Goal: Task Accomplishment & Management: Manage account settings

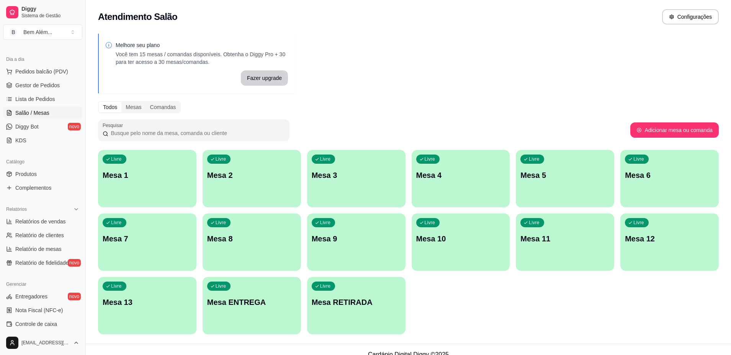
scroll to position [38, 0]
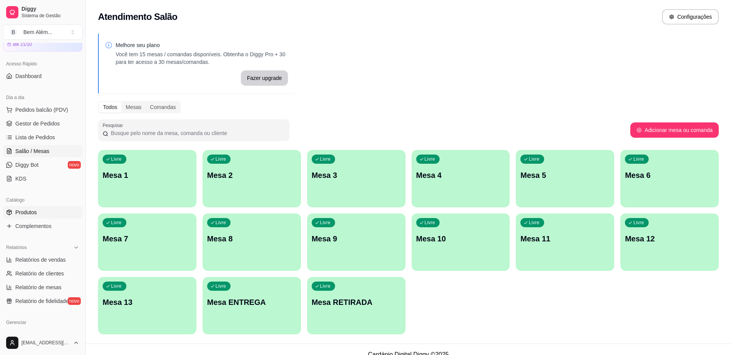
click at [22, 218] on link "Produtos" at bounding box center [42, 212] width 79 height 12
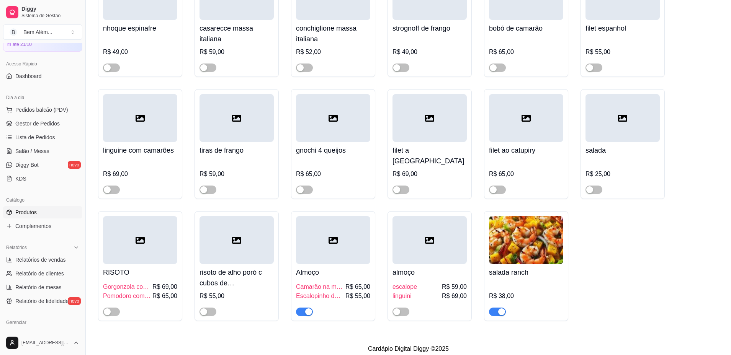
scroll to position [5377, 0]
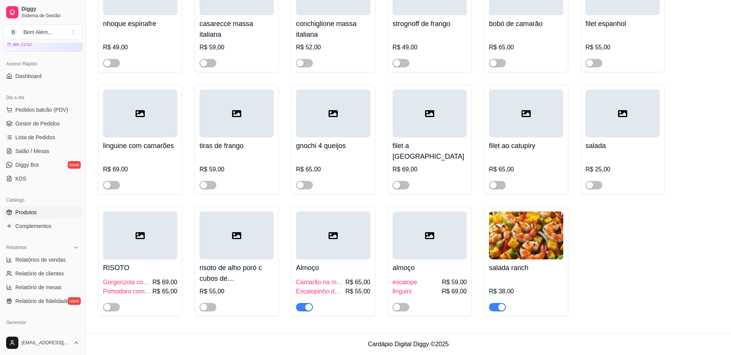
click at [309, 309] on div "button" at bounding box center [308, 307] width 7 height 7
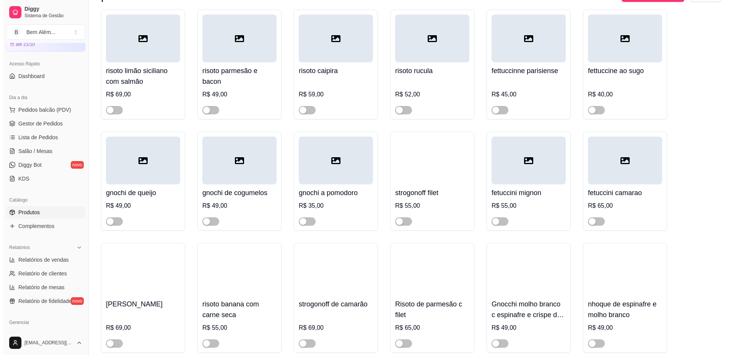
scroll to position [4382, 0]
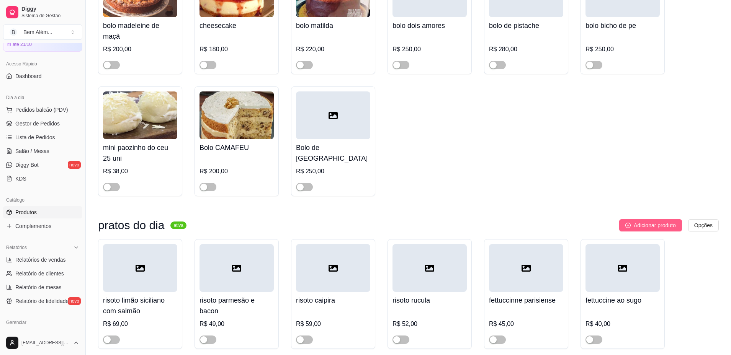
click at [620, 232] on button "Adicionar produto" at bounding box center [650, 225] width 63 height 12
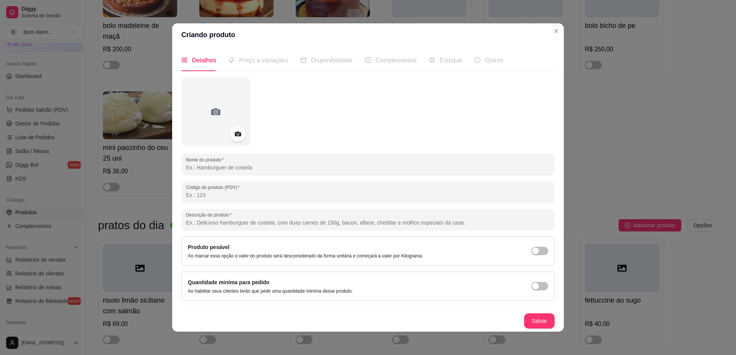
click at [241, 171] on input "Nome do produto" at bounding box center [368, 168] width 364 height 8
click at [233, 171] on input "Nome do produto" at bounding box center [368, 168] width 364 height 8
type input "almoço"
click at [546, 322] on button "Salvar" at bounding box center [540, 321] width 30 height 15
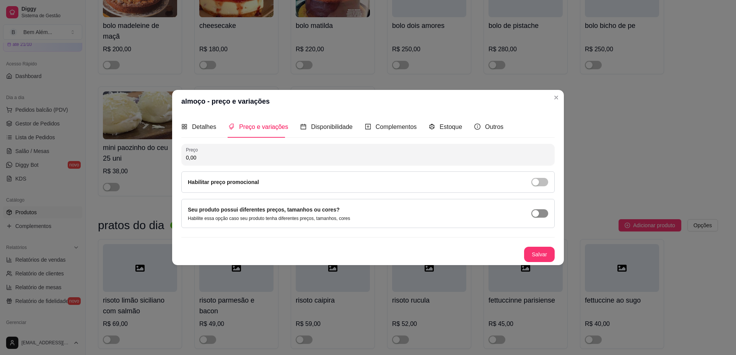
click at [542, 215] on span "button" at bounding box center [540, 213] width 17 height 8
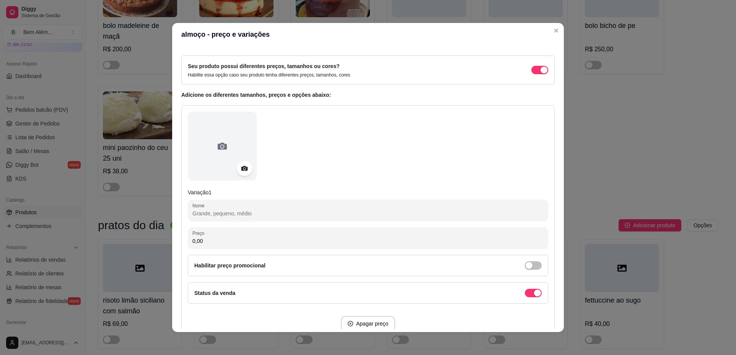
scroll to position [77, 0]
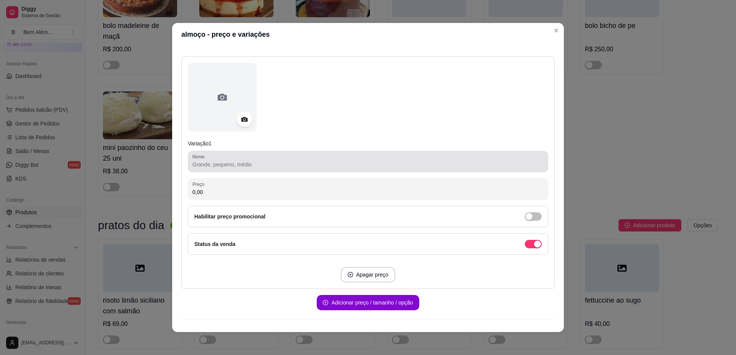
click at [247, 161] on input "Nome" at bounding box center [367, 165] width 351 height 8
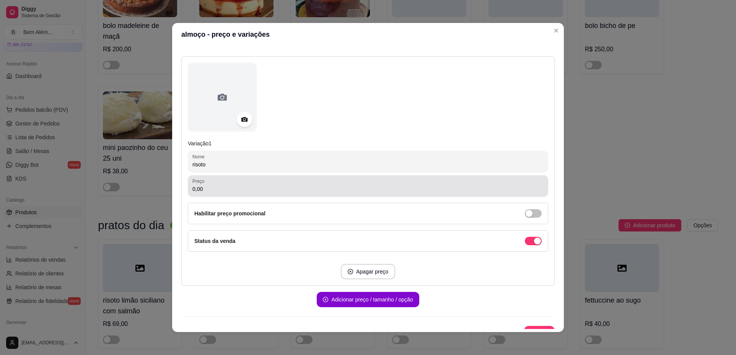
type input "risoto"
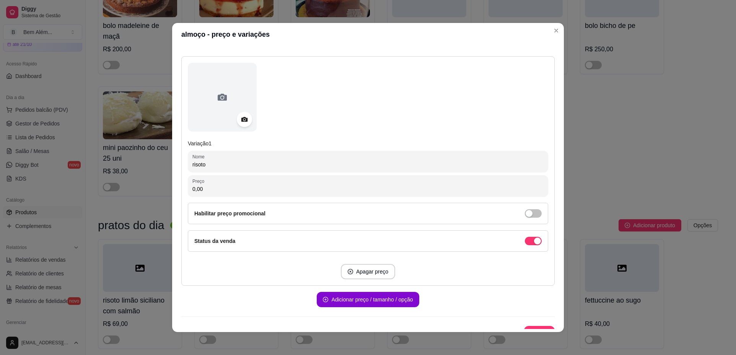
click at [246, 189] on input "0,00" at bounding box center [367, 189] width 351 height 8
type input "69,00"
click at [376, 299] on button "Adicionar preço / tamanho / opção" at bounding box center [367, 299] width 99 height 15
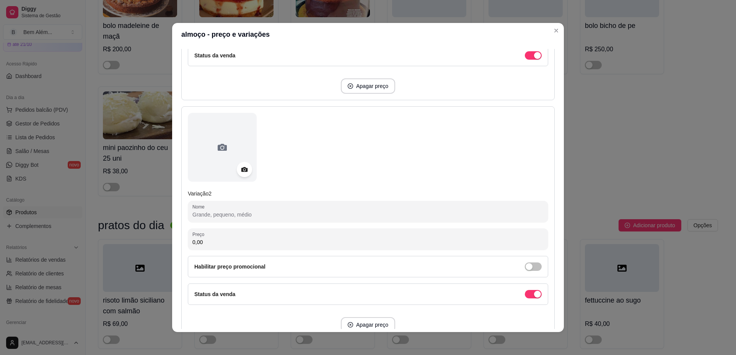
scroll to position [268, 0]
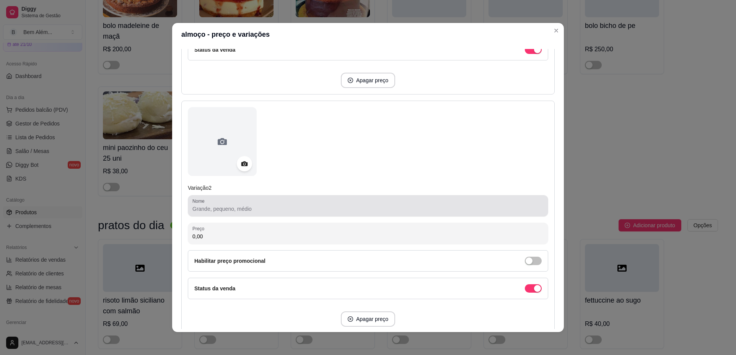
click at [290, 209] on input "Nome" at bounding box center [367, 209] width 351 height 8
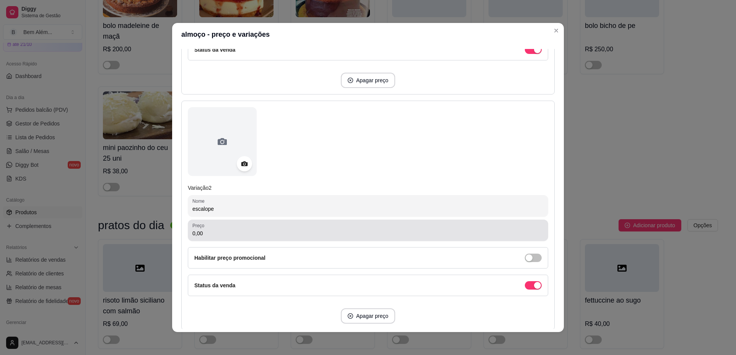
type input "escalope"
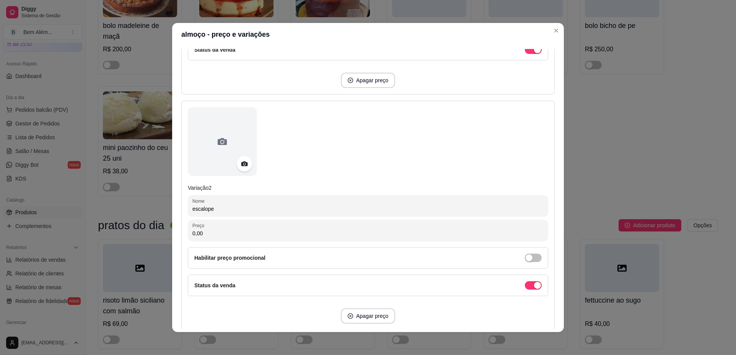
click at [277, 233] on input "0,00" at bounding box center [367, 234] width 351 height 8
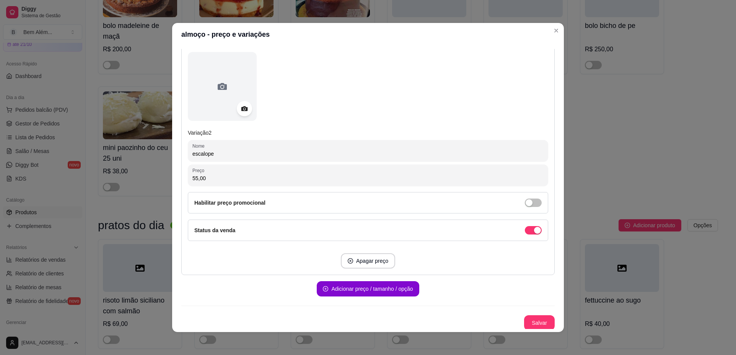
scroll to position [325, 0]
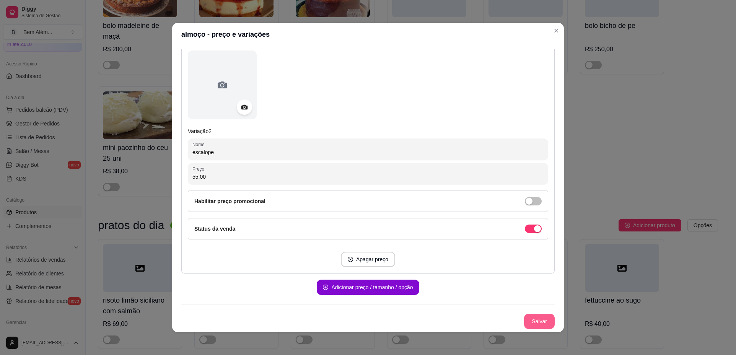
type input "55,00"
click at [538, 320] on button "Salvar" at bounding box center [539, 321] width 31 height 15
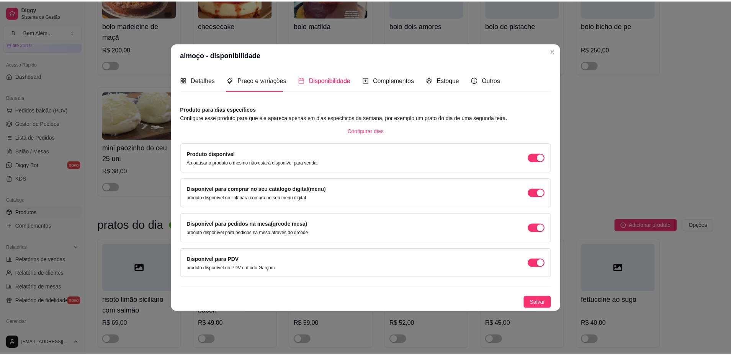
scroll to position [0, 0]
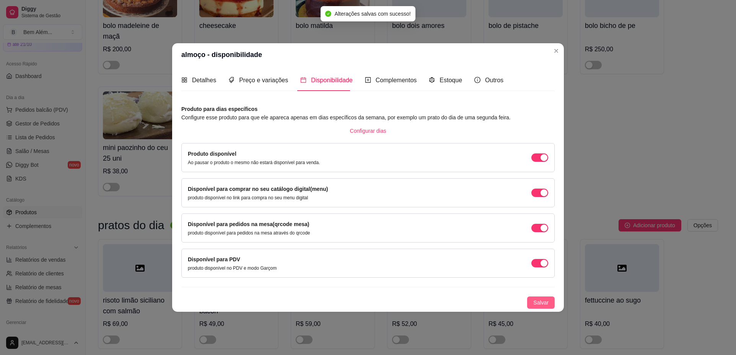
click at [543, 303] on span "Salvar" at bounding box center [540, 303] width 15 height 8
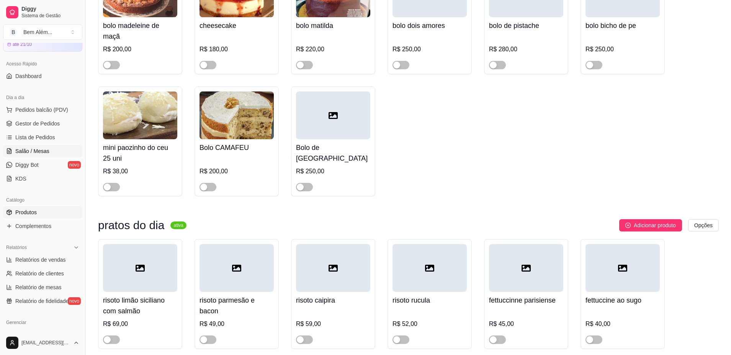
click at [36, 152] on span "Salão / Mesas" at bounding box center [32, 151] width 34 height 8
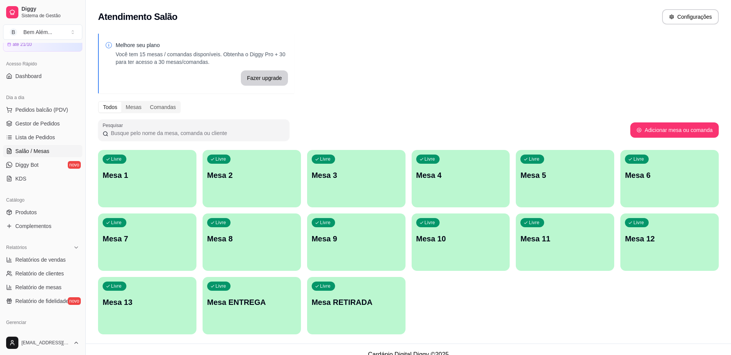
click at [183, 242] on p "Mesa 7" at bounding box center [147, 238] width 89 height 11
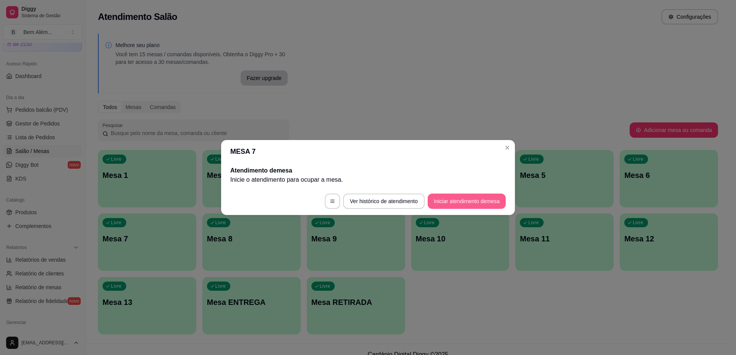
click at [452, 200] on button "Iniciar atendimento de mesa" at bounding box center [467, 201] width 78 height 15
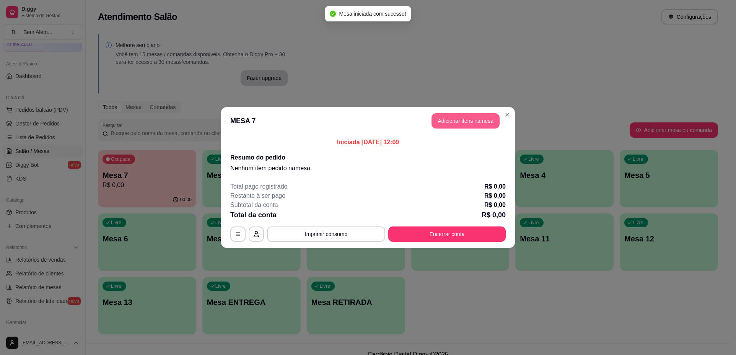
click at [462, 126] on button "Adicionar itens na mesa" at bounding box center [466, 120] width 68 height 15
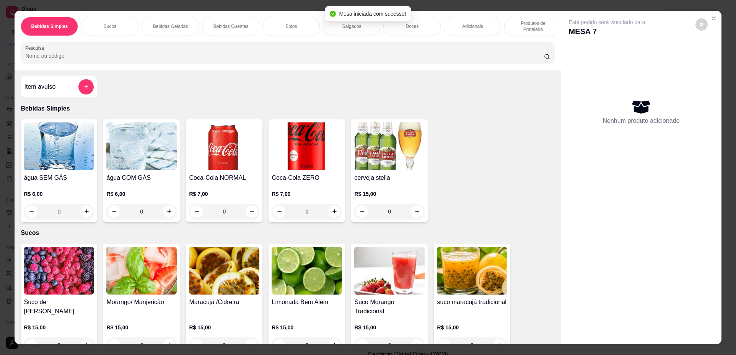
click at [530, 29] on p "Produtos de Prateleira" at bounding box center [533, 26] width 44 height 12
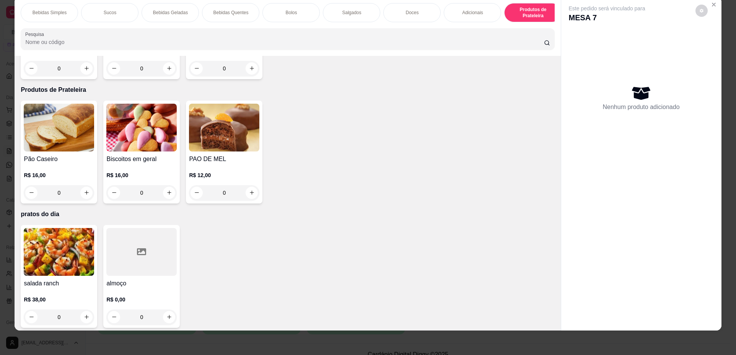
click at [157, 279] on h4 "almoço" at bounding box center [141, 283] width 70 height 9
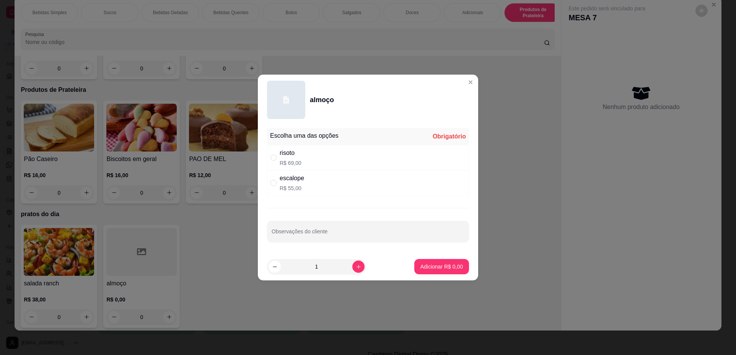
click at [326, 161] on div "risoto R$ 69,00" at bounding box center [368, 157] width 202 height 25
radio input "true"
click at [418, 263] on p "Adicionar R$ 69,00" at bounding box center [441, 267] width 46 height 8
type input "1"
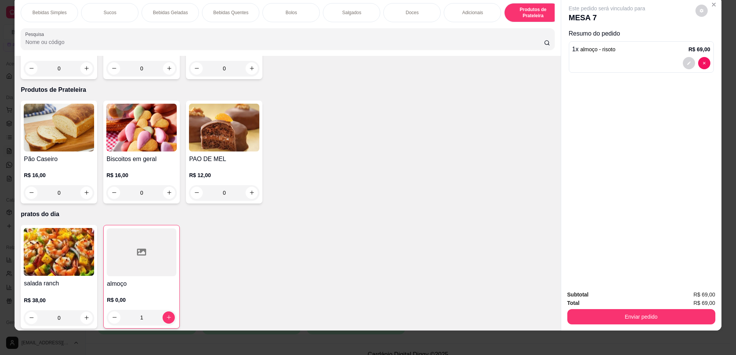
click at [161, 289] on div "R$ 0,00 1" at bounding box center [142, 307] width 70 height 37
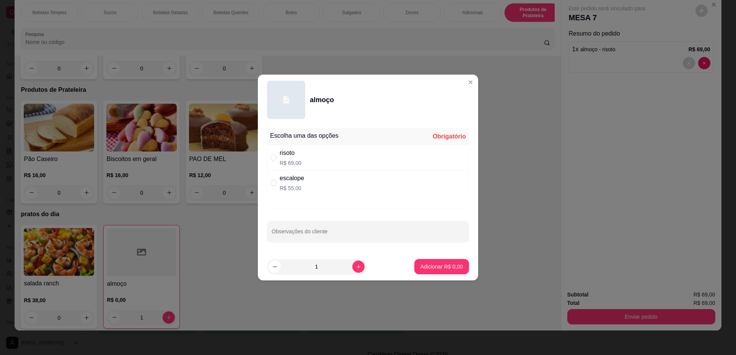
click at [352, 181] on div "escalope R$ 55,00" at bounding box center [368, 182] width 202 height 25
radio input "true"
click at [442, 269] on p "Adicionar R$ 55,00" at bounding box center [441, 267] width 46 height 8
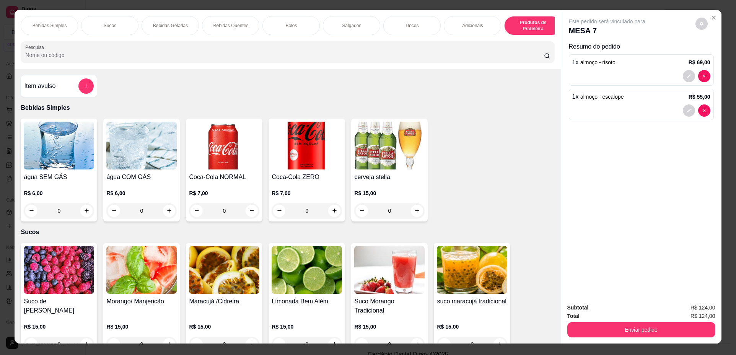
scroll to position [0, 0]
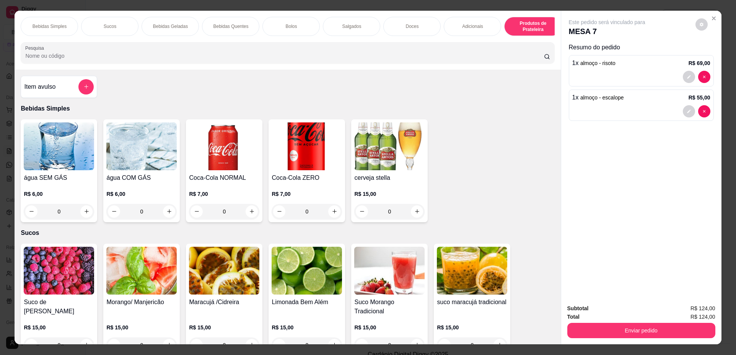
click at [330, 215] on div "0" at bounding box center [307, 211] width 70 height 15
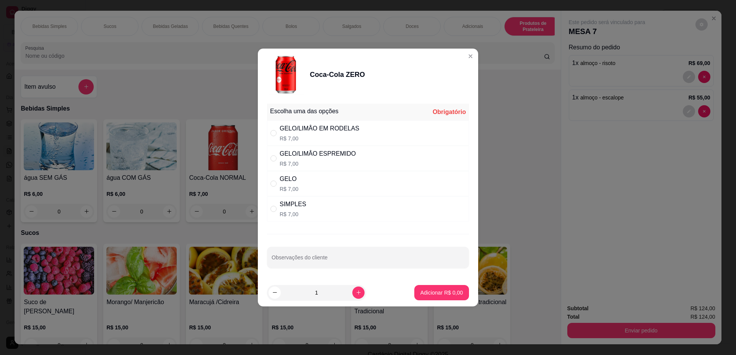
click at [322, 135] on p "R$ 7,00" at bounding box center [320, 139] width 80 height 8
radio input "true"
click at [430, 293] on p "Adicionar R$ 7,00" at bounding box center [441, 292] width 41 height 7
type input "1"
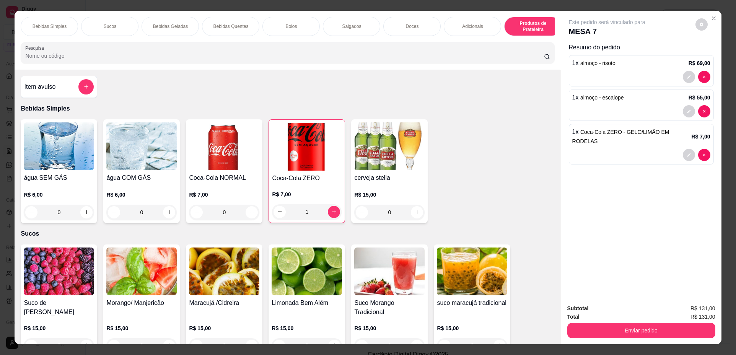
click at [247, 219] on div "0" at bounding box center [224, 212] width 70 height 15
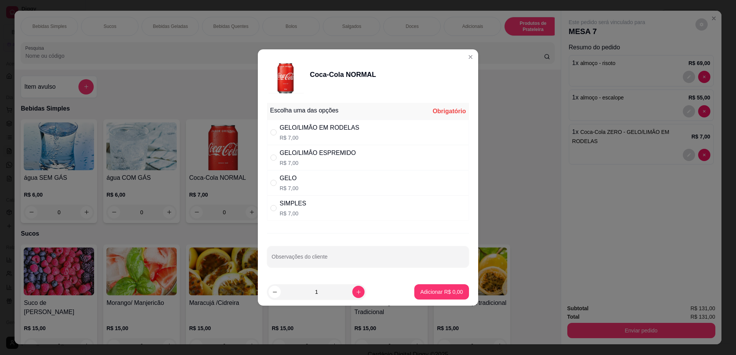
click at [381, 132] on div "GELO/LIMÂO EM RODELAS R$ 7,00" at bounding box center [368, 132] width 202 height 25
radio input "true"
click at [435, 292] on p "Adicionar R$ 7,00" at bounding box center [442, 292] width 42 height 8
type input "1"
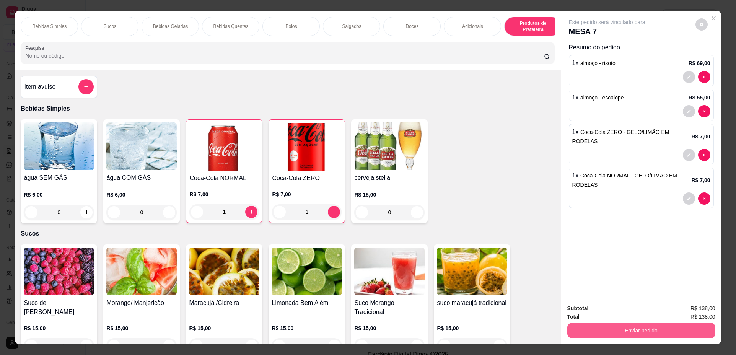
click at [591, 326] on button "Enviar pedido" at bounding box center [642, 330] width 148 height 15
click at [587, 313] on button "Não registrar e enviar pedido" at bounding box center [616, 312] width 80 height 15
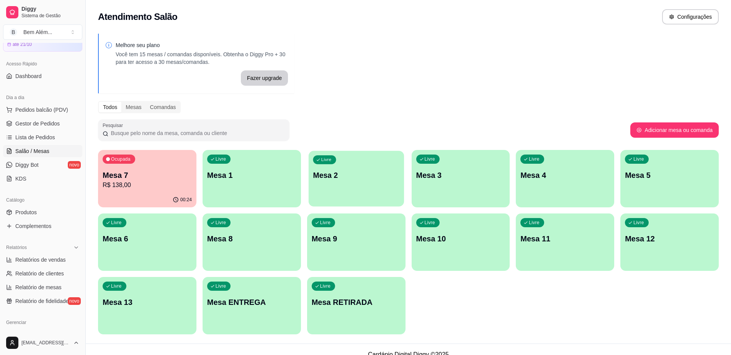
click at [346, 188] on div "Livre Mesa 2" at bounding box center [355, 174] width 95 height 47
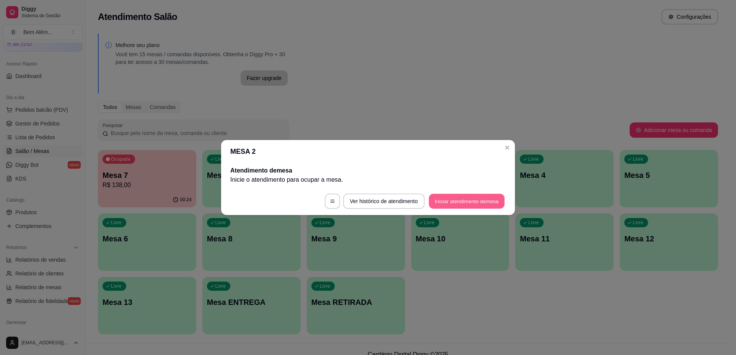
click at [451, 204] on button "Iniciar atendimento de mesa" at bounding box center [467, 201] width 76 height 15
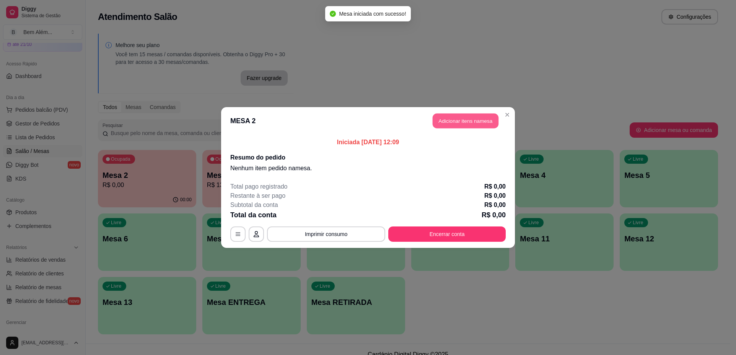
click at [455, 122] on button "Adicionar itens na mesa" at bounding box center [466, 121] width 66 height 15
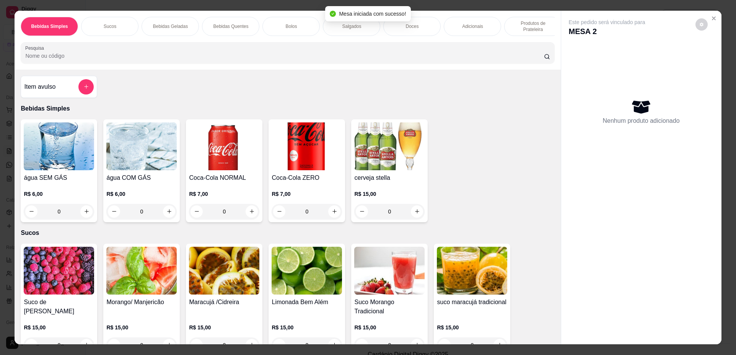
click at [310, 179] on h4 "Coca-Cola ZERO" at bounding box center [307, 177] width 70 height 9
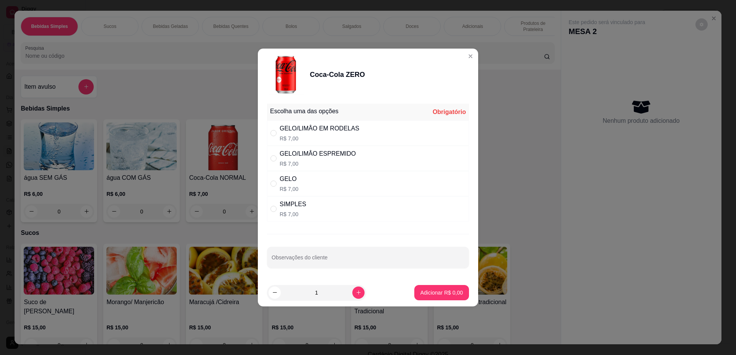
click at [337, 124] on div "GELO/LIMÂO EM RODELAS" at bounding box center [320, 128] width 80 height 9
radio input "true"
click at [356, 294] on button "increase-product-quantity" at bounding box center [358, 293] width 12 height 12
type input "2"
click at [421, 295] on p "Adicionar R$ 14,00" at bounding box center [441, 293] width 46 height 8
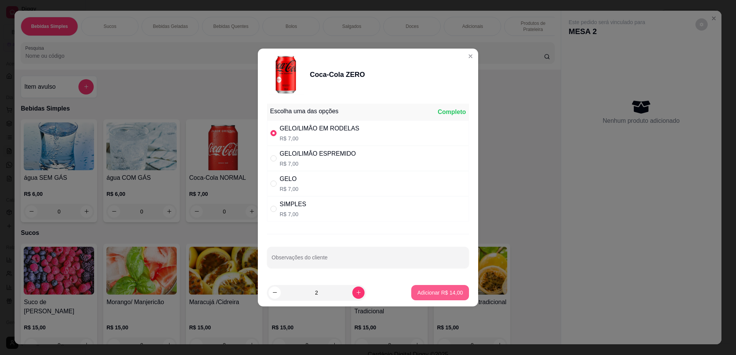
type input "2"
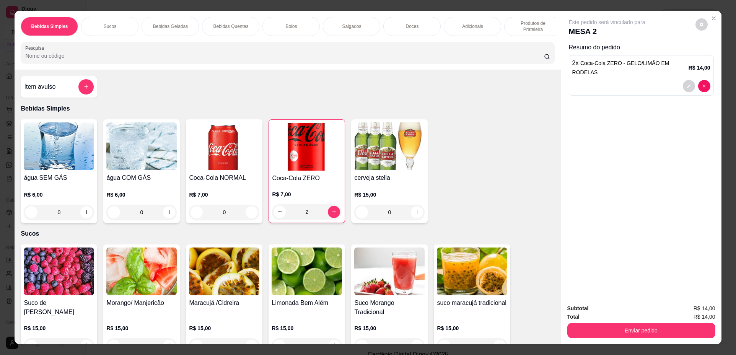
click at [44, 199] on p "R$ 6,00" at bounding box center [59, 195] width 70 height 8
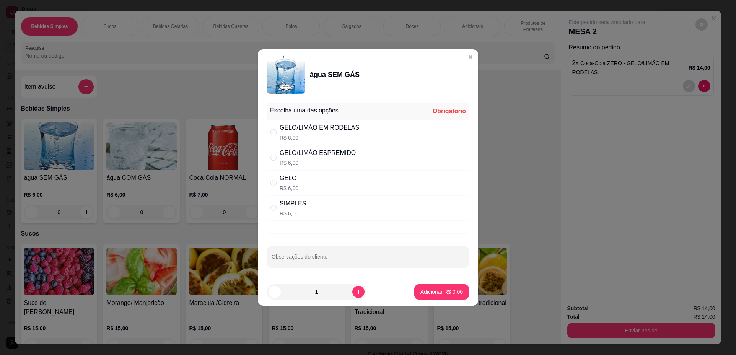
click at [327, 151] on div "GELO/LIMÂO ESPREMIDO" at bounding box center [318, 152] width 76 height 9
radio input "true"
click at [432, 294] on p "Adicionar R$ 6,00" at bounding box center [441, 291] width 41 height 7
type input "1"
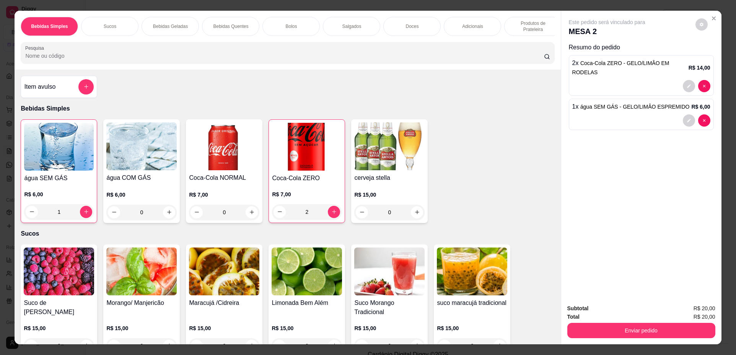
click at [523, 26] on p "Produtos de Prateleira" at bounding box center [533, 26] width 44 height 12
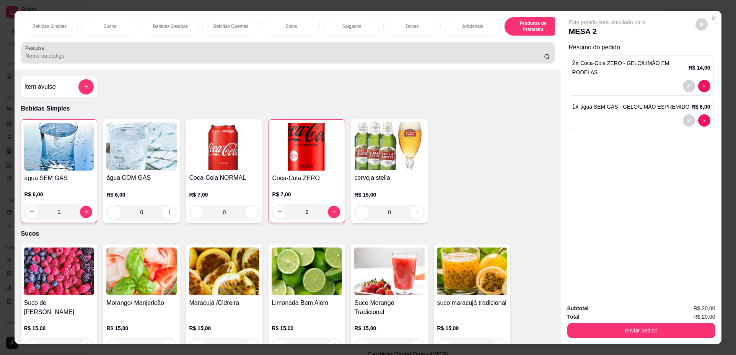
scroll to position [14, 0]
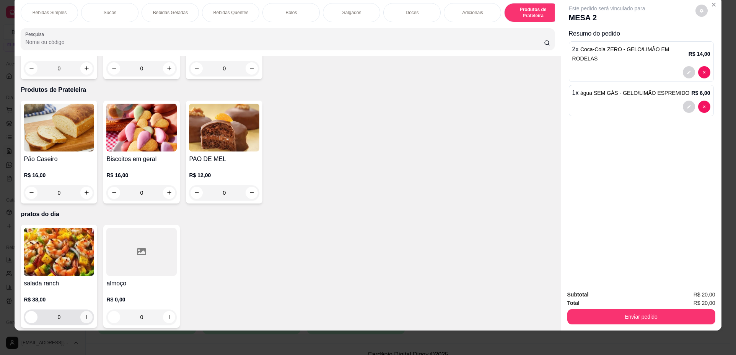
click at [84, 315] on icon "increase-product-quantity" at bounding box center [87, 317] width 6 height 6
type input "1"
click at [119, 290] on div "R$ 0,00 0" at bounding box center [141, 307] width 70 height 37
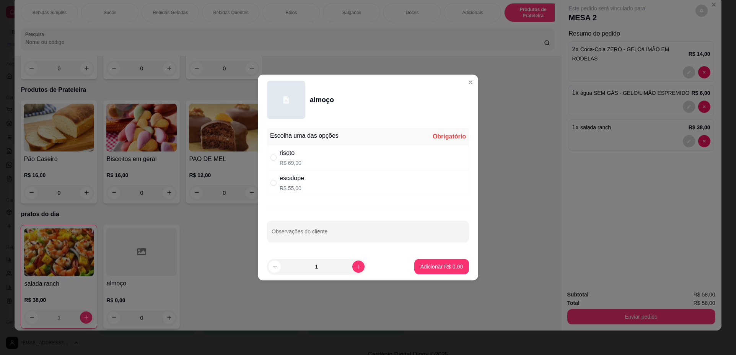
click at [312, 160] on div "risoto R$ 69,00" at bounding box center [368, 157] width 202 height 25
radio input "true"
click at [413, 264] on button "Adicionar R$ 69,00" at bounding box center [440, 266] width 58 height 15
type input "1"
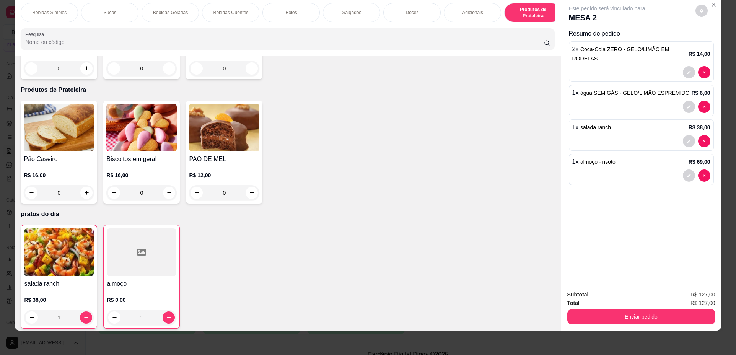
click at [120, 289] on div "R$ 0,00 1" at bounding box center [142, 307] width 70 height 37
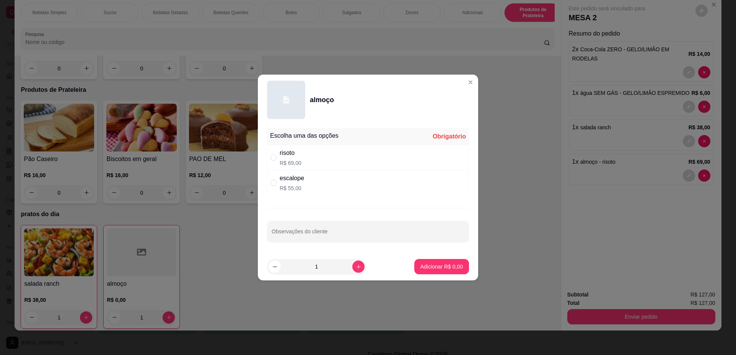
click at [277, 187] on div "escalope R$ 55,00" at bounding box center [368, 182] width 202 height 25
radio input "true"
click at [436, 265] on p "Adicionar R$ 55,00" at bounding box center [441, 267] width 46 height 8
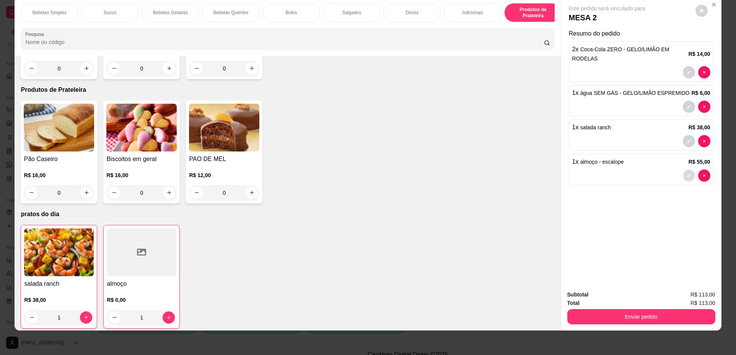
click at [688, 173] on icon "decrease-product-quantity" at bounding box center [689, 175] width 5 height 5
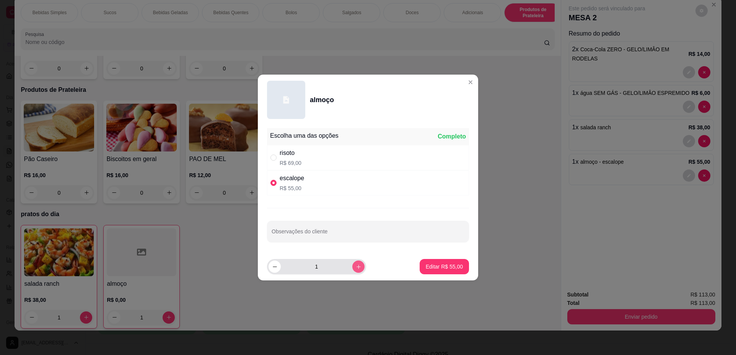
click at [355, 270] on button "increase-product-quantity" at bounding box center [358, 267] width 12 height 12
type input "2"
click at [441, 270] on p "Editar R$ 110,00" at bounding box center [443, 267] width 40 height 8
type input "2"
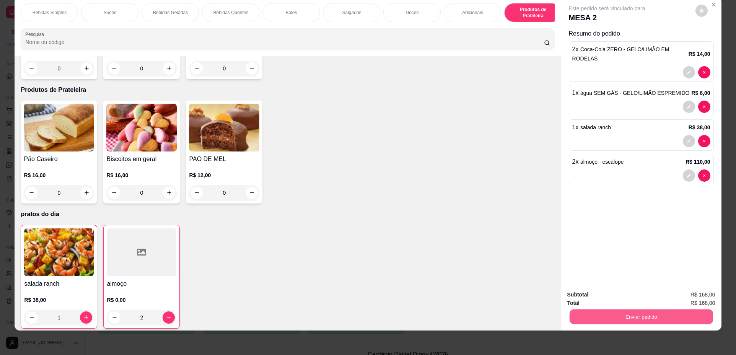
click at [660, 315] on button "Enviar pedido" at bounding box center [641, 317] width 144 height 15
click at [623, 297] on button "Não registrar e enviar pedido" at bounding box center [616, 298] width 80 height 15
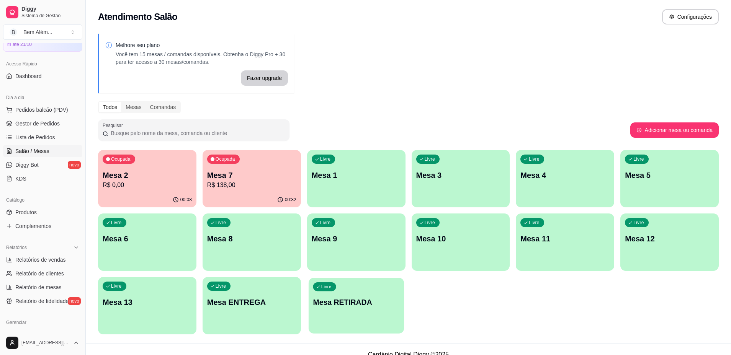
click at [379, 319] on div "Livre Mesa RETIRADA" at bounding box center [355, 301] width 95 height 47
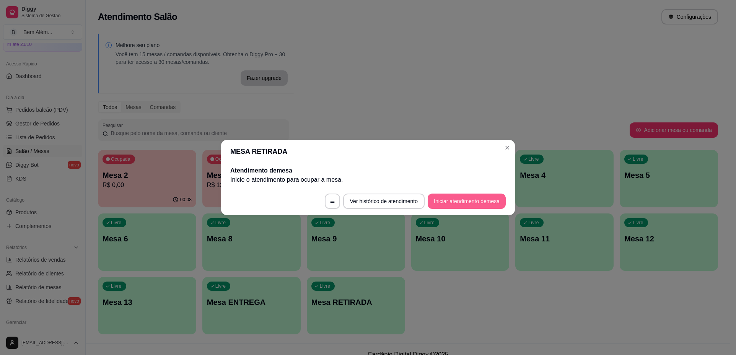
click at [464, 202] on button "Iniciar atendimento de mesa" at bounding box center [467, 201] width 78 height 15
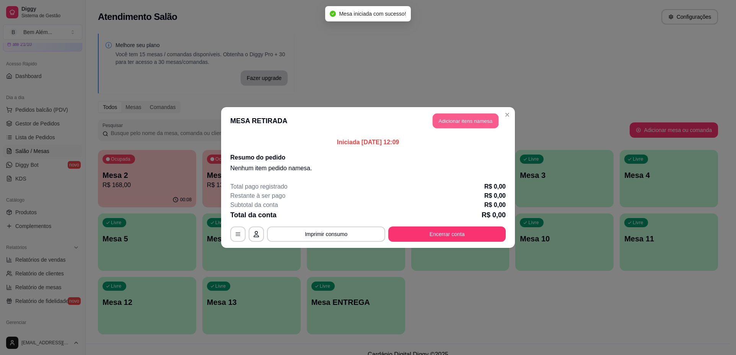
click at [459, 122] on button "Adicionar itens na mesa" at bounding box center [466, 121] width 66 height 15
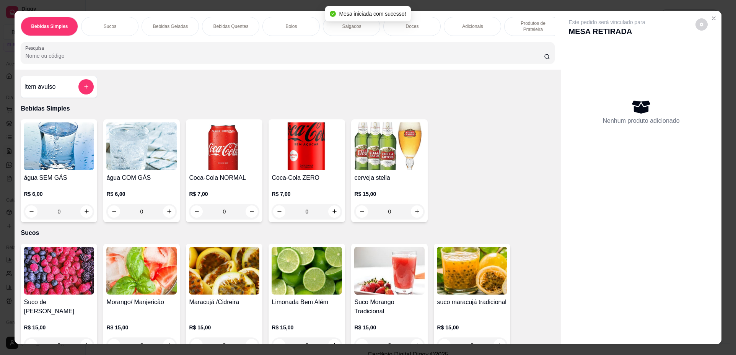
click at [514, 30] on p "Produtos de Prateleira" at bounding box center [533, 26] width 44 height 12
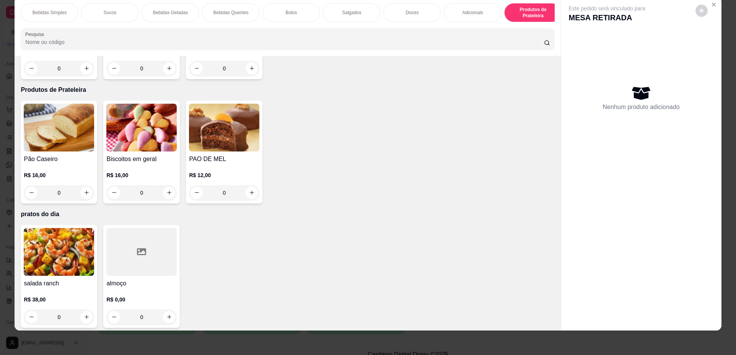
click at [135, 273] on div "almoço R$ 0,00 0" at bounding box center [141, 276] width 77 height 103
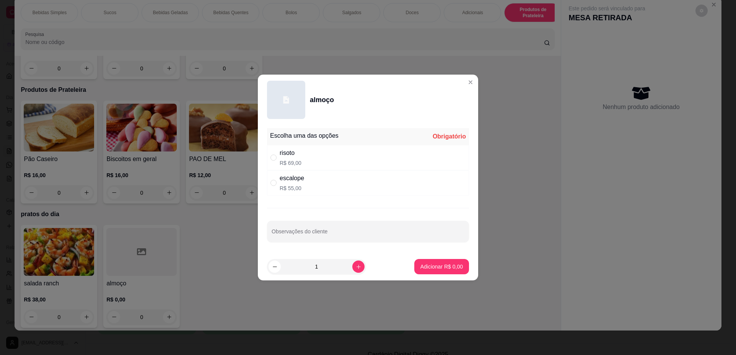
drag, startPoint x: 314, startPoint y: 152, endPoint x: 361, endPoint y: 185, distance: 58.2
click at [315, 151] on div "risoto R$ 69,00" at bounding box center [368, 157] width 202 height 25
radio input "true"
click at [437, 264] on p "Adicionar R$ 69,00" at bounding box center [440, 266] width 44 height 7
type input "1"
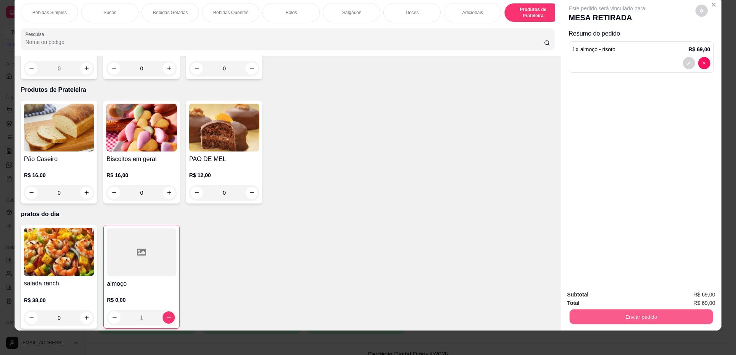
click at [648, 315] on button "Enviar pedido" at bounding box center [641, 317] width 144 height 15
click at [611, 300] on button "Não registrar e enviar pedido" at bounding box center [615, 298] width 77 height 14
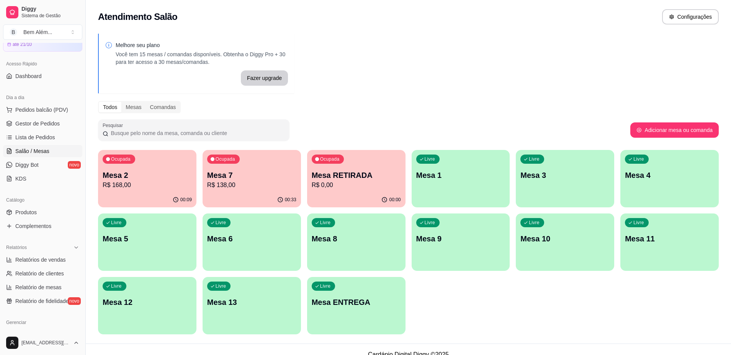
click at [575, 240] on p "Mesa 10" at bounding box center [564, 238] width 89 height 11
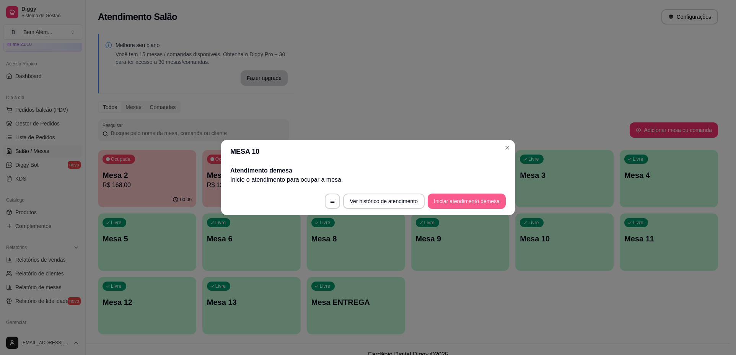
click at [494, 207] on button "Iniciar atendimento de mesa" at bounding box center [467, 201] width 78 height 15
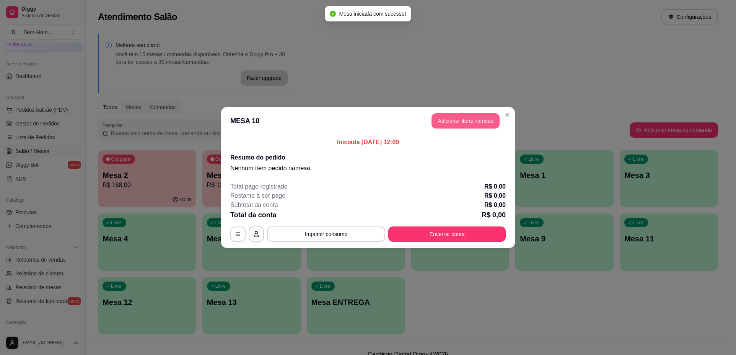
click at [464, 121] on button "Adicionar itens na mesa" at bounding box center [466, 120] width 68 height 15
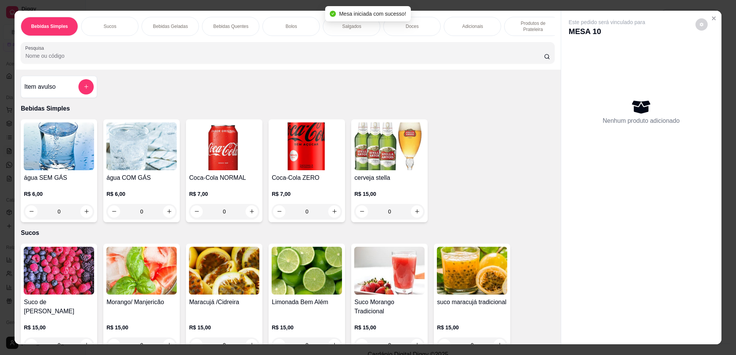
click at [529, 13] on div "Bebidas Simples Sucos Bebidas Geladas Bebidas Quentes Bolos Salgados Doces Adic…" at bounding box center [288, 40] width 546 height 59
click at [528, 27] on p "Produtos de Prateleira" at bounding box center [533, 26] width 44 height 12
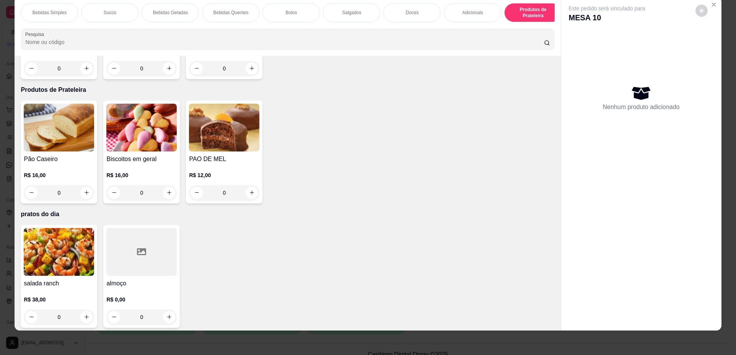
click at [150, 237] on div at bounding box center [141, 252] width 70 height 48
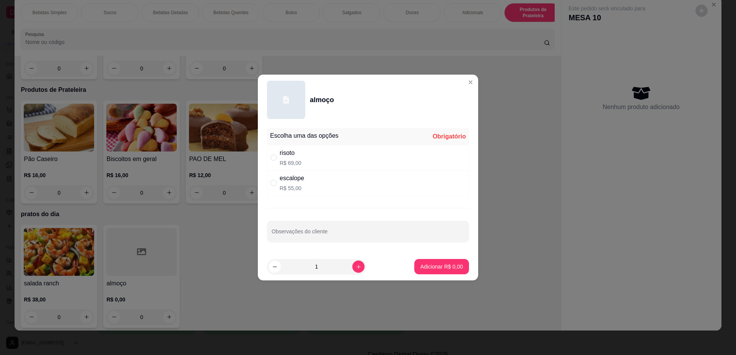
click at [313, 183] on div "escalope R$ 55,00" at bounding box center [368, 182] width 202 height 25
radio input "true"
click at [422, 270] on p "Adicionar R$ 55,00" at bounding box center [441, 267] width 46 height 8
type input "1"
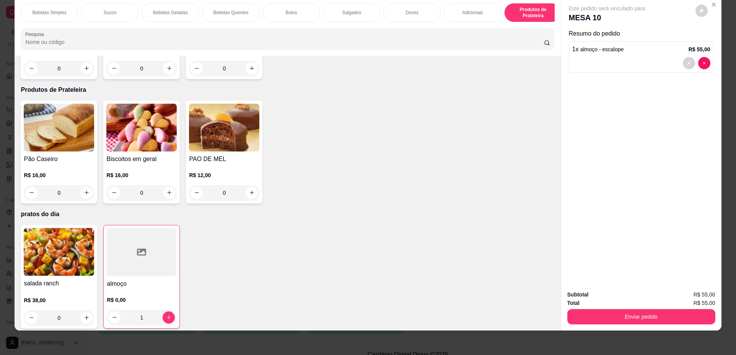
click at [59, 12] on p "Bebidas Simples" at bounding box center [50, 13] width 34 height 6
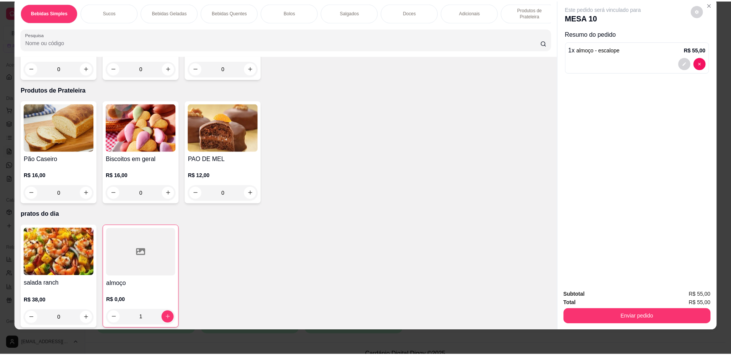
scroll to position [34, 0]
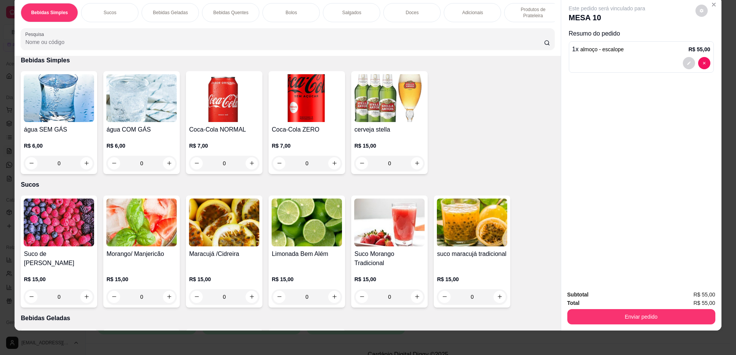
click at [225, 161] on div "0" at bounding box center [224, 163] width 70 height 15
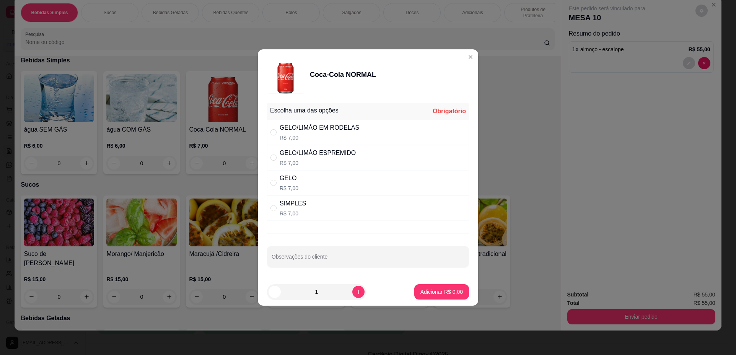
drag, startPoint x: 316, startPoint y: 128, endPoint x: 381, endPoint y: 190, distance: 89.1
click at [317, 129] on div "GELO/LIMÂO EM RODELAS" at bounding box center [320, 127] width 80 height 9
radio input "true"
click at [423, 290] on p "Adicionar R$ 7,00" at bounding box center [442, 292] width 42 height 8
type input "1"
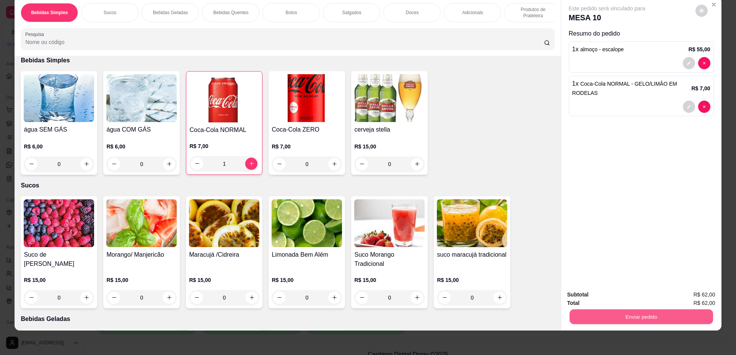
click at [592, 320] on button "Enviar pedido" at bounding box center [641, 317] width 144 height 15
click at [599, 299] on button "Não registrar e enviar pedido" at bounding box center [615, 298] width 77 height 14
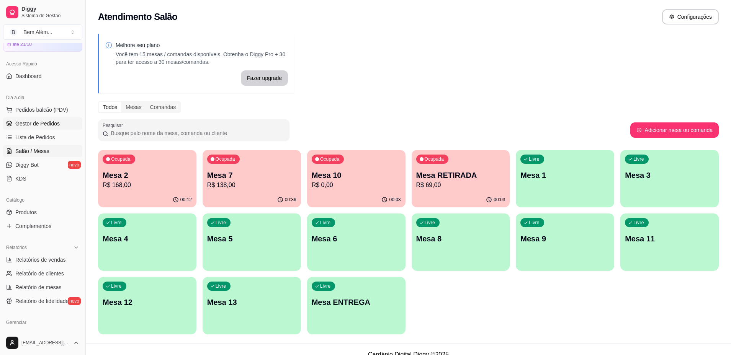
click at [45, 121] on span "Gestor de Pedidos" at bounding box center [37, 124] width 44 height 8
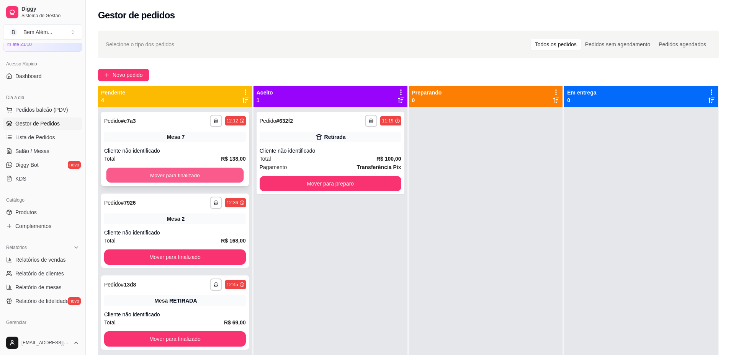
click at [155, 171] on button "Mover para finalizado" at bounding box center [174, 175] width 137 height 15
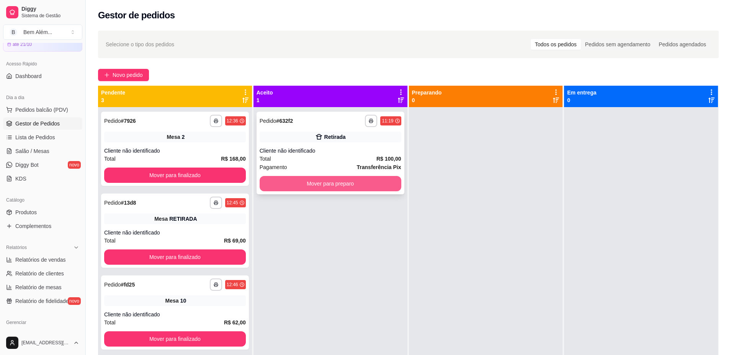
click at [292, 187] on button "Mover para preparo" at bounding box center [330, 183] width 142 height 15
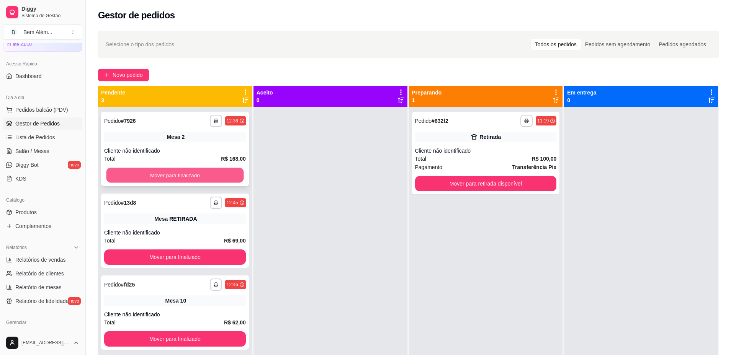
click at [185, 172] on button "Mover para finalizado" at bounding box center [174, 175] width 137 height 15
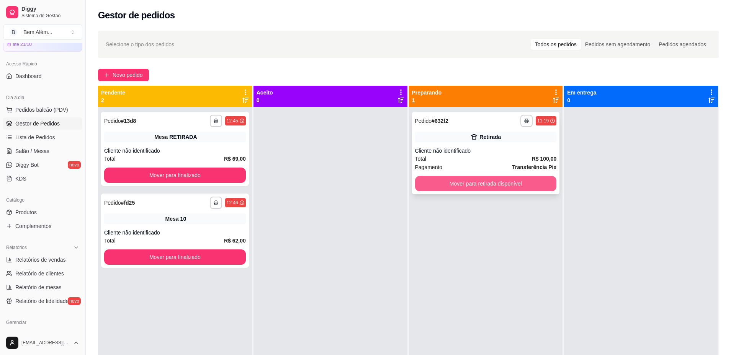
click at [506, 186] on button "Mover para retirada disponível" at bounding box center [486, 183] width 142 height 15
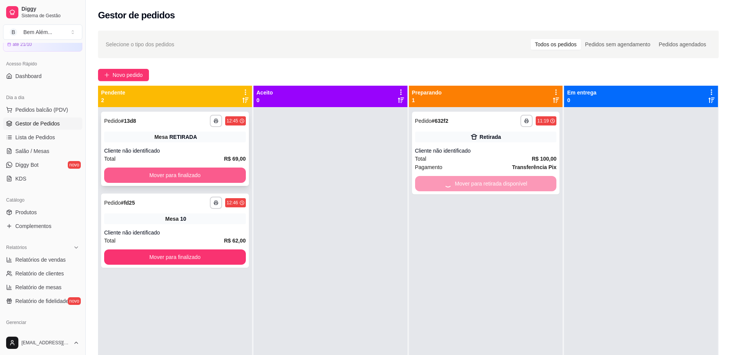
click at [231, 180] on button "Mover para finalizado" at bounding box center [175, 175] width 142 height 15
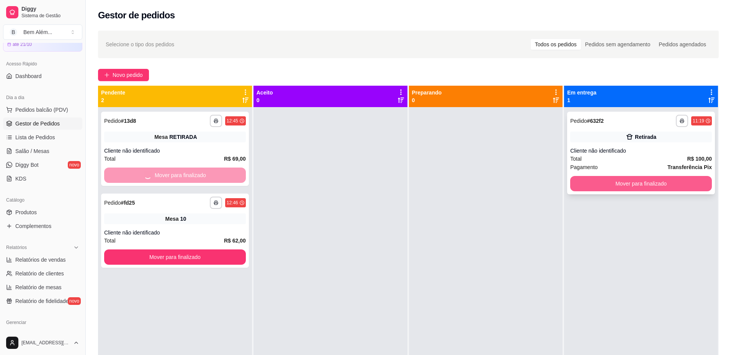
click at [572, 183] on button "Mover para finalizado" at bounding box center [641, 183] width 142 height 15
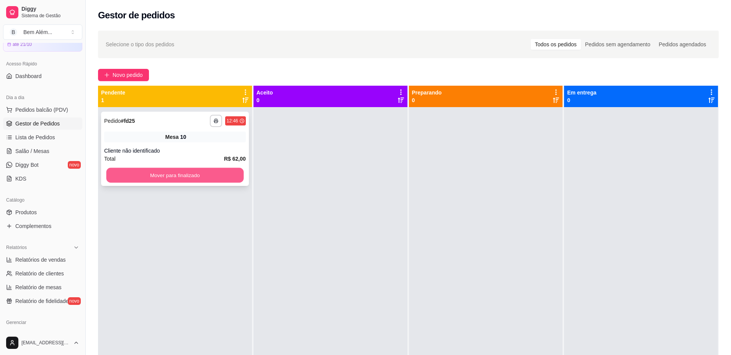
click at [212, 177] on button "Mover para finalizado" at bounding box center [174, 175] width 137 height 15
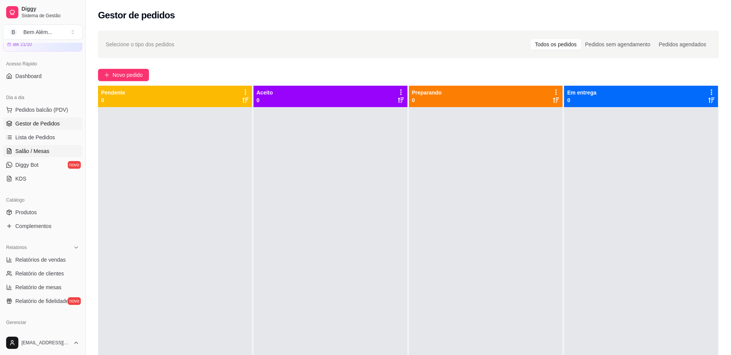
click at [52, 152] on link "Salão / Mesas" at bounding box center [42, 151] width 79 height 12
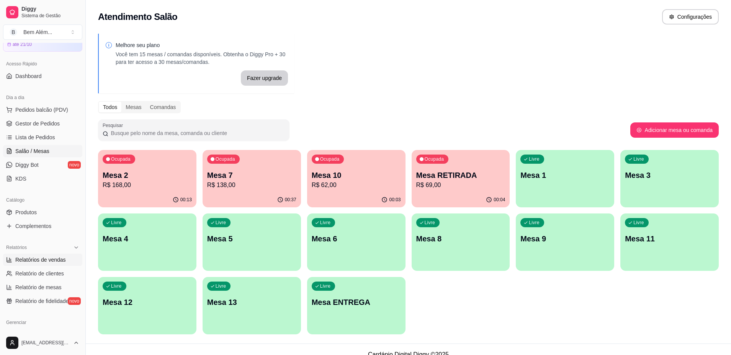
click at [62, 260] on span "Relatórios de vendas" at bounding box center [40, 260] width 51 height 8
select select "ALL"
select select "0"
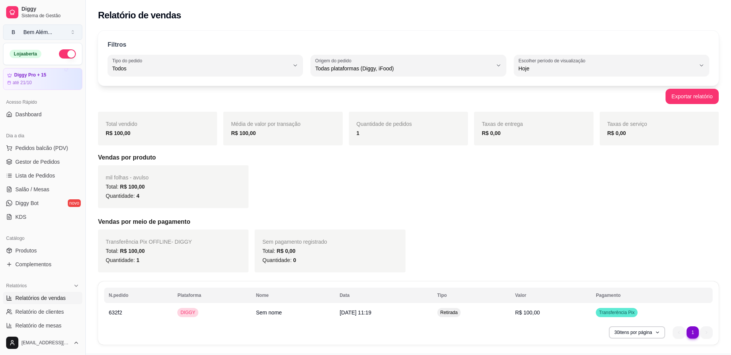
click at [25, 36] on div "Bem Além ..." at bounding box center [37, 32] width 29 height 8
click at [34, 60] on div "Bem Além" at bounding box center [33, 60] width 34 height 8
click at [28, 58] on div "Loja aberta" at bounding box center [43, 53] width 66 height 9
click at [21, 113] on span "Dashboard" at bounding box center [28, 115] width 26 height 8
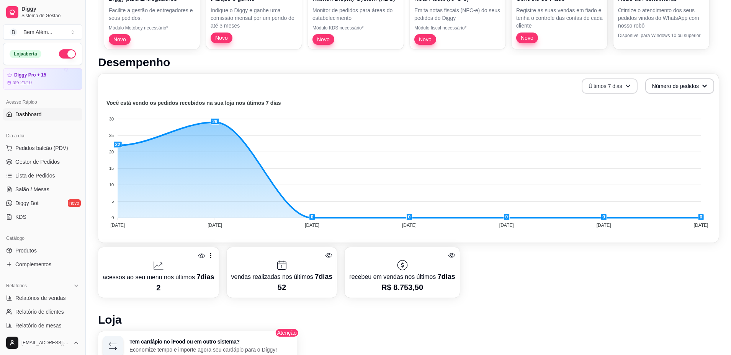
scroll to position [115, 0]
click at [685, 83] on button "Número de pedidos" at bounding box center [679, 85] width 69 height 15
click at [682, 116] on span "Total em reais de pedidos" at bounding box center [679, 118] width 64 height 8
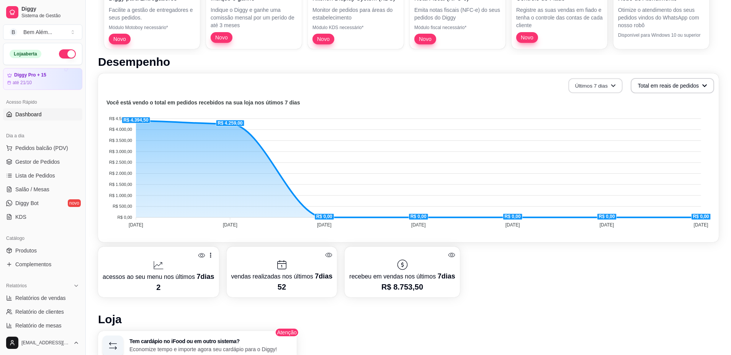
click at [601, 87] on button "Últimos 7 dias" at bounding box center [595, 85] width 54 height 15
click at [604, 132] on span "Últimos 30 dias" at bounding box center [595, 131] width 64 height 8
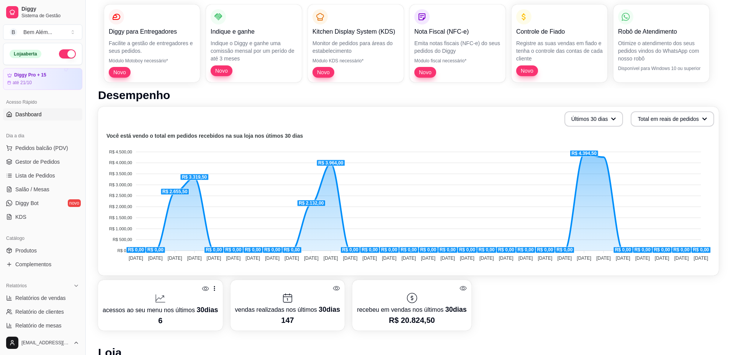
scroll to position [0, 0]
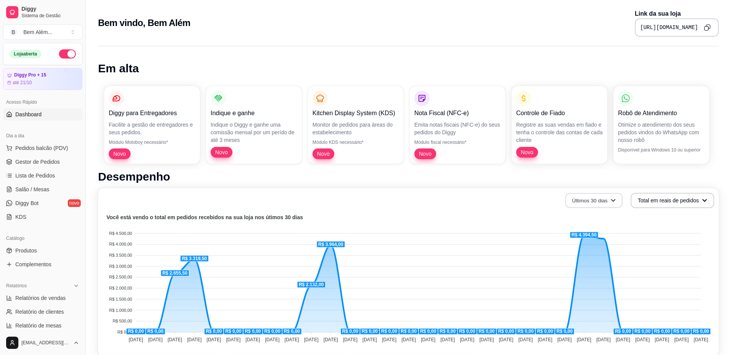
click at [613, 198] on icon "button" at bounding box center [612, 200] width 5 height 5
click at [606, 217] on span "Últimos 7 dias" at bounding box center [594, 219] width 64 height 8
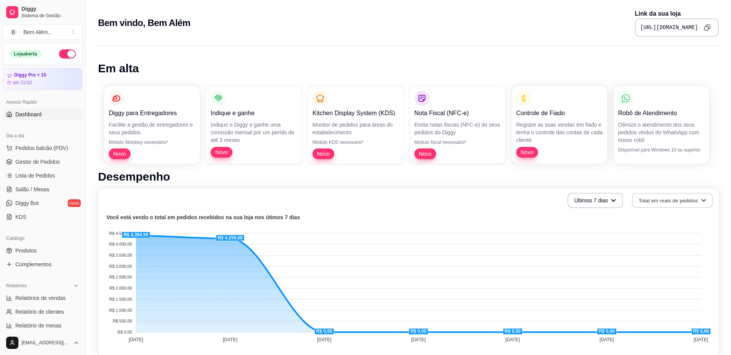
click at [646, 198] on button "Total em reais de pedidos" at bounding box center [672, 200] width 81 height 15
click at [655, 218] on span "Número de pedidos" at bounding box center [672, 219] width 64 height 8
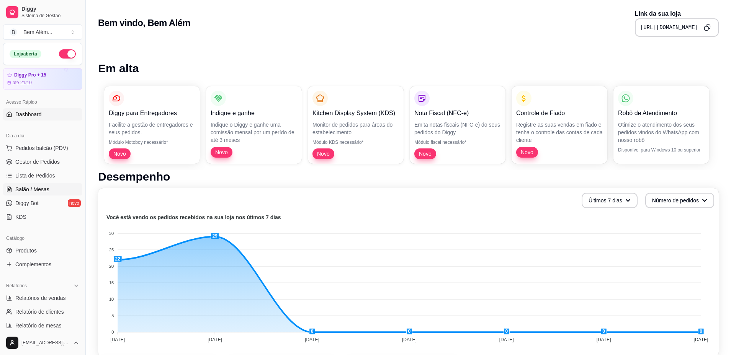
click at [48, 186] on span "Salão / Mesas" at bounding box center [32, 190] width 34 height 8
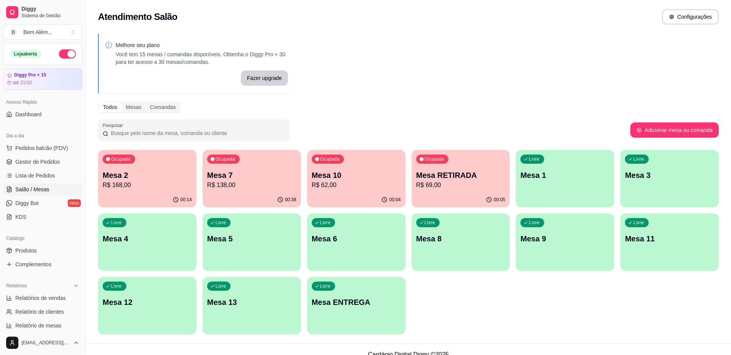
scroll to position [10, 0]
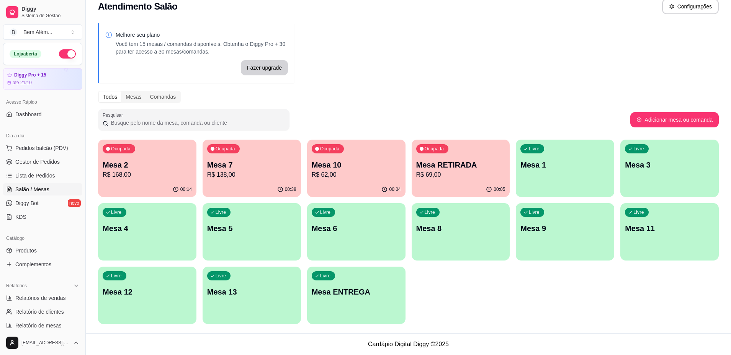
click at [170, 166] on p "Mesa 2" at bounding box center [147, 165] width 89 height 11
click at [384, 178] on p "R$ 62,00" at bounding box center [356, 174] width 86 height 9
click at [468, 182] on button "Ocupada Mesa RETIRADA R$ 69,00 00:05" at bounding box center [460, 168] width 95 height 56
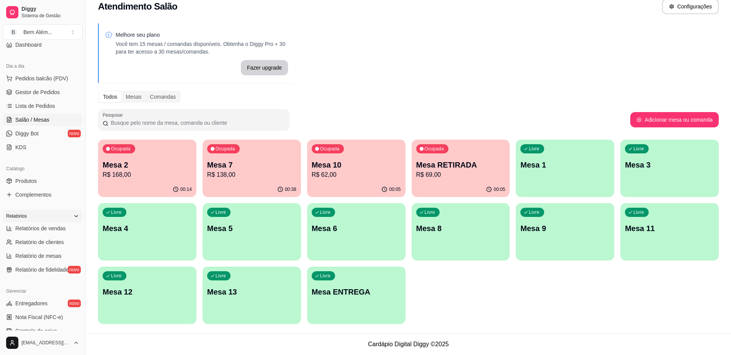
scroll to position [0, 0]
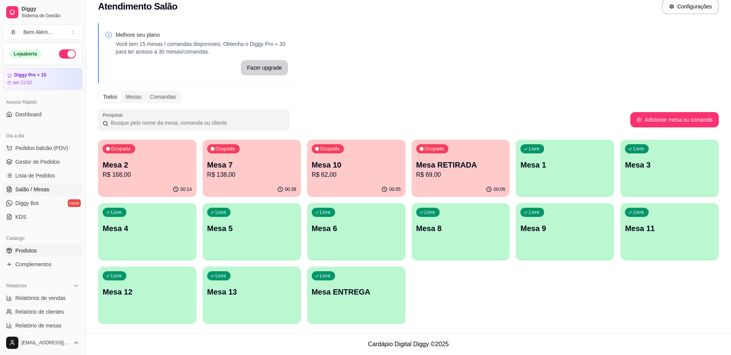
click at [54, 252] on link "Produtos" at bounding box center [42, 251] width 79 height 12
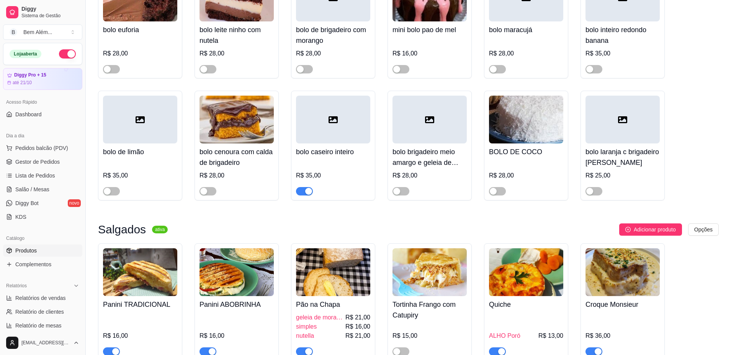
scroll to position [1569, 0]
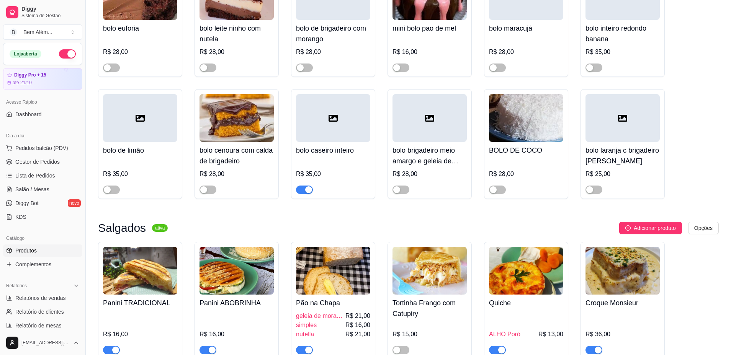
click at [304, 193] on button "button" at bounding box center [304, 190] width 17 height 8
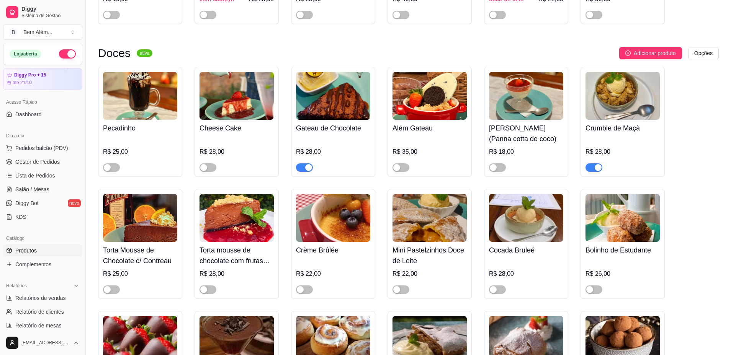
scroll to position [2411, 0]
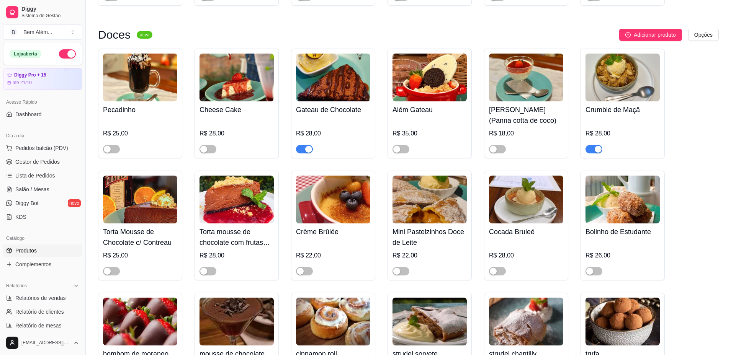
click at [591, 153] on span "button" at bounding box center [593, 149] width 17 height 8
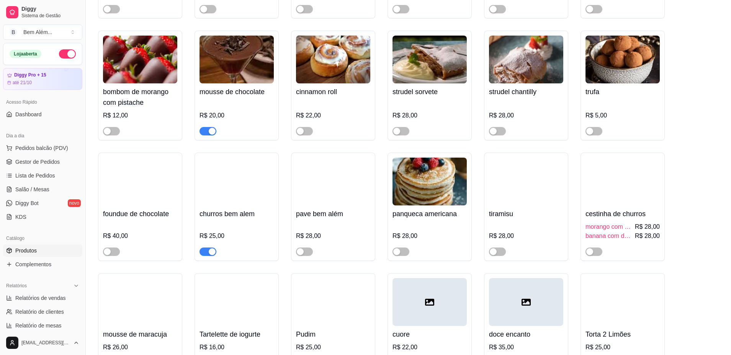
scroll to position [2679, 0]
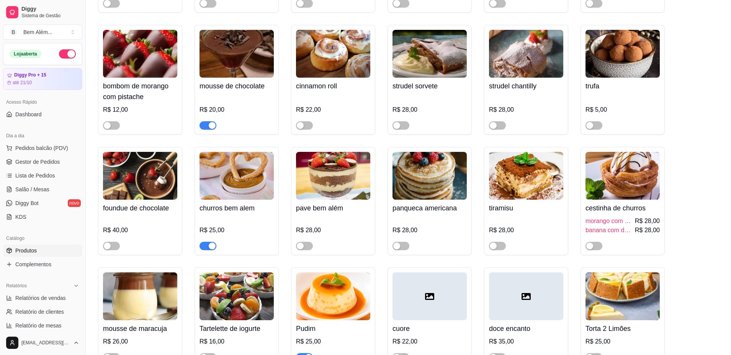
click at [206, 130] on span "button" at bounding box center [207, 125] width 17 height 8
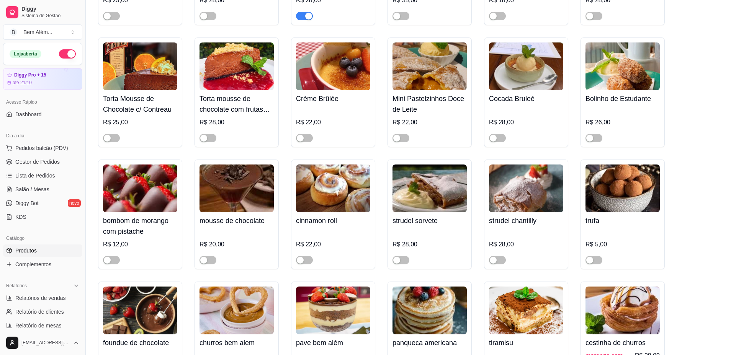
scroll to position [2526, 0]
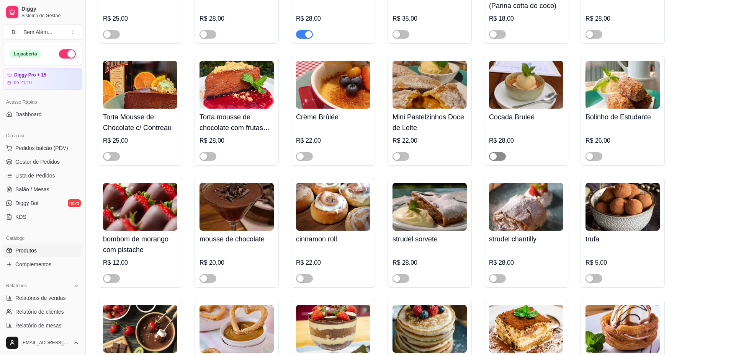
click at [502, 161] on span "button" at bounding box center [497, 156] width 17 height 8
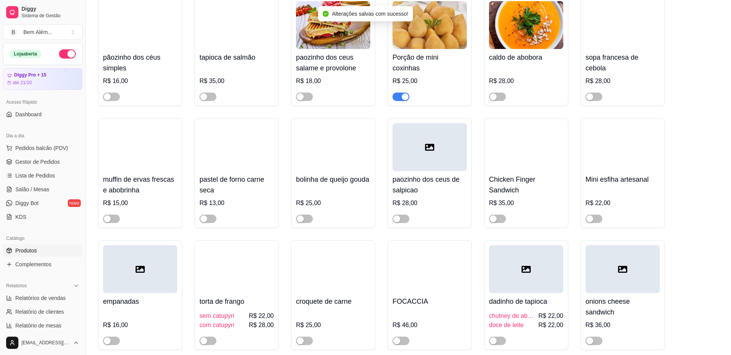
scroll to position [1913, 0]
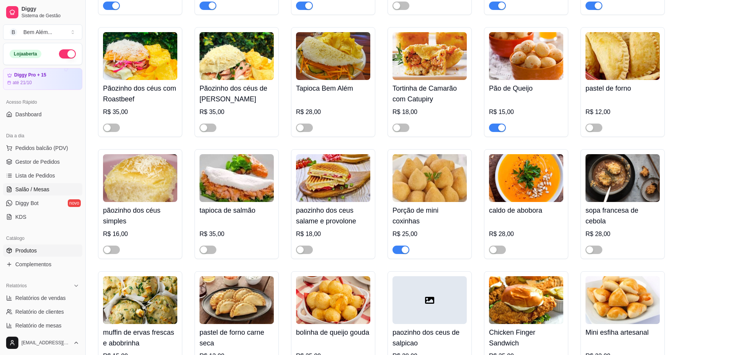
click at [35, 190] on span "Salão / Mesas" at bounding box center [32, 190] width 34 height 8
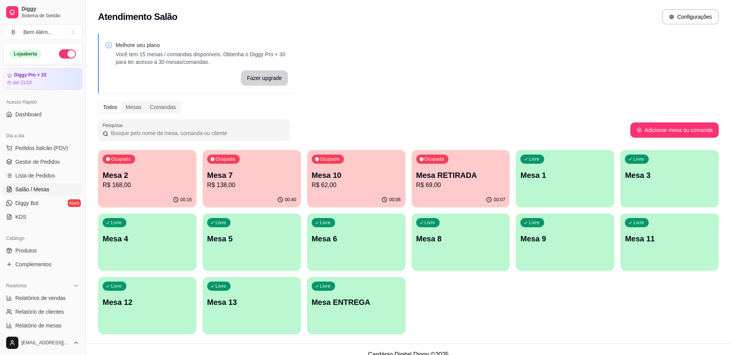
click at [243, 173] on p "Mesa 7" at bounding box center [251, 175] width 89 height 11
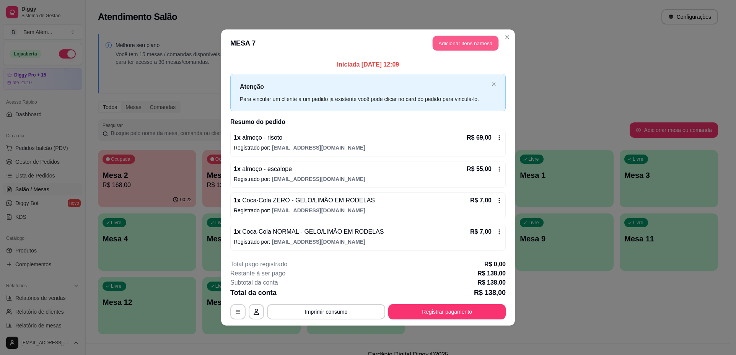
click at [454, 42] on button "Adicionar itens na mesa" at bounding box center [466, 43] width 66 height 15
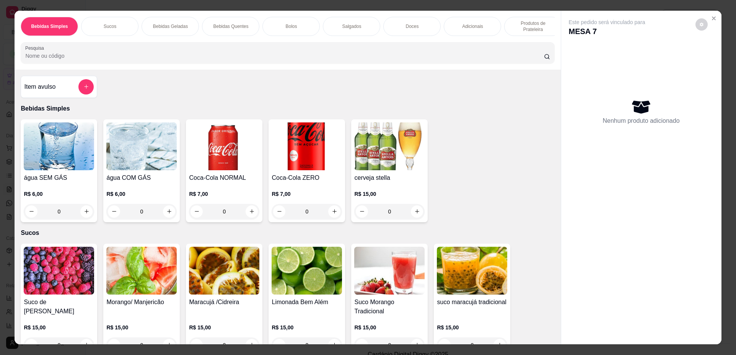
click at [406, 23] on p "Doces" at bounding box center [412, 26] width 13 height 6
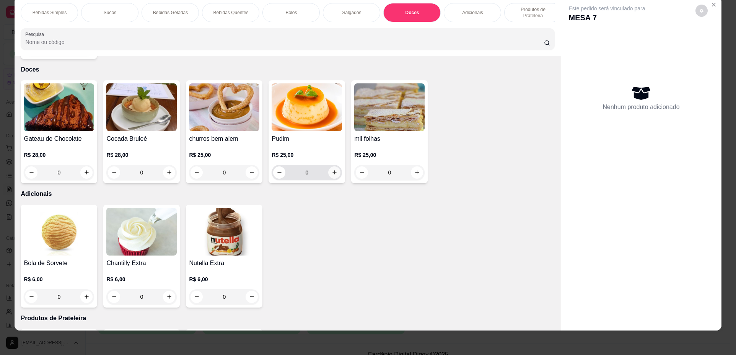
click at [334, 172] on icon "increase-product-quantity" at bounding box center [335, 173] width 6 height 6
type input "1"
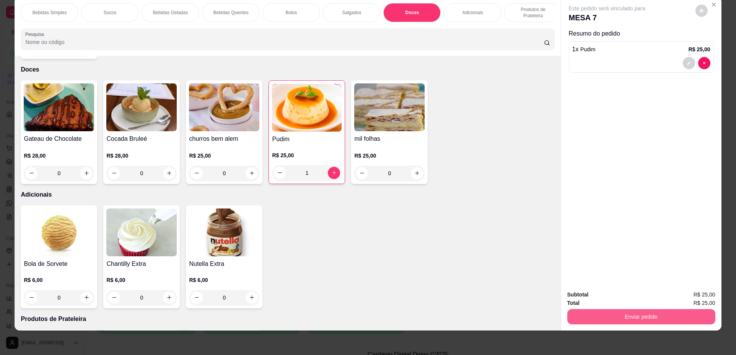
click at [623, 316] on button "Enviar pedido" at bounding box center [642, 316] width 148 height 15
click at [618, 300] on button "Não registrar e enviar pedido" at bounding box center [615, 298] width 77 height 14
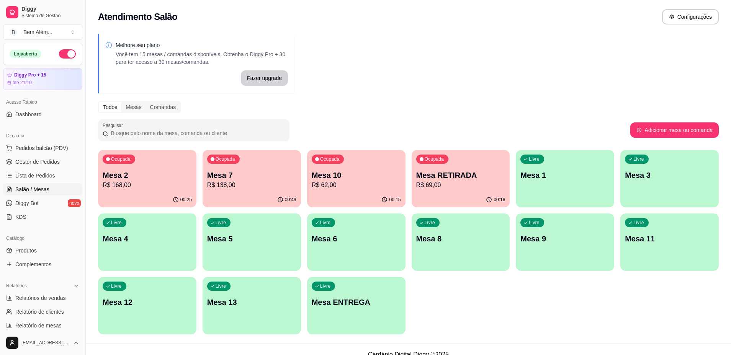
click at [58, 169] on ul "Pedidos balcão (PDV) Gestor de Pedidos Lista de Pedidos Salão / Mesas Diggy Bot…" at bounding box center [42, 182] width 79 height 81
click at [59, 168] on link "Gestor de Pedidos" at bounding box center [42, 162] width 79 height 12
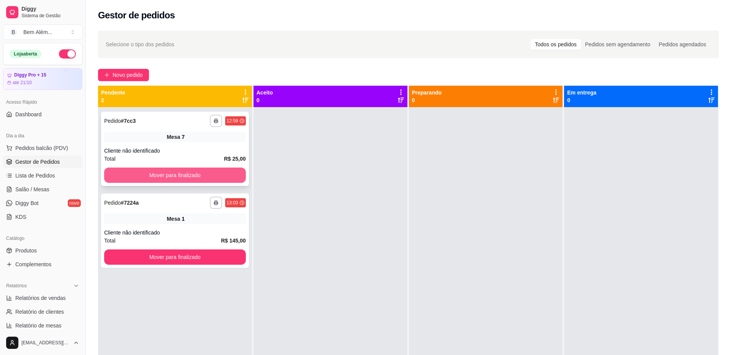
click at [207, 181] on button "Mover para finalizado" at bounding box center [175, 175] width 142 height 15
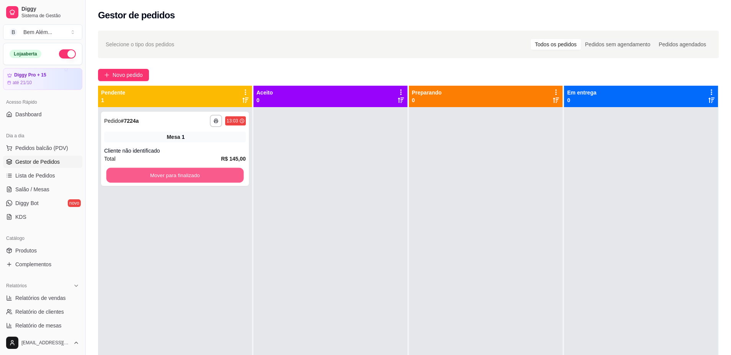
click at [206, 179] on button "Mover para finalizado" at bounding box center [174, 175] width 137 height 15
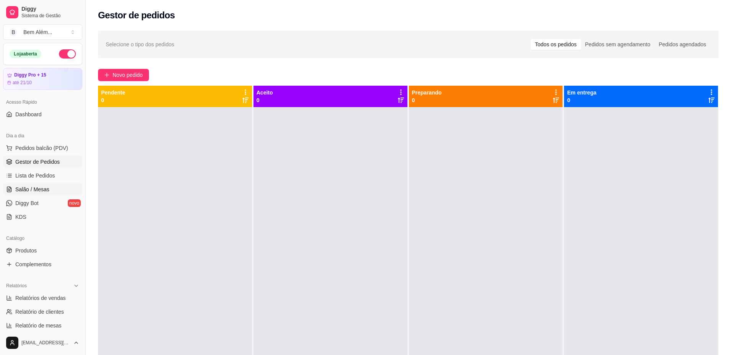
click at [52, 188] on link "Salão / Mesas" at bounding box center [42, 189] width 79 height 12
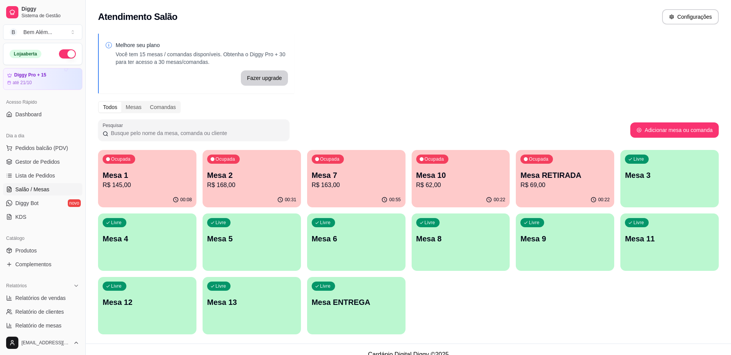
click at [345, 190] on div "Ocupada Mesa 7 R$ 163,00" at bounding box center [356, 171] width 98 height 42
click at [192, 190] on div "Ocupada Mesa 1 R$ 145,00" at bounding box center [147, 171] width 95 height 41
click at [348, 194] on div "00:58" at bounding box center [355, 199] width 95 height 15
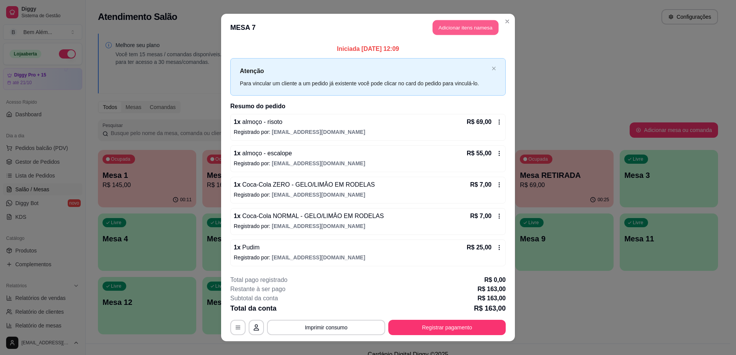
click at [458, 30] on button "Adicionar itens na mesa" at bounding box center [466, 27] width 66 height 15
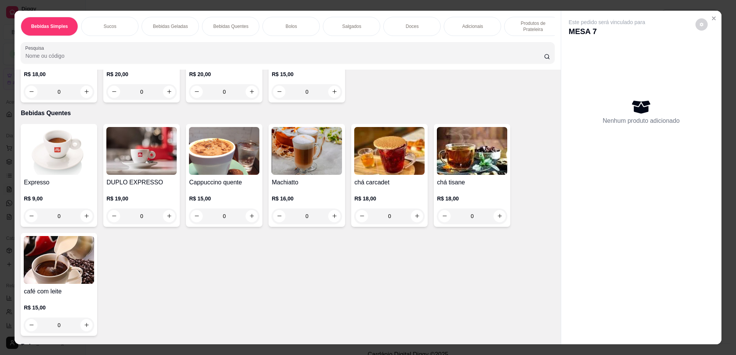
scroll to position [383, 0]
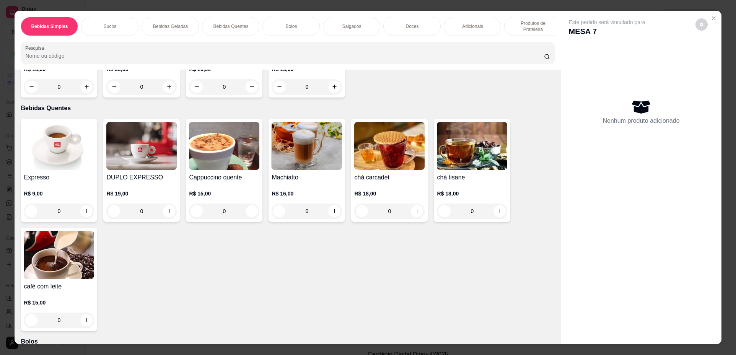
click at [78, 182] on h4 "Expresso" at bounding box center [59, 177] width 70 height 9
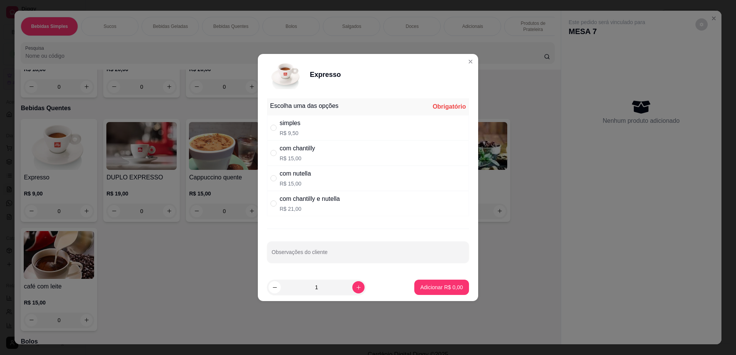
click at [312, 130] on div "simples R$ 9,50" at bounding box center [368, 127] width 202 height 25
radio input "true"
click at [367, 288] on div "1" at bounding box center [334, 287] width 135 height 15
click at [448, 290] on p "Adicionar R$ 9,50" at bounding box center [441, 287] width 41 height 7
type input "1"
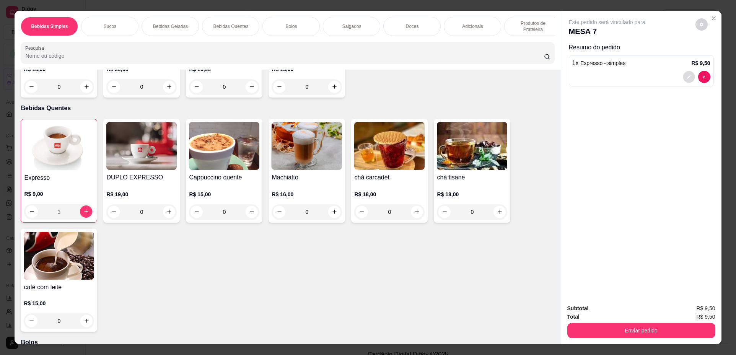
click at [683, 76] on button "decrease-product-quantity" at bounding box center [689, 77] width 12 height 12
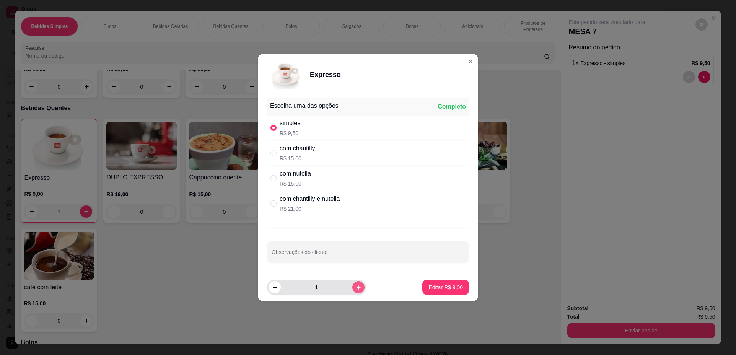
click at [356, 286] on icon "increase-product-quantity" at bounding box center [359, 288] width 6 height 6
type input "2"
click at [444, 285] on p "Editar R$ 19,00" at bounding box center [444, 287] width 36 height 7
type input "2"
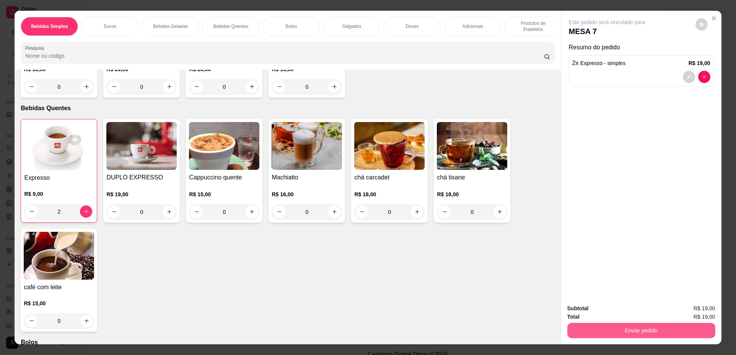
click at [622, 331] on button "Enviar pedido" at bounding box center [642, 330] width 148 height 15
click at [608, 310] on button "Não registrar e enviar pedido" at bounding box center [616, 312] width 80 height 15
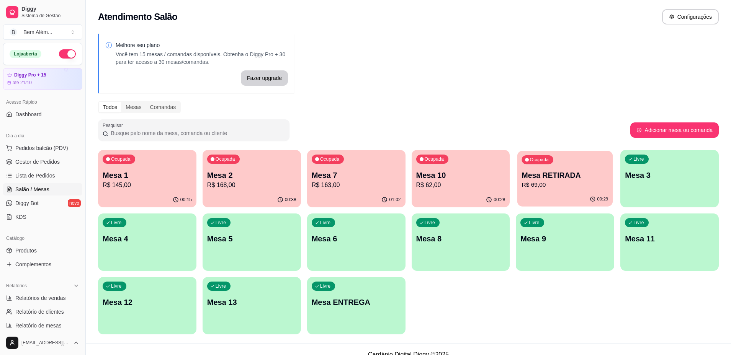
click at [598, 184] on p "R$ 69,00" at bounding box center [565, 185] width 86 height 9
click at [347, 187] on p "R$ 163,00" at bounding box center [356, 185] width 86 height 9
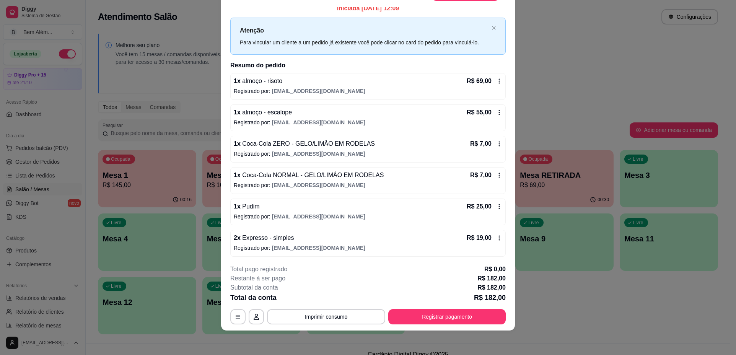
scroll to position [7, 0]
click at [483, 318] on button "Registrar pagamento" at bounding box center [447, 317] width 114 height 15
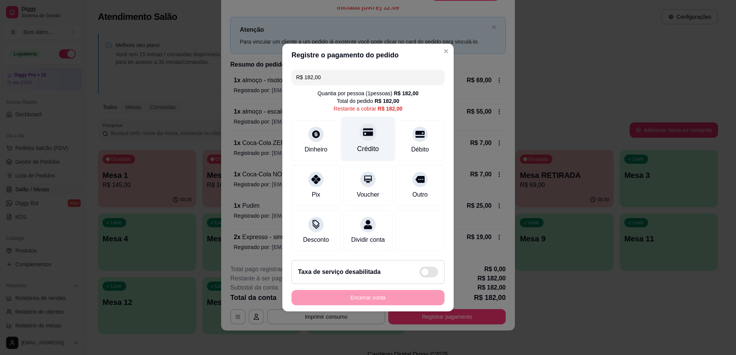
click at [372, 144] on div "Crédito" at bounding box center [368, 149] width 22 height 10
type input "R$ 0,00"
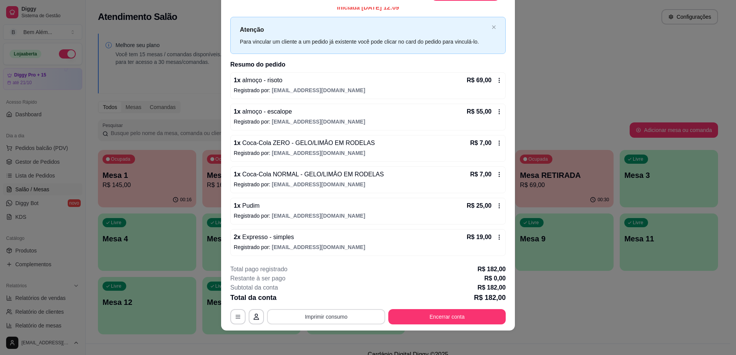
click at [347, 318] on button "Imprimir consumo" at bounding box center [326, 316] width 118 height 15
click at [341, 301] on button "impressao computador" at bounding box center [323, 299] width 57 height 12
click at [423, 323] on button "Encerrar conta" at bounding box center [446, 316] width 117 height 15
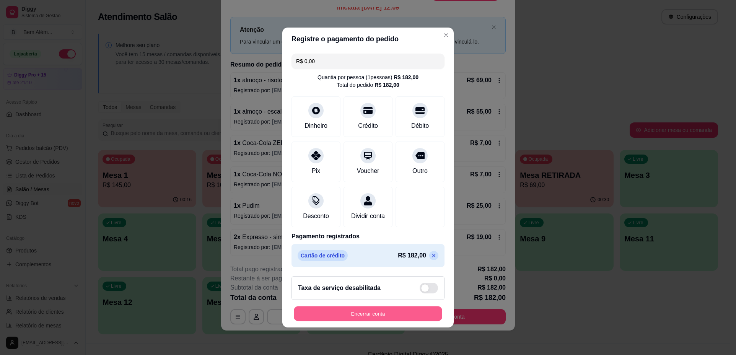
click at [380, 318] on button "Encerrar conta" at bounding box center [368, 314] width 148 height 15
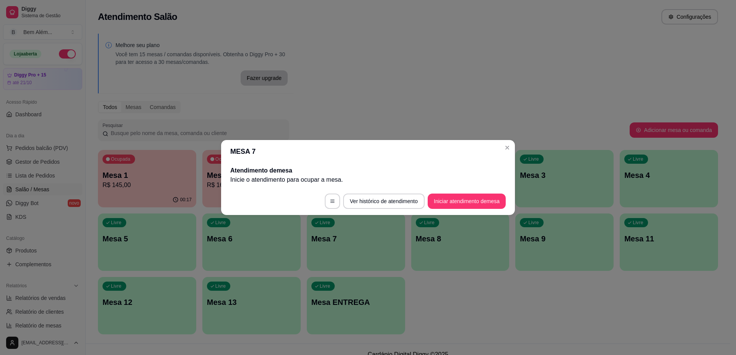
scroll to position [0, 0]
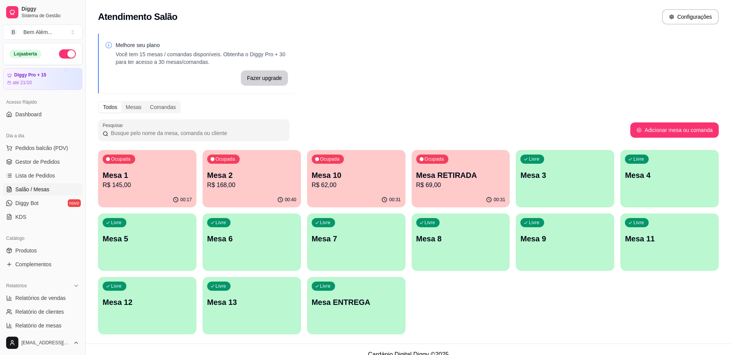
click at [486, 202] on div "00:31" at bounding box center [460, 199] width 98 height 15
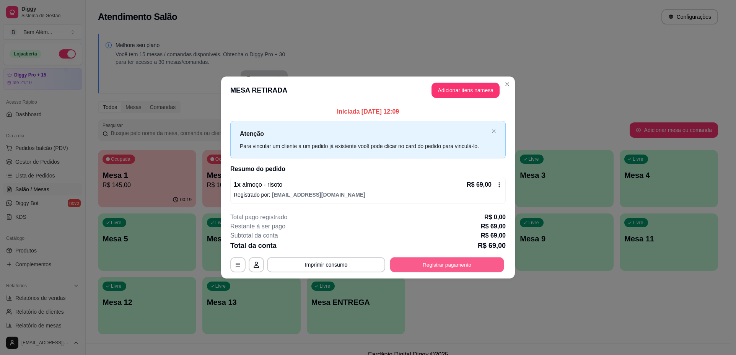
click at [444, 265] on button "Registrar pagamento" at bounding box center [447, 264] width 114 height 15
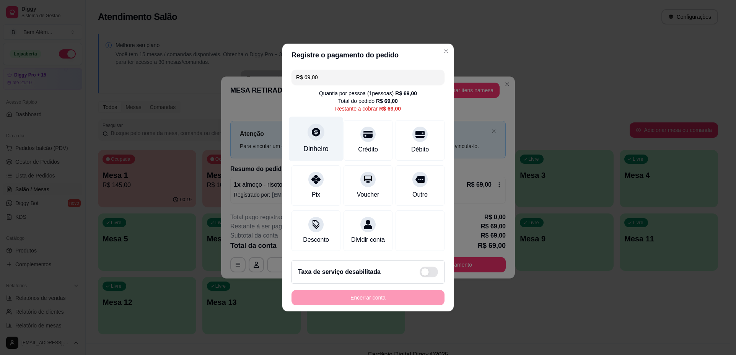
click at [317, 145] on div "Dinheiro" at bounding box center [315, 149] width 25 height 10
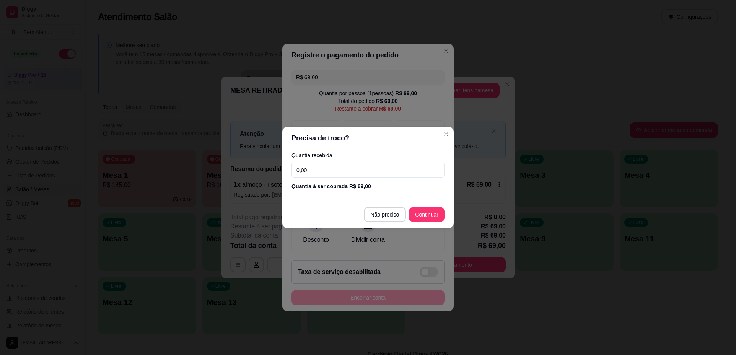
click at [312, 166] on input "0,00" at bounding box center [368, 170] width 153 height 15
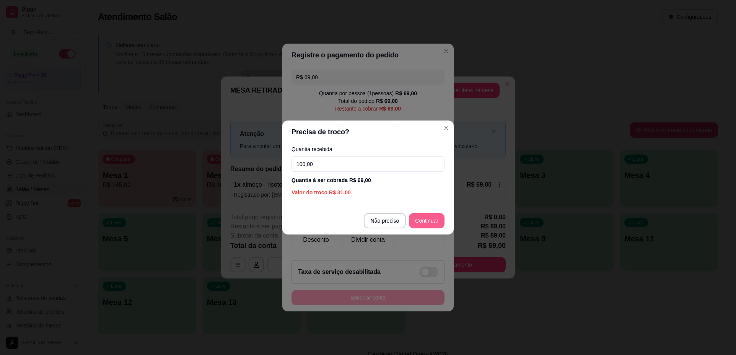
type input "100,00"
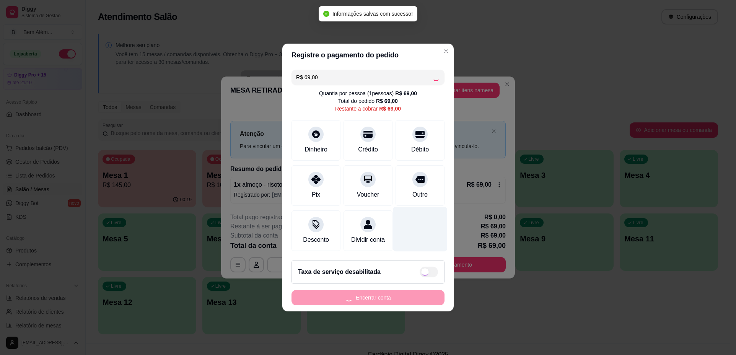
type input "R$ 0,00"
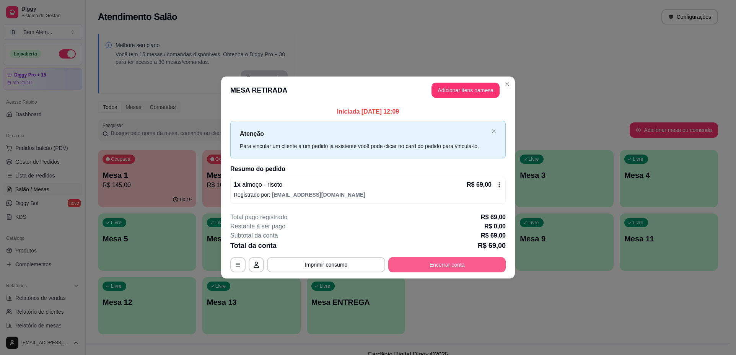
click at [428, 262] on button "Encerrar conta" at bounding box center [446, 264] width 117 height 15
click at [321, 264] on button "Imprimir consumo" at bounding box center [326, 264] width 118 height 15
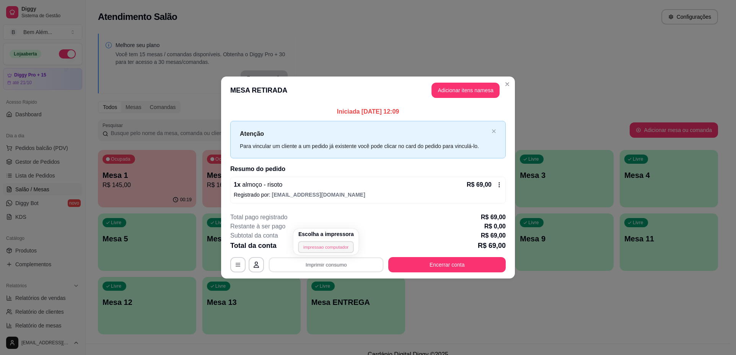
click at [325, 246] on button "impressao computador" at bounding box center [327, 247] width 56 height 12
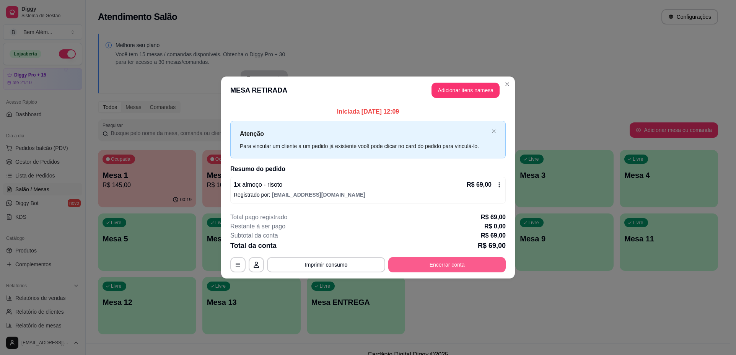
click at [436, 267] on button "Encerrar conta" at bounding box center [446, 264] width 117 height 15
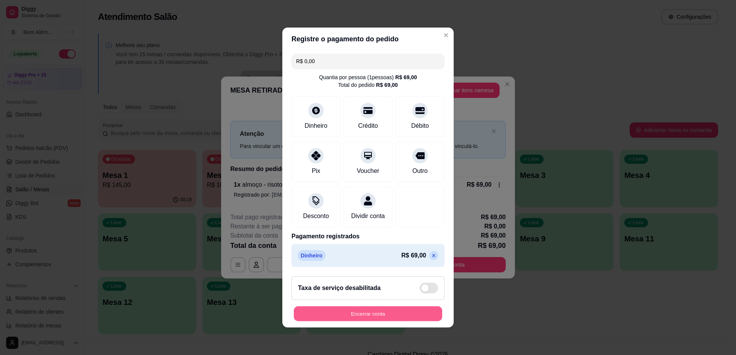
click at [403, 318] on button "Encerrar conta" at bounding box center [368, 314] width 148 height 15
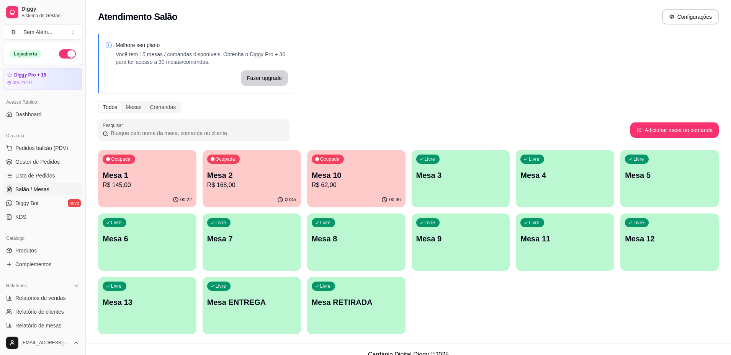
click at [357, 183] on p "R$ 62,00" at bounding box center [356, 185] width 89 height 9
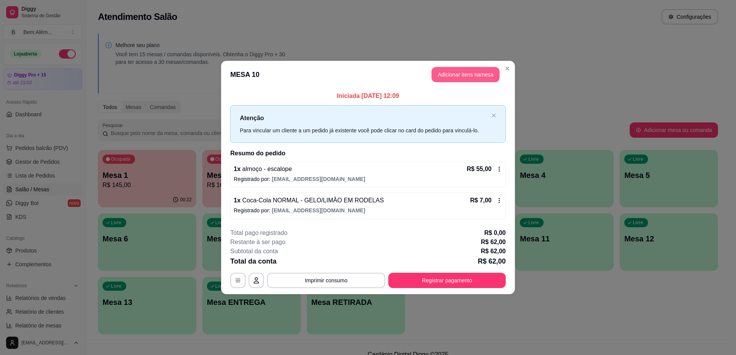
click at [465, 76] on button "Adicionar itens na mesa" at bounding box center [466, 74] width 68 height 15
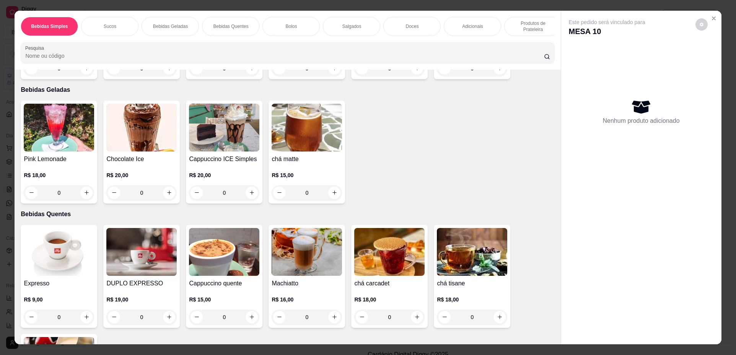
scroll to position [421, 0]
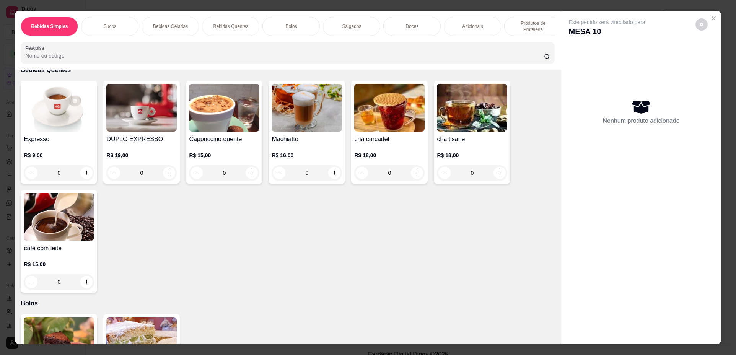
click at [85, 179] on div "0" at bounding box center [59, 172] width 70 height 15
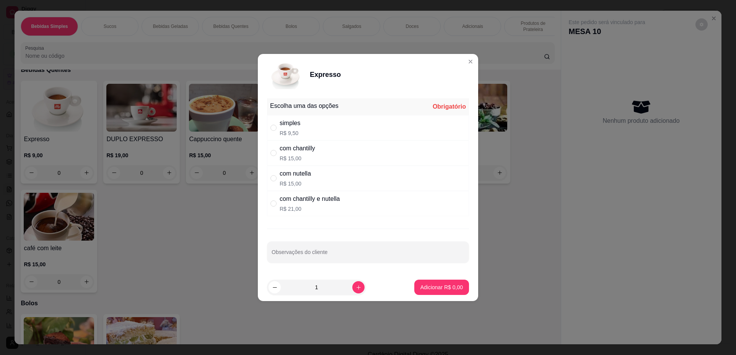
click at [281, 129] on p "R$ 9,50" at bounding box center [290, 133] width 21 height 8
radio input "true"
click at [430, 287] on p "Adicionar R$ 9,50" at bounding box center [442, 288] width 42 height 8
type input "1"
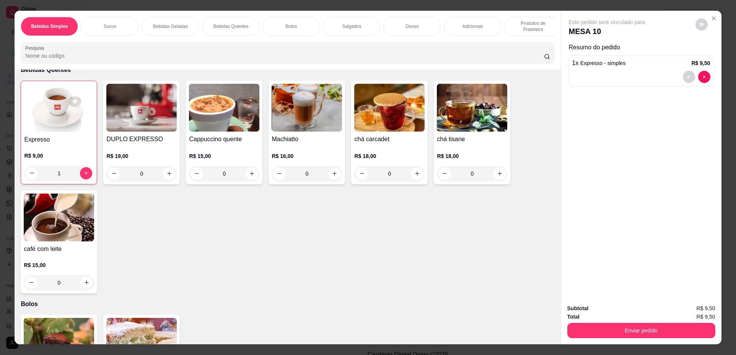
click at [409, 30] on div "Doces" at bounding box center [411, 26] width 57 height 19
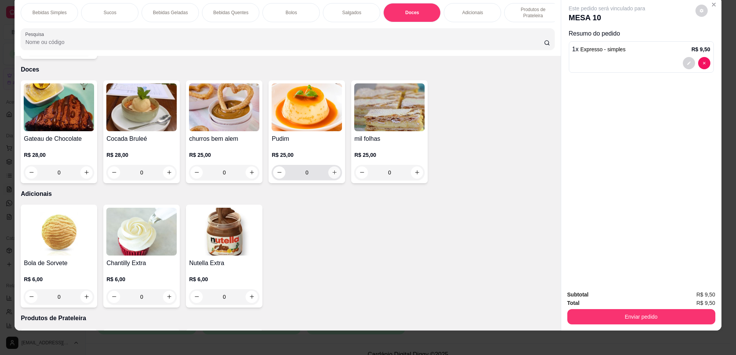
click at [331, 172] on button "increase-product-quantity" at bounding box center [334, 172] width 12 height 12
type input "1"
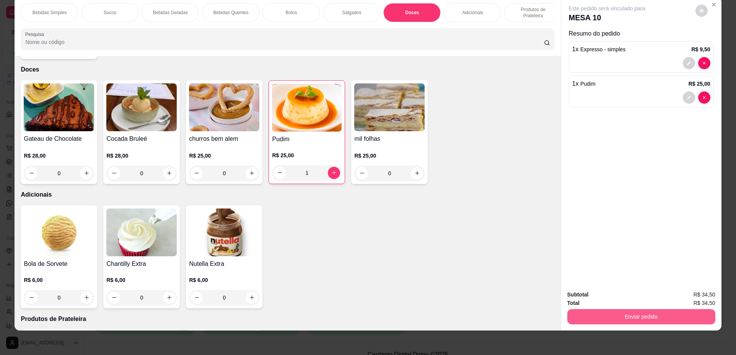
click at [626, 315] on button "Enviar pedido" at bounding box center [642, 316] width 148 height 15
click at [623, 299] on button "Não registrar e enviar pedido" at bounding box center [615, 298] width 77 height 14
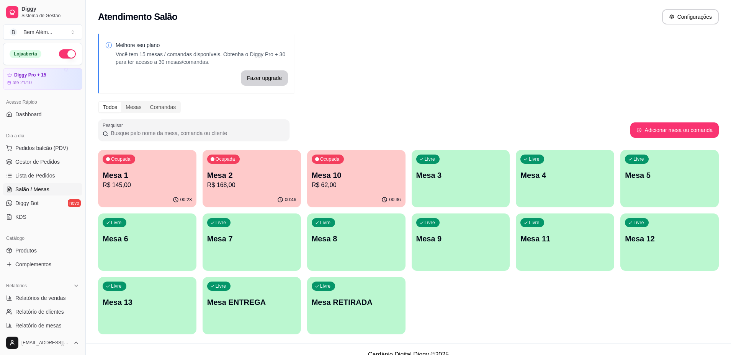
click at [243, 190] on div "Ocupada Mesa 2 R$ 168,00" at bounding box center [251, 171] width 98 height 42
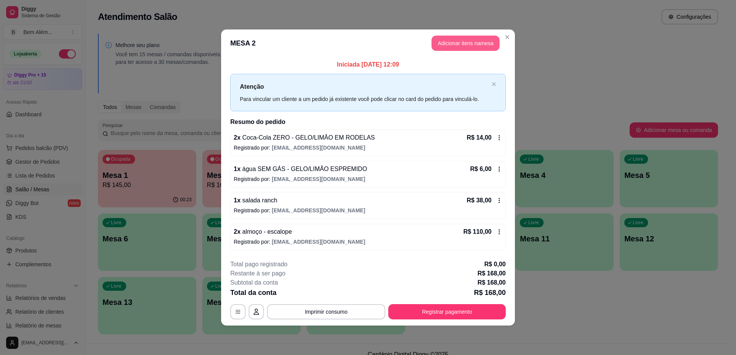
click at [466, 41] on button "Adicionar itens na mesa" at bounding box center [466, 43] width 68 height 15
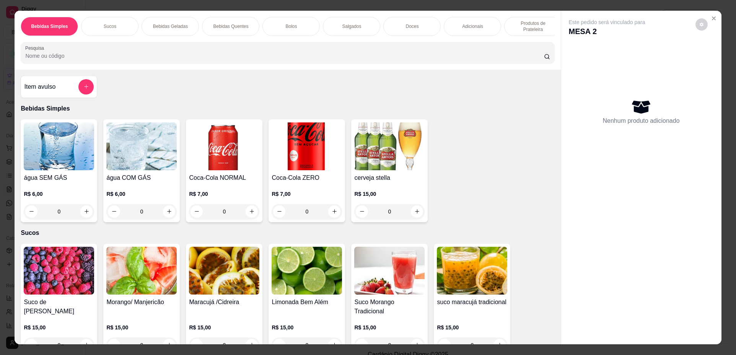
click at [415, 32] on div "Doces" at bounding box center [411, 26] width 57 height 19
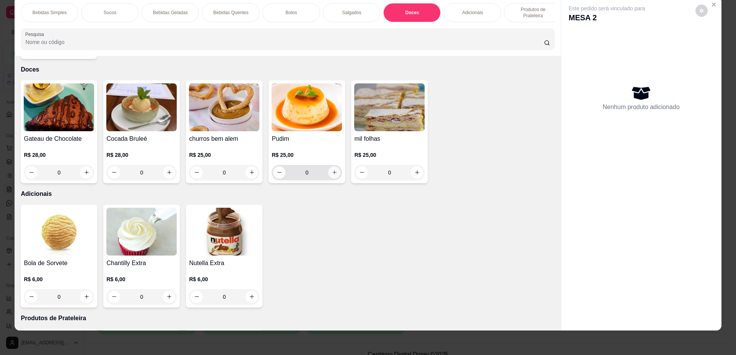
click at [333, 170] on icon "increase-product-quantity" at bounding box center [335, 173] width 6 height 6
type input "1"
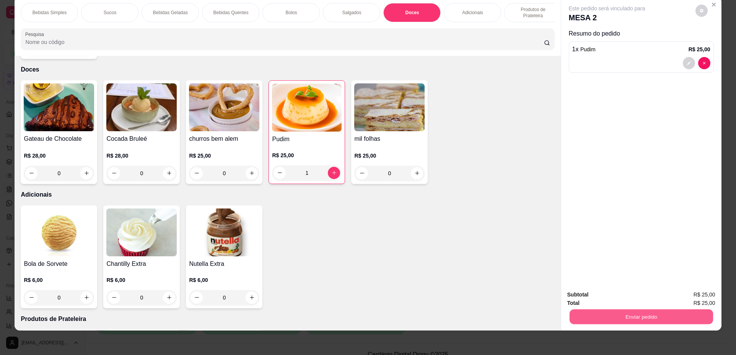
click at [638, 316] on button "Enviar pedido" at bounding box center [641, 317] width 144 height 15
click at [630, 299] on button "Não registrar e enviar pedido" at bounding box center [616, 298] width 80 height 15
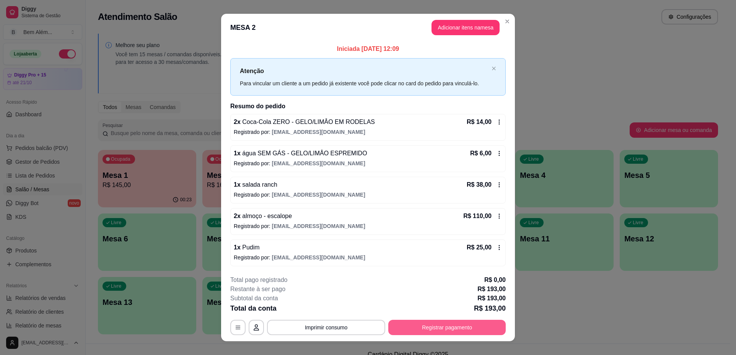
click at [474, 331] on button "Registrar pagamento" at bounding box center [446, 327] width 117 height 15
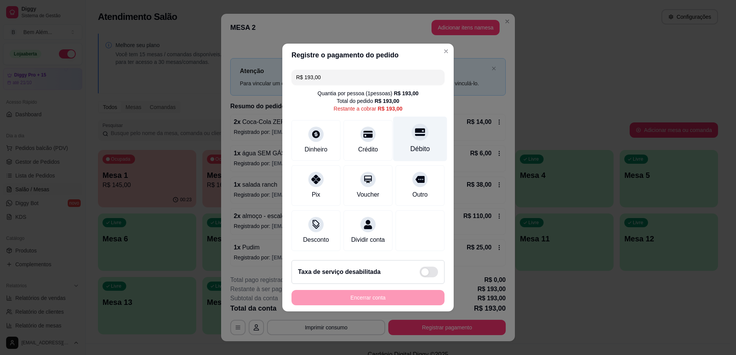
click at [420, 144] on div "Débito" at bounding box center [421, 149] width 20 height 10
type input "R$ 0,00"
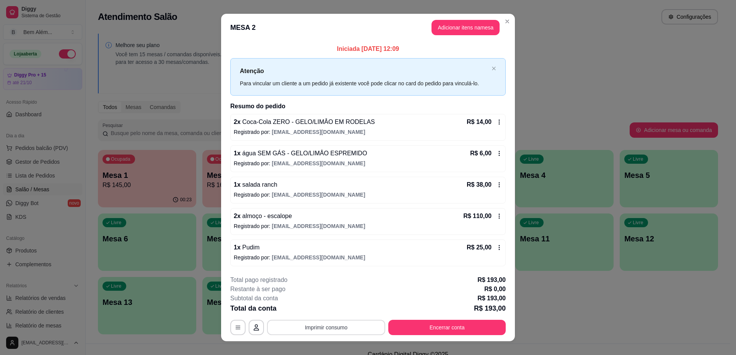
click at [348, 329] on button "Imprimir consumo" at bounding box center [326, 327] width 118 height 15
click at [342, 308] on button "impressao computador" at bounding box center [323, 310] width 57 height 12
click at [429, 328] on button "Encerrar conta" at bounding box center [446, 327] width 117 height 15
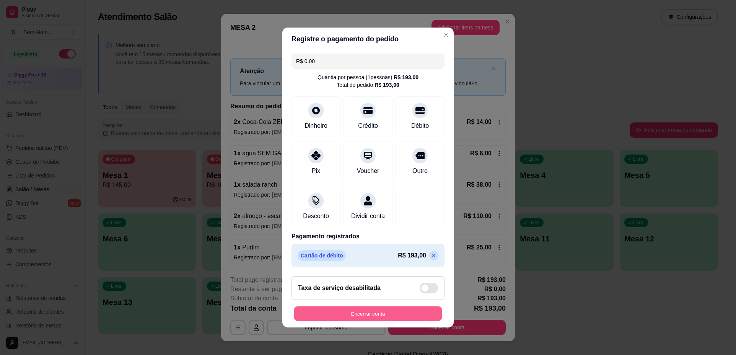
click at [429, 321] on button "Encerrar conta" at bounding box center [368, 314] width 148 height 15
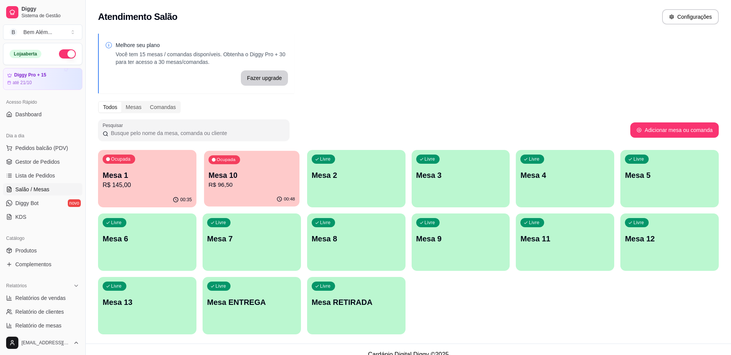
click at [259, 191] on div "Ocupada Mesa 10 R$ 96,50" at bounding box center [251, 171] width 95 height 41
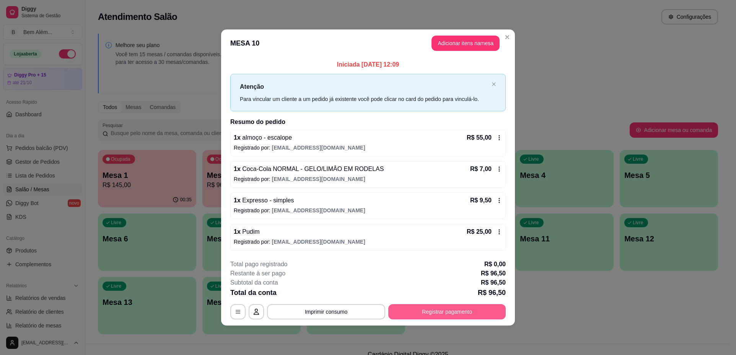
click at [474, 316] on button "Registrar pagamento" at bounding box center [446, 311] width 117 height 15
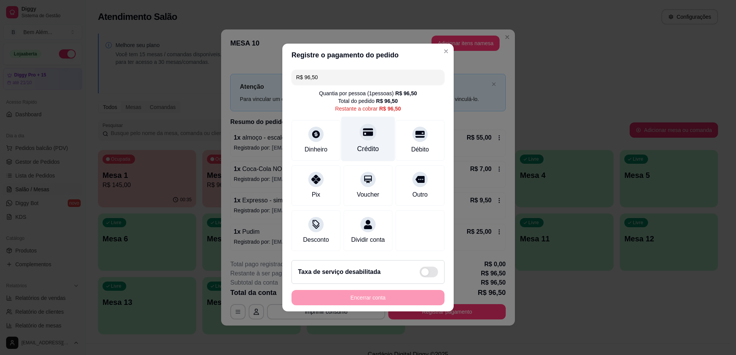
click at [370, 139] on div "Crédito" at bounding box center [368, 139] width 54 height 45
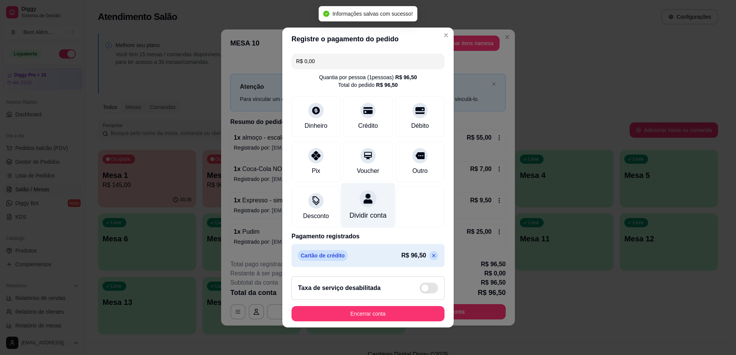
type input "R$ 0,00"
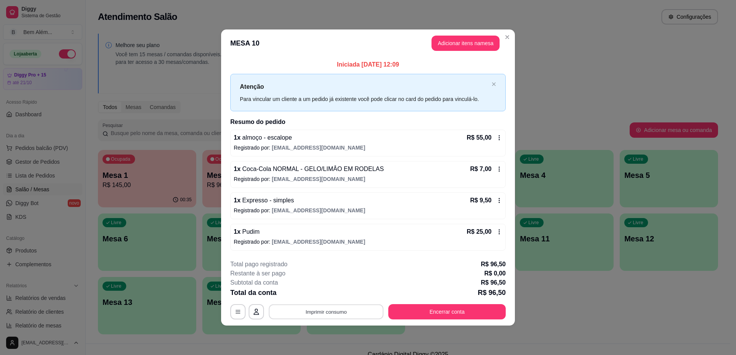
click at [368, 309] on button "Imprimir consumo" at bounding box center [326, 311] width 115 height 15
click at [346, 292] on button "impressao computador" at bounding box center [325, 294] width 57 height 12
click at [443, 313] on button "Encerrar conta" at bounding box center [447, 311] width 114 height 15
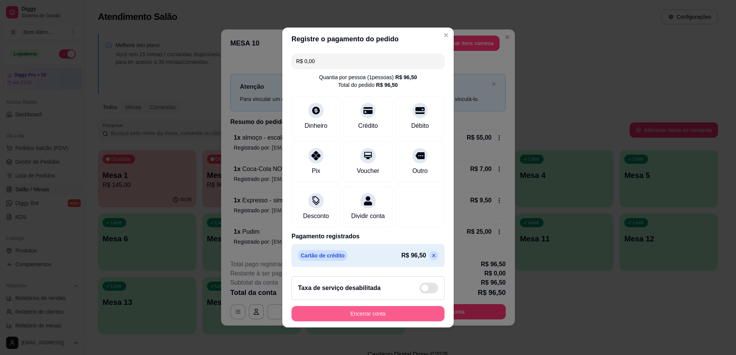
click at [375, 318] on button "Encerrar conta" at bounding box center [368, 313] width 153 height 15
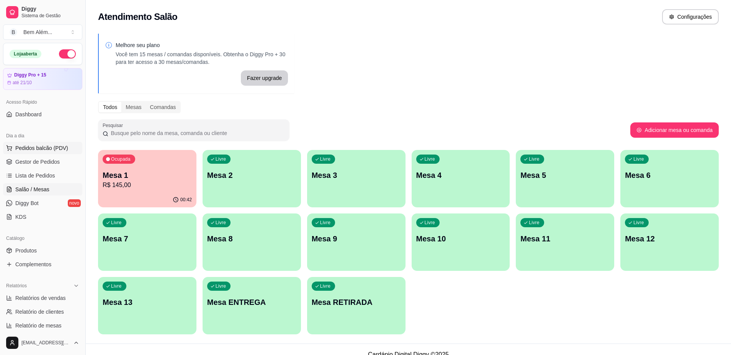
click at [50, 151] on span "Pedidos balcão (PDV)" at bounding box center [41, 148] width 53 height 8
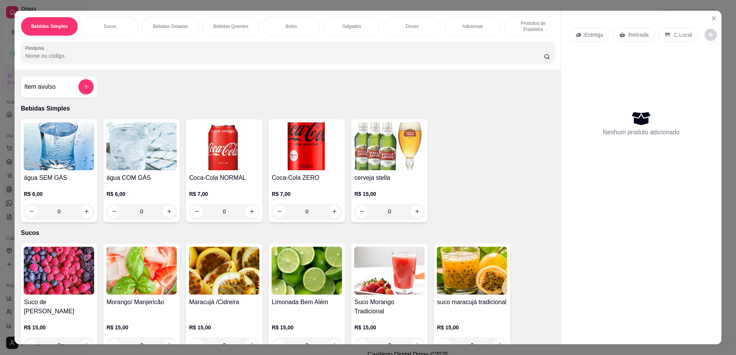
click at [368, 29] on div "Salgados" at bounding box center [351, 26] width 57 height 19
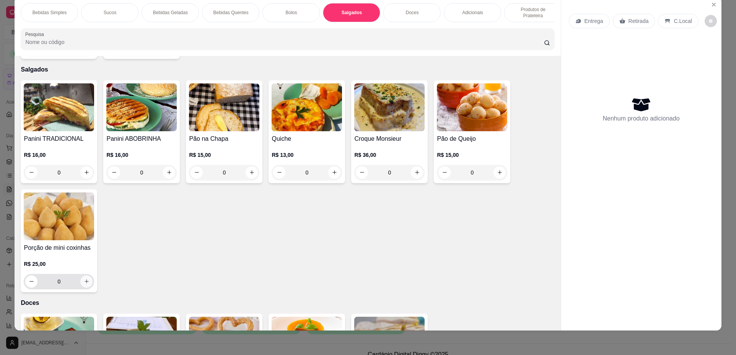
click at [84, 279] on icon "increase-product-quantity" at bounding box center [87, 282] width 6 height 6
type input "1"
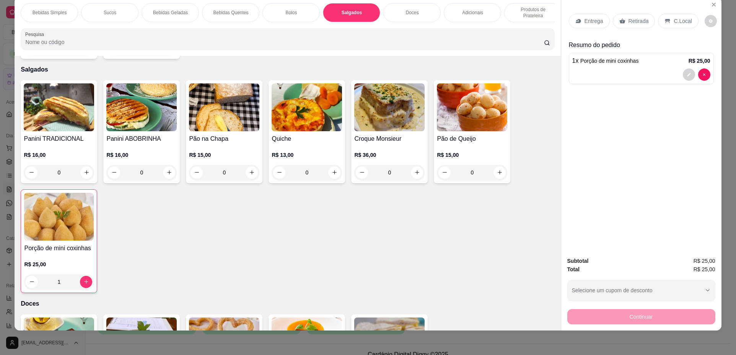
click at [633, 16] on div "Retirada" at bounding box center [634, 21] width 42 height 15
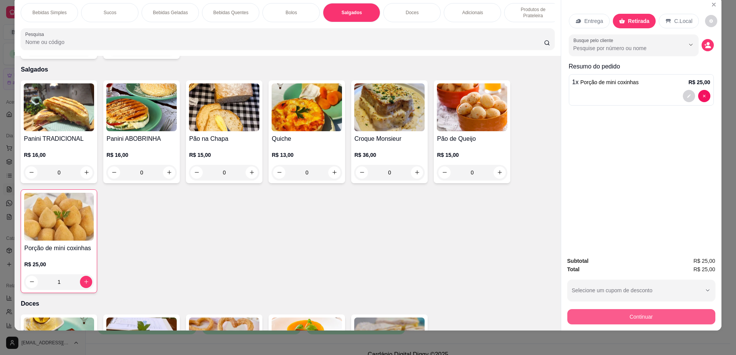
click at [632, 320] on button "Continuar" at bounding box center [642, 316] width 148 height 15
click at [711, 2] on icon "Close" at bounding box center [714, 5] width 6 height 6
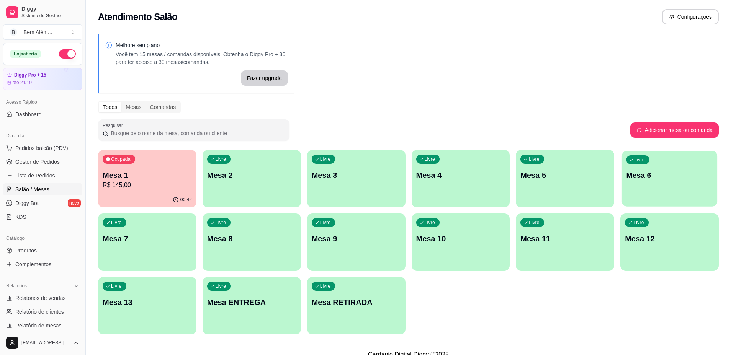
click at [644, 196] on div "Livre Mesa 6" at bounding box center [669, 174] width 95 height 47
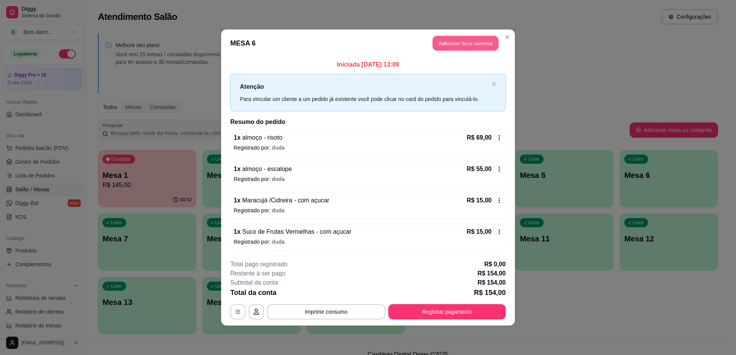
click at [471, 46] on button "Adicionar itens na mesa" at bounding box center [466, 43] width 66 height 15
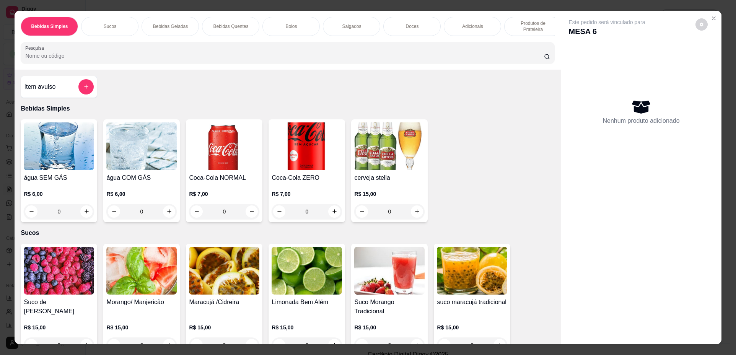
click at [359, 20] on div "Salgados" at bounding box center [351, 26] width 57 height 19
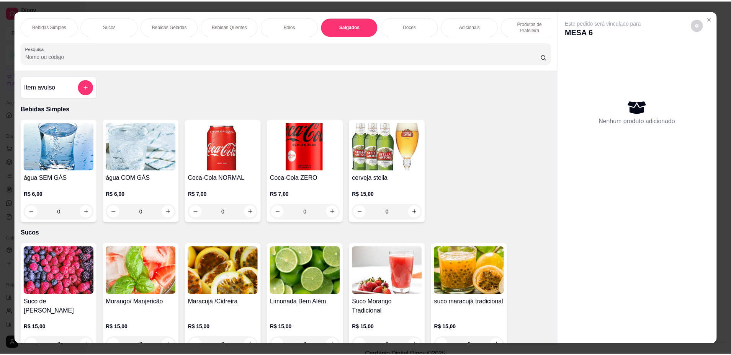
scroll to position [14, 0]
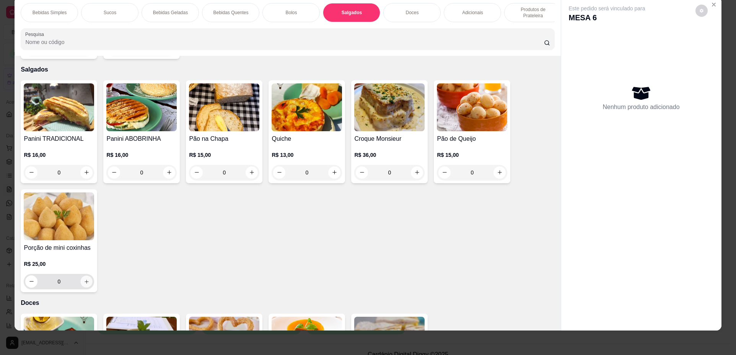
click at [87, 277] on button "increase-product-quantity" at bounding box center [87, 282] width 12 height 12
type input "1"
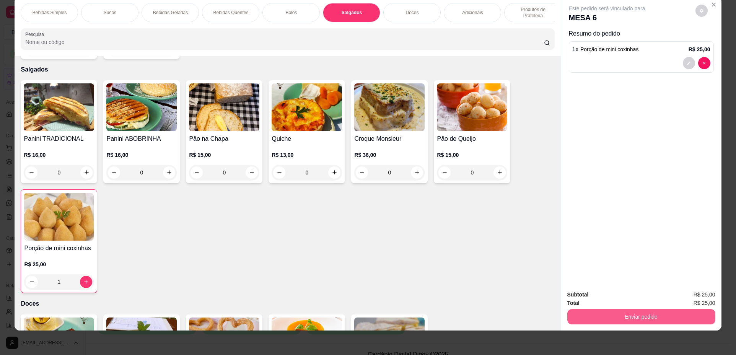
click at [630, 315] on button "Enviar pedido" at bounding box center [642, 316] width 148 height 15
click at [620, 295] on button "Não registrar e enviar pedido" at bounding box center [615, 298] width 77 height 14
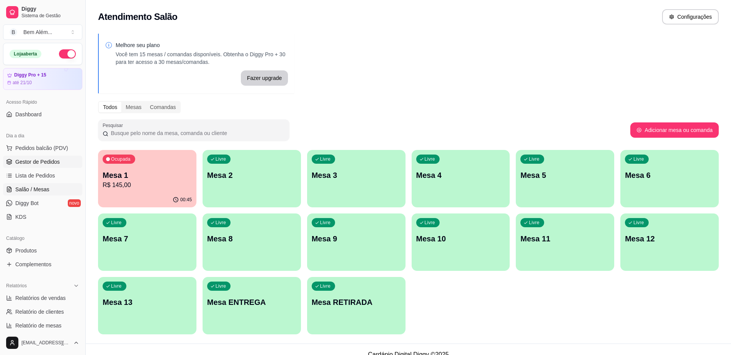
click at [47, 163] on span "Gestor de Pedidos" at bounding box center [37, 162] width 44 height 8
click at [30, 163] on span "Gestor de Pedidos" at bounding box center [37, 162] width 44 height 8
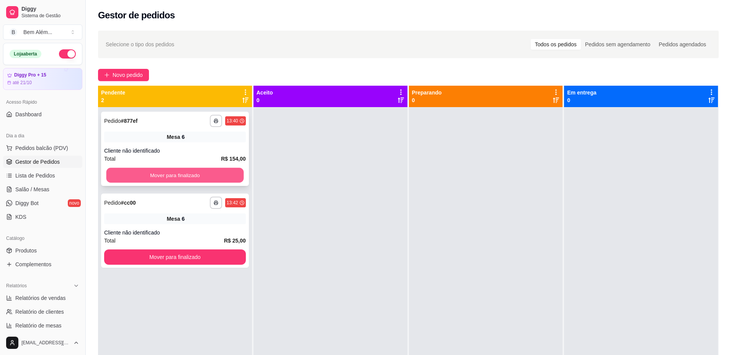
click at [140, 175] on button "Mover para finalizado" at bounding box center [174, 175] width 137 height 15
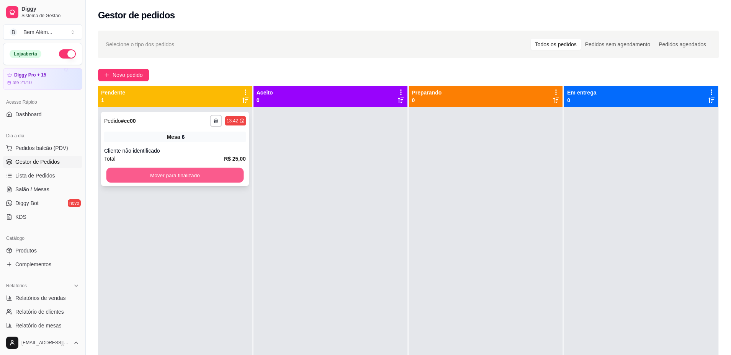
click at [142, 175] on button "Mover para finalizado" at bounding box center [174, 175] width 137 height 15
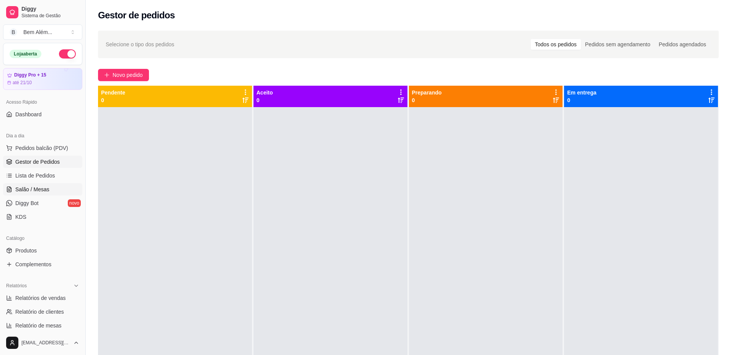
click at [28, 191] on span "Salão / Mesas" at bounding box center [32, 190] width 34 height 8
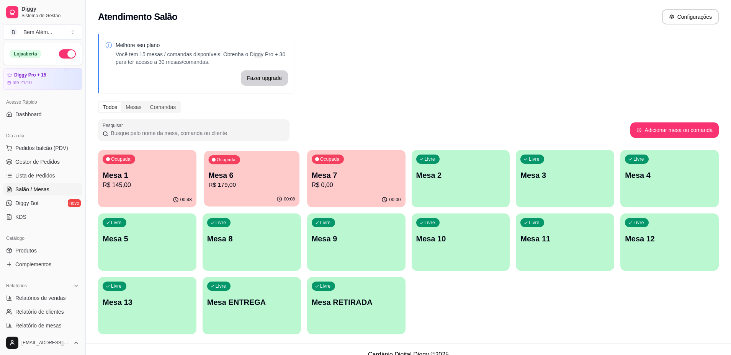
click at [210, 195] on div "00:08" at bounding box center [251, 199] width 95 height 15
click at [45, 166] on link "Gestor de Pedidos" at bounding box center [42, 162] width 79 height 12
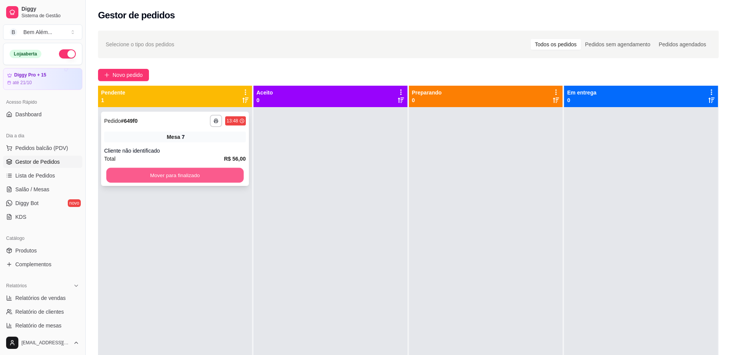
click at [127, 173] on button "Mover para finalizado" at bounding box center [174, 175] width 137 height 15
click at [57, 191] on link "Salão / Mesas" at bounding box center [42, 189] width 79 height 12
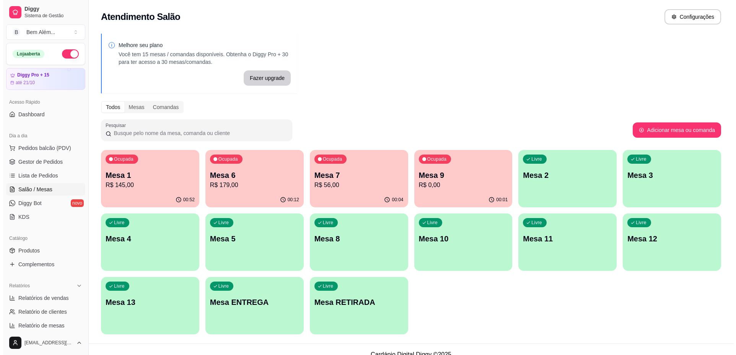
scroll to position [10, 0]
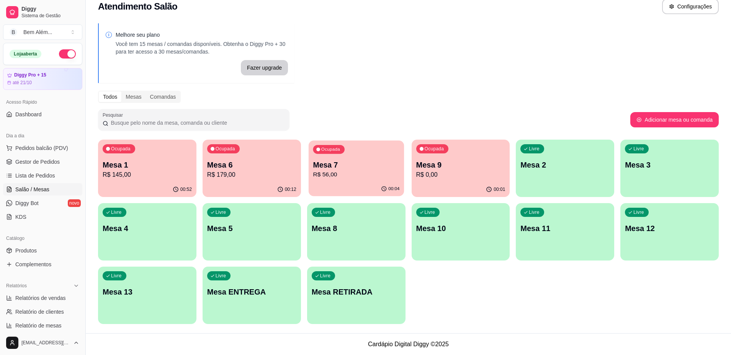
click at [338, 169] on p "Mesa 7" at bounding box center [356, 165] width 86 height 10
click at [109, 168] on p "Mesa 1" at bounding box center [147, 165] width 86 height 10
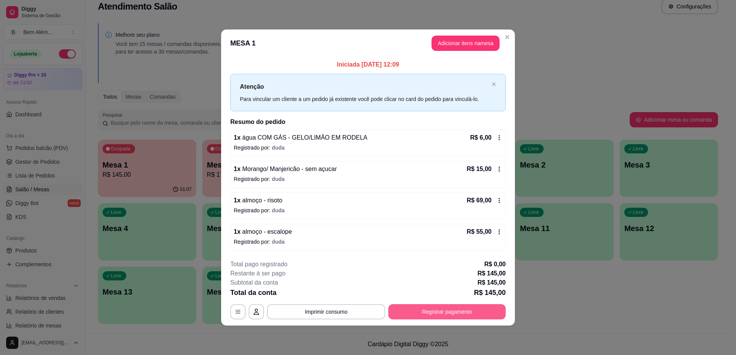
click at [469, 317] on button "Registrar pagamento" at bounding box center [446, 311] width 117 height 15
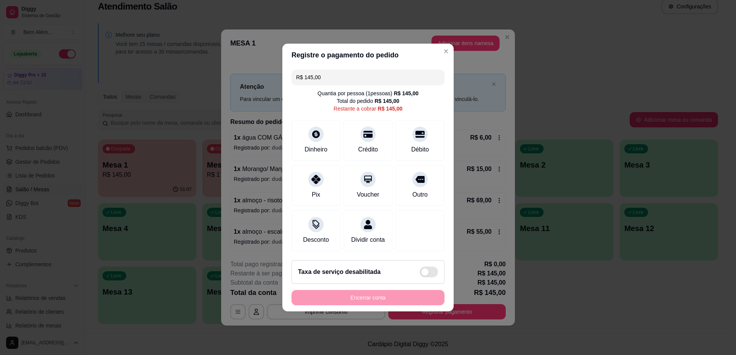
drag, startPoint x: 353, startPoint y: 77, endPoint x: 185, endPoint y: 107, distance: 170.7
click at [186, 104] on div "Registre o pagamento do pedido R$ 145,00 Quantia por pessoa ( 1 pessoas) R$ 145…" at bounding box center [368, 177] width 736 height 355
click at [412, 144] on div "Débito" at bounding box center [421, 149] width 20 height 10
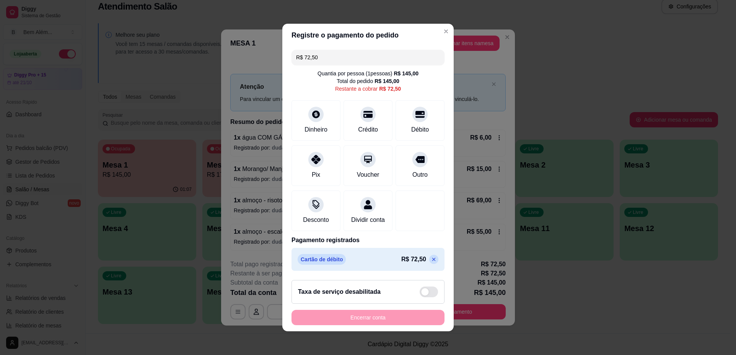
scroll to position [5, 0]
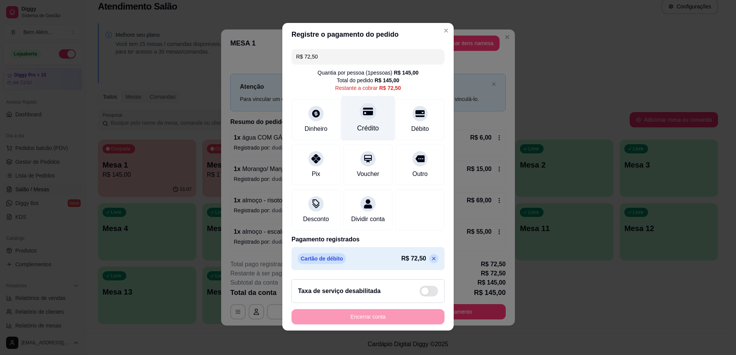
click at [368, 109] on div at bounding box center [368, 111] width 17 height 17
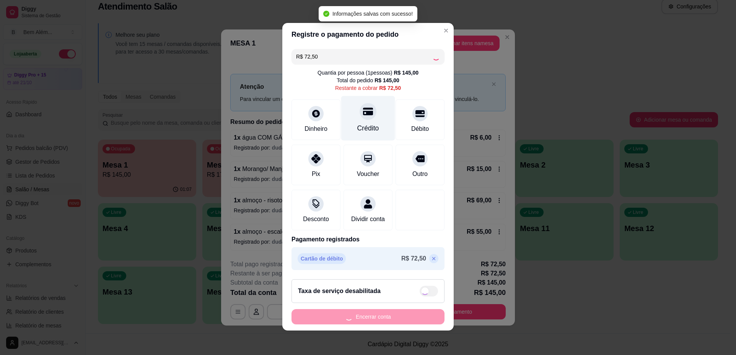
type input "R$ 0,00"
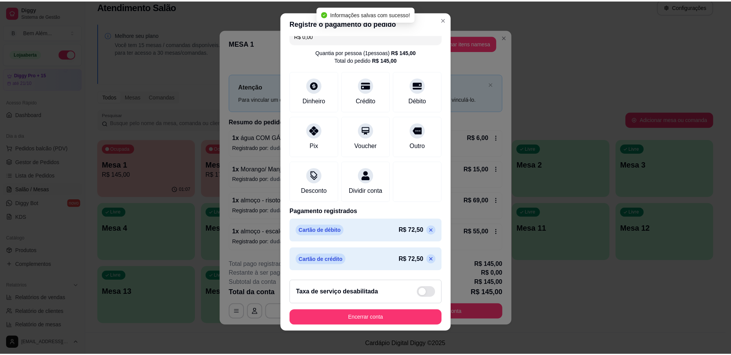
scroll to position [7, 0]
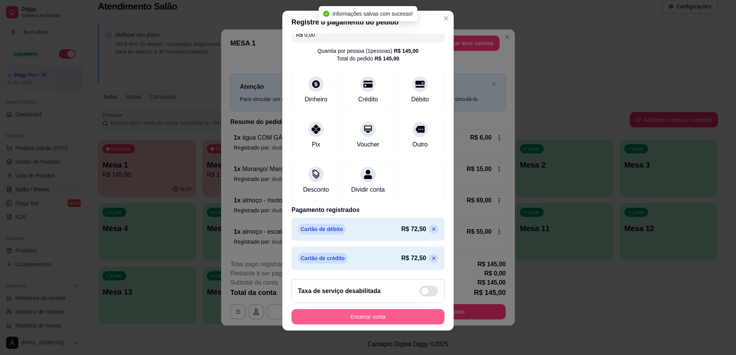
click at [353, 319] on button "Encerrar conta" at bounding box center [368, 316] width 153 height 15
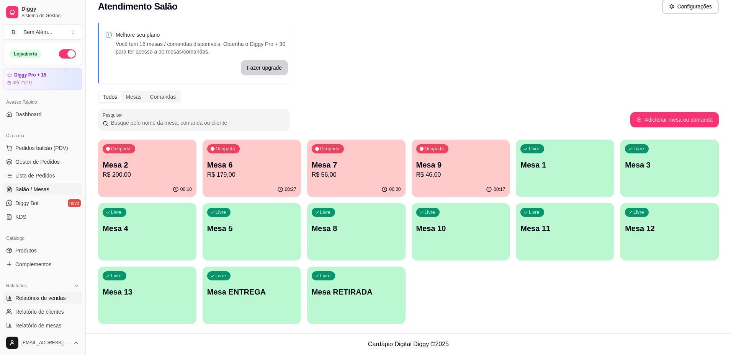
click at [40, 300] on span "Relatórios de vendas" at bounding box center [40, 298] width 51 height 8
select select "ALL"
select select "0"
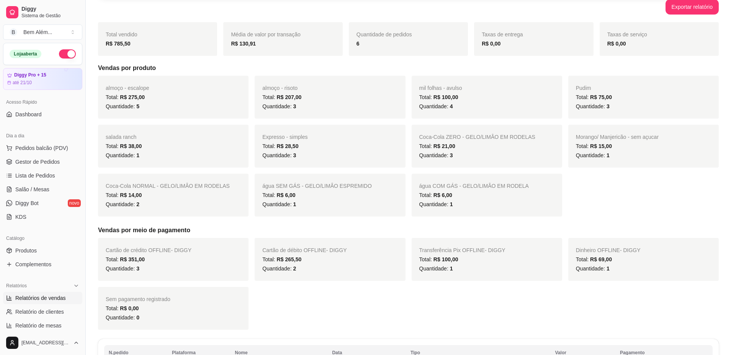
scroll to position [244, 0]
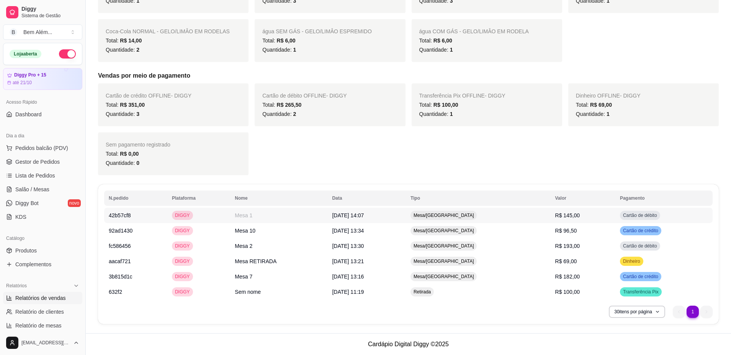
click at [553, 219] on td "R$ 145,00" at bounding box center [582, 215] width 65 height 15
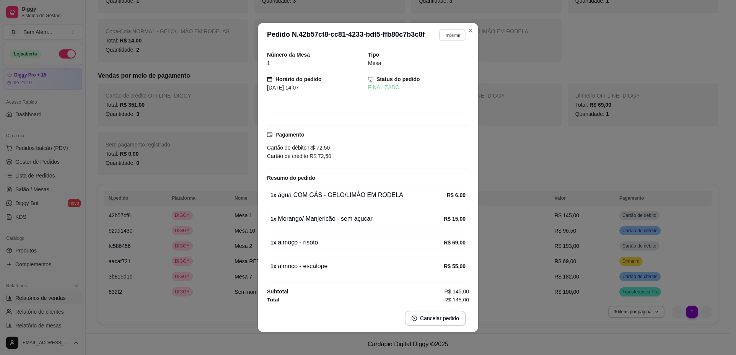
click at [440, 33] on button "Imprimir" at bounding box center [452, 35] width 26 height 12
click at [438, 62] on button "impressao computador" at bounding box center [430, 62] width 56 height 12
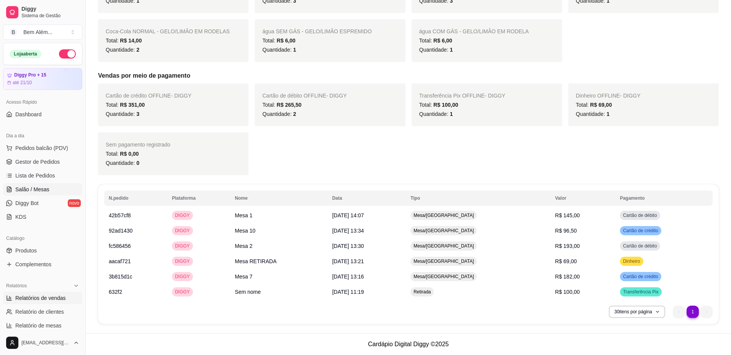
click at [20, 190] on span "Salão / Mesas" at bounding box center [32, 190] width 34 height 8
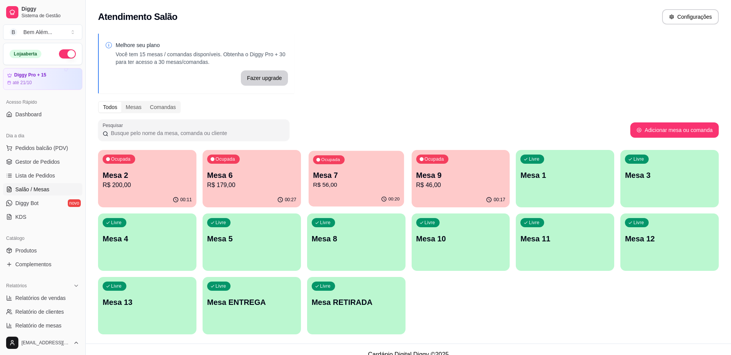
click at [341, 188] on p "R$ 56,00" at bounding box center [356, 185] width 86 height 9
click at [147, 171] on p "Mesa 2" at bounding box center [147, 175] width 89 height 11
click at [207, 167] on div "Ocupada Mesa 6 R$ 179,00" at bounding box center [251, 171] width 95 height 41
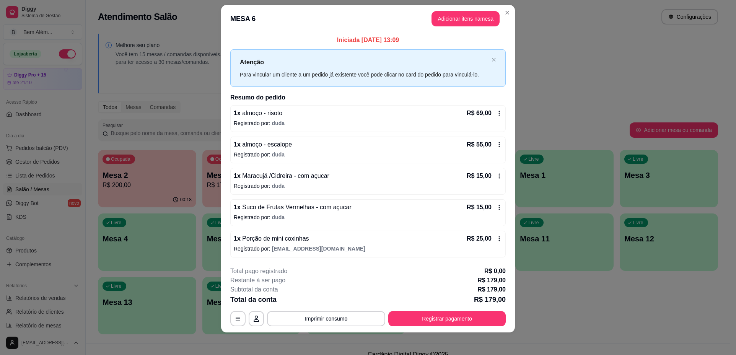
scroll to position [11, 0]
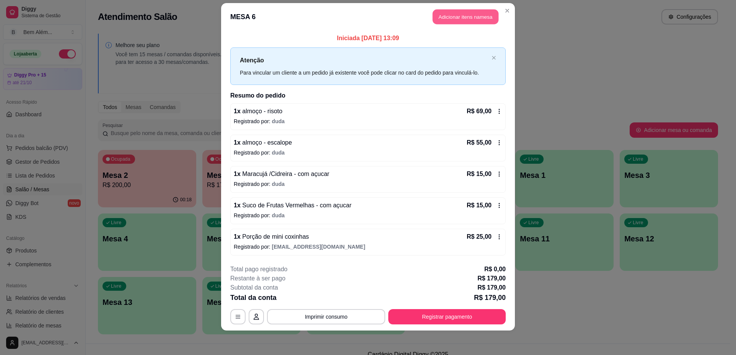
click at [478, 23] on button "Adicionar itens na mesa" at bounding box center [466, 17] width 66 height 15
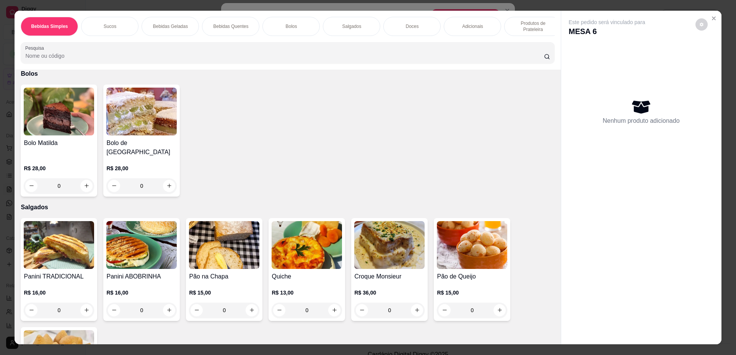
scroll to position [880, 0]
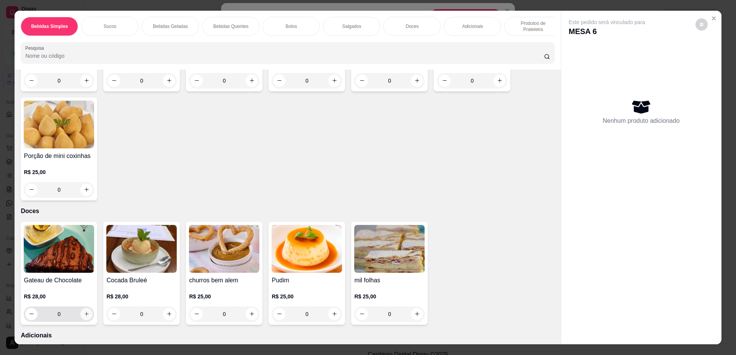
click at [85, 313] on icon "increase-product-quantity" at bounding box center [87, 314] width 6 height 6
type input "1"
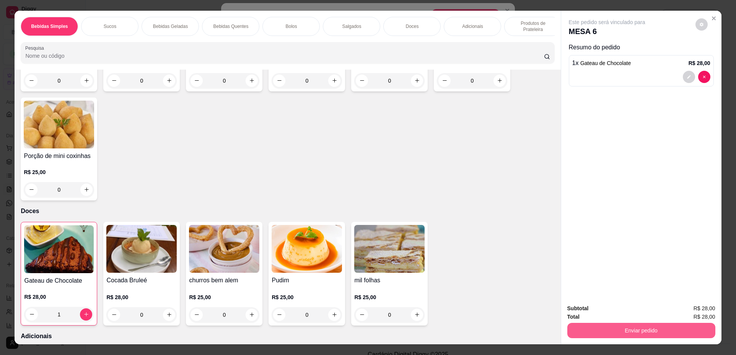
click at [637, 334] on button "Enviar pedido" at bounding box center [642, 330] width 148 height 15
click at [615, 310] on button "Não registrar e enviar pedido" at bounding box center [616, 312] width 80 height 15
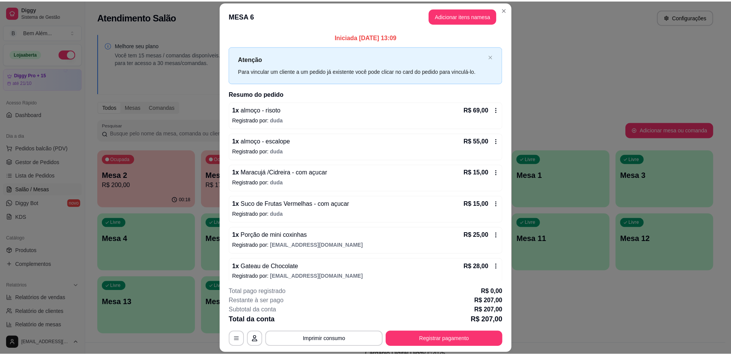
scroll to position [7, 0]
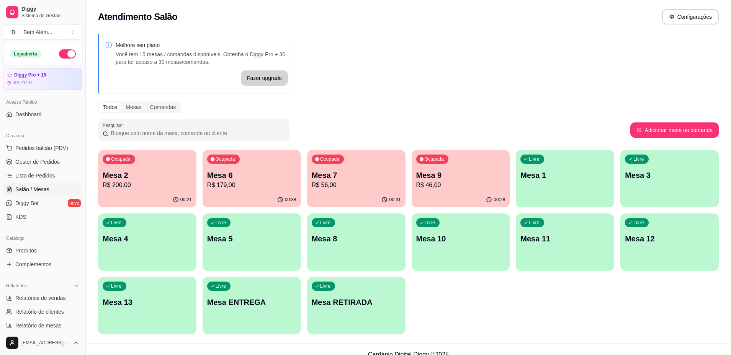
click at [454, 180] on div "Mesa 9 R$ 46,00" at bounding box center [460, 180] width 89 height 20
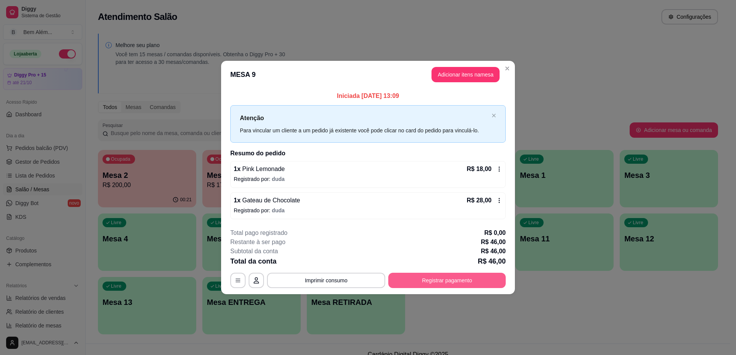
click at [451, 287] on button "Registrar pagamento" at bounding box center [446, 280] width 117 height 15
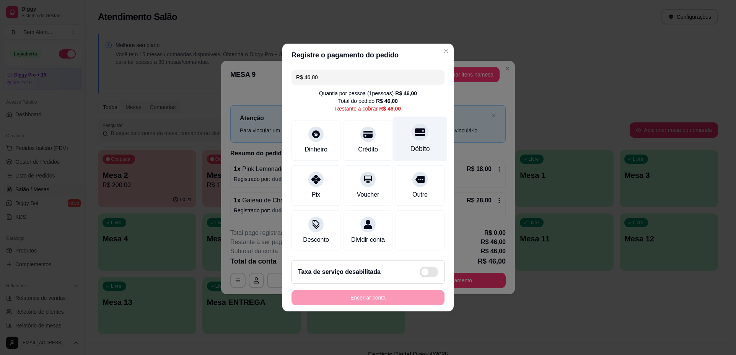
click at [425, 144] on div "Débito" at bounding box center [420, 139] width 54 height 45
type input "R$ 0,00"
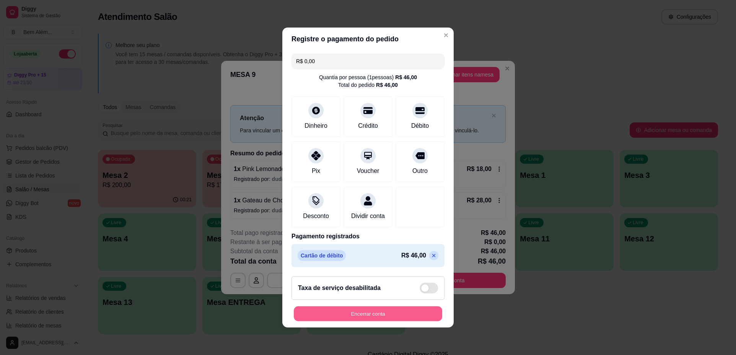
click at [401, 318] on button "Encerrar conta" at bounding box center [368, 314] width 148 height 15
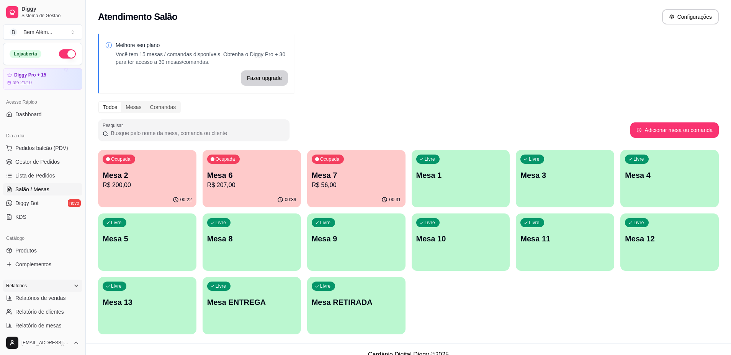
click at [57, 291] on div "Relatórios" at bounding box center [42, 286] width 79 height 12
click at [49, 285] on div "Relatórios" at bounding box center [42, 286] width 79 height 12
click at [55, 302] on link "Relatórios de vendas" at bounding box center [42, 298] width 79 height 12
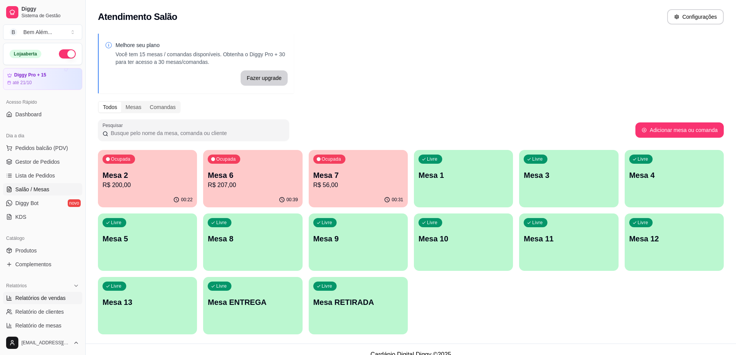
select select "ALL"
select select "0"
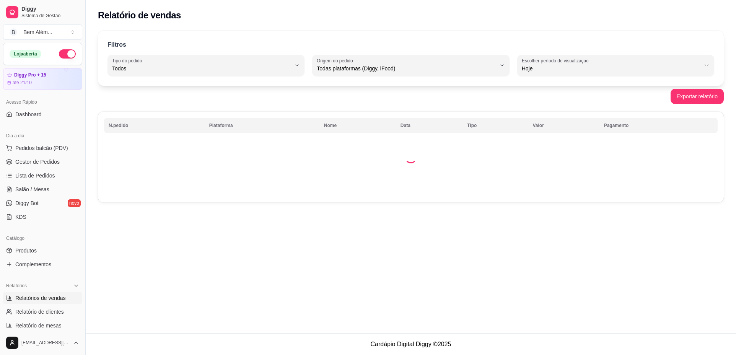
click at [27, 300] on span "Relatórios de vendas" at bounding box center [40, 298] width 51 height 8
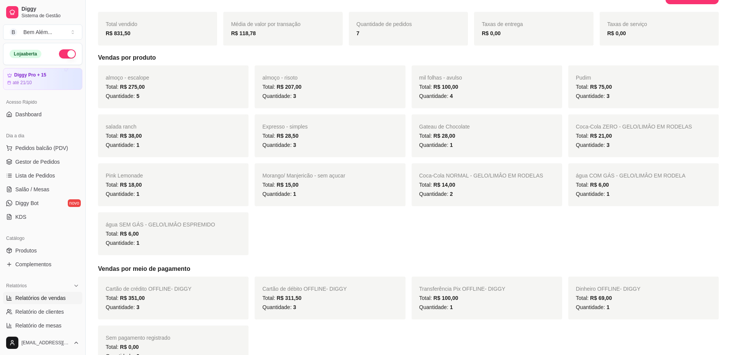
scroll to position [268, 0]
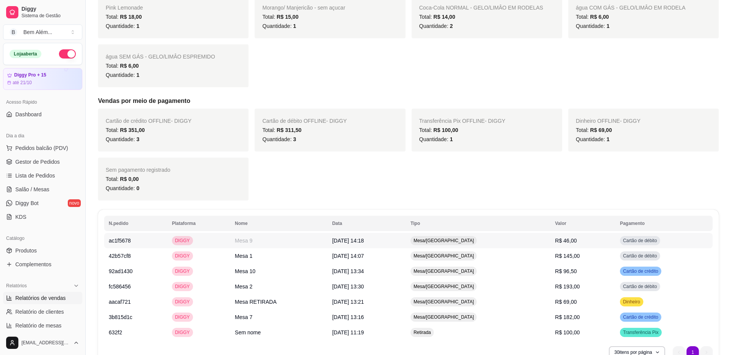
click at [523, 242] on td "Mesa/[GEOGRAPHIC_DATA]" at bounding box center [478, 240] width 145 height 15
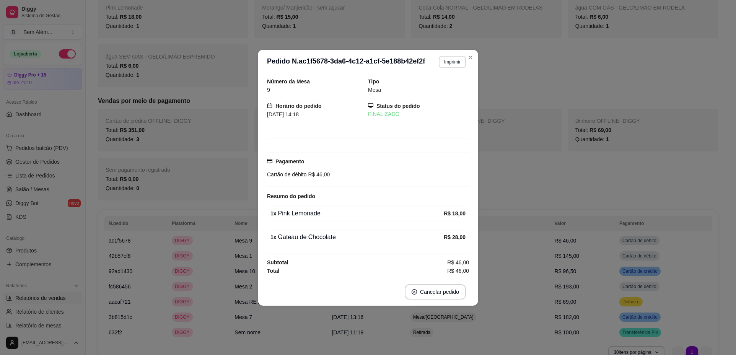
click at [452, 63] on button "Imprimir" at bounding box center [452, 62] width 27 height 12
click at [440, 85] on button "impressao computador" at bounding box center [433, 89] width 57 height 12
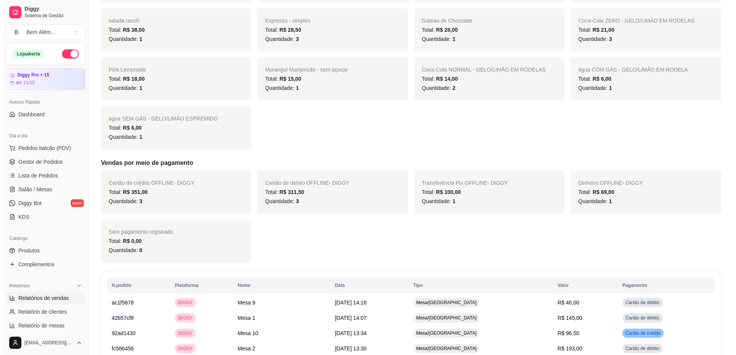
scroll to position [0, 0]
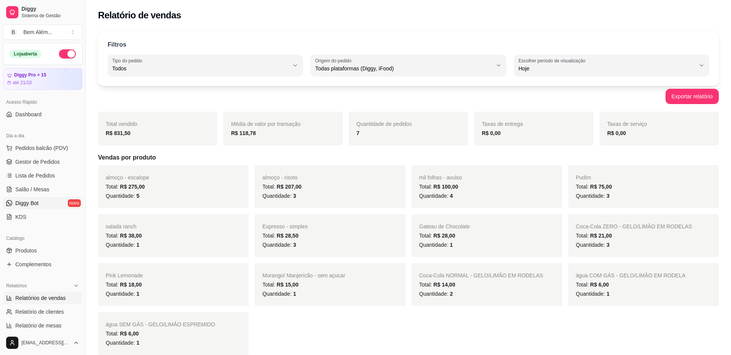
click at [44, 199] on link "Diggy Bot novo" at bounding box center [42, 203] width 79 height 12
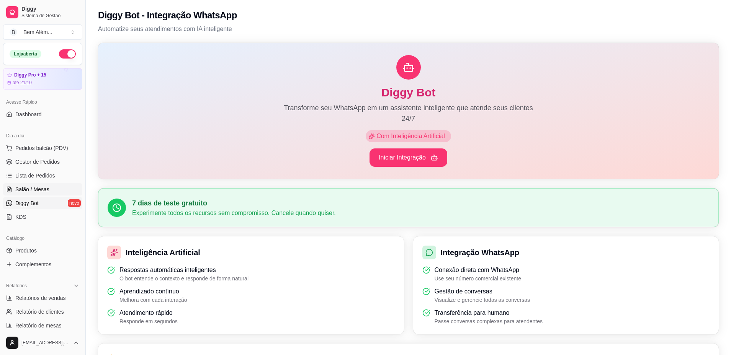
click at [28, 194] on link "Salão / Mesas" at bounding box center [42, 189] width 79 height 12
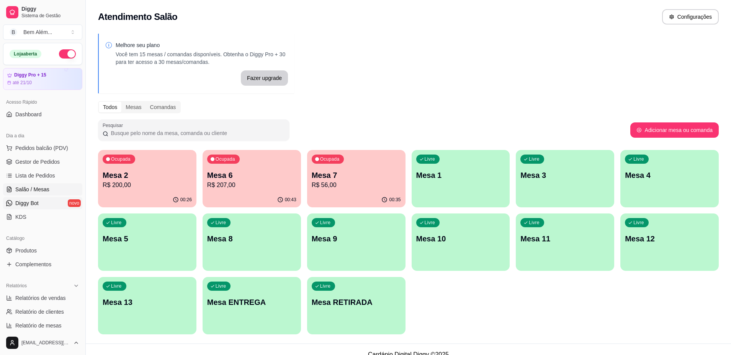
click at [24, 205] on span "Diggy Bot" at bounding box center [26, 203] width 23 height 8
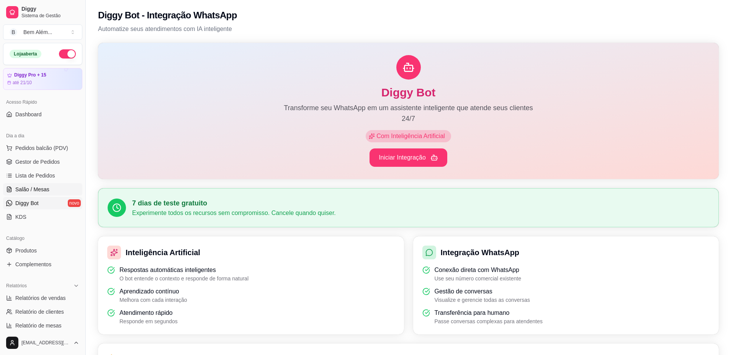
click at [34, 191] on span "Salão / Mesas" at bounding box center [32, 190] width 34 height 8
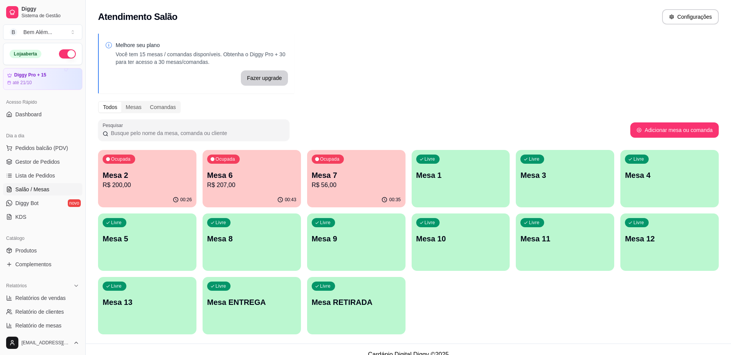
click at [250, 312] on div "Livre Mesa ENTREGA" at bounding box center [251, 301] width 98 height 48
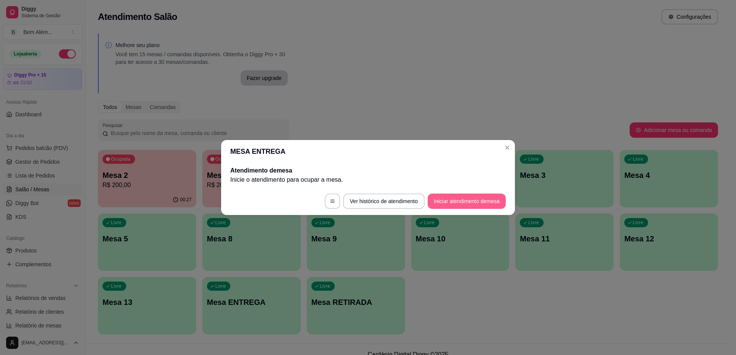
click at [486, 198] on button "Iniciar atendimento de mesa" at bounding box center [467, 201] width 78 height 15
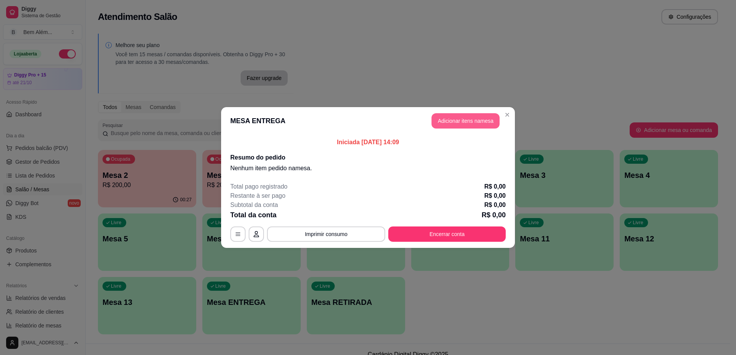
click at [479, 124] on button "Adicionar itens na mesa" at bounding box center [466, 120] width 68 height 15
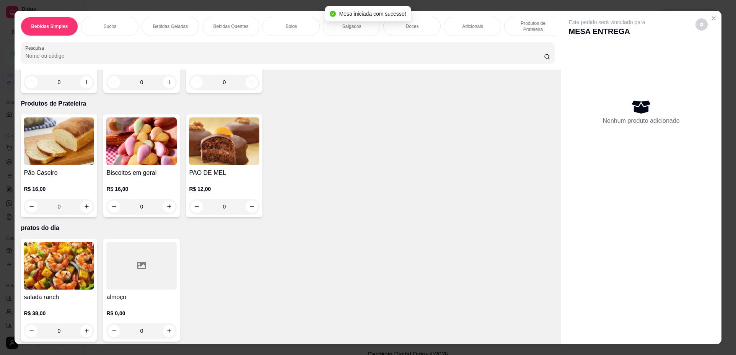
scroll to position [14, 0]
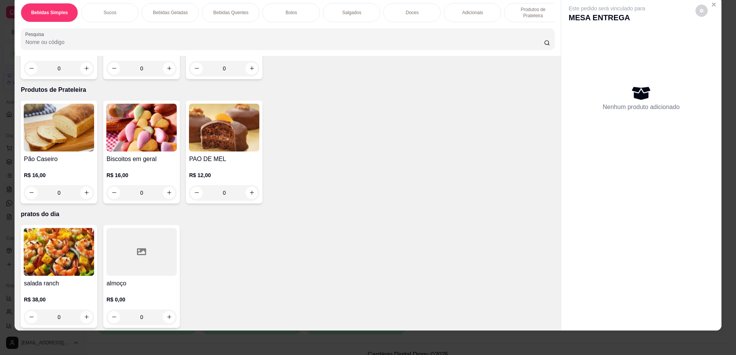
click at [144, 297] on p "R$ 0,00" at bounding box center [141, 300] width 70 height 8
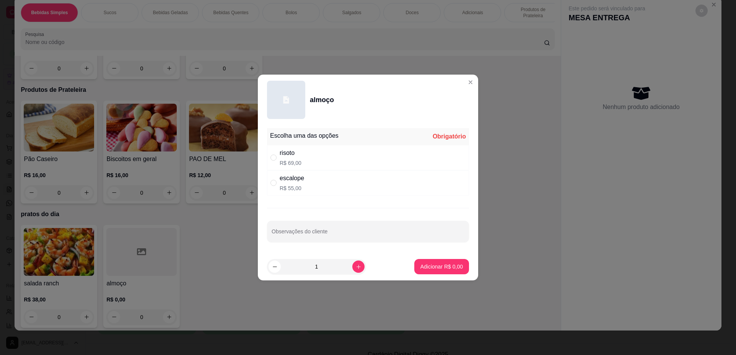
click at [347, 162] on div "risoto R$ 69,00" at bounding box center [368, 157] width 202 height 25
radio input "true"
click at [413, 271] on button "Adicionar R$ 69,00" at bounding box center [440, 266] width 56 height 15
type input "1"
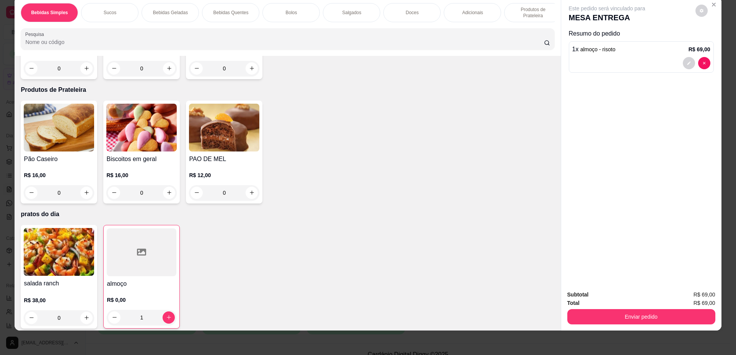
click at [149, 244] on div at bounding box center [142, 252] width 70 height 48
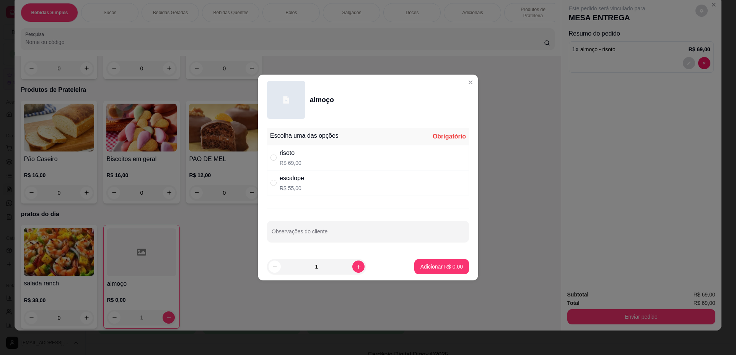
click at [331, 183] on div "escalope R$ 55,00" at bounding box center [368, 182] width 202 height 25
radio input "true"
click at [356, 268] on icon "increase-product-quantity" at bounding box center [359, 267] width 6 height 6
type input "2"
click at [425, 270] on p "Adicionar R$ 110,00" at bounding box center [438, 267] width 49 height 8
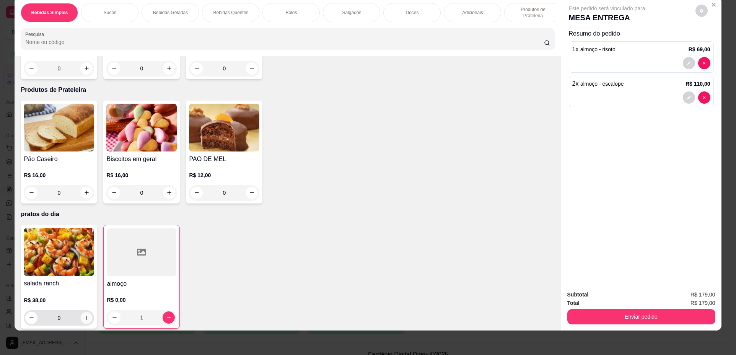
click at [84, 315] on icon "increase-product-quantity" at bounding box center [87, 318] width 6 height 6
click at [83, 315] on icon "increase-product-quantity" at bounding box center [86, 318] width 6 height 6
type input "2"
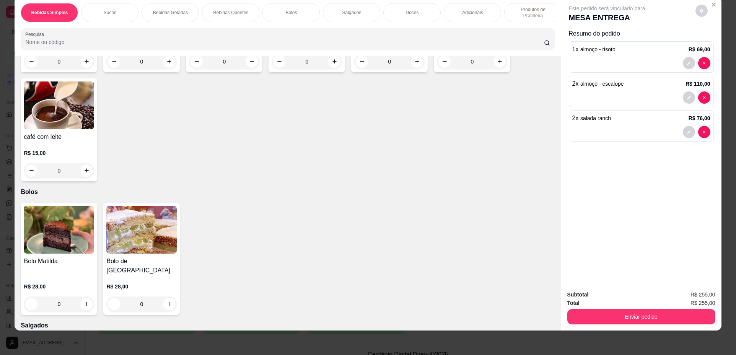
scroll to position [548, 0]
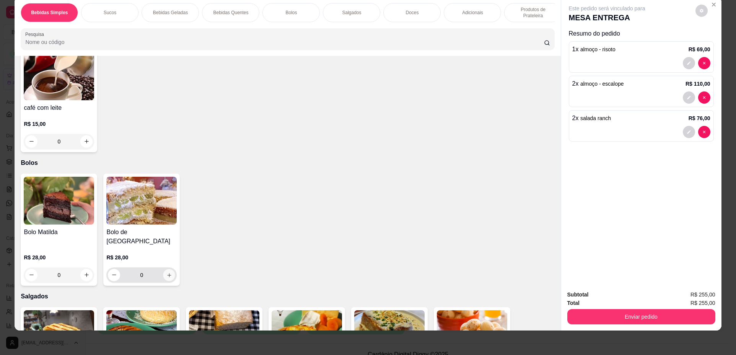
click at [167, 272] on icon "increase-product-quantity" at bounding box center [169, 275] width 6 height 6
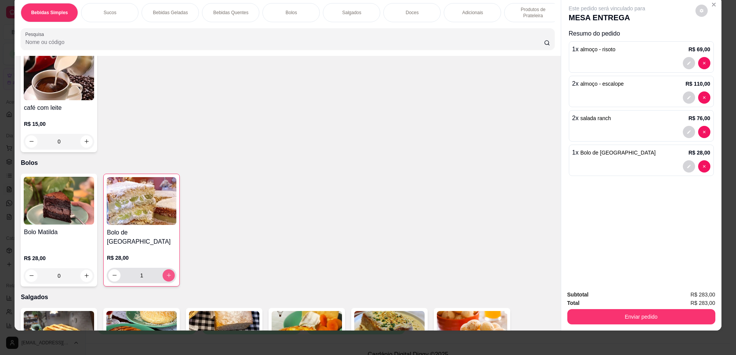
click at [167, 272] on icon "increase-product-quantity" at bounding box center [169, 275] width 6 height 6
type input "2"
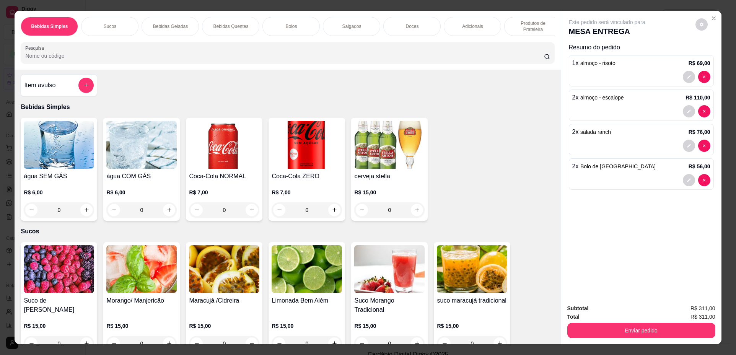
scroll to position [0, 0]
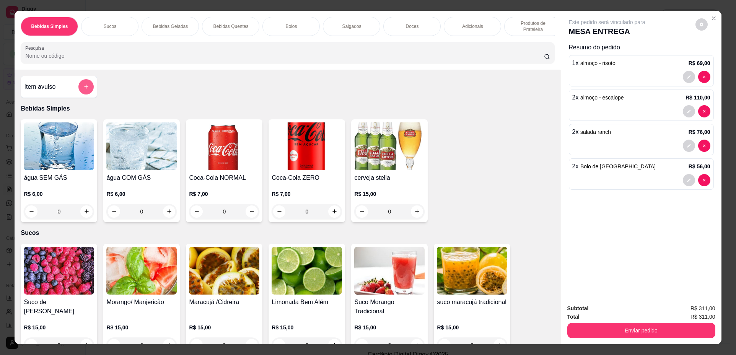
click at [87, 91] on button "add-separate-item" at bounding box center [85, 86] width 15 height 15
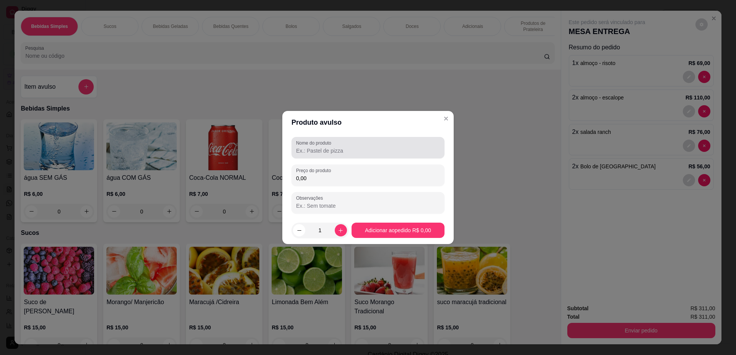
click at [328, 157] on div "Nome do produto" at bounding box center [368, 147] width 153 height 21
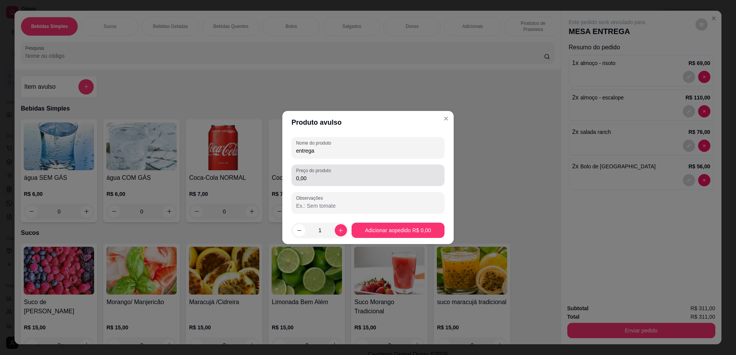
type input "entrega"
click at [342, 176] on input "0,00" at bounding box center [368, 179] width 144 height 8
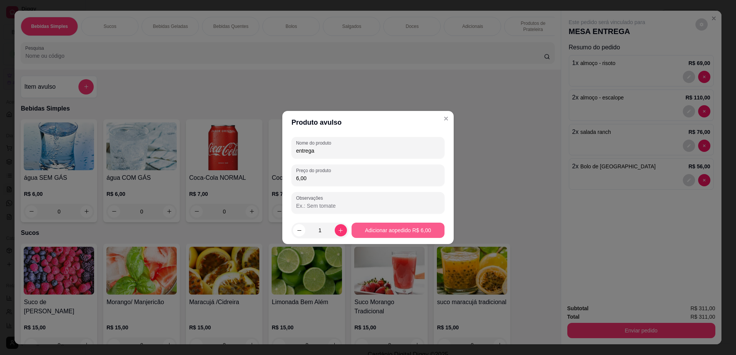
type input "6,00"
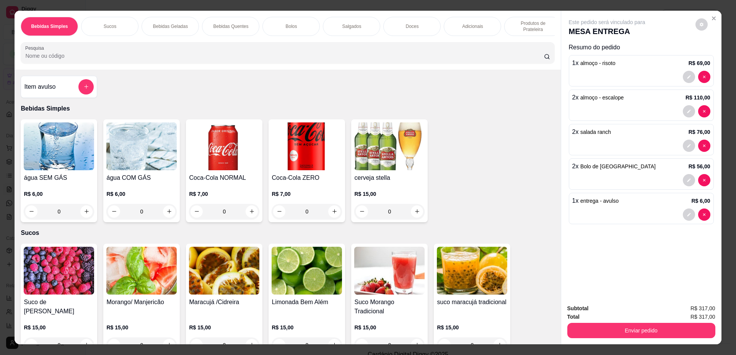
click at [666, 326] on button "Enviar pedido" at bounding box center [642, 330] width 148 height 15
click at [629, 314] on button "Não registrar e enviar pedido" at bounding box center [616, 312] width 80 height 15
click at [711, 16] on icon "Close" at bounding box center [714, 18] width 6 height 6
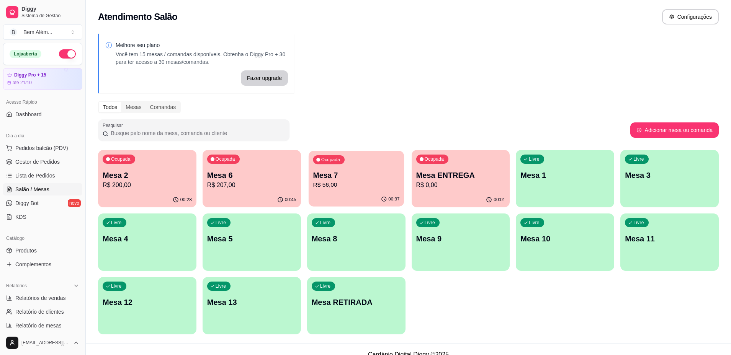
click at [354, 176] on p "Mesa 7" at bounding box center [356, 175] width 86 height 10
click at [242, 183] on p "R$ 207,00" at bounding box center [251, 185] width 89 height 9
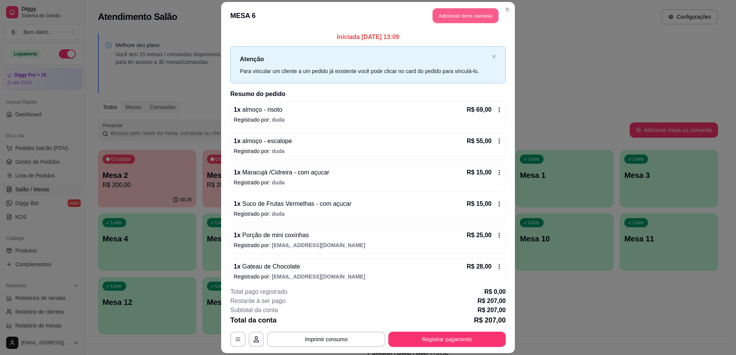
click at [440, 13] on button "Adicionar itens na mesa" at bounding box center [466, 15] width 66 height 15
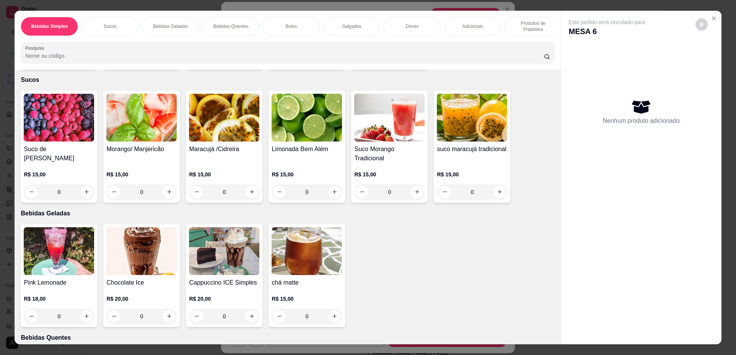
scroll to position [268, 0]
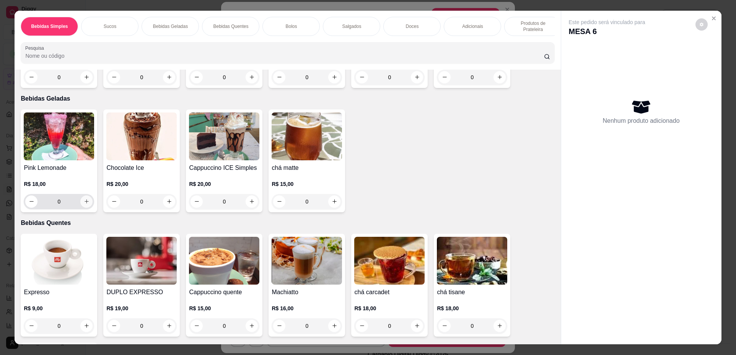
click at [84, 204] on icon "increase-product-quantity" at bounding box center [87, 202] width 6 height 6
type input "1"
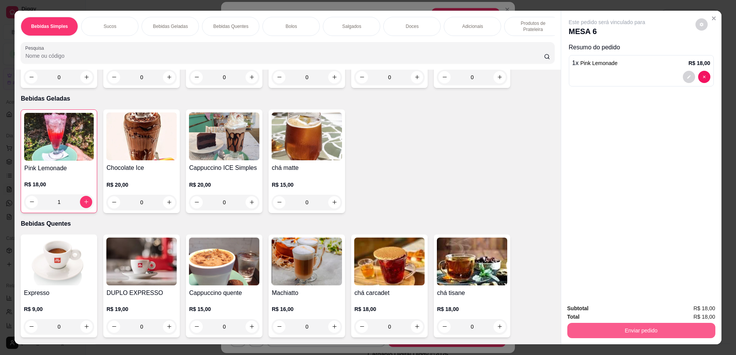
click at [664, 333] on button "Enviar pedido" at bounding box center [642, 330] width 148 height 15
click at [598, 307] on button "Não registrar e enviar pedido" at bounding box center [616, 312] width 80 height 15
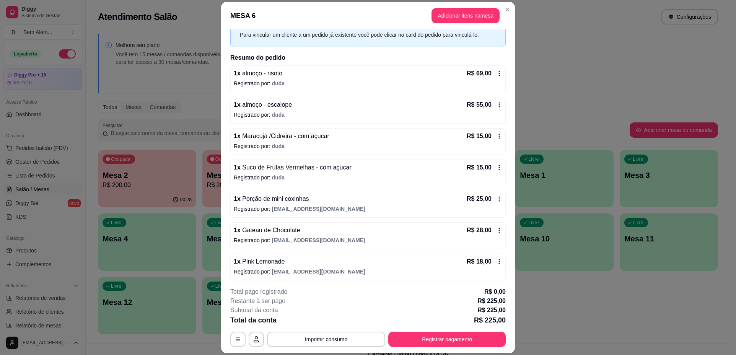
scroll to position [38, 0]
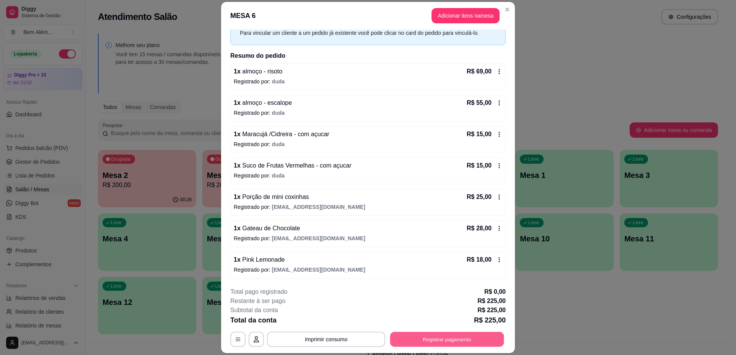
click at [435, 335] on button "Registrar pagamento" at bounding box center [447, 339] width 114 height 15
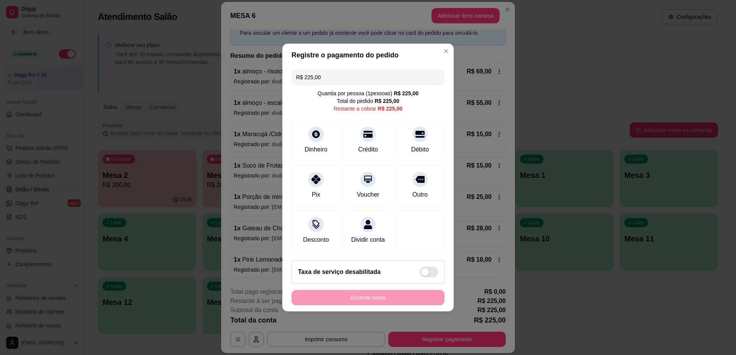
drag, startPoint x: 387, startPoint y: 75, endPoint x: 2, endPoint y: 60, distance: 385.3
click at [2, 60] on div "Registre o pagamento do pedido R$ 225,00 Quantia por pessoa ( 1 pessoas) R$ 225…" at bounding box center [368, 177] width 736 height 355
click at [352, 129] on div "Crédito" at bounding box center [368, 139] width 54 height 45
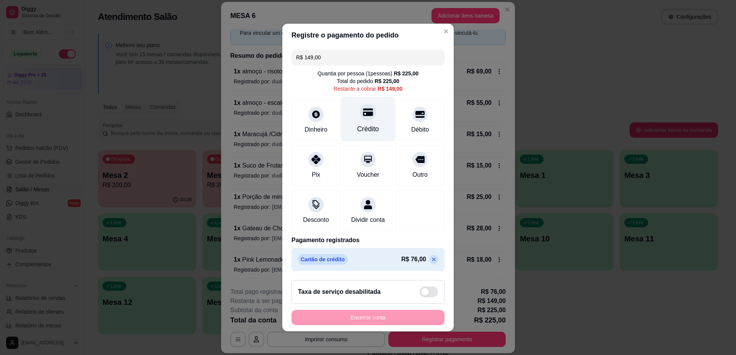
click at [357, 124] on div "Crédito" at bounding box center [368, 129] width 22 height 10
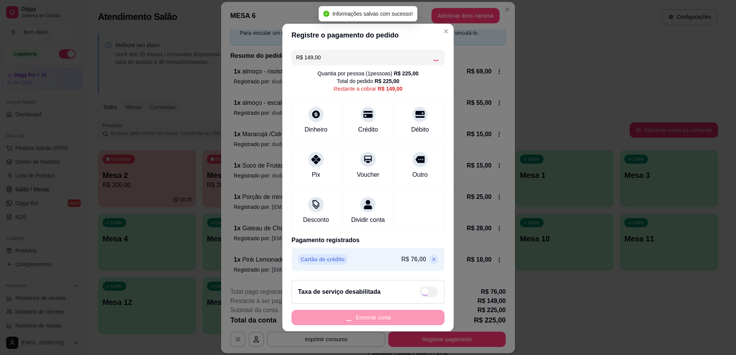
type input "R$ 0,00"
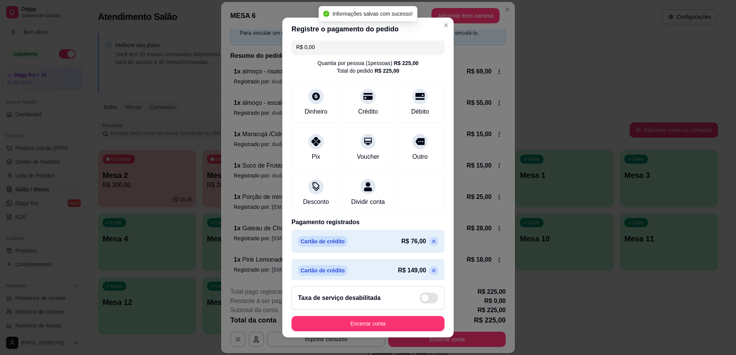
scroll to position [18, 0]
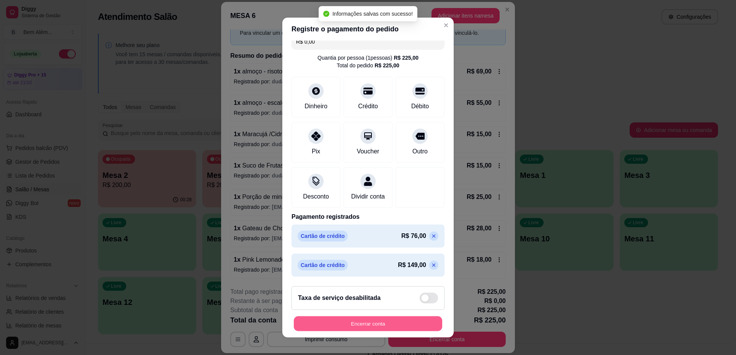
click at [354, 321] on button "Encerrar conta" at bounding box center [368, 323] width 148 height 15
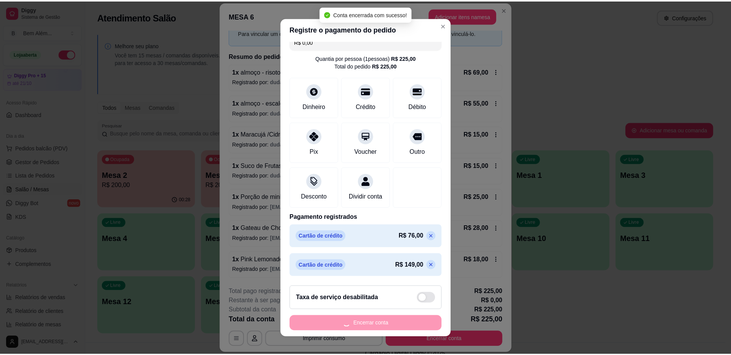
scroll to position [0, 0]
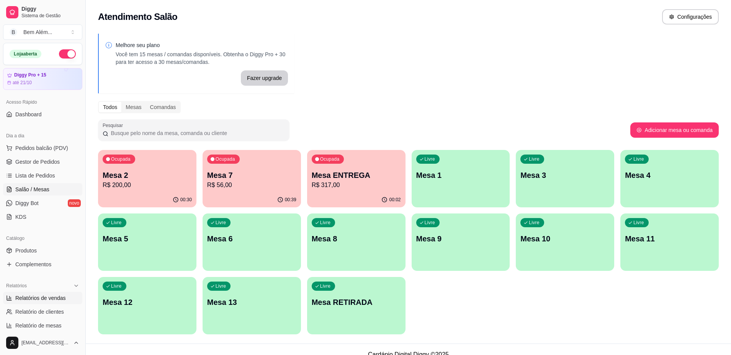
click at [33, 299] on span "Relatórios de vendas" at bounding box center [40, 298] width 51 height 8
select select "ALL"
select select "0"
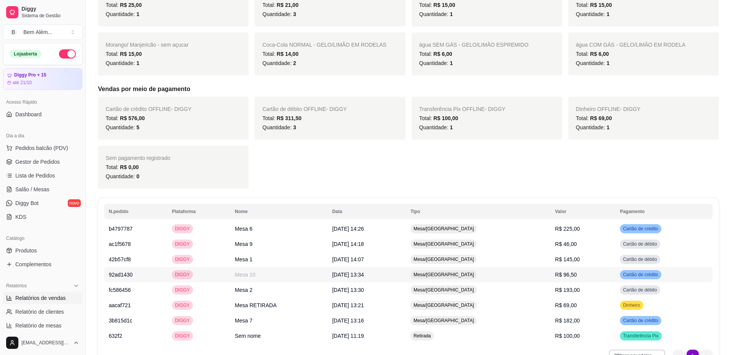
scroll to position [324, 0]
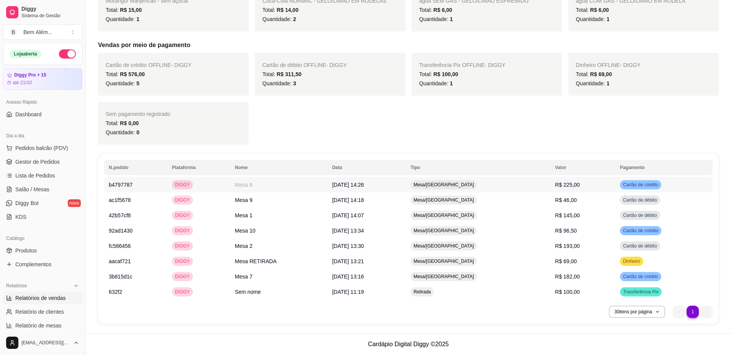
click at [473, 182] on span "Mesa/[GEOGRAPHIC_DATA]" at bounding box center [444, 185] width 64 height 6
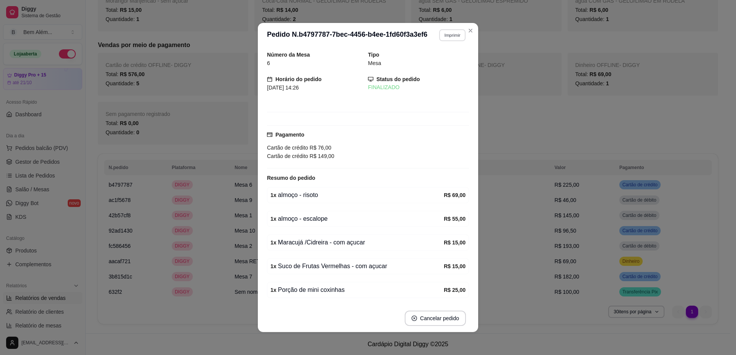
click at [453, 38] on button "Imprimir" at bounding box center [452, 35] width 26 height 12
click at [447, 60] on button "impressao computador" at bounding box center [429, 62] width 57 height 12
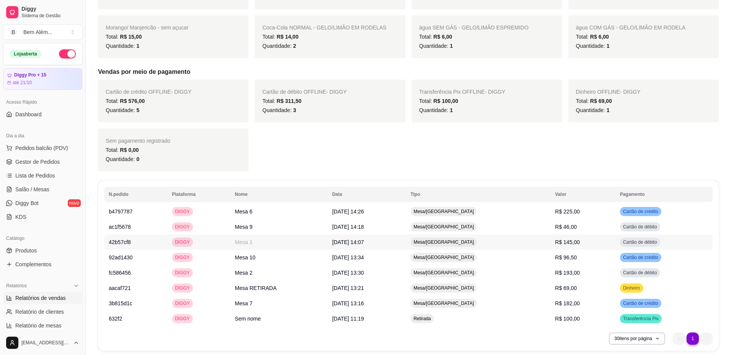
scroll to position [285, 0]
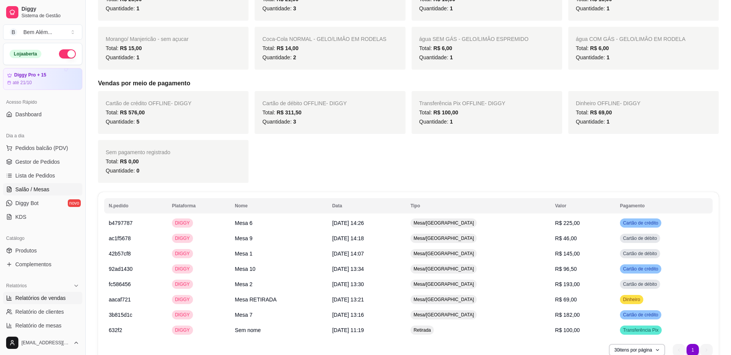
click at [51, 189] on link "Salão / Mesas" at bounding box center [42, 189] width 79 height 12
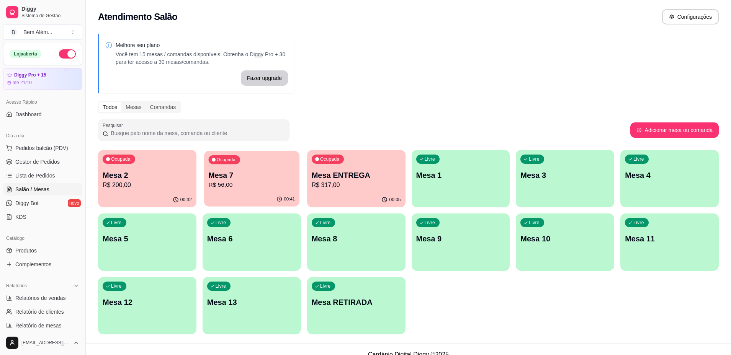
click at [280, 181] on p "R$ 56,00" at bounding box center [251, 185] width 86 height 9
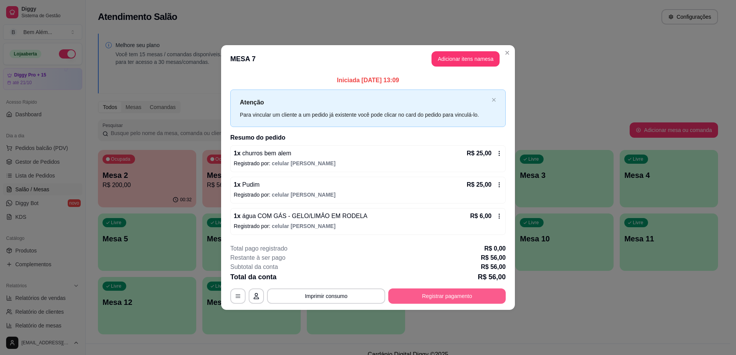
click at [422, 300] on button "Registrar pagamento" at bounding box center [446, 296] width 117 height 15
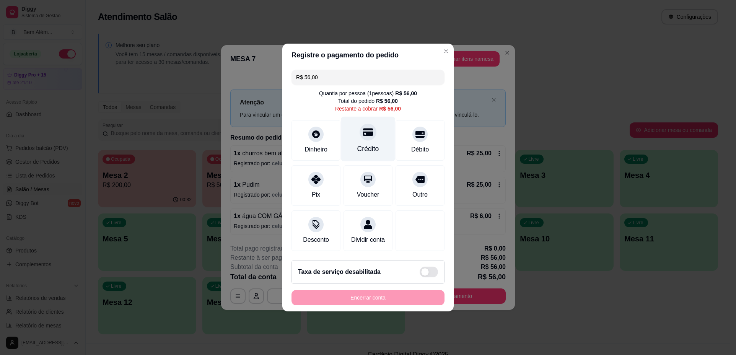
click at [366, 135] on div at bounding box center [368, 132] width 17 height 17
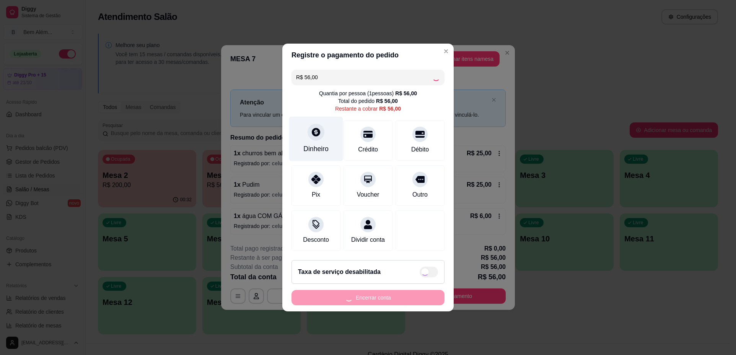
type input "R$ 0,00"
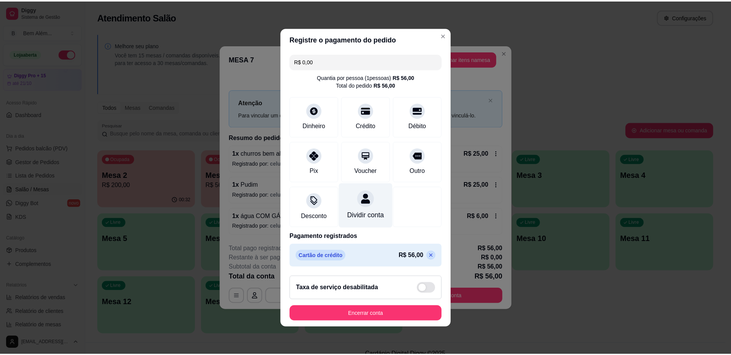
scroll to position [2, 0]
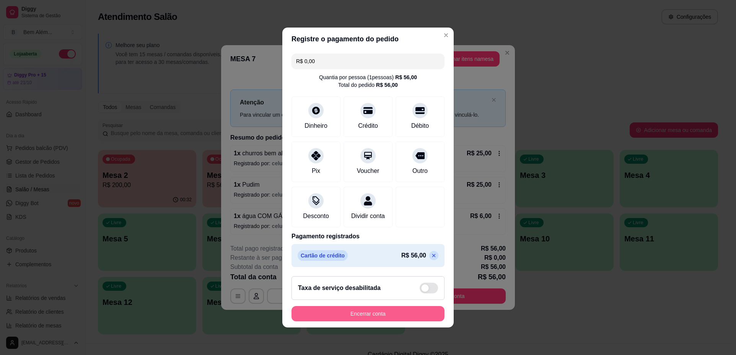
click at [374, 315] on button "Encerrar conta" at bounding box center [368, 313] width 153 height 15
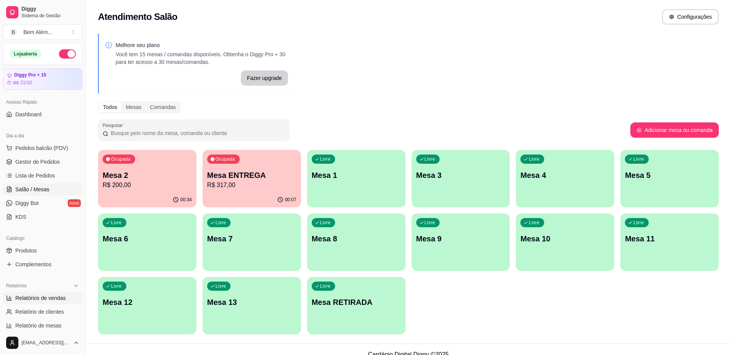
click at [56, 296] on span "Relatórios de vendas" at bounding box center [40, 298] width 51 height 8
select select "ALL"
select select "0"
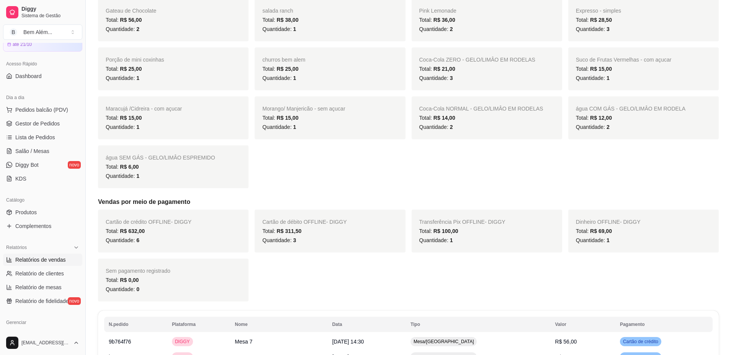
scroll to position [230, 0]
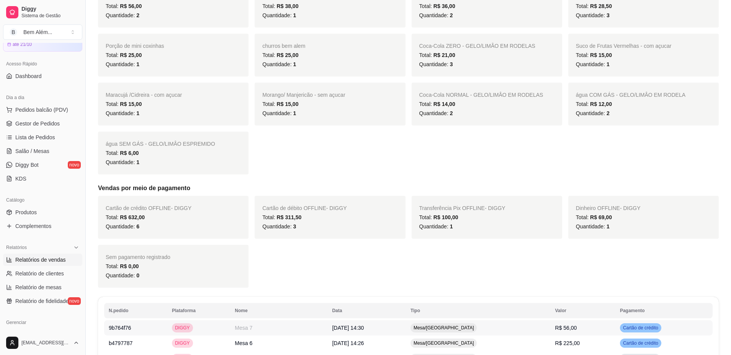
click at [534, 323] on td "Mesa/[GEOGRAPHIC_DATA]" at bounding box center [478, 327] width 145 height 15
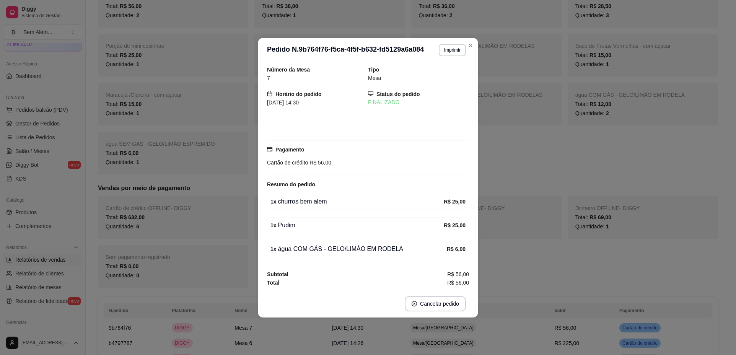
click at [453, 58] on header "**********" at bounding box center [368, 50] width 220 height 24
click at [452, 52] on button "Imprimir" at bounding box center [452, 50] width 26 height 12
click at [456, 71] on button "impressao computador" at bounding box center [440, 74] width 46 height 10
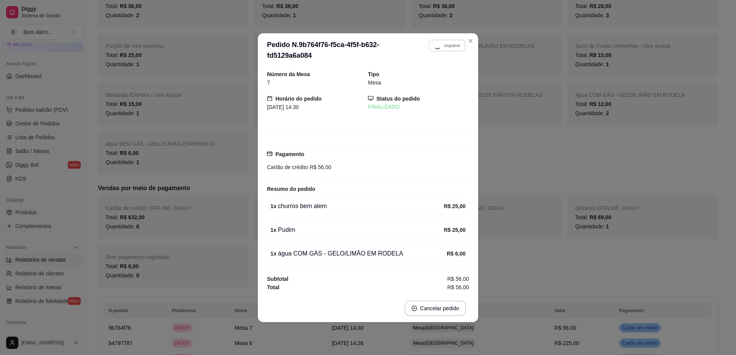
drag, startPoint x: 454, startPoint y: 75, endPoint x: 467, endPoint y: 50, distance: 28.4
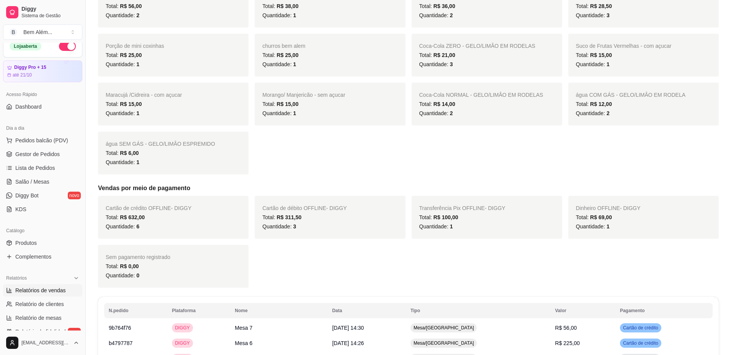
scroll to position [0, 0]
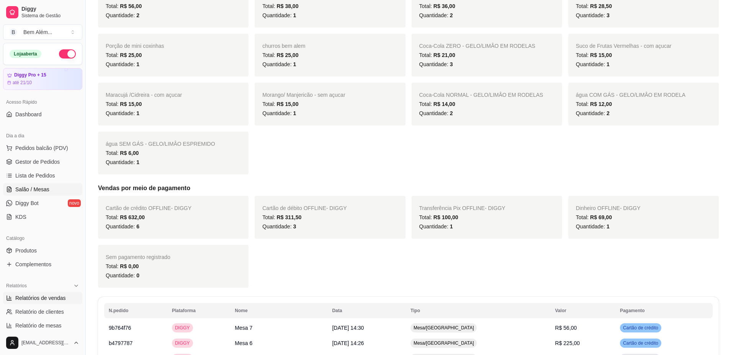
click at [54, 195] on link "Salão / Mesas" at bounding box center [42, 189] width 79 height 12
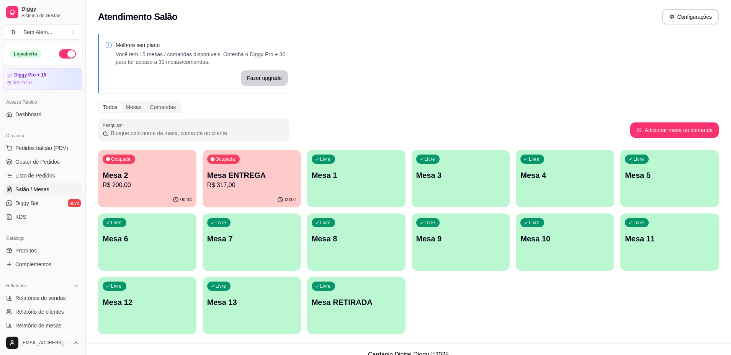
click at [147, 188] on p "R$ 200,00" at bounding box center [147, 185] width 89 height 9
click at [322, 204] on div "button" at bounding box center [356, 202] width 98 height 9
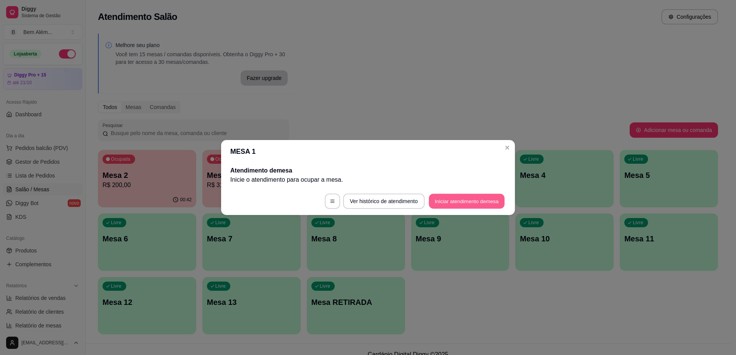
click at [481, 203] on button "Iniciar atendimento de mesa" at bounding box center [467, 201] width 76 height 15
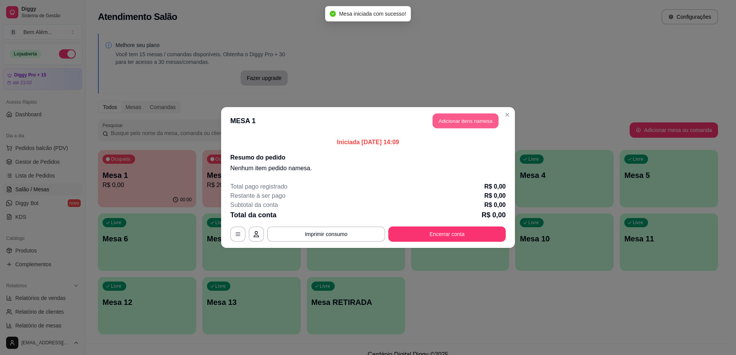
click at [474, 119] on button "Adicionar itens na mesa" at bounding box center [466, 121] width 66 height 15
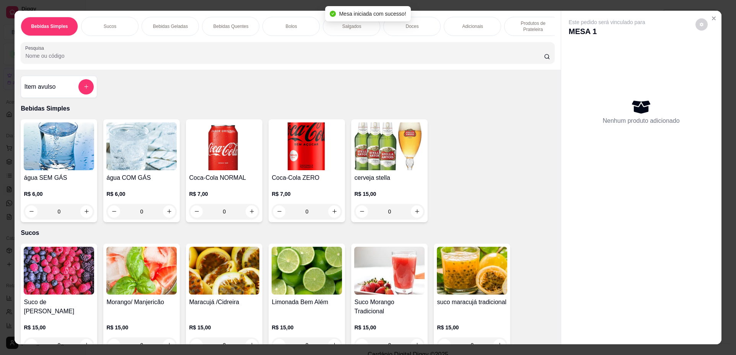
click at [525, 22] on p "Produtos de Prateleira" at bounding box center [533, 26] width 44 height 12
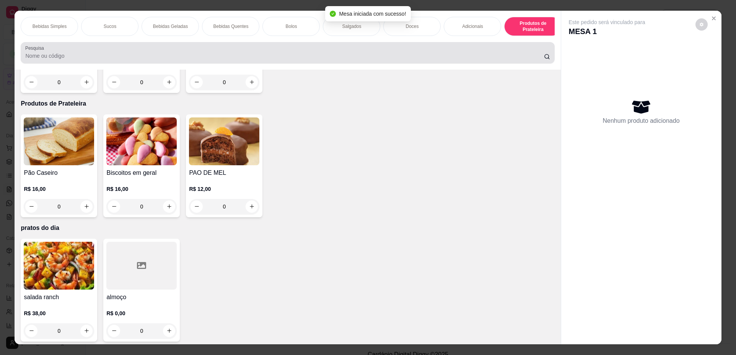
scroll to position [14, 0]
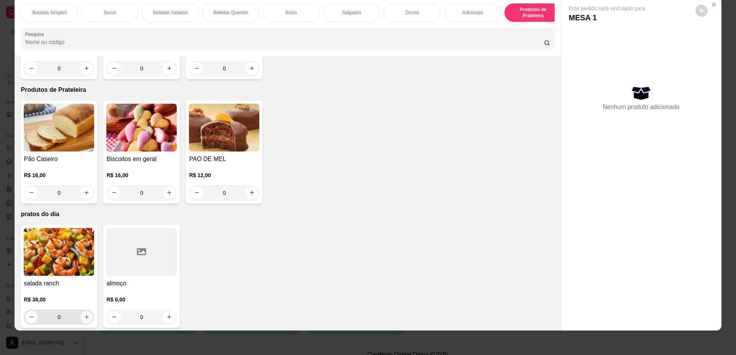
click at [87, 311] on button "increase-product-quantity" at bounding box center [86, 317] width 12 height 12
type input "1"
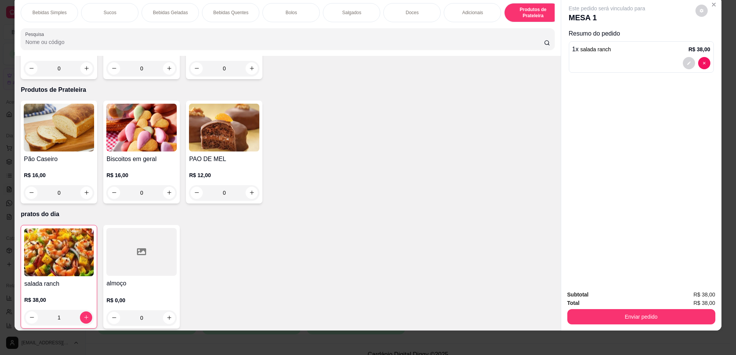
click at [155, 284] on h4 "almoço" at bounding box center [141, 283] width 70 height 9
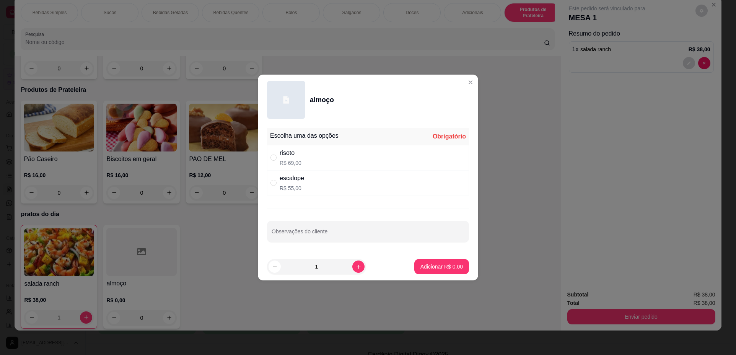
click at [374, 163] on div "risoto R$ 69,00" at bounding box center [368, 157] width 202 height 25
radio input "true"
click at [356, 267] on icon "increase-product-quantity" at bounding box center [359, 267] width 6 height 6
type input "2"
click at [442, 264] on p "Adicionar R$ 138,00" at bounding box center [438, 267] width 49 height 8
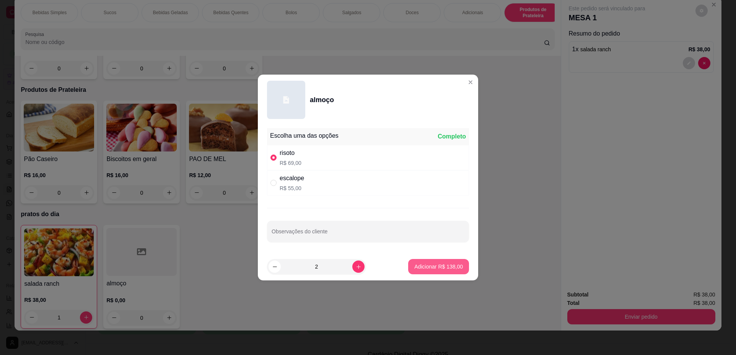
type input "2"
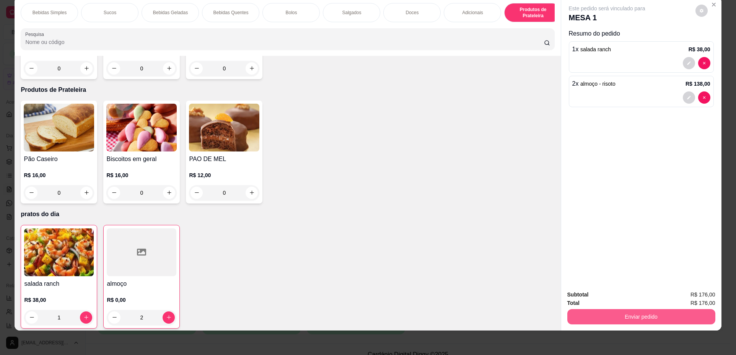
click at [631, 317] on button "Enviar pedido" at bounding box center [642, 316] width 148 height 15
click at [610, 299] on button "Não registrar e enviar pedido" at bounding box center [616, 298] width 80 height 15
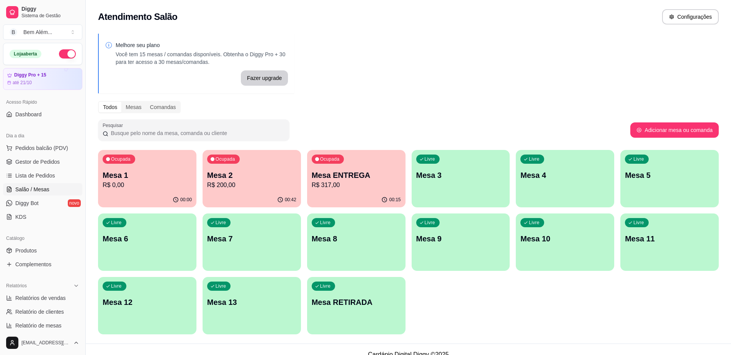
click at [150, 184] on p "R$ 0,00" at bounding box center [147, 185] width 89 height 9
click at [256, 170] on p "Mesa 2" at bounding box center [251, 175] width 86 height 10
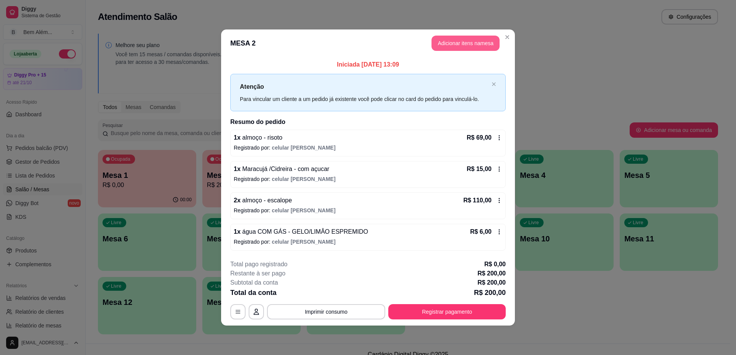
click at [457, 46] on button "Adicionar itens na mesa" at bounding box center [466, 43] width 68 height 15
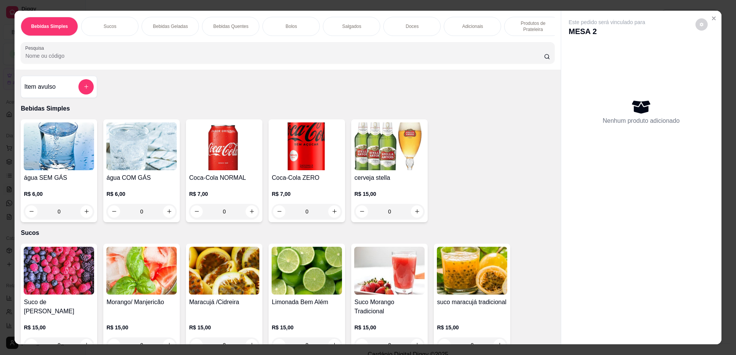
click at [387, 28] on div "Doces" at bounding box center [411, 26] width 57 height 19
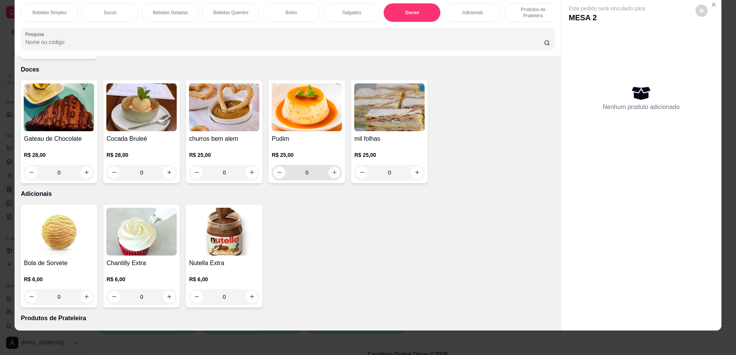
click at [333, 171] on icon "increase-product-quantity" at bounding box center [335, 173] width 6 height 6
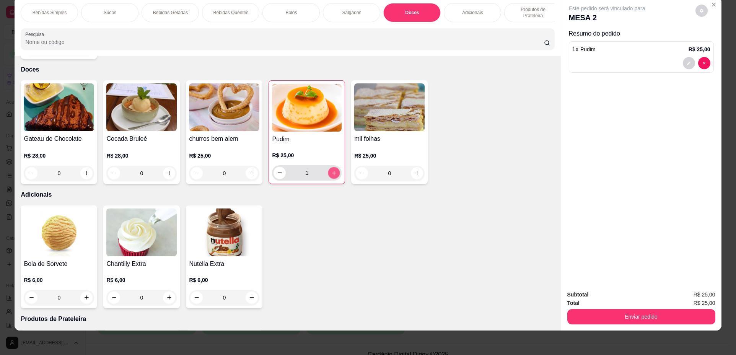
click at [333, 171] on icon "increase-product-quantity" at bounding box center [334, 173] width 6 height 6
type input "3"
click at [218, 13] on p "Bebidas Quentes" at bounding box center [230, 13] width 35 height 6
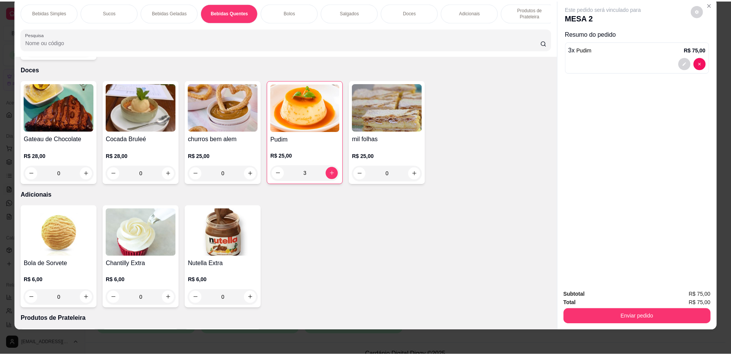
scroll to position [417, 0]
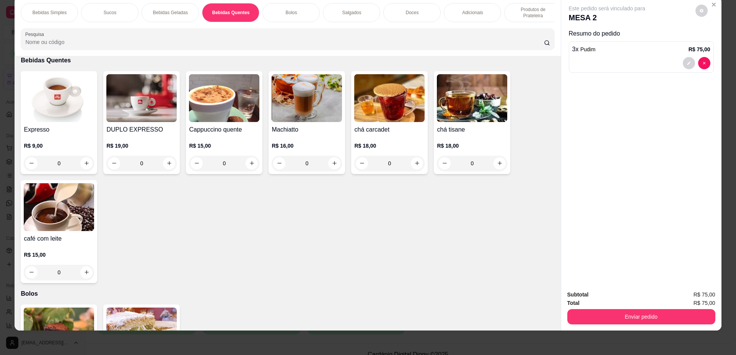
click at [85, 170] on div "0" at bounding box center [59, 163] width 70 height 15
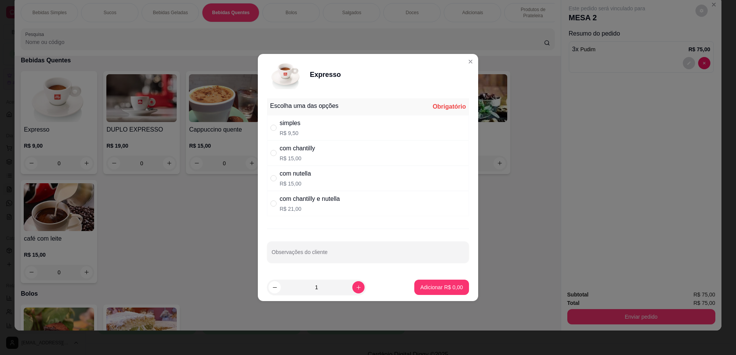
click at [339, 130] on div "simples R$ 9,50" at bounding box center [368, 127] width 202 height 25
radio input "true"
click at [356, 288] on icon "increase-product-quantity" at bounding box center [359, 288] width 6 height 6
click at [356, 287] on icon "increase-product-quantity" at bounding box center [359, 288] width 6 height 6
type input "3"
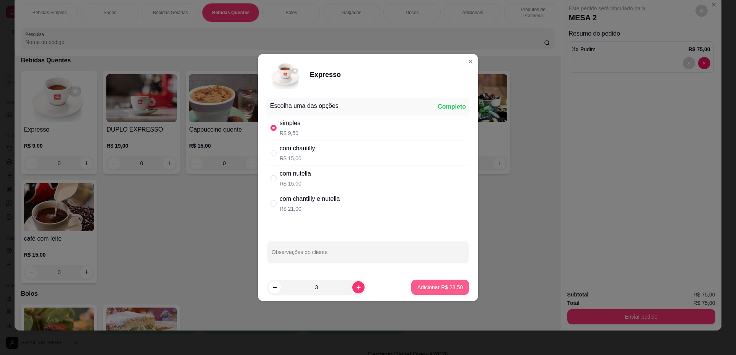
click at [427, 291] on button "Adicionar R$ 28,50" at bounding box center [440, 287] width 58 height 15
type input "3"
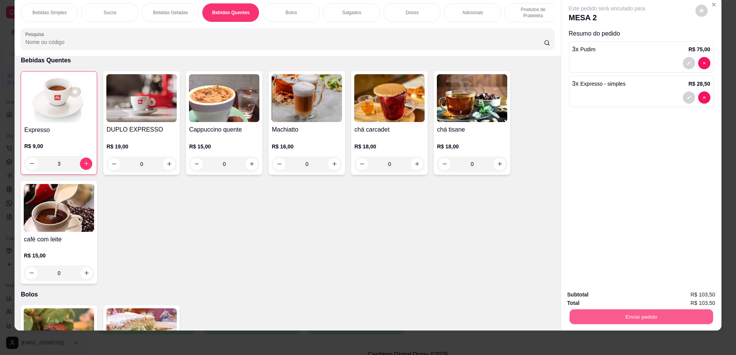
click at [636, 315] on button "Enviar pedido" at bounding box center [641, 317] width 144 height 15
click at [616, 303] on button "Não registrar e enviar pedido" at bounding box center [615, 298] width 77 height 14
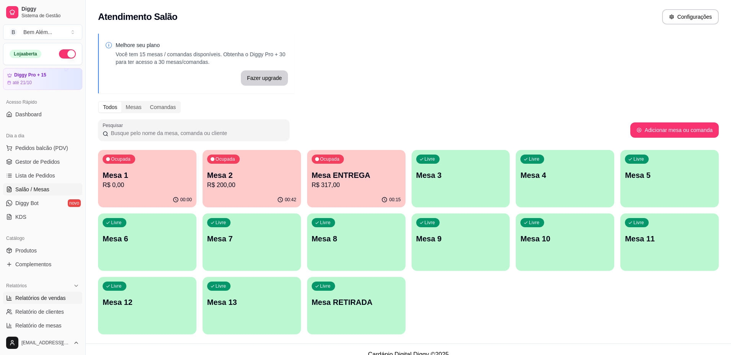
click at [55, 300] on span "Relatórios de vendas" at bounding box center [40, 298] width 51 height 8
select select "ALL"
select select "0"
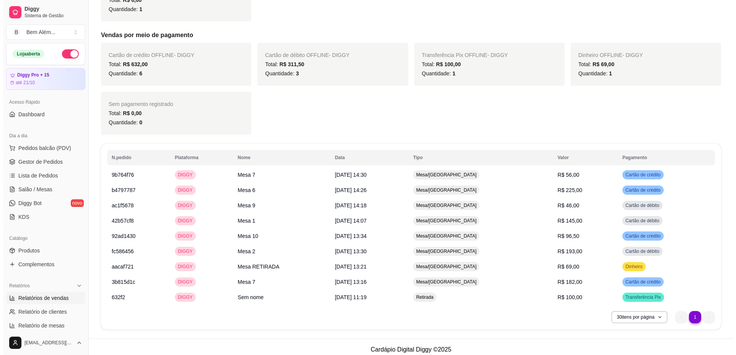
scroll to position [388, 0]
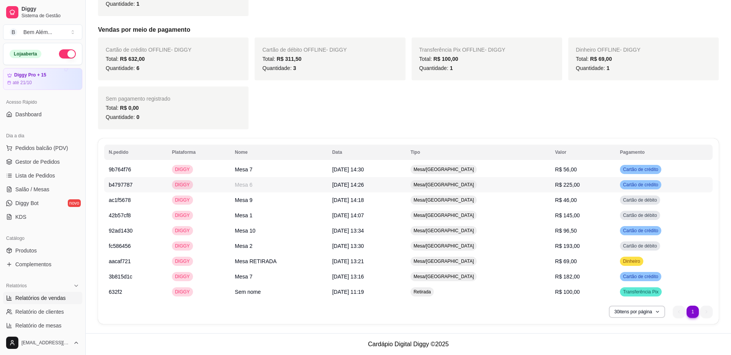
click at [339, 190] on td "[DATE] 14:26" at bounding box center [366, 184] width 78 height 15
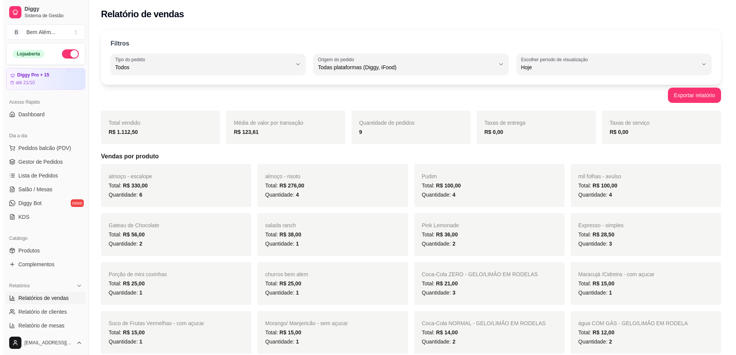
scroll to position [0, 0]
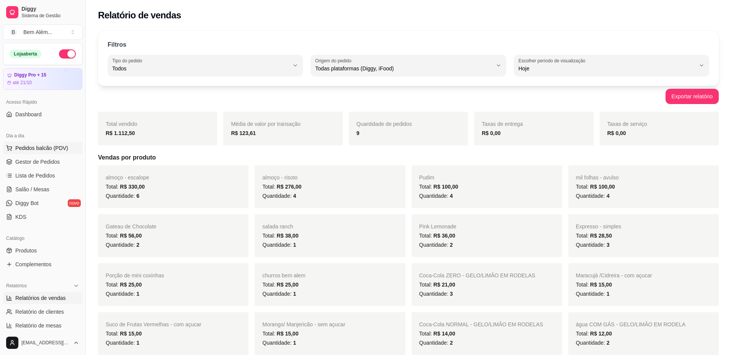
click at [45, 146] on span "Pedidos balcão (PDV)" at bounding box center [41, 148] width 53 height 8
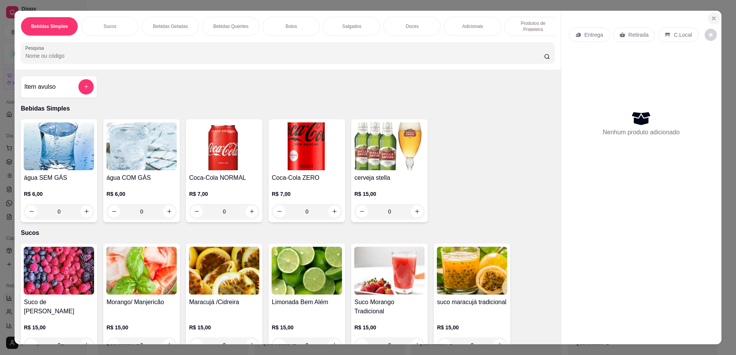
click at [711, 19] on icon "Close" at bounding box center [714, 18] width 6 height 6
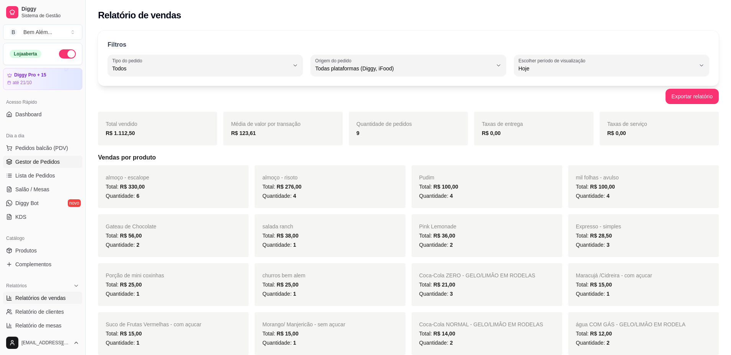
click at [42, 164] on span "Gestor de Pedidos" at bounding box center [37, 162] width 44 height 8
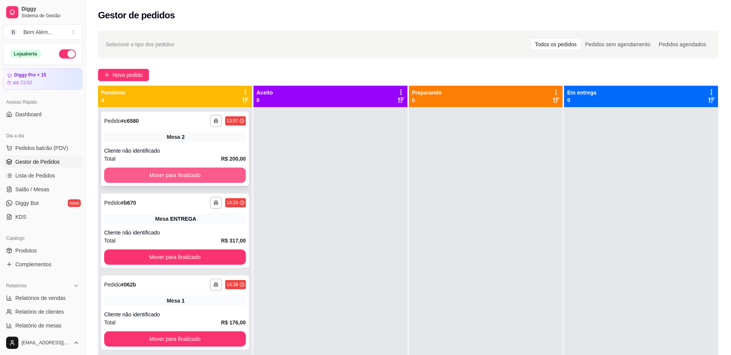
click at [134, 176] on button "Mover para finalizado" at bounding box center [175, 175] width 142 height 15
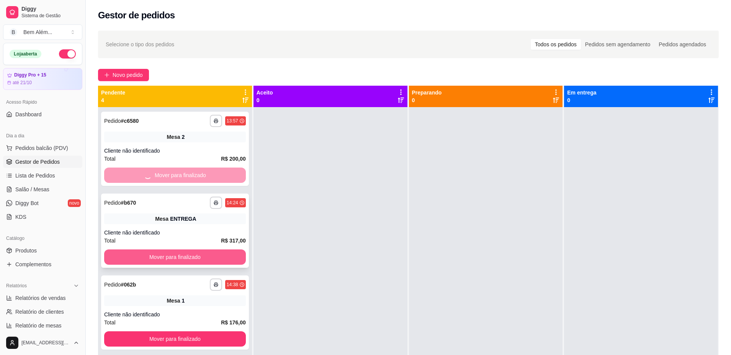
click at [155, 252] on button "Mover para finalizado" at bounding box center [175, 257] width 142 height 15
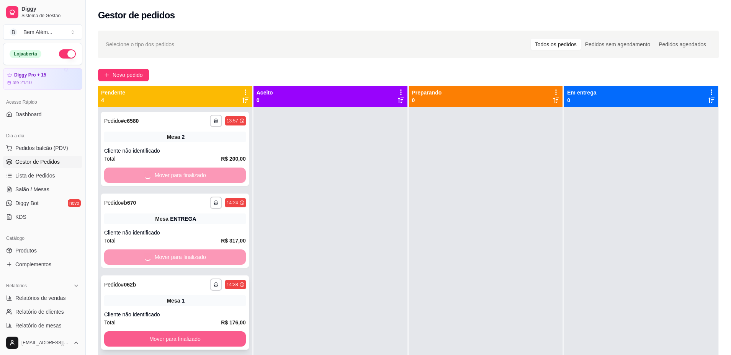
click at [185, 337] on button "Mover para finalizado" at bounding box center [175, 338] width 142 height 15
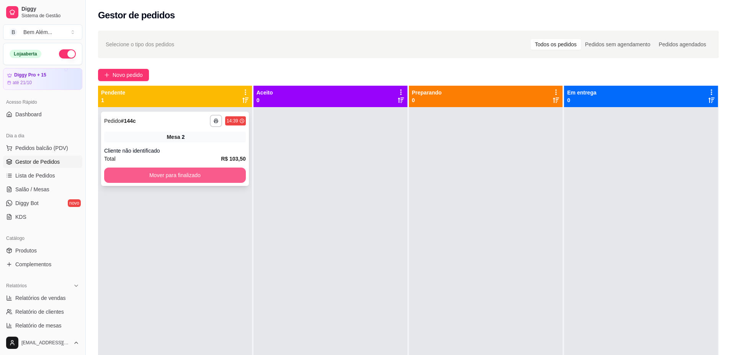
click at [169, 176] on button "Mover para finalizado" at bounding box center [175, 175] width 142 height 15
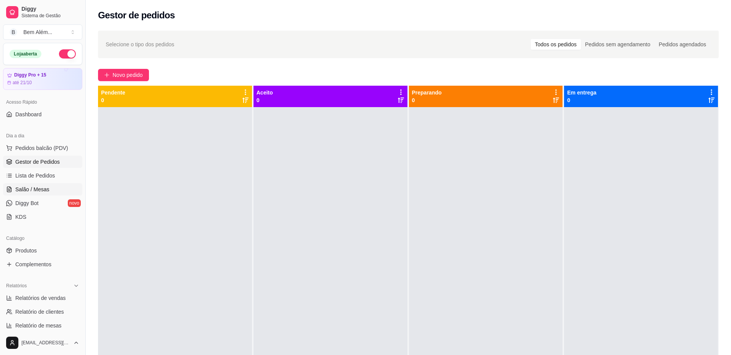
click at [44, 191] on span "Salão / Mesas" at bounding box center [32, 190] width 34 height 8
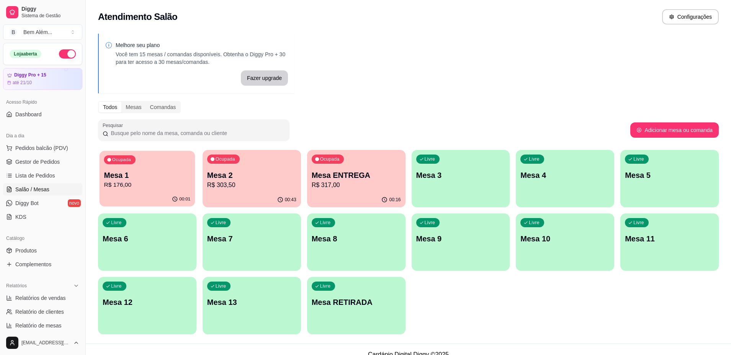
click at [130, 174] on p "Mesa 1" at bounding box center [147, 175] width 86 height 10
click at [280, 315] on div "Livre Mesa 13" at bounding box center [251, 301] width 98 height 48
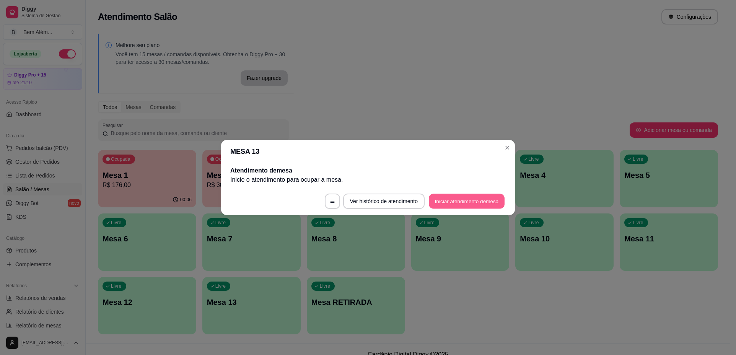
click at [458, 203] on button "Iniciar atendimento de mesa" at bounding box center [467, 201] width 76 height 15
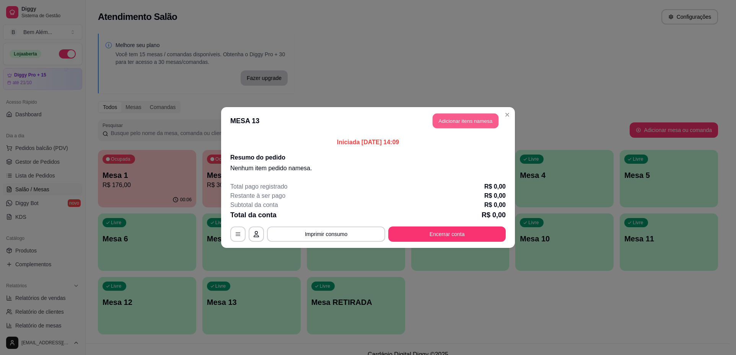
click at [464, 122] on button "Adicionar itens na mesa" at bounding box center [466, 121] width 66 height 15
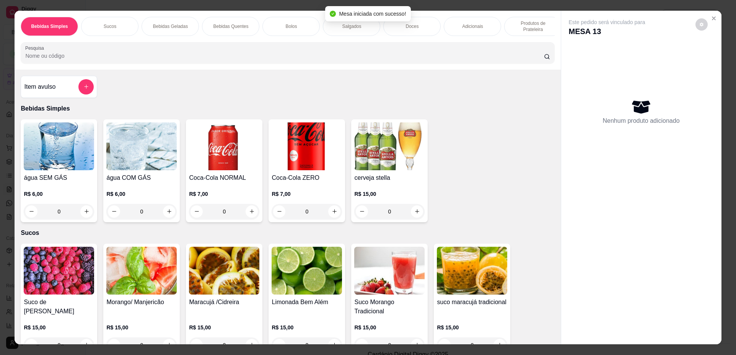
click at [167, 215] on div "0" at bounding box center [141, 211] width 70 height 15
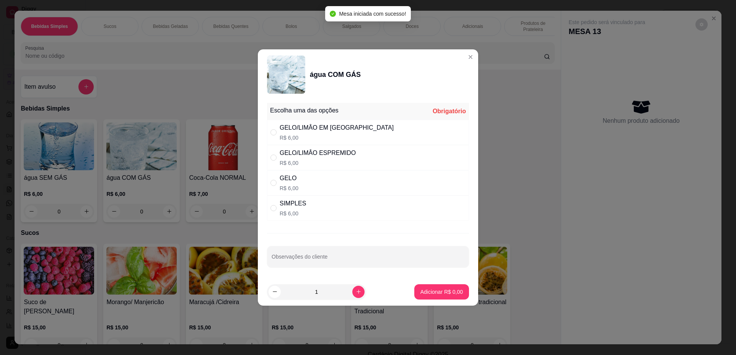
click at [363, 182] on div "GELO R$ 6,00" at bounding box center [368, 182] width 202 height 25
radio input "true"
click at [447, 289] on p "Adicionar R$ 6,00" at bounding box center [442, 292] width 42 height 8
type input "1"
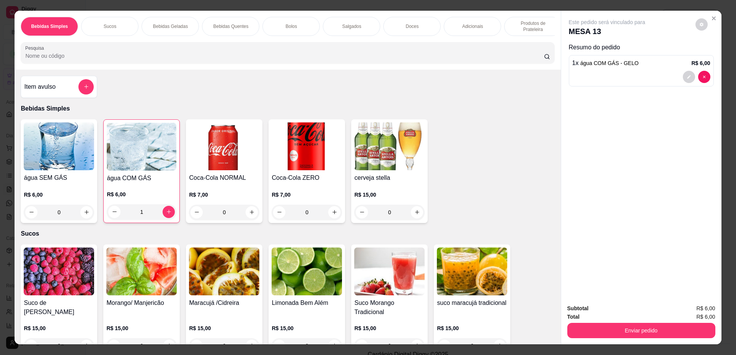
click at [230, 26] on p "Bebidas Quentes" at bounding box center [230, 26] width 35 height 6
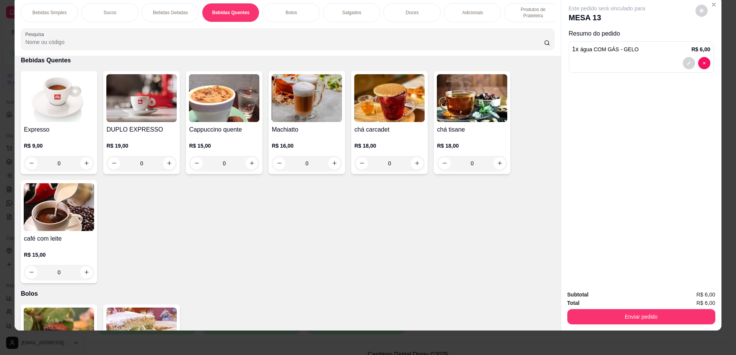
click at [85, 171] on div "0" at bounding box center [59, 163] width 70 height 15
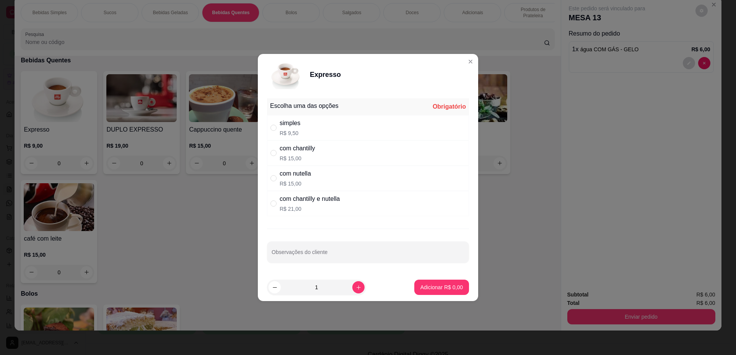
click at [298, 133] on p "R$ 9,50" at bounding box center [290, 133] width 21 height 8
radio input "true"
click at [356, 288] on icon "increase-product-quantity" at bounding box center [359, 288] width 6 height 6
click at [357, 288] on icon "increase-product-quantity" at bounding box center [359, 287] width 4 height 4
type input "3"
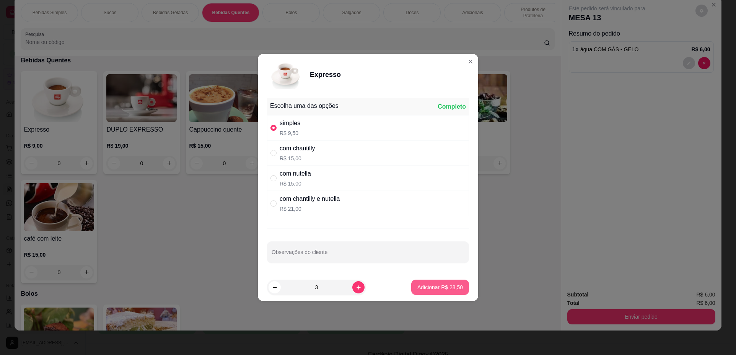
click at [427, 288] on p "Adicionar R$ 28,50" at bounding box center [441, 288] width 46 height 8
type input "3"
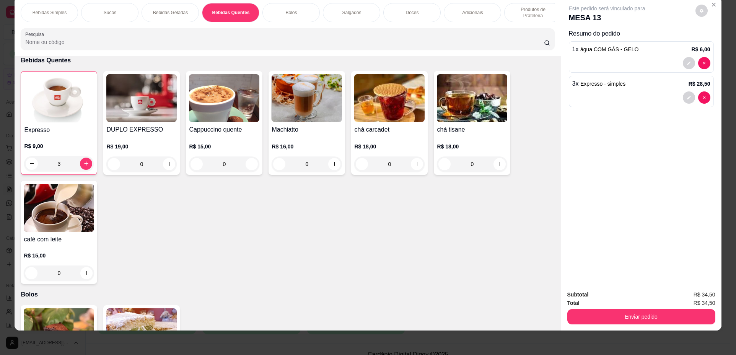
click at [300, 6] on div "Bolos" at bounding box center [291, 12] width 57 height 19
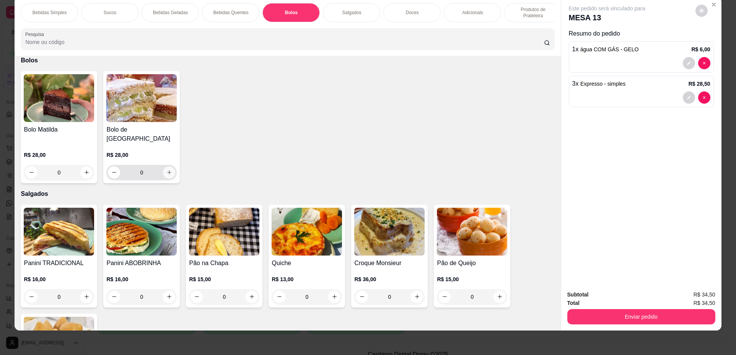
click at [163, 170] on button "increase-product-quantity" at bounding box center [169, 172] width 12 height 12
type input "1"
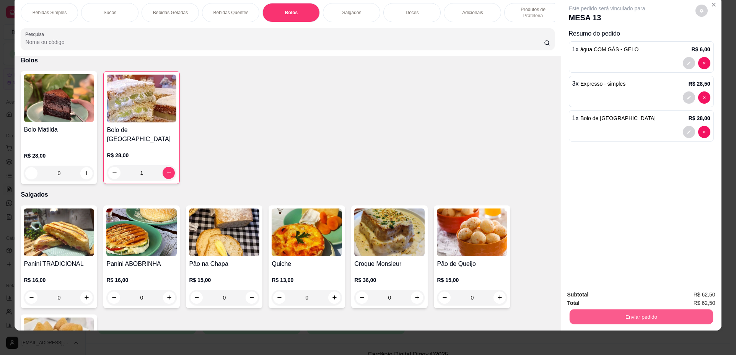
click at [671, 315] on button "Enviar pedido" at bounding box center [641, 317] width 144 height 15
click at [640, 298] on button "Não registrar e enviar pedido" at bounding box center [616, 298] width 80 height 15
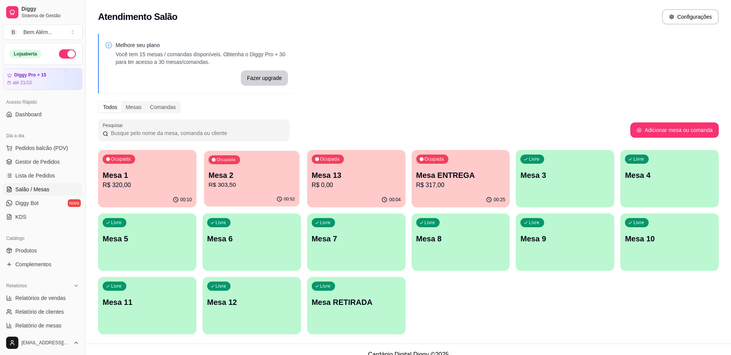
click at [223, 176] on p "Mesa 2" at bounding box center [251, 175] width 86 height 10
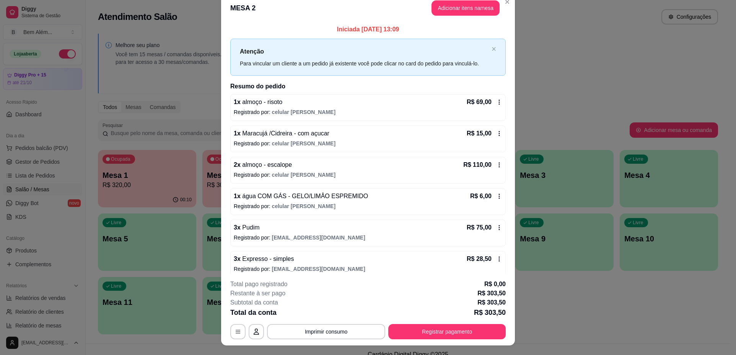
scroll to position [0, 0]
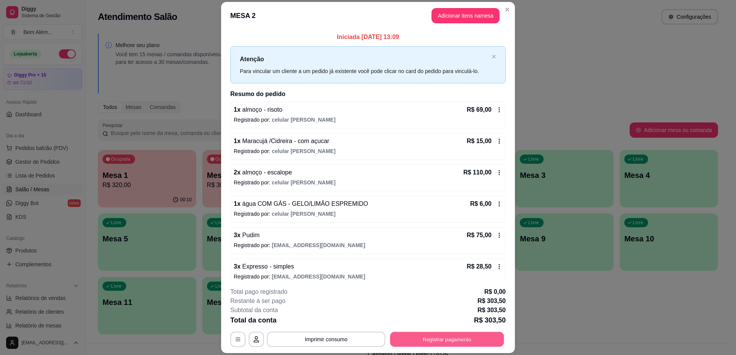
click at [436, 339] on button "Registrar pagamento" at bounding box center [447, 339] width 114 height 15
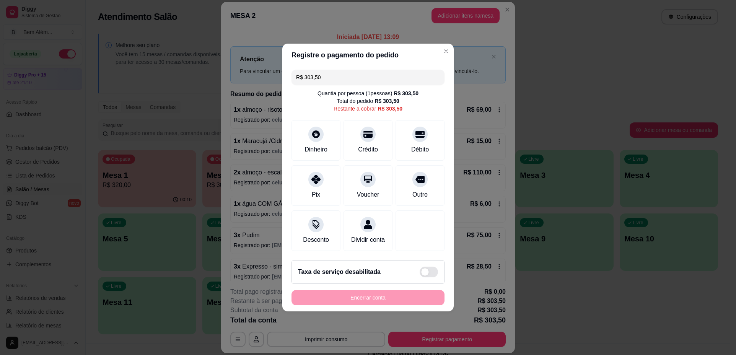
drag, startPoint x: 299, startPoint y: 77, endPoint x: 458, endPoint y: 26, distance: 167.5
click at [458, 26] on div "Registre o pagamento do pedido R$ 303,50 Quantia por pessoa ( 1 pessoas) R$ 303…" at bounding box center [368, 177] width 736 height 355
click at [414, 152] on div "Débito" at bounding box center [420, 139] width 54 height 45
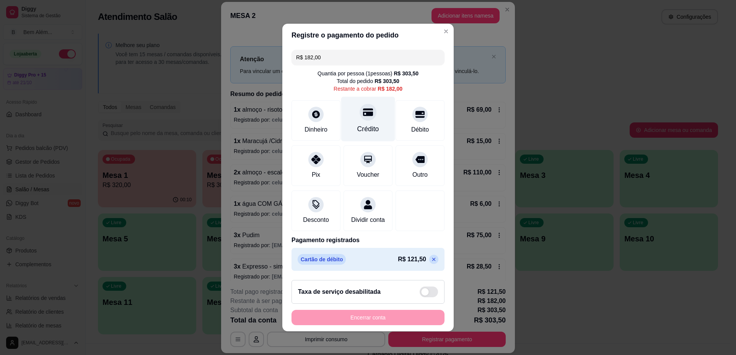
click at [352, 119] on div "Crédito" at bounding box center [368, 119] width 54 height 45
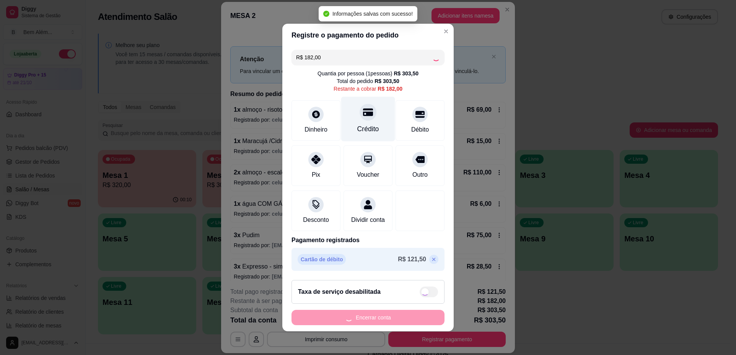
type input "R$ 0,00"
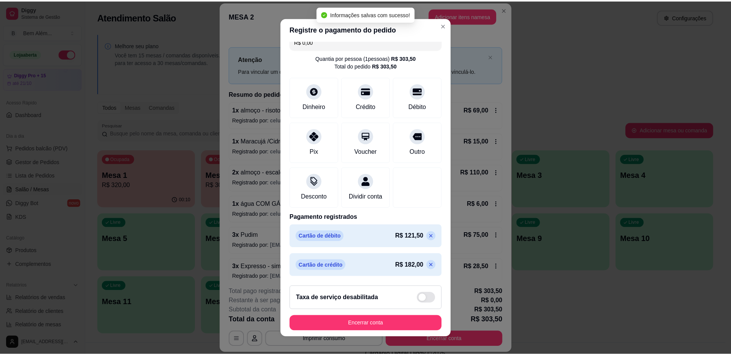
scroll to position [18, 0]
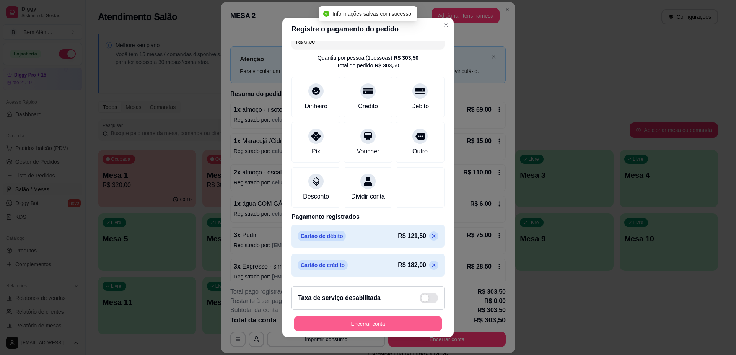
click at [374, 323] on button "Encerrar conta" at bounding box center [368, 323] width 148 height 15
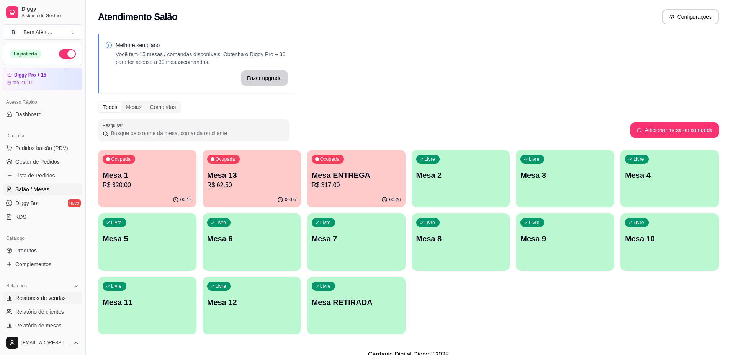
click at [34, 302] on link "Relatórios de vendas" at bounding box center [42, 298] width 79 height 12
select select "ALL"
select select "0"
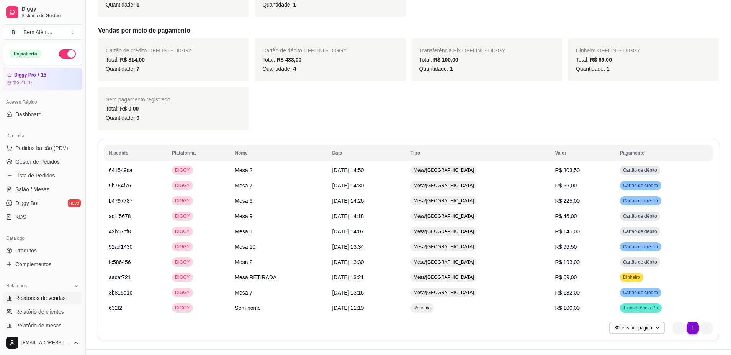
scroll to position [403, 0]
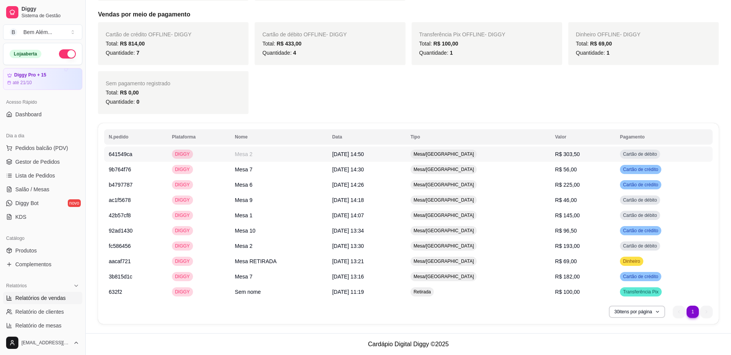
click at [560, 152] on span "R$ 303,50" at bounding box center [567, 154] width 25 height 6
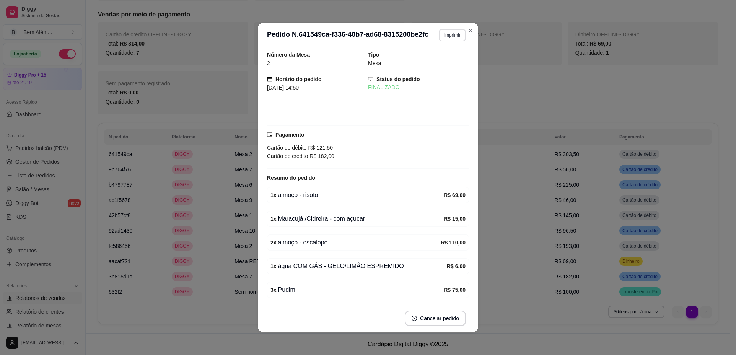
click at [442, 35] on button "Imprimir" at bounding box center [452, 35] width 27 height 12
click at [448, 58] on button "impressao computador" at bounding box center [437, 59] width 46 height 10
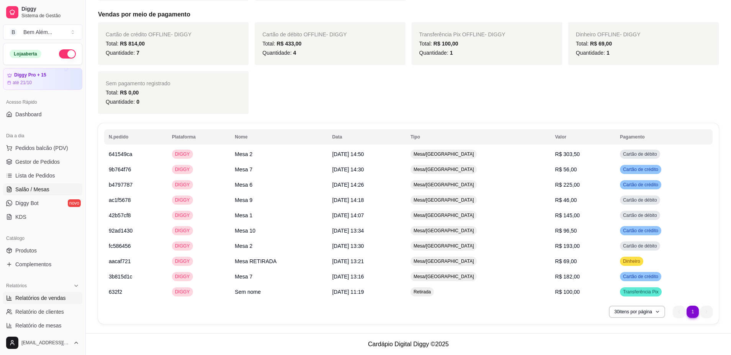
click at [53, 192] on link "Salão / Mesas" at bounding box center [42, 189] width 79 height 12
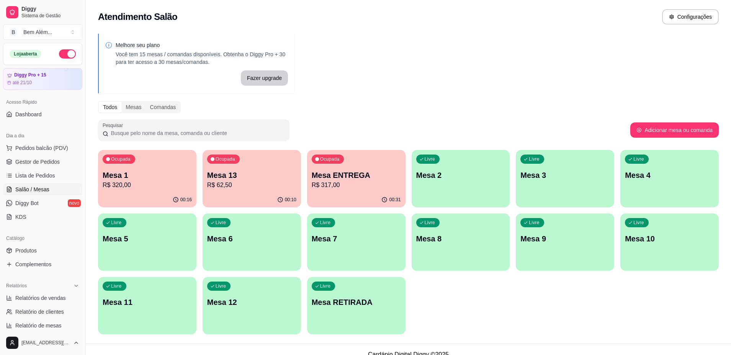
click at [244, 170] on p "Mesa 13" at bounding box center [251, 175] width 89 height 11
click at [59, 161] on link "Gestor de Pedidos" at bounding box center [42, 162] width 79 height 12
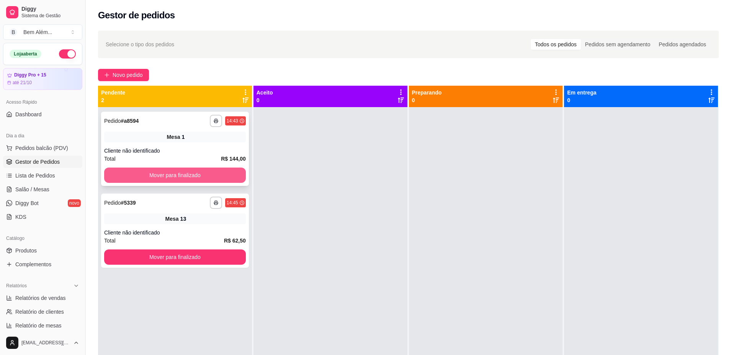
click at [201, 174] on button "Mover para finalizado" at bounding box center [175, 175] width 142 height 15
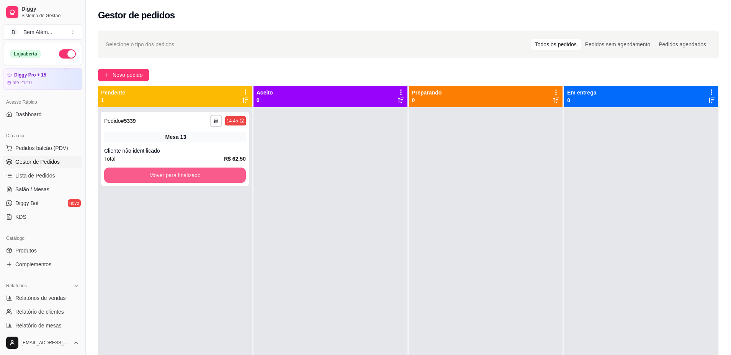
click at [201, 174] on button "Mover para finalizado" at bounding box center [175, 175] width 142 height 15
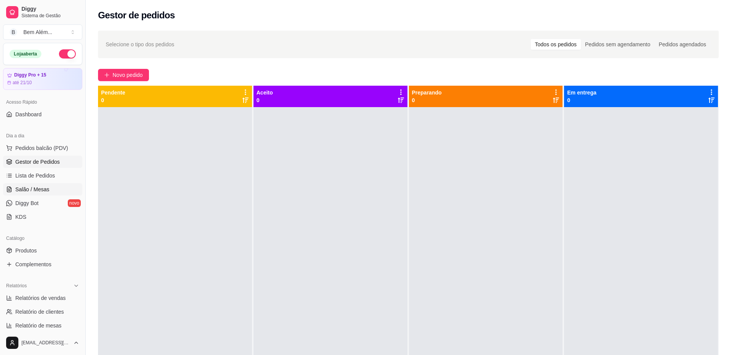
click at [37, 193] on span "Salão / Mesas" at bounding box center [32, 190] width 34 height 8
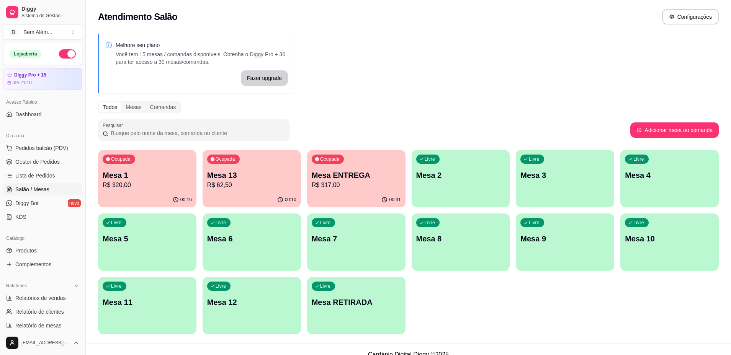
click at [166, 165] on div "Ocupada Mesa 1 R$ 320,00" at bounding box center [147, 171] width 98 height 42
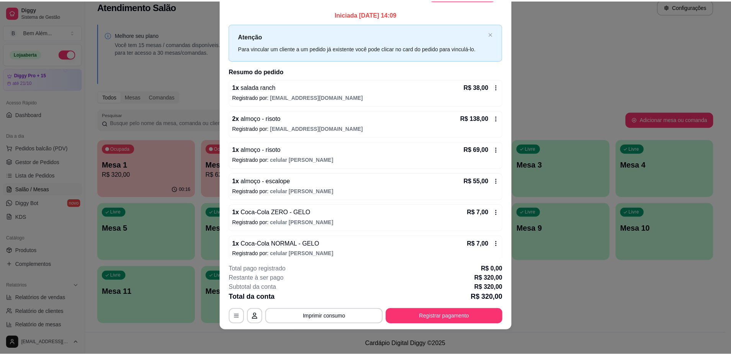
scroll to position [0, 67]
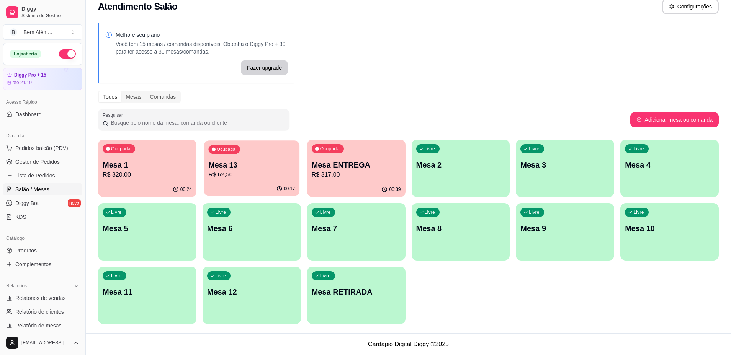
click at [209, 184] on div "00:17" at bounding box center [251, 189] width 95 height 15
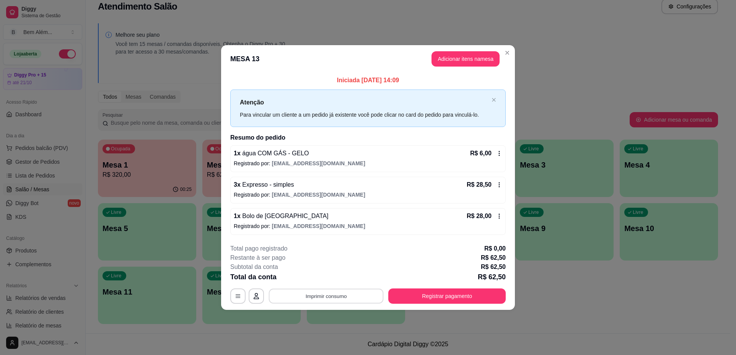
click at [351, 290] on button "Imprimir consumo" at bounding box center [326, 296] width 115 height 15
click at [338, 276] on button "impressao computador" at bounding box center [327, 278] width 56 height 12
click at [446, 295] on button "Registrar pagamento" at bounding box center [446, 296] width 117 height 15
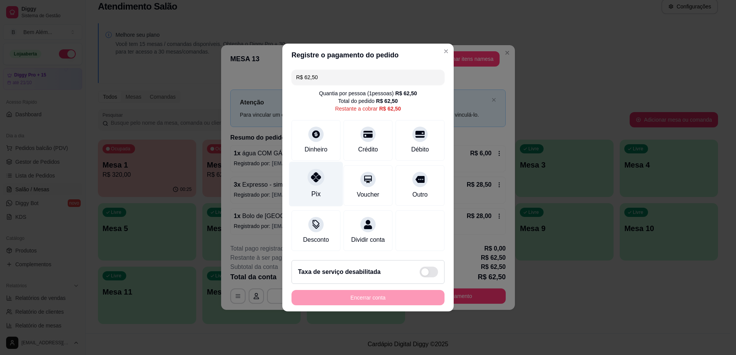
click at [314, 174] on icon at bounding box center [316, 177] width 10 height 10
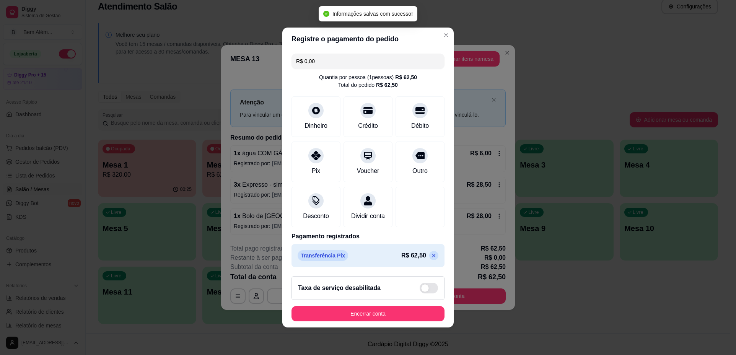
type input "R$ 0,00"
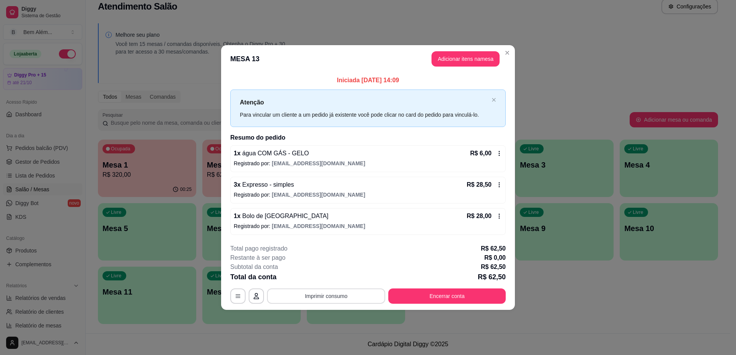
click at [315, 294] on button "Imprimir consumo" at bounding box center [326, 296] width 118 height 15
click at [320, 279] on button "impressao computador" at bounding box center [325, 278] width 57 height 12
click at [442, 300] on button "Encerrar conta" at bounding box center [446, 296] width 117 height 15
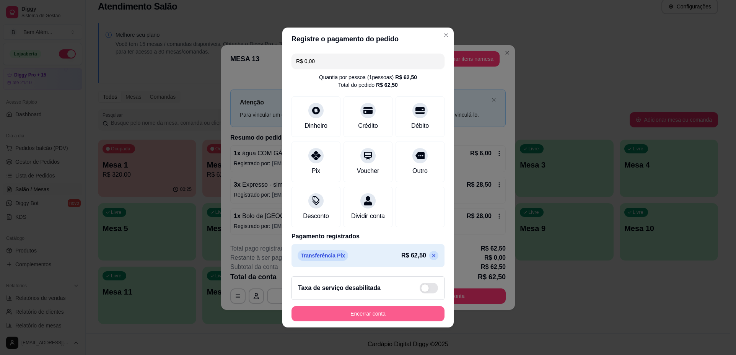
click at [411, 318] on button "Encerrar conta" at bounding box center [368, 313] width 153 height 15
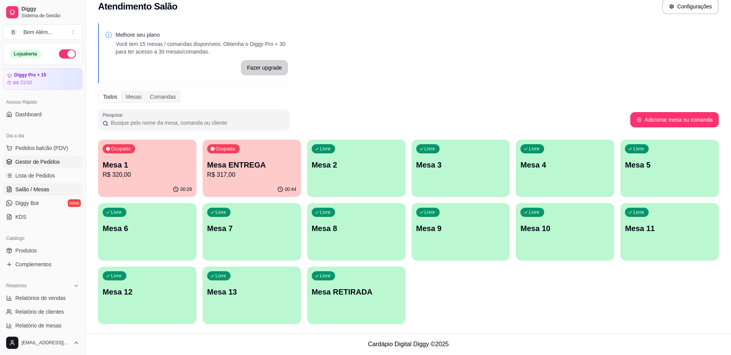
click at [41, 159] on span "Gestor de Pedidos" at bounding box center [37, 162] width 44 height 8
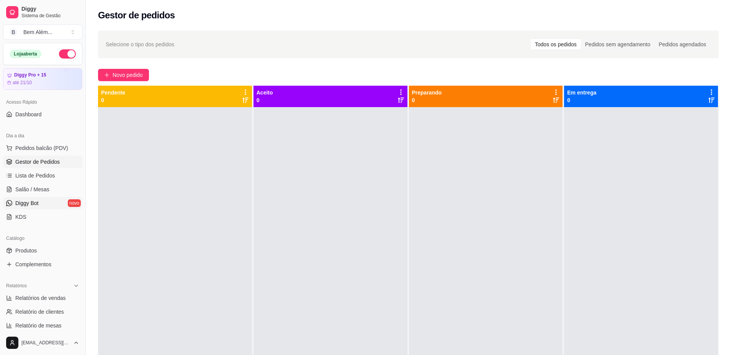
click at [50, 204] on link "Diggy Bot novo" at bounding box center [42, 203] width 79 height 12
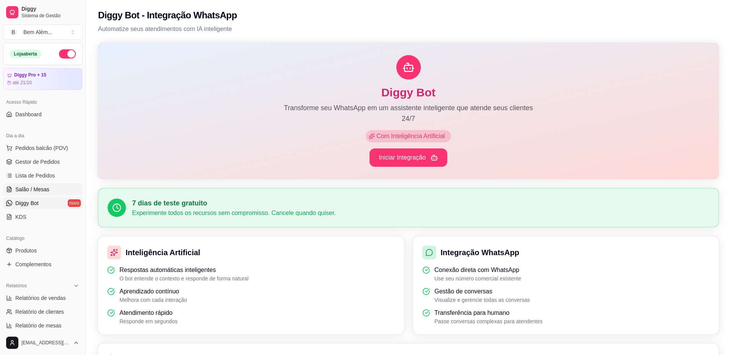
click at [52, 192] on link "Salão / Mesas" at bounding box center [42, 189] width 79 height 12
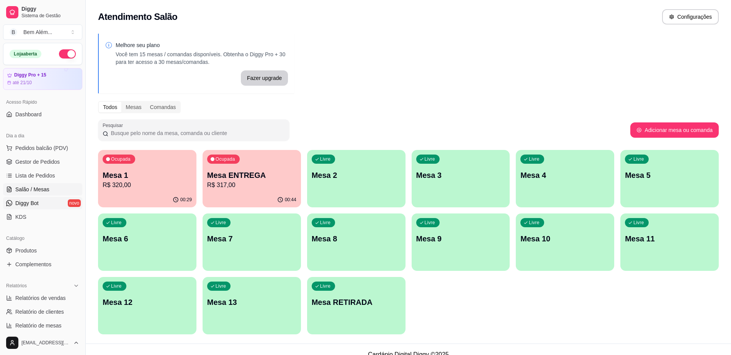
click at [57, 207] on link "Diggy Bot novo" at bounding box center [42, 203] width 79 height 12
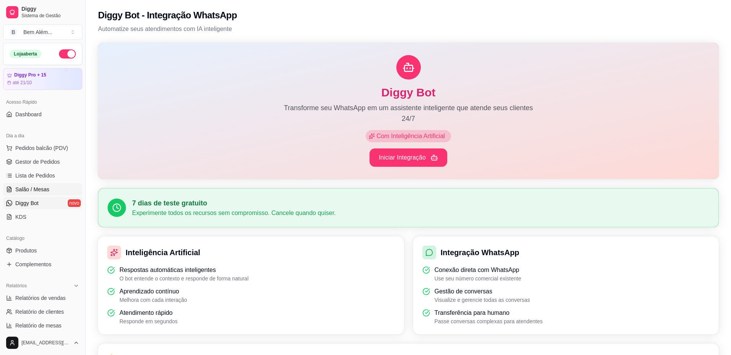
click at [68, 188] on link "Salão / Mesas" at bounding box center [42, 189] width 79 height 12
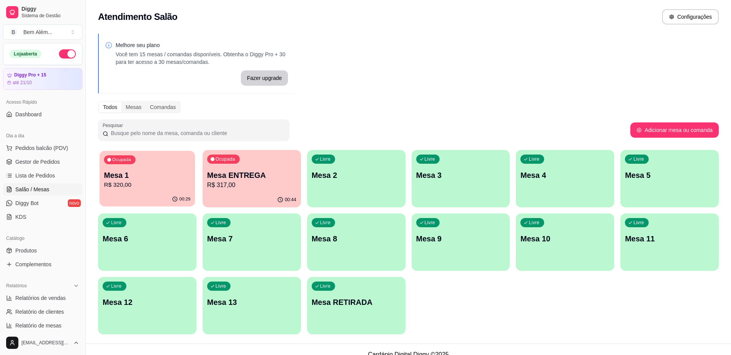
click at [100, 184] on button "Ocupada Mesa 1 R$ 320,00 00:29" at bounding box center [147, 179] width 95 height 56
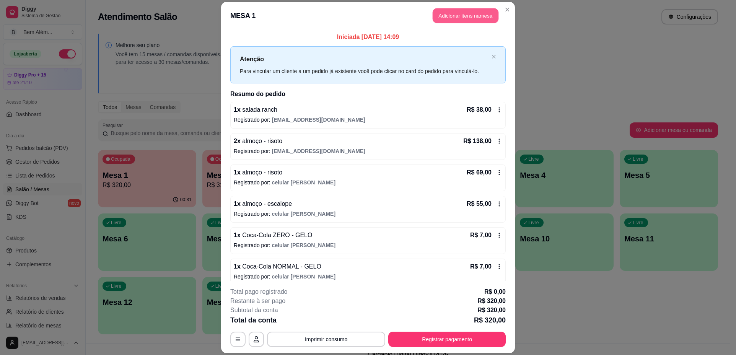
click at [450, 15] on button "Adicionar itens na mesa" at bounding box center [466, 15] width 66 height 15
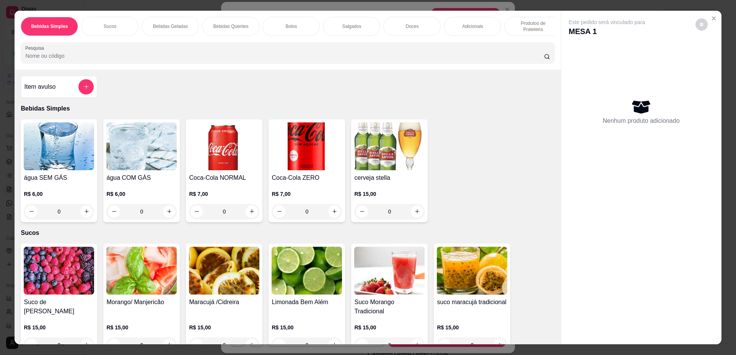
click at [253, 215] on div "0" at bounding box center [224, 211] width 70 height 15
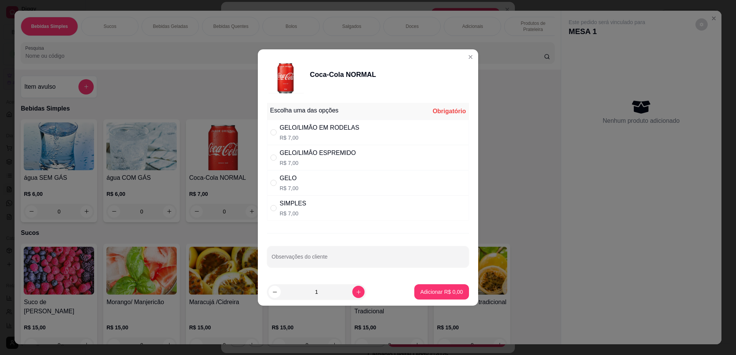
click at [450, 216] on div "SIMPLES R$ 7,00" at bounding box center [368, 208] width 202 height 25
radio input "true"
click at [454, 295] on p "Adicionar R$ 7,00" at bounding box center [441, 291] width 41 height 7
type input "1"
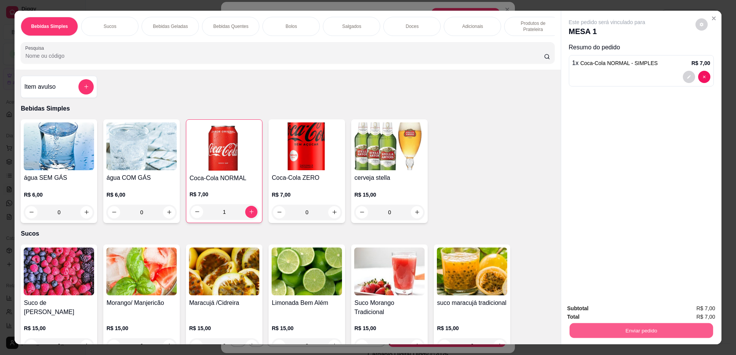
click at [659, 334] on button "Enviar pedido" at bounding box center [641, 330] width 144 height 15
click at [616, 311] on button "Não registrar e enviar pedido" at bounding box center [616, 312] width 80 height 15
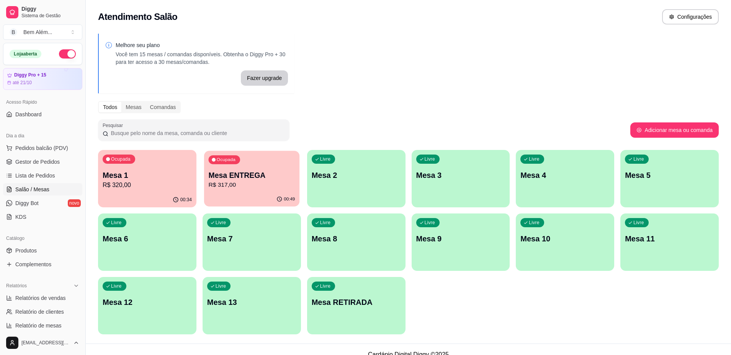
click at [238, 181] on p "R$ 317,00" at bounding box center [251, 185] width 86 height 9
click at [59, 160] on link "Gestor de Pedidos" at bounding box center [42, 162] width 79 height 12
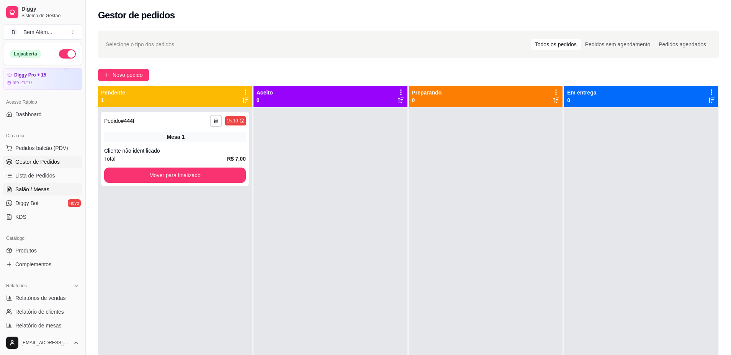
click at [45, 190] on span "Salão / Mesas" at bounding box center [32, 190] width 34 height 8
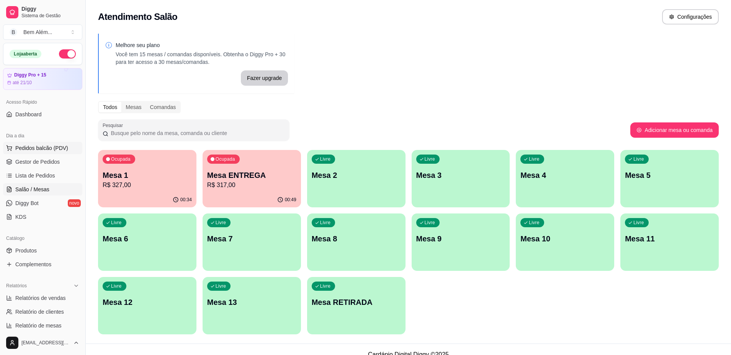
click at [46, 145] on span "Pedidos balcão (PDV)" at bounding box center [41, 148] width 53 height 8
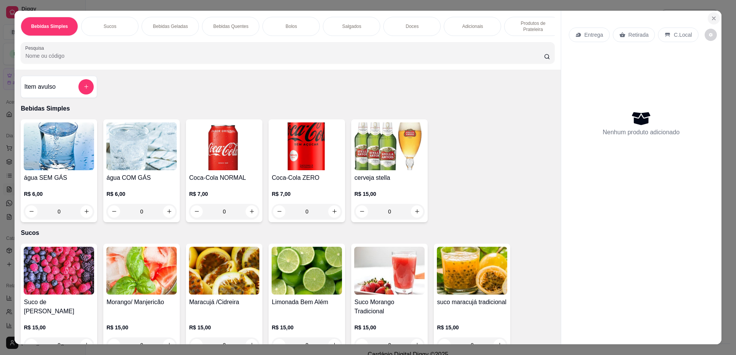
click at [711, 18] on icon "Close" at bounding box center [714, 18] width 6 height 6
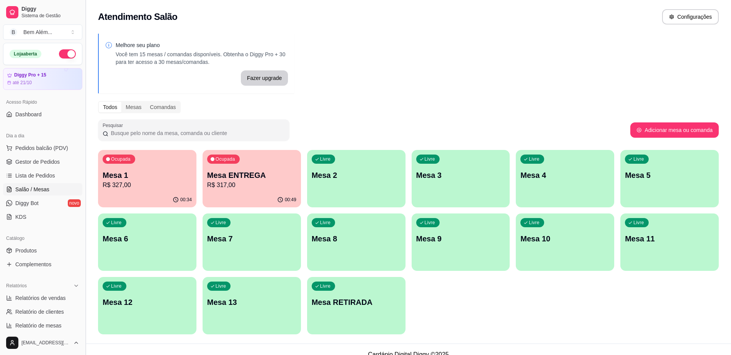
drag, startPoint x: 65, startPoint y: 161, endPoint x: 87, endPoint y: 158, distance: 22.0
click at [65, 160] on link "Gestor de Pedidos" at bounding box center [42, 162] width 79 height 12
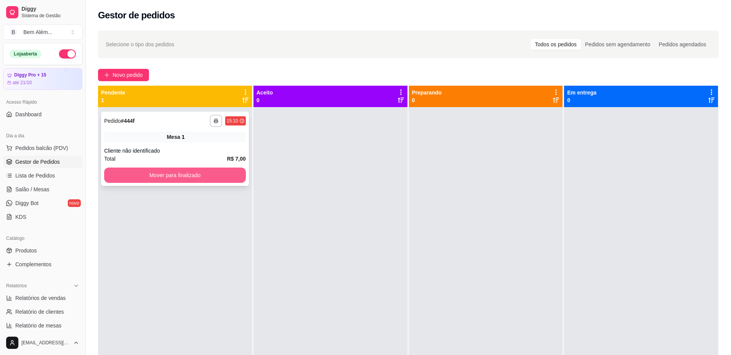
click at [166, 175] on button "Mover para finalizado" at bounding box center [175, 175] width 142 height 15
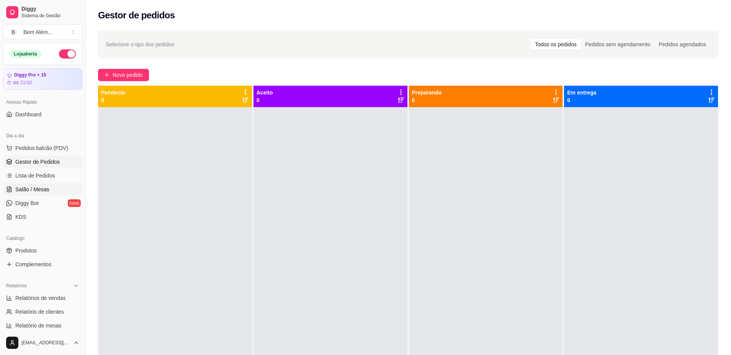
click at [58, 192] on link "Salão / Mesas" at bounding box center [42, 189] width 79 height 12
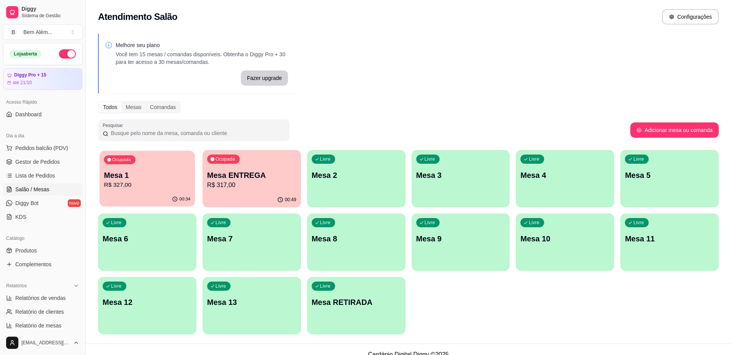
click at [115, 189] on p "R$ 327,00" at bounding box center [147, 185] width 86 height 9
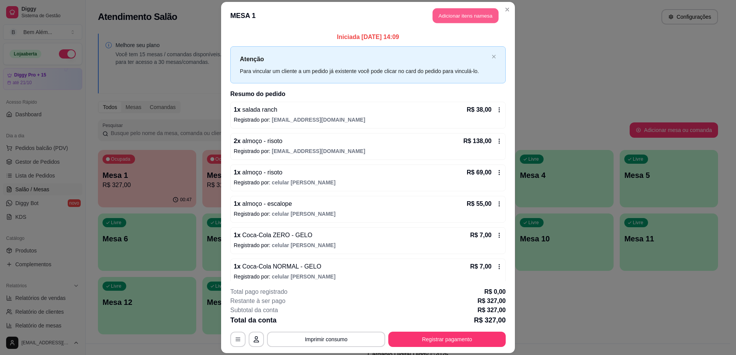
click at [450, 15] on button "Adicionar itens na mesa" at bounding box center [466, 15] width 66 height 15
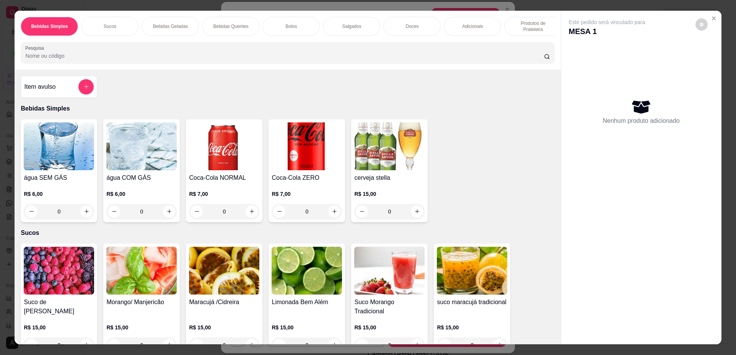
click at [398, 28] on div "Doces" at bounding box center [411, 26] width 57 height 19
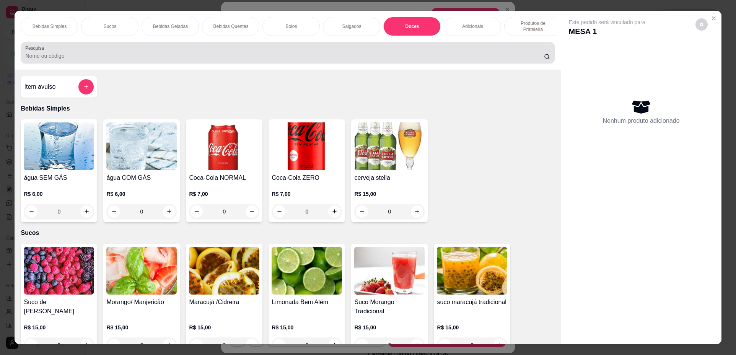
scroll to position [14, 0]
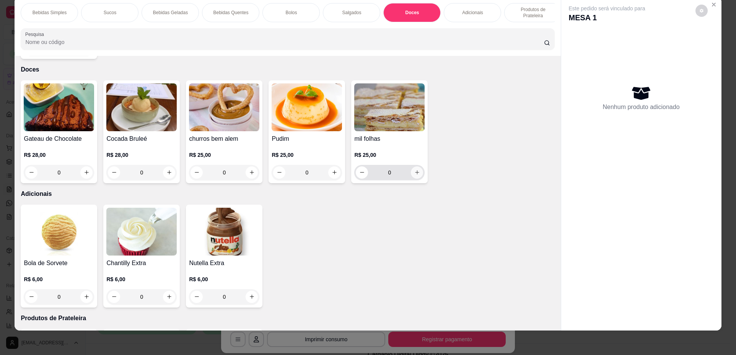
click at [416, 172] on icon "increase-product-quantity" at bounding box center [417, 173] width 6 height 6
type input "1"
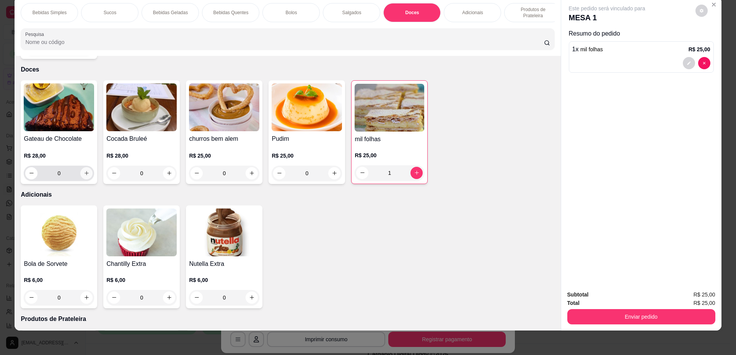
click at [86, 170] on icon "increase-product-quantity" at bounding box center [87, 173] width 6 height 6
type input "1"
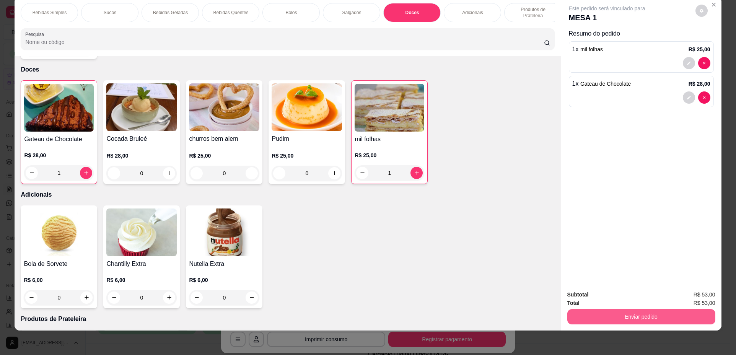
click at [673, 311] on button "Enviar pedido" at bounding box center [642, 316] width 148 height 15
click at [628, 301] on button "Não registrar e enviar pedido" at bounding box center [615, 298] width 77 height 14
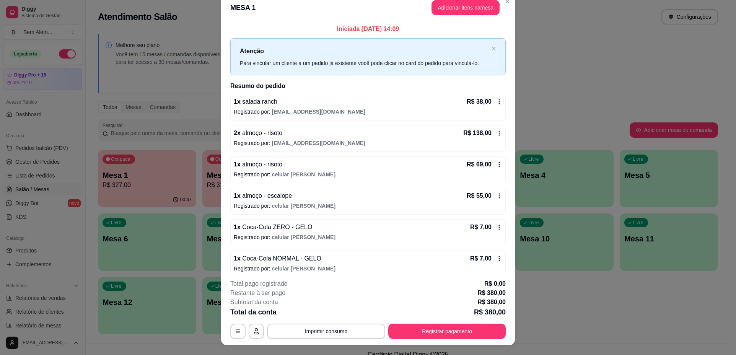
scroll to position [0, 0]
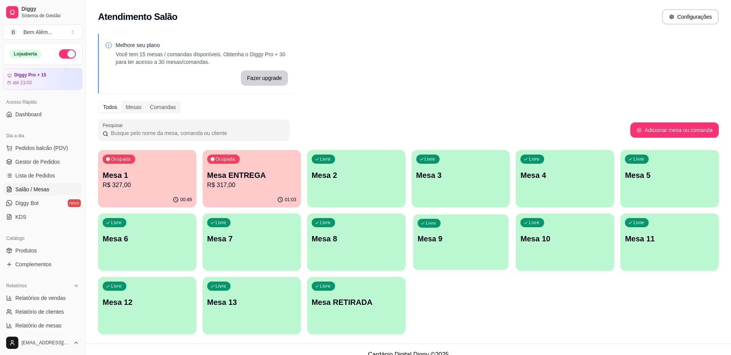
click at [478, 264] on div "button" at bounding box center [460, 265] width 95 height 9
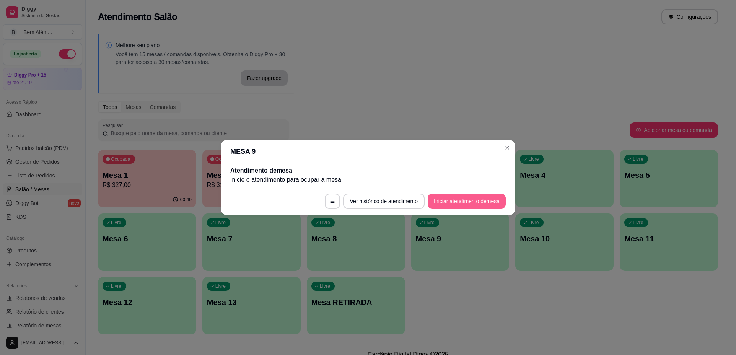
click at [482, 202] on button "Iniciar atendimento de mesa" at bounding box center [467, 201] width 78 height 15
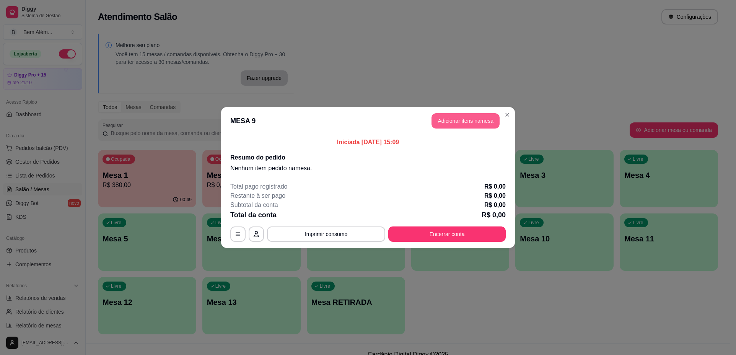
click at [480, 126] on button "Adicionar itens na mesa" at bounding box center [466, 120] width 68 height 15
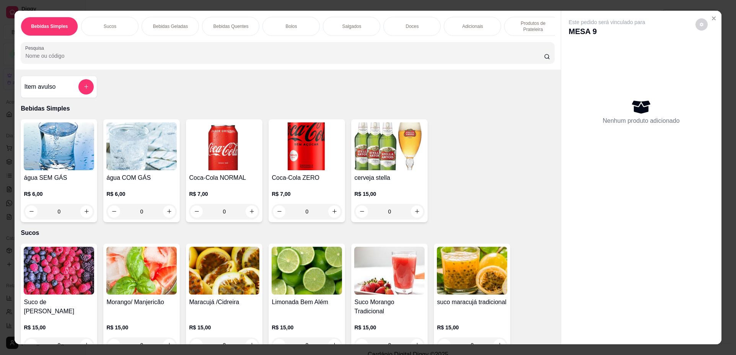
click at [249, 27] on div "Bebidas Quentes" at bounding box center [230, 26] width 57 height 19
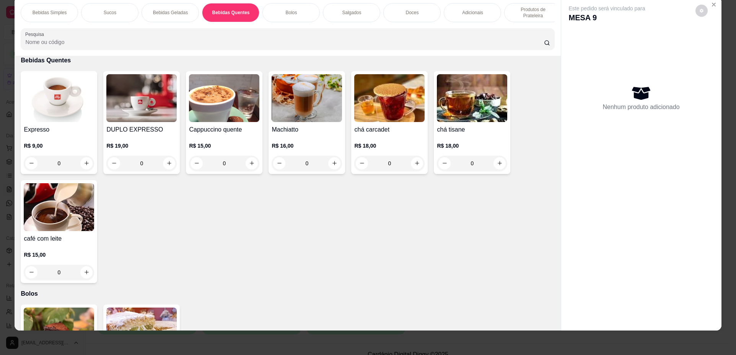
click at [86, 170] on div "0" at bounding box center [59, 163] width 70 height 15
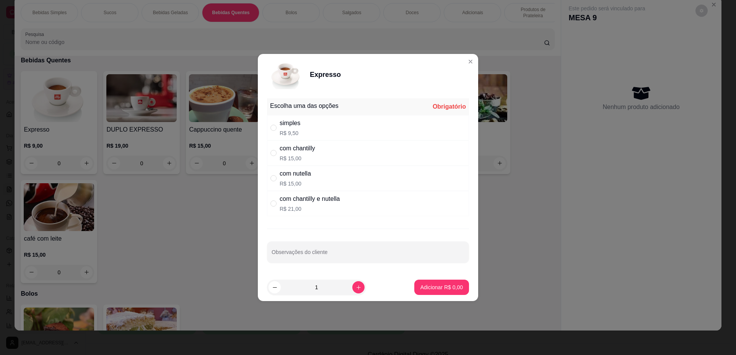
click at [320, 132] on div "simples R$ 9,50" at bounding box center [368, 127] width 202 height 25
radio input "true"
click at [428, 287] on p "Adicionar R$ 9,50" at bounding box center [441, 287] width 41 height 7
type input "1"
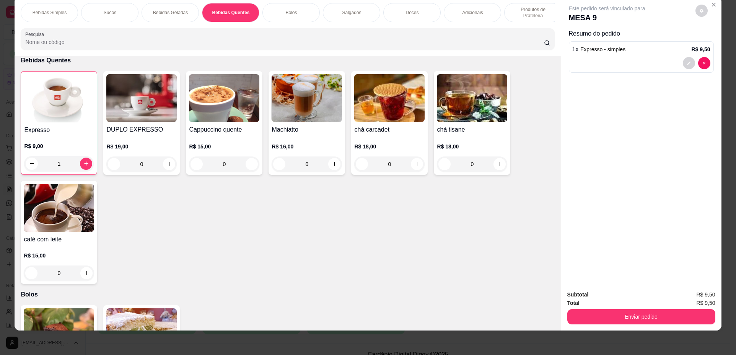
click at [352, 11] on p "Salgados" at bounding box center [351, 13] width 19 height 6
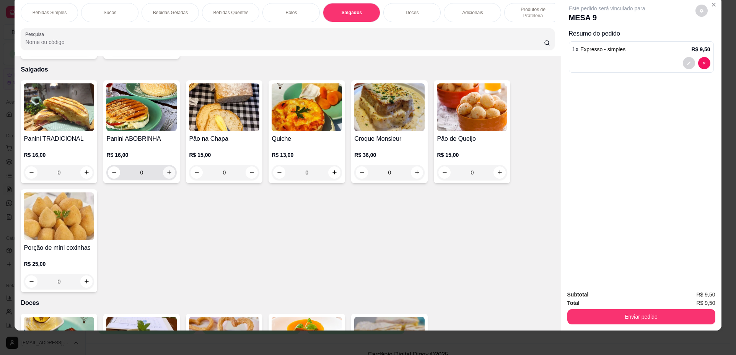
click at [166, 170] on icon "increase-product-quantity" at bounding box center [169, 173] width 6 height 6
type input "1"
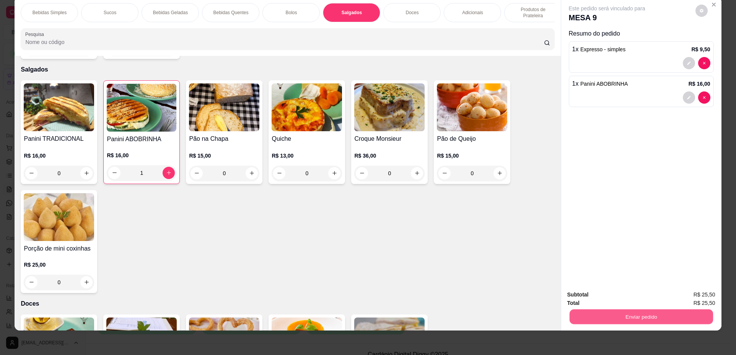
click at [609, 313] on button "Enviar pedido" at bounding box center [641, 317] width 144 height 15
click at [607, 297] on button "Não registrar e enviar pedido" at bounding box center [616, 298] width 80 height 15
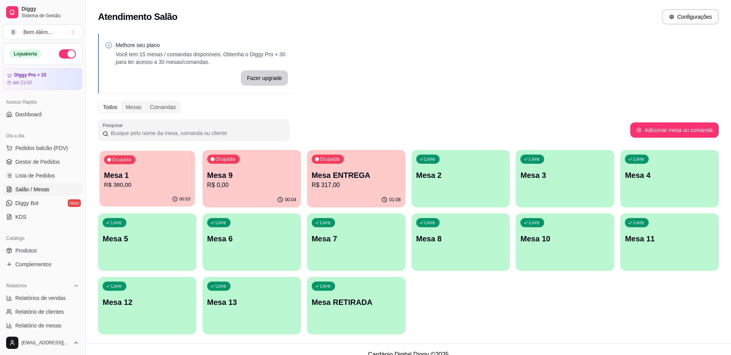
click at [181, 168] on div "Ocupada Mesa 1 R$ 380,00" at bounding box center [147, 171] width 95 height 41
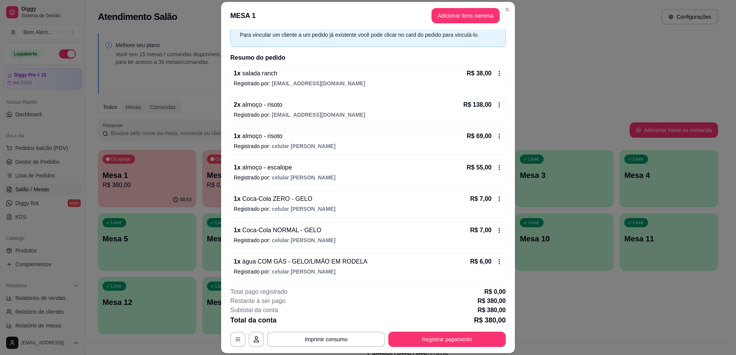
scroll to position [132, 0]
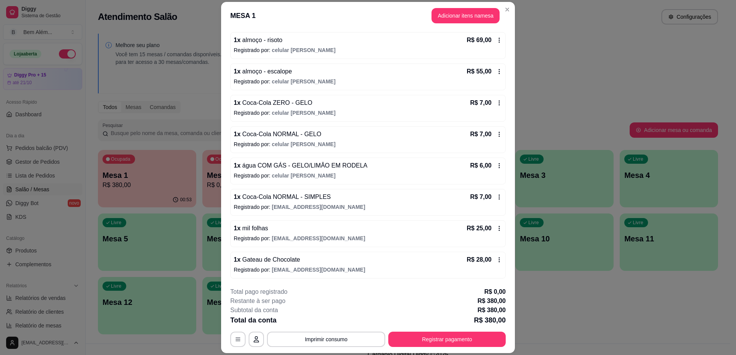
click at [501, 16] on header "MESA 1 Adicionar itens na mesa" at bounding box center [368, 16] width 294 height 28
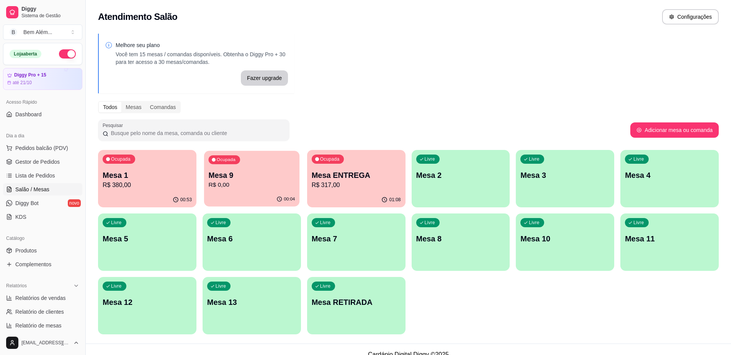
click at [222, 181] on p "R$ 0,00" at bounding box center [251, 185] width 86 height 9
click at [158, 168] on div "Ocupada Mesa 1 R$ 380,00" at bounding box center [147, 171] width 95 height 41
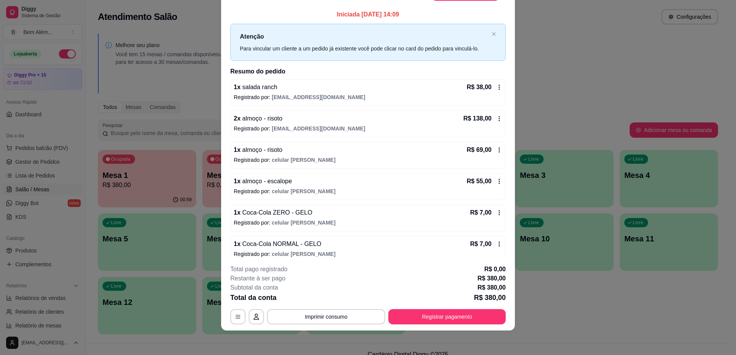
scroll to position [0, 0]
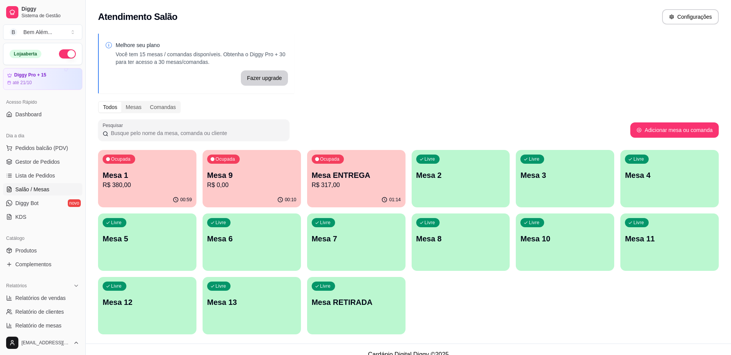
click at [240, 164] on div "Ocupada Mesa 9 R$ 0,00" at bounding box center [251, 171] width 98 height 42
click at [258, 190] on div "Ocupada Mesa 9 R$ 0,00" at bounding box center [251, 171] width 98 height 42
click at [143, 171] on p "Mesa 1" at bounding box center [147, 175] width 86 height 10
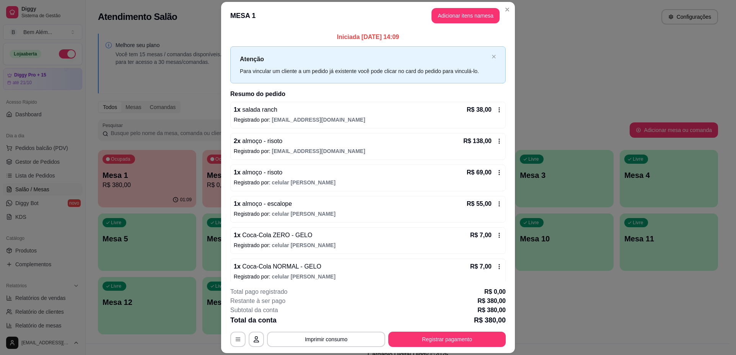
click at [473, 23] on header "MESA 1 Adicionar itens na mesa" at bounding box center [368, 16] width 294 height 28
click at [473, 24] on header "MESA 1 Adicionar itens na mesa" at bounding box center [368, 16] width 294 height 28
click at [476, 23] on button "Adicionar itens na mesa" at bounding box center [466, 15] width 68 height 15
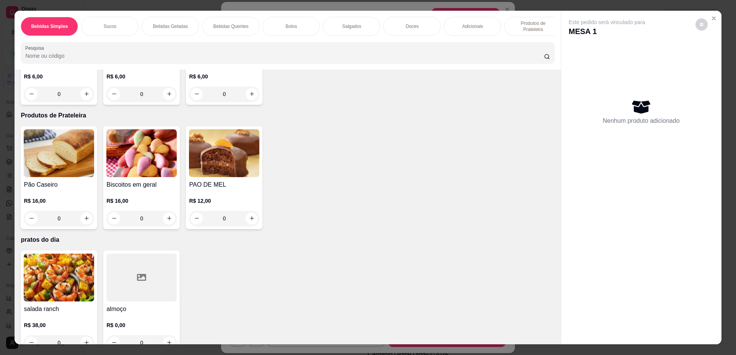
scroll to position [1236, 0]
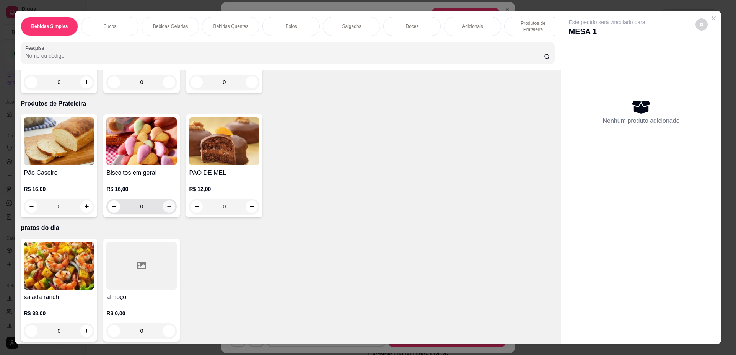
click at [165, 201] on button "increase-product-quantity" at bounding box center [169, 207] width 12 height 12
type input "1"
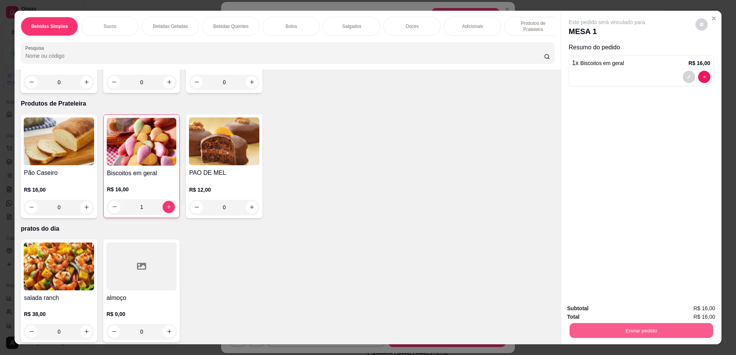
click at [656, 334] on button "Enviar pedido" at bounding box center [641, 330] width 144 height 15
click at [625, 315] on button "Não registrar e enviar pedido" at bounding box center [616, 312] width 80 height 15
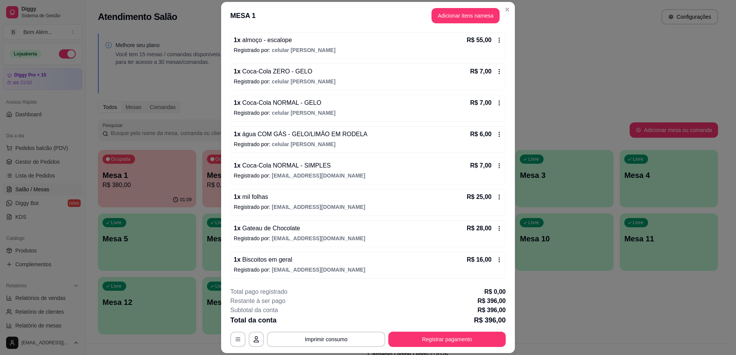
scroll to position [23, 0]
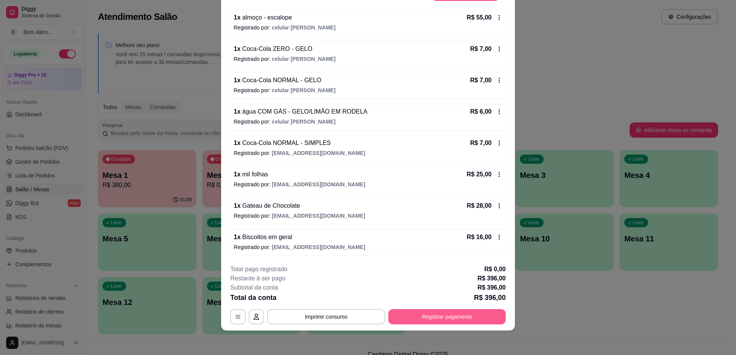
click at [436, 317] on button "Registrar pagamento" at bounding box center [446, 316] width 117 height 15
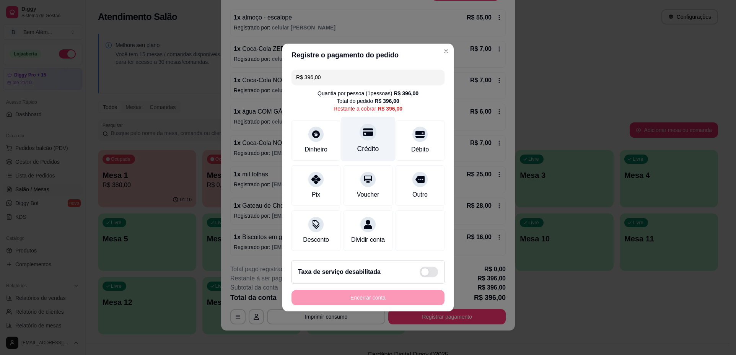
click at [369, 129] on icon at bounding box center [368, 133] width 10 height 8
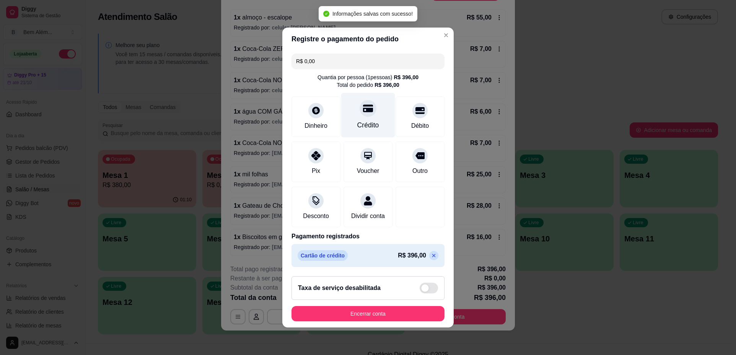
type input "R$ 0,00"
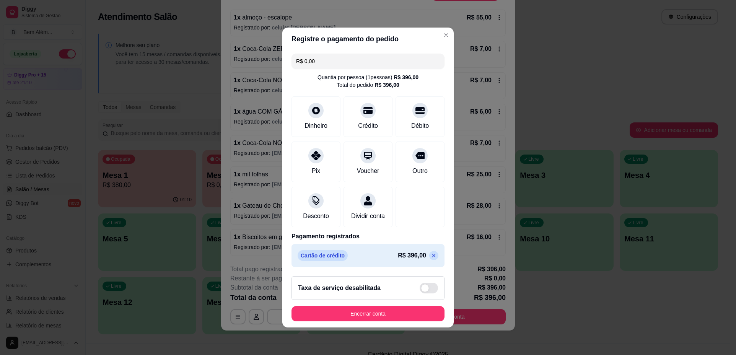
scroll to position [2, 0]
click at [370, 321] on button "Encerrar conta" at bounding box center [368, 313] width 153 height 15
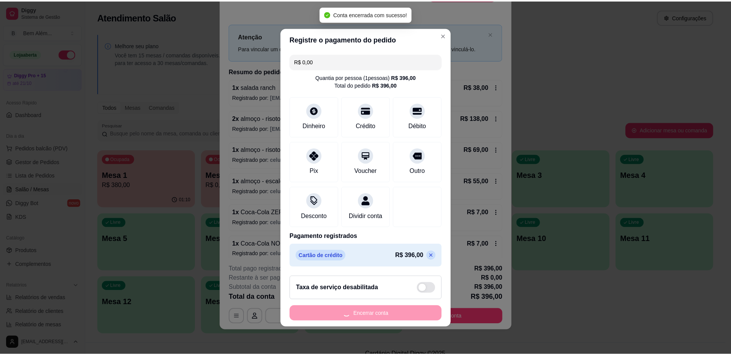
scroll to position [0, 0]
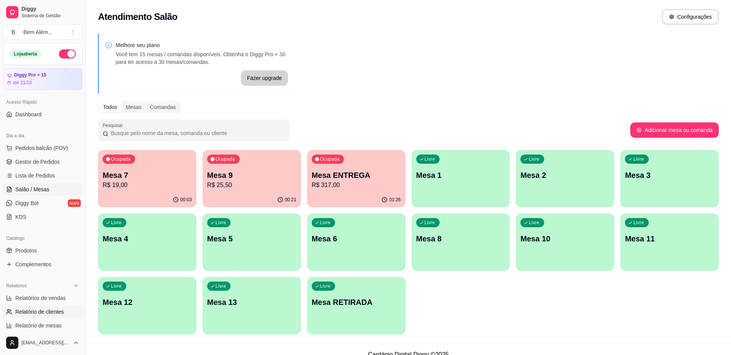
click at [62, 309] on span "Relatório de clientes" at bounding box center [39, 312] width 49 height 8
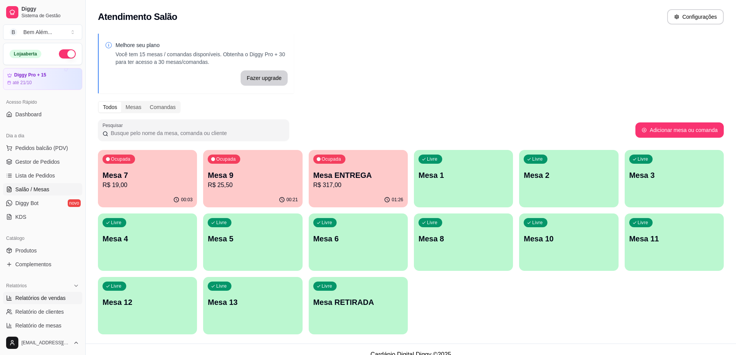
select select "30"
select select "HIGHEST_TOTAL_SPENT_WITH_ORDERS"
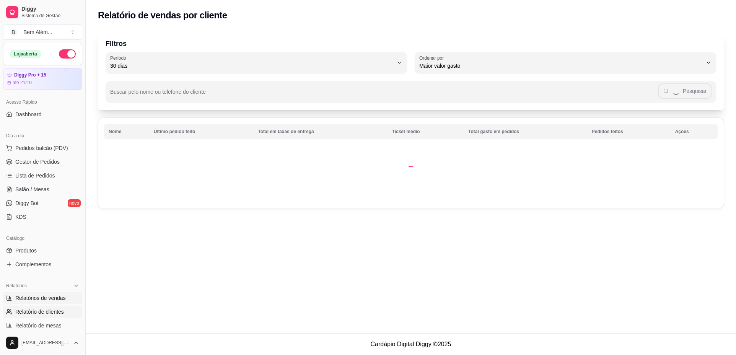
click at [63, 303] on link "Relatórios de vendas" at bounding box center [42, 298] width 79 height 12
select select "ALL"
select select "0"
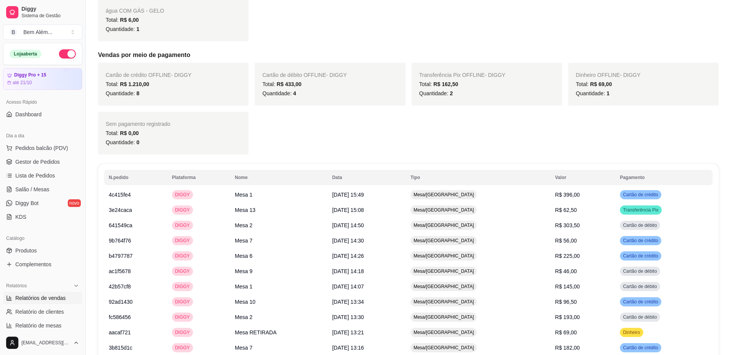
scroll to position [532, 0]
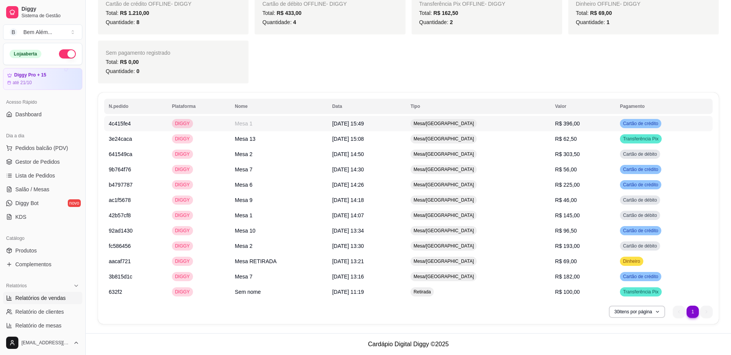
click at [494, 121] on td "Mesa/[GEOGRAPHIC_DATA]" at bounding box center [478, 123] width 145 height 15
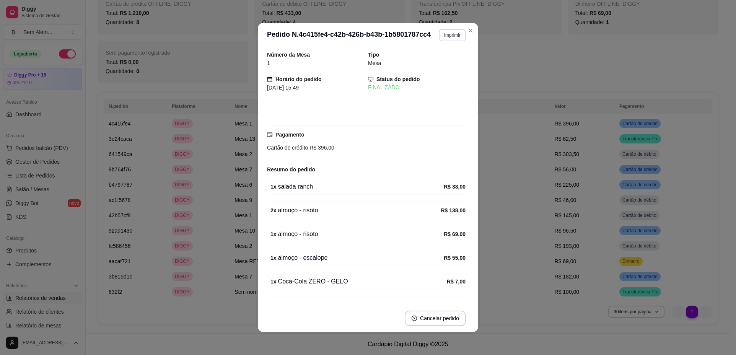
click at [453, 38] on button "Imprimir" at bounding box center [452, 35] width 27 height 12
click at [451, 59] on button "impressao computador" at bounding box center [431, 62] width 56 height 12
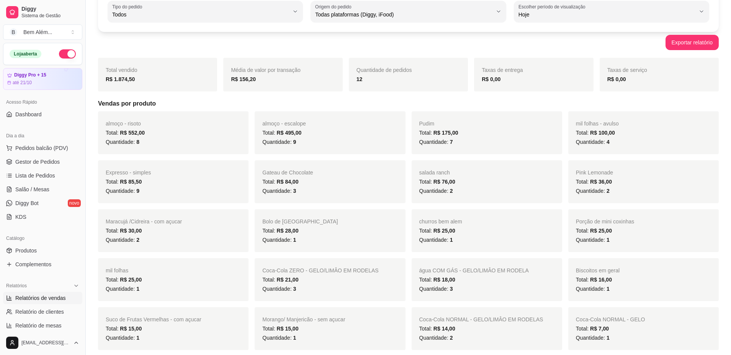
scroll to position [34, 0]
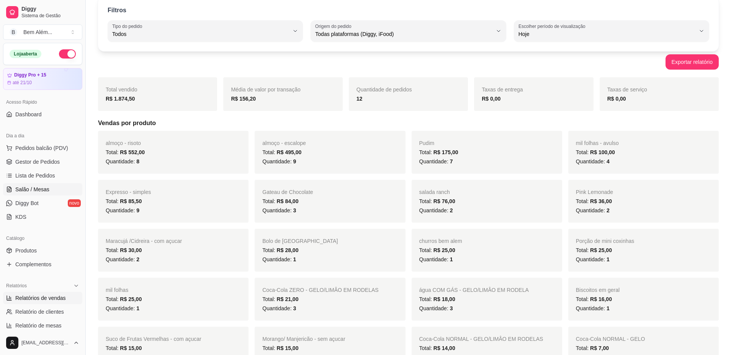
click at [20, 186] on span "Salão / Mesas" at bounding box center [32, 190] width 34 height 8
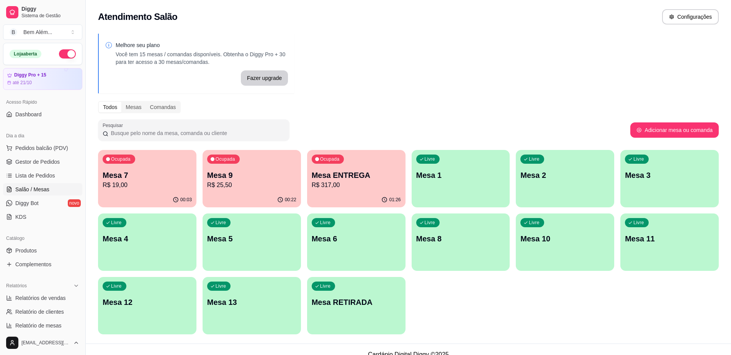
click at [252, 179] on p "Mesa 9" at bounding box center [251, 175] width 89 height 11
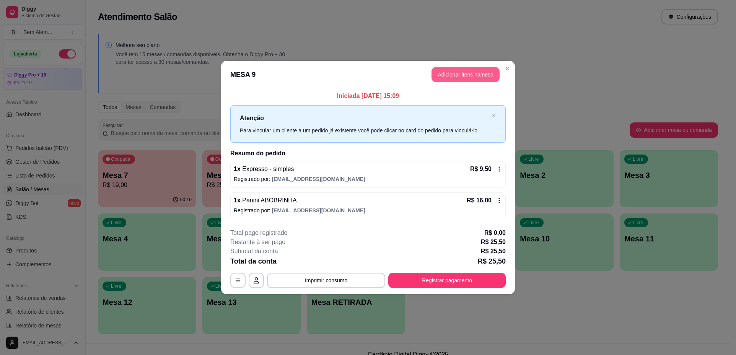
click at [491, 75] on button "Adicionar itens na mesa" at bounding box center [466, 74] width 68 height 15
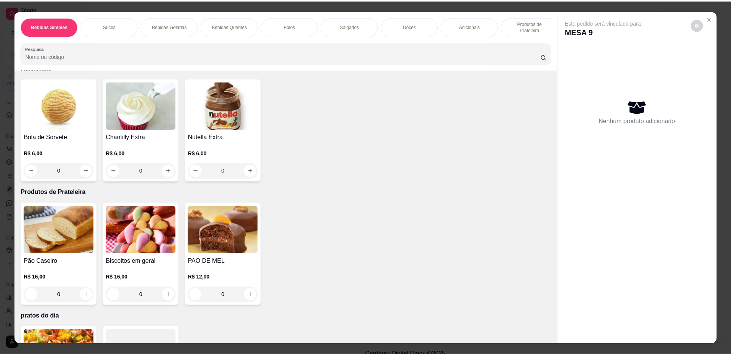
scroll to position [1236, 0]
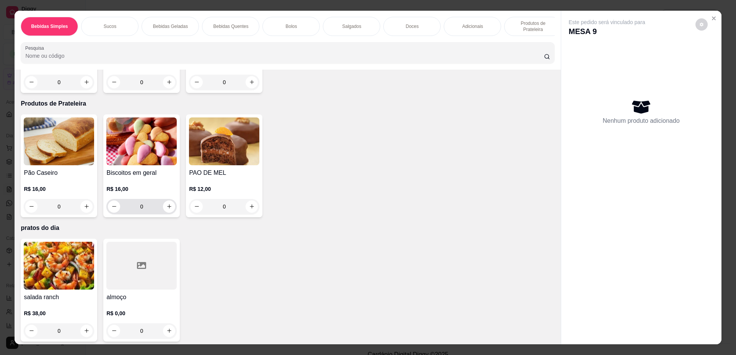
click at [169, 204] on icon "increase-product-quantity" at bounding box center [169, 207] width 6 height 6
type input "1"
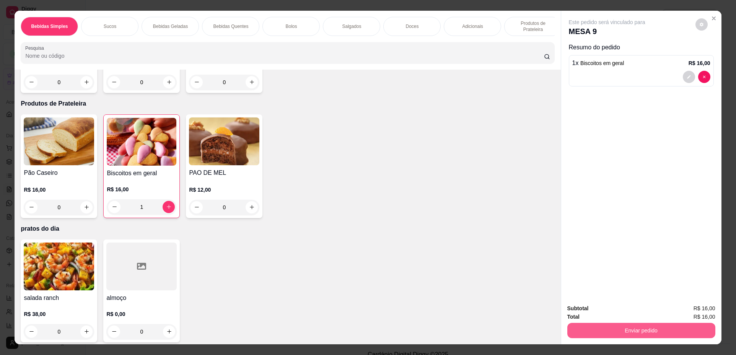
click at [641, 331] on button "Enviar pedido" at bounding box center [642, 330] width 148 height 15
click at [596, 311] on button "Não registrar e enviar pedido" at bounding box center [615, 312] width 77 height 14
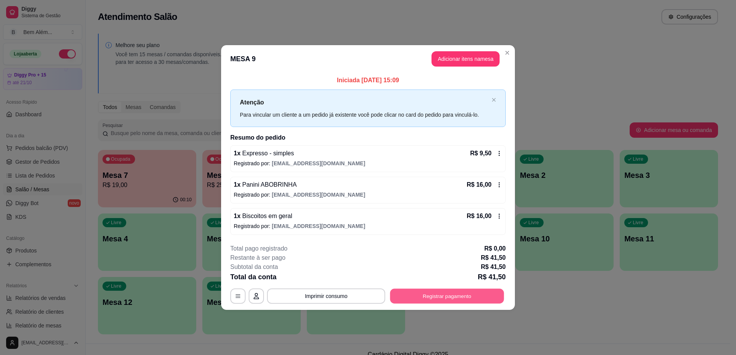
click at [455, 299] on button "Registrar pagamento" at bounding box center [447, 296] width 114 height 15
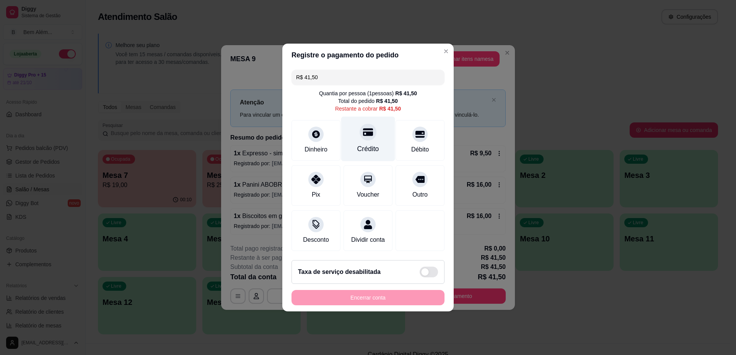
click at [376, 138] on div "Crédito" at bounding box center [368, 139] width 54 height 45
type input "R$ 0,00"
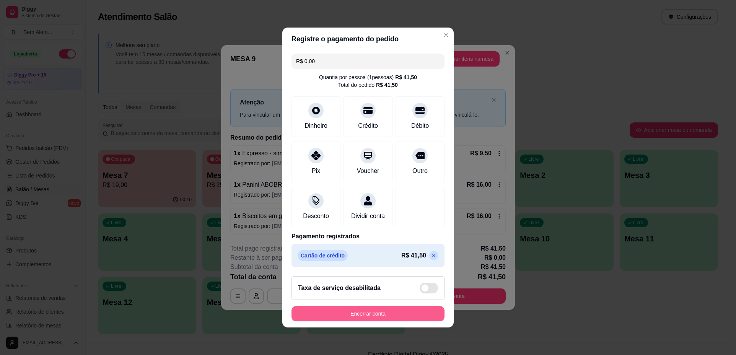
click at [393, 321] on button "Encerrar conta" at bounding box center [368, 313] width 153 height 15
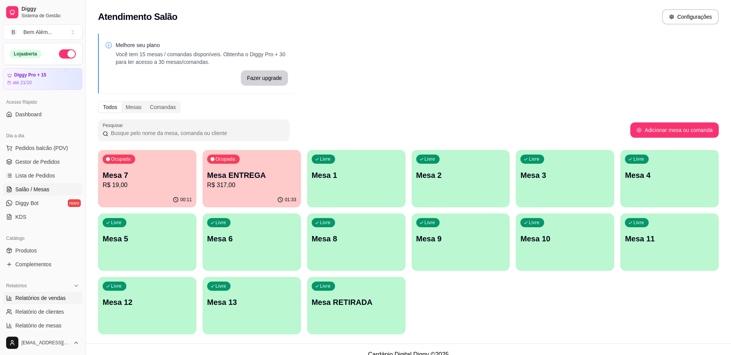
click at [67, 296] on link "Relatórios de vendas" at bounding box center [42, 298] width 79 height 12
select select "ALL"
select select "0"
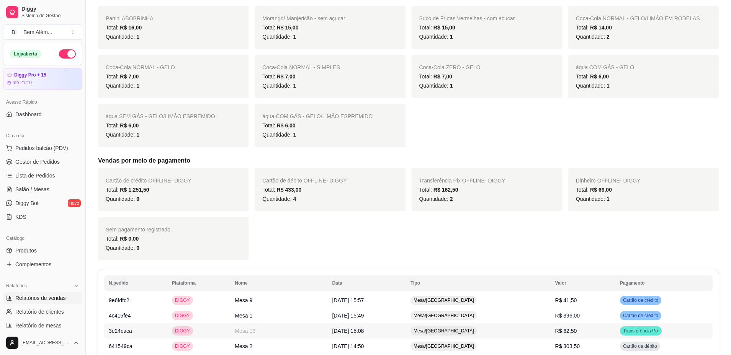
scroll to position [421, 0]
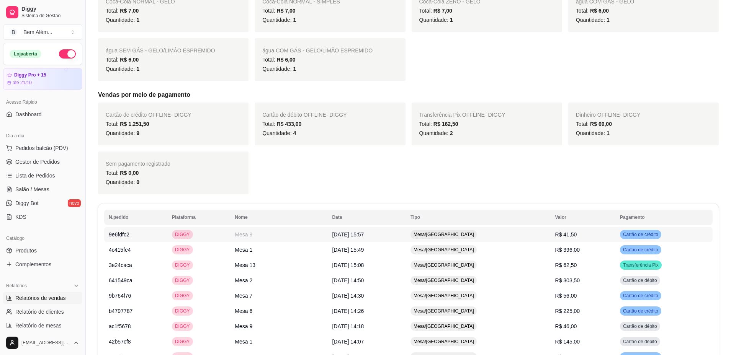
click at [550, 239] on td "R$ 41,50" at bounding box center [582, 234] width 65 height 15
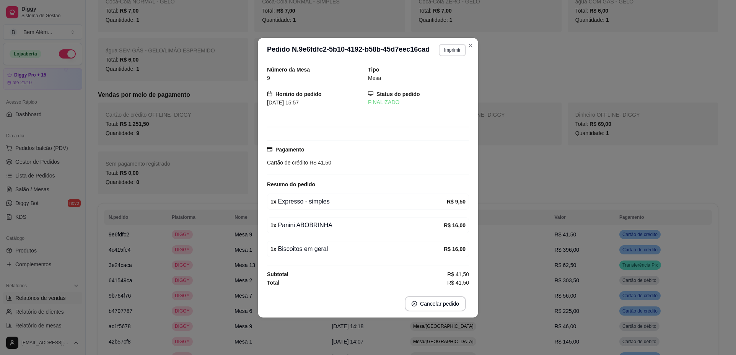
click at [448, 54] on button "Imprimir" at bounding box center [452, 50] width 27 height 12
click at [451, 82] on button "impressao computador" at bounding box center [433, 77] width 57 height 12
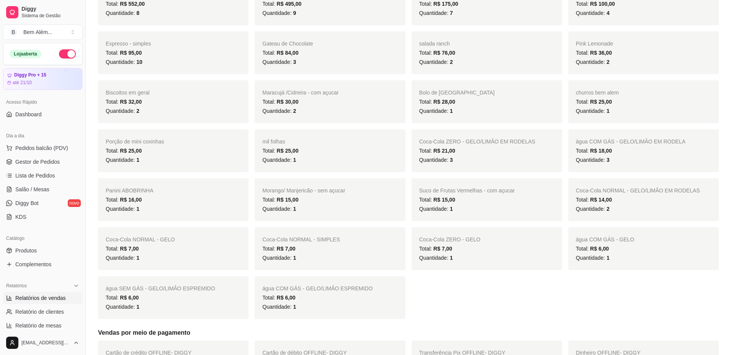
scroll to position [0, 0]
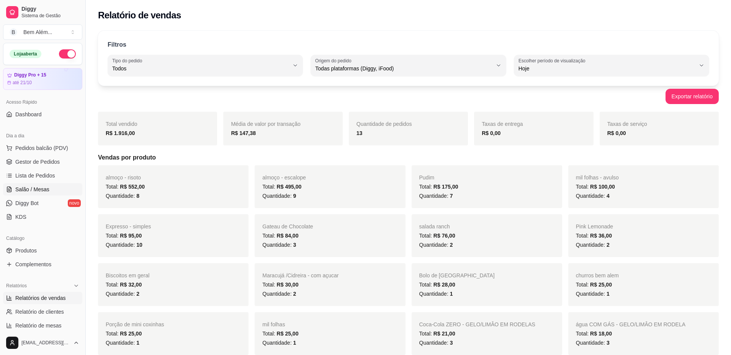
click at [40, 189] on span "Salão / Mesas" at bounding box center [32, 190] width 34 height 8
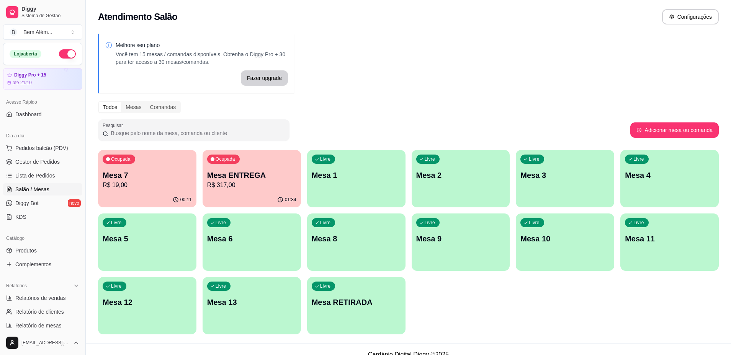
scroll to position [10, 0]
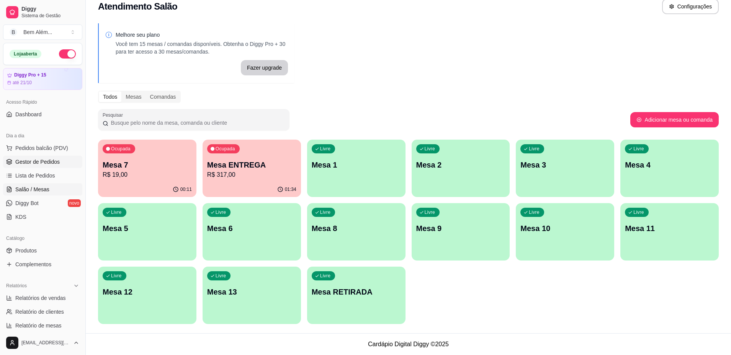
click at [57, 163] on span "Gestor de Pedidos" at bounding box center [37, 162] width 44 height 8
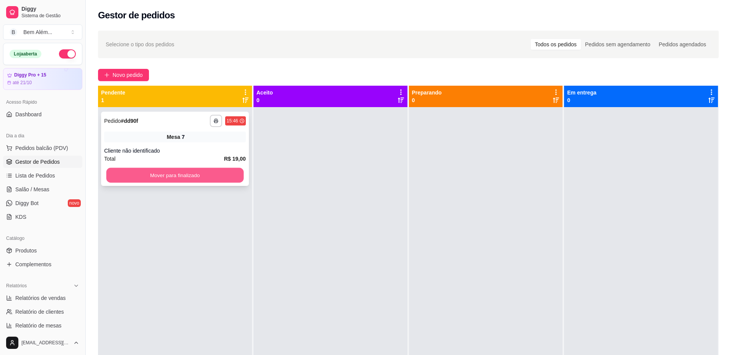
click at [113, 183] on button "Mover para finalizado" at bounding box center [174, 175] width 137 height 15
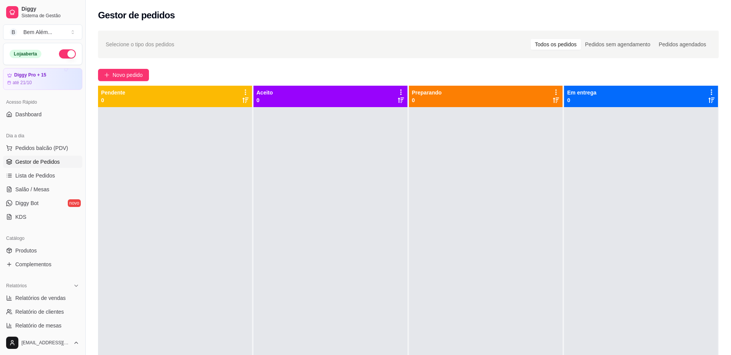
click at [36, 197] on ul "Pedidos balcão (PDV) Gestor de Pedidos Lista de Pedidos Salão / Mesas Diggy Bot…" at bounding box center [42, 182] width 79 height 81
click at [37, 194] on link "Salão / Mesas" at bounding box center [42, 189] width 79 height 12
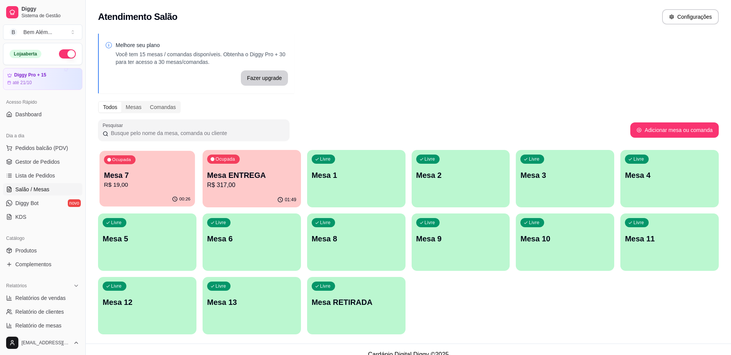
click at [157, 176] on p "Mesa 7" at bounding box center [147, 175] width 86 height 10
click at [72, 295] on link "Relatórios de vendas" at bounding box center [42, 298] width 79 height 12
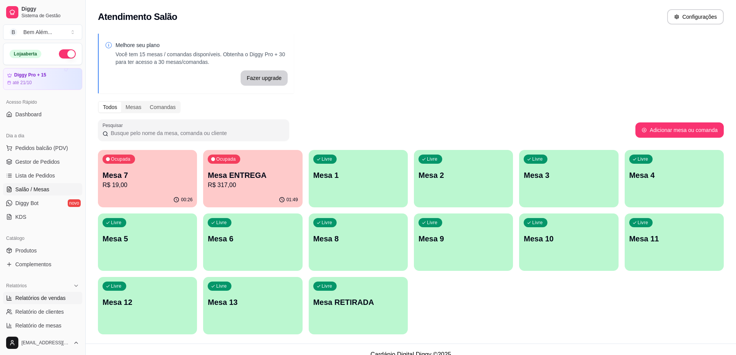
select select "ALL"
select select "0"
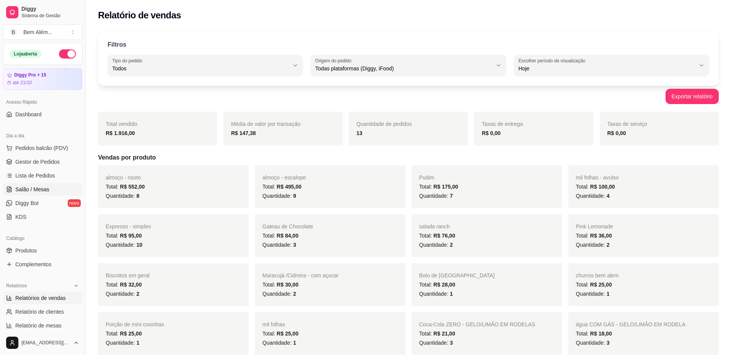
click at [55, 187] on link "Salão / Mesas" at bounding box center [42, 189] width 79 height 12
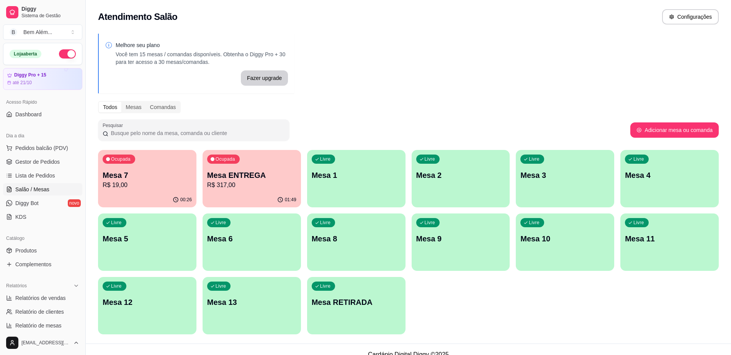
drag, startPoint x: 57, startPoint y: 107, endPoint x: 124, endPoint y: 113, distance: 67.6
click at [124, 113] on div "Todos Mesas Comandas" at bounding box center [139, 107] width 83 height 12
select select "ALL"
select select "0"
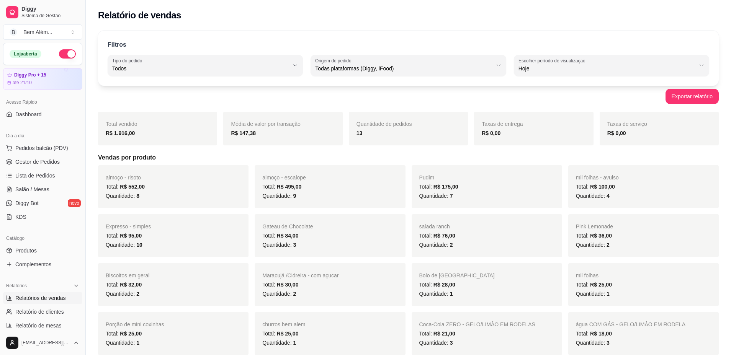
drag, startPoint x: 486, startPoint y: 39, endPoint x: 651, endPoint y: 24, distance: 165.7
click at [651, 24] on div "Relatório de vendas" at bounding box center [408, 13] width 645 height 26
click at [49, 192] on link "Salão / Mesas" at bounding box center [42, 189] width 79 height 12
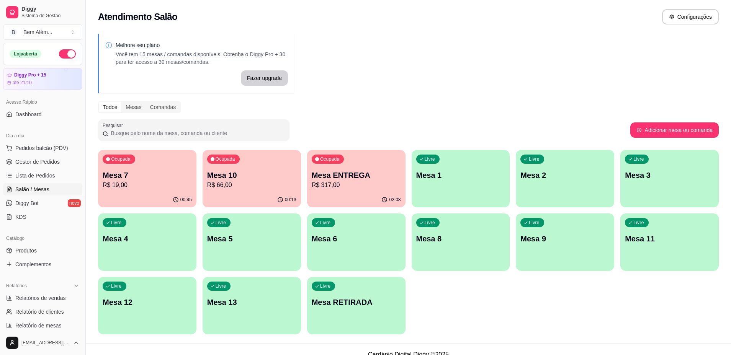
click at [181, 178] on p "Mesa 7" at bounding box center [147, 175] width 89 height 11
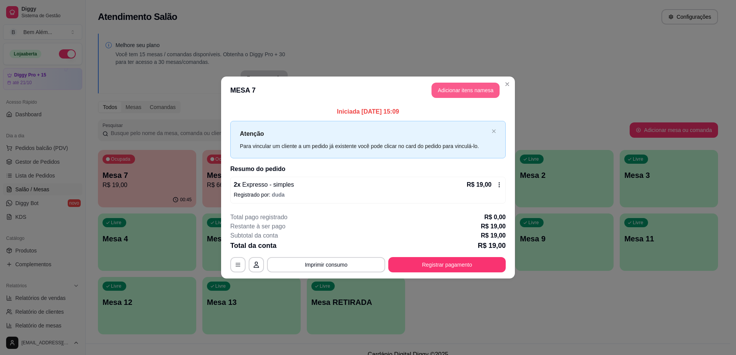
click at [448, 88] on button "Adicionar itens na mesa" at bounding box center [466, 90] width 68 height 15
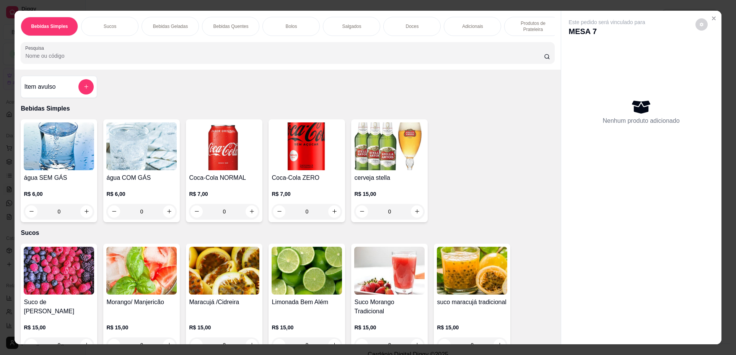
click at [401, 30] on div "Doces" at bounding box center [411, 26] width 57 height 19
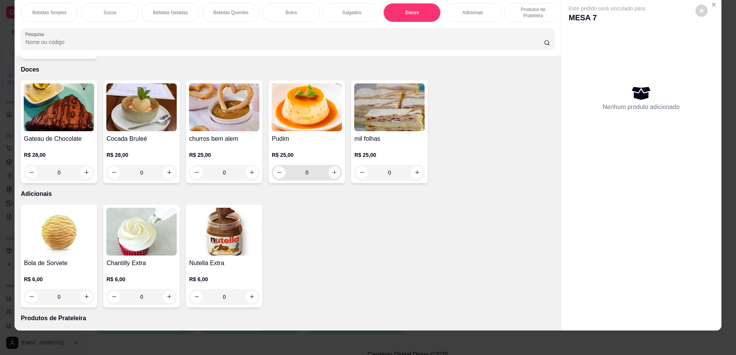
click at [332, 170] on icon "increase-product-quantity" at bounding box center [335, 173] width 6 height 6
type input "1"
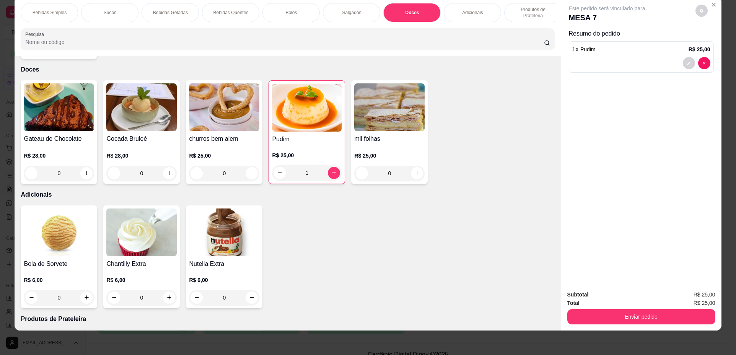
click at [299, 10] on div "Bolos" at bounding box center [291, 12] width 57 height 19
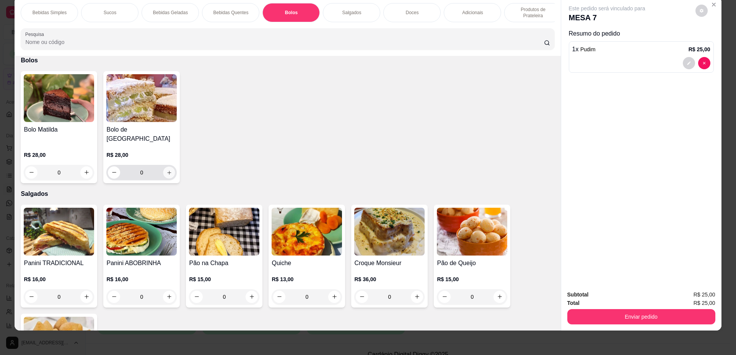
click at [166, 170] on icon "increase-product-quantity" at bounding box center [169, 173] width 6 height 6
type input "1"
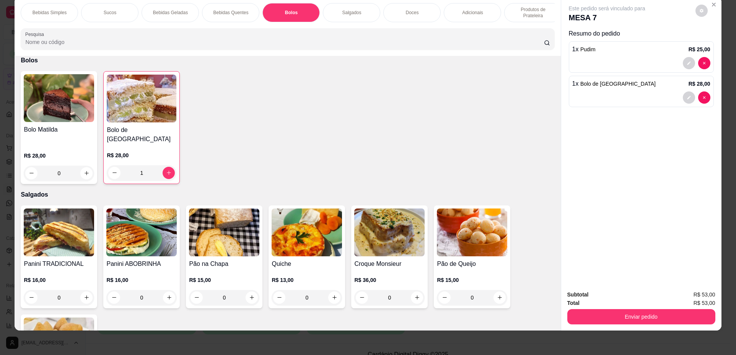
click at [51, 17] on div "Bebidas Simples" at bounding box center [49, 12] width 57 height 19
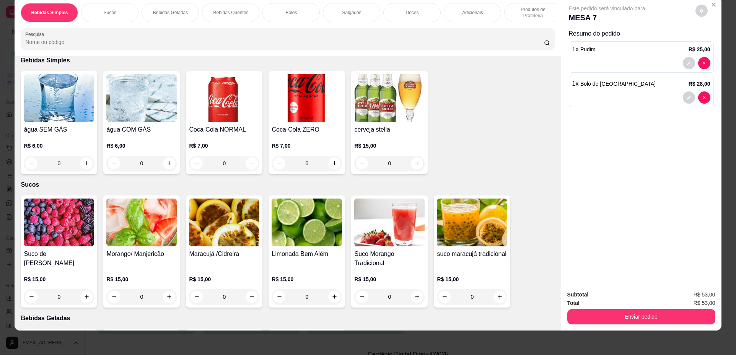
click at [165, 168] on div "0" at bounding box center [141, 163] width 70 height 15
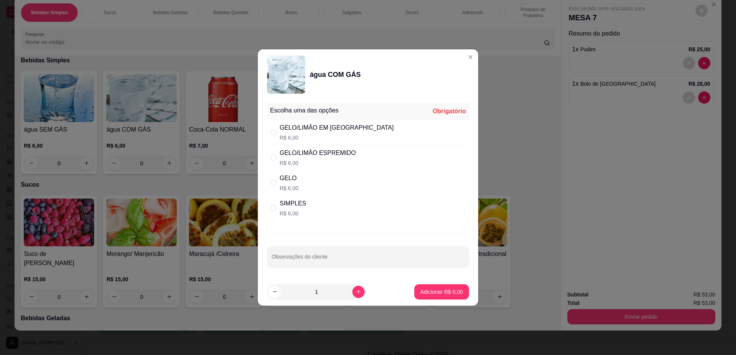
click at [336, 184] on div "GELO R$ 6,00" at bounding box center [368, 182] width 202 height 25
radio input "true"
click at [452, 292] on p "Adicionar R$ 6,00" at bounding box center [441, 291] width 41 height 7
type input "1"
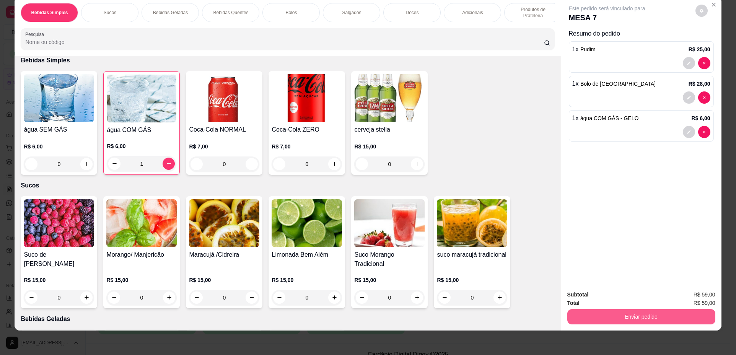
click at [583, 318] on button "Enviar pedido" at bounding box center [642, 316] width 148 height 15
click at [585, 297] on button "Não registrar e enviar pedido" at bounding box center [616, 298] width 80 height 15
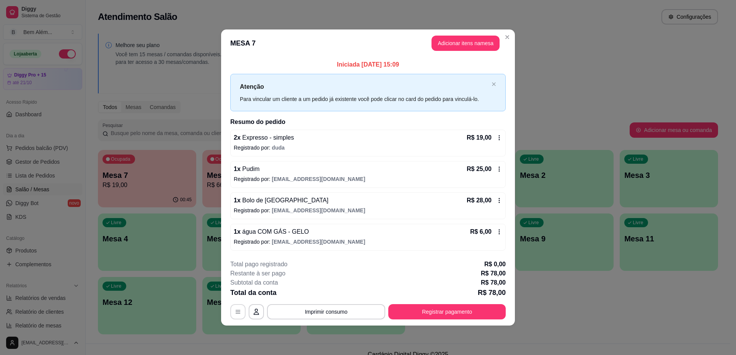
click at [239, 315] on button "button" at bounding box center [237, 311] width 15 height 15
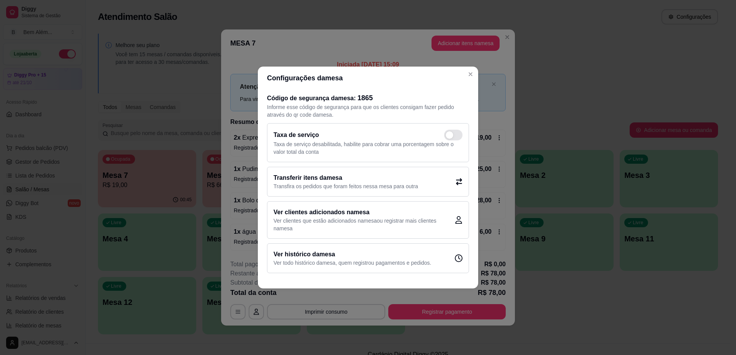
click at [311, 190] on p "Transfira os pedidos que foram feitos nessa mesa para outra" at bounding box center [346, 187] width 145 height 8
click at [318, 223] on p "Ver clientes que estão adicionados na mesa ou registrar mais clientes na mesa" at bounding box center [364, 224] width 181 height 15
click at [325, 181] on h2 "Transferir itens da mesa" at bounding box center [346, 177] width 145 height 9
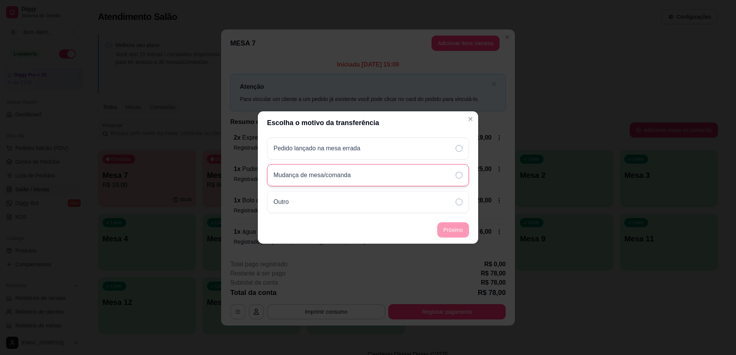
click at [352, 178] on div "Mudança de mesa/comanda" at bounding box center [368, 175] width 202 height 22
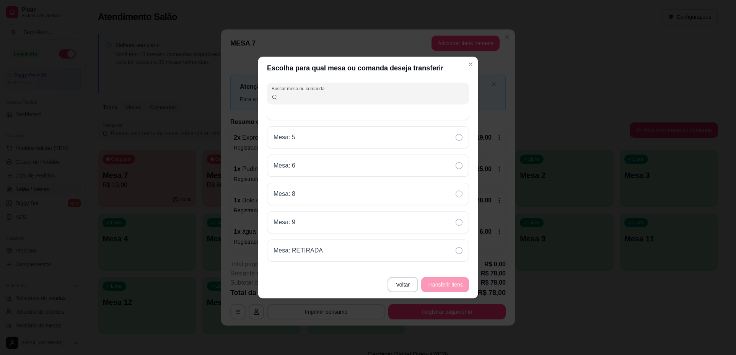
scroll to position [110, 0]
click at [403, 135] on div "Mesa: 2" at bounding box center [368, 129] width 202 height 22
click at [457, 285] on button "Transferir itens" at bounding box center [445, 284] width 48 height 15
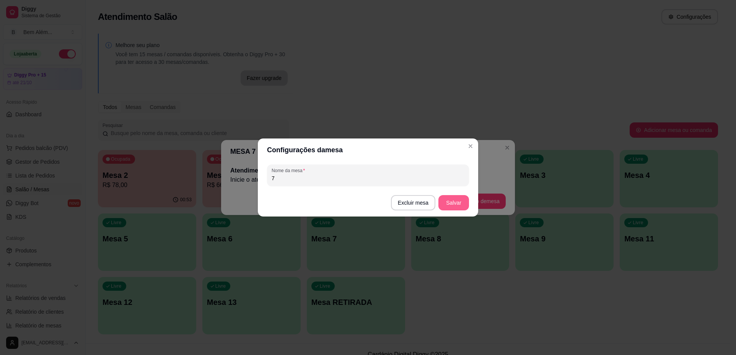
click at [449, 199] on button "Salvar" at bounding box center [454, 202] width 31 height 15
click at [297, 178] on input "7" at bounding box center [368, 179] width 193 height 8
type input "2"
click at [455, 205] on button "Salvar" at bounding box center [454, 202] width 31 height 15
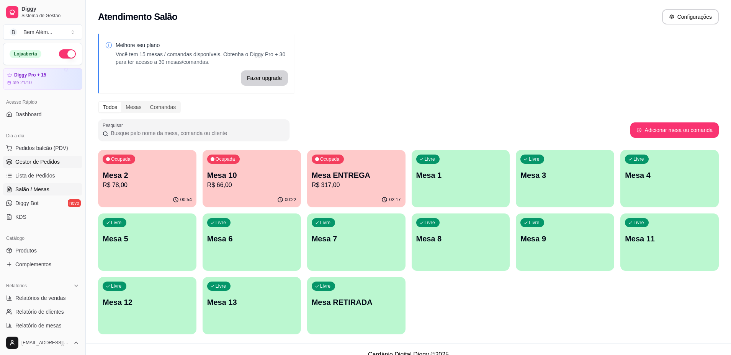
click at [33, 161] on span "Gestor de Pedidos" at bounding box center [37, 162] width 44 height 8
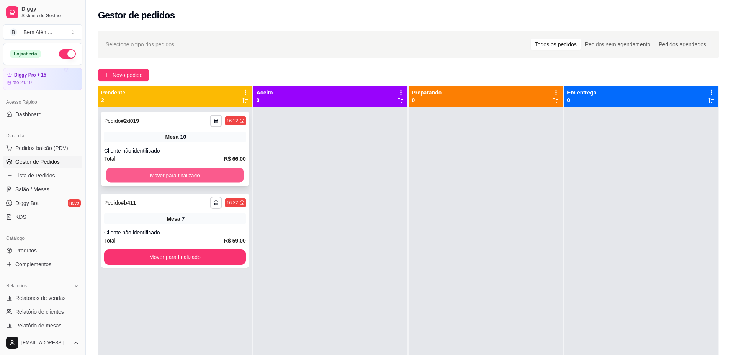
click at [148, 179] on button "Mover para finalizado" at bounding box center [174, 175] width 137 height 15
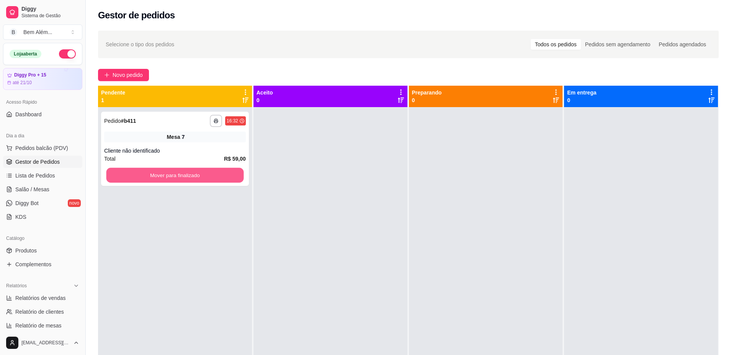
click at [148, 179] on button "Mover para finalizado" at bounding box center [174, 175] width 137 height 15
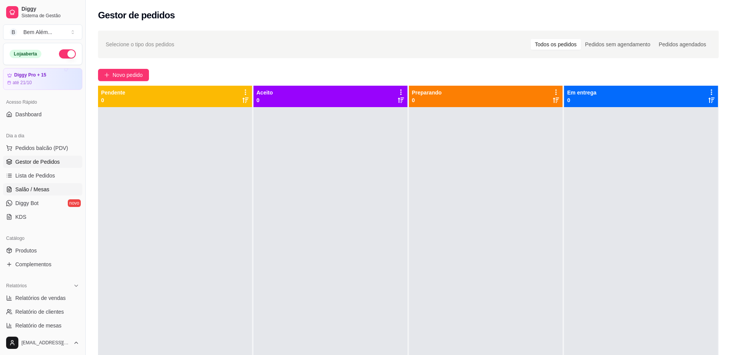
click at [54, 189] on link "Salão / Mesas" at bounding box center [42, 189] width 79 height 12
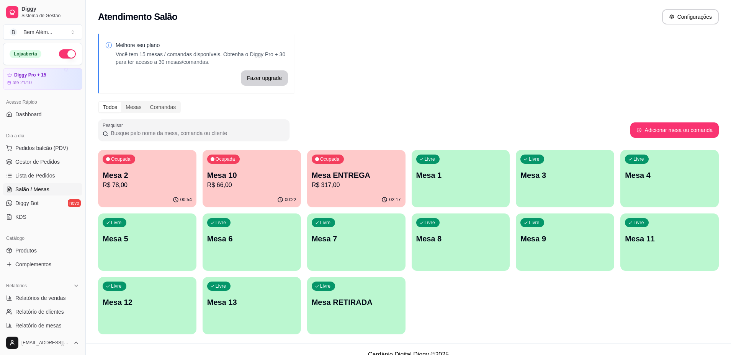
click at [264, 178] on p "Mesa 10" at bounding box center [251, 175] width 89 height 11
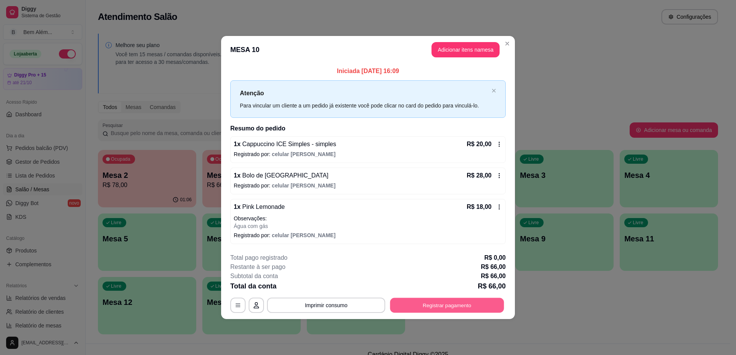
click at [452, 307] on button "Registrar pagamento" at bounding box center [447, 305] width 114 height 15
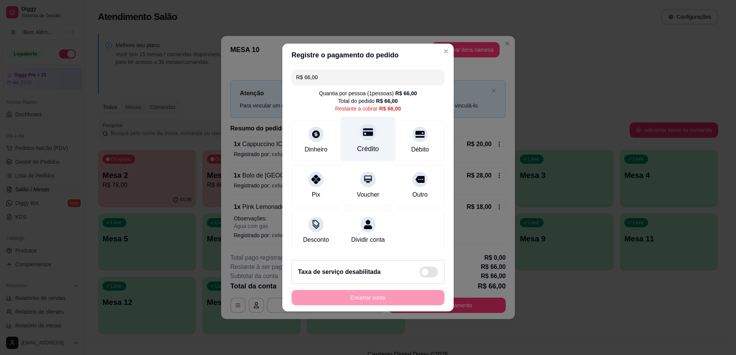
click at [380, 145] on div "Crédito" at bounding box center [368, 139] width 54 height 45
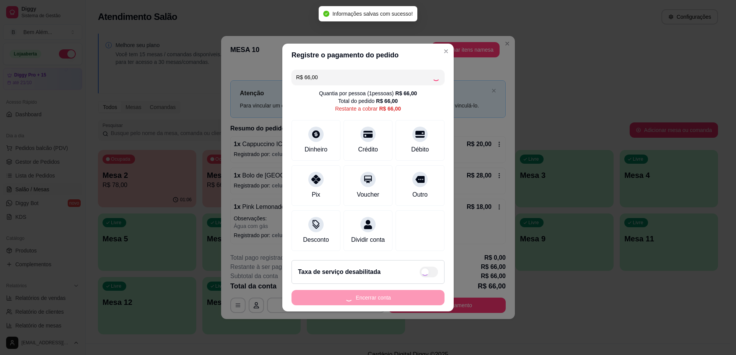
type input "R$ 0,00"
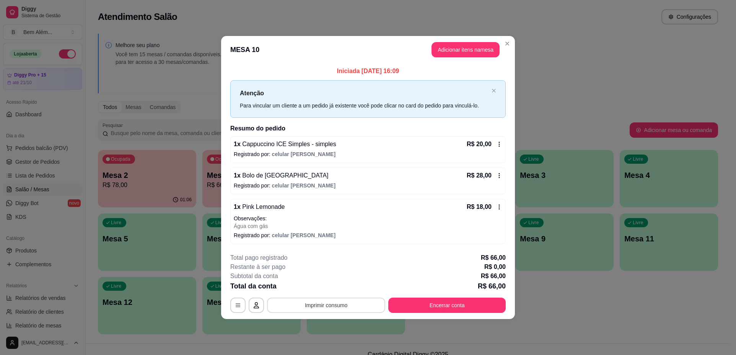
click at [311, 304] on button "Imprimir consumo" at bounding box center [326, 305] width 118 height 15
click at [313, 288] on button "impressao computador" at bounding box center [325, 287] width 57 height 12
click at [440, 307] on button "Encerrar conta" at bounding box center [447, 305] width 114 height 15
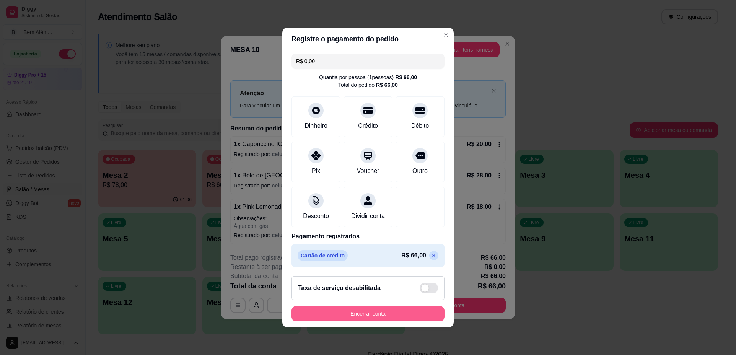
click at [412, 319] on button "Encerrar conta" at bounding box center [368, 313] width 153 height 15
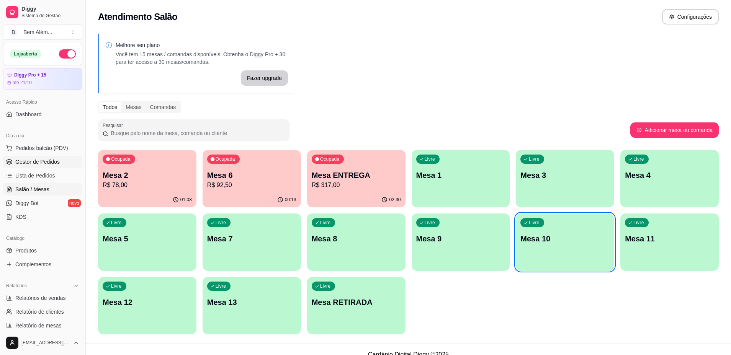
click at [66, 161] on link "Gestor de Pedidos" at bounding box center [42, 162] width 79 height 12
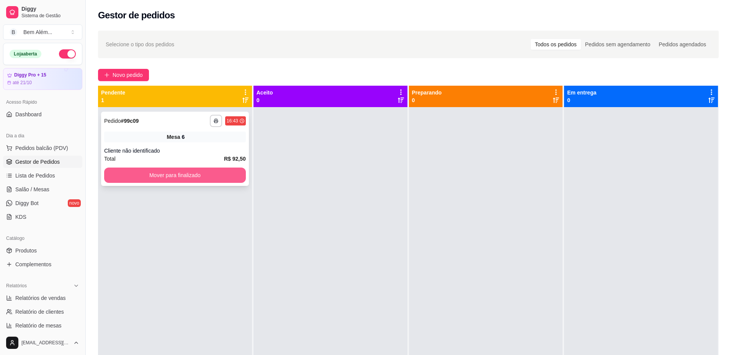
click at [126, 172] on button "Mover para finalizado" at bounding box center [175, 175] width 142 height 15
click at [43, 189] on span "Salão / Mesas" at bounding box center [32, 190] width 34 height 8
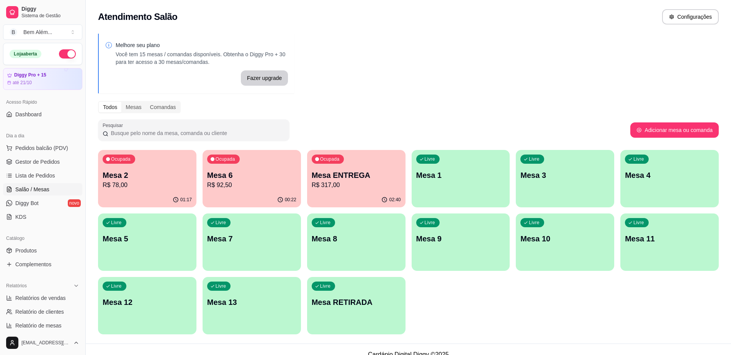
click at [166, 188] on p "R$ 78,00" at bounding box center [147, 185] width 89 height 9
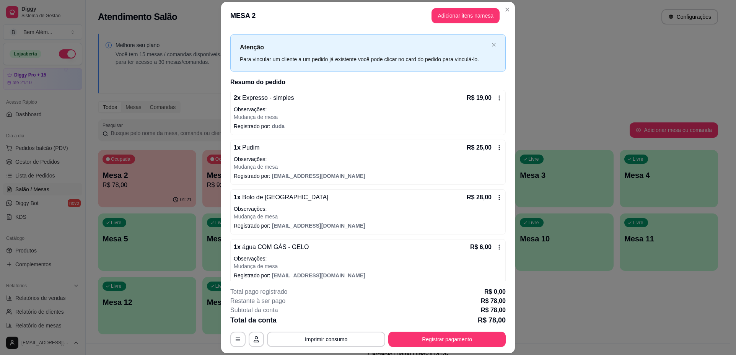
scroll to position [18, 0]
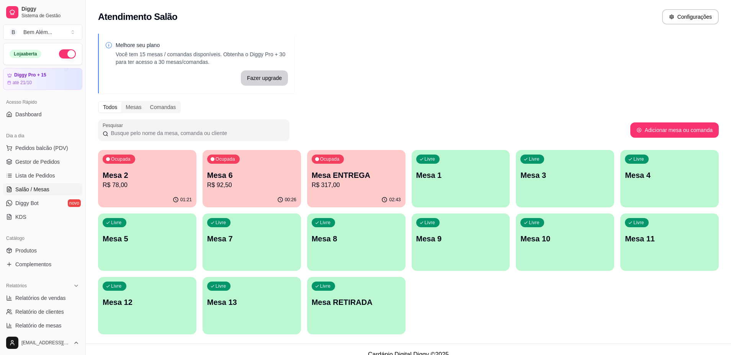
click at [281, 169] on div "Ocupada Mesa 6 R$ 92,50" at bounding box center [251, 171] width 98 height 42
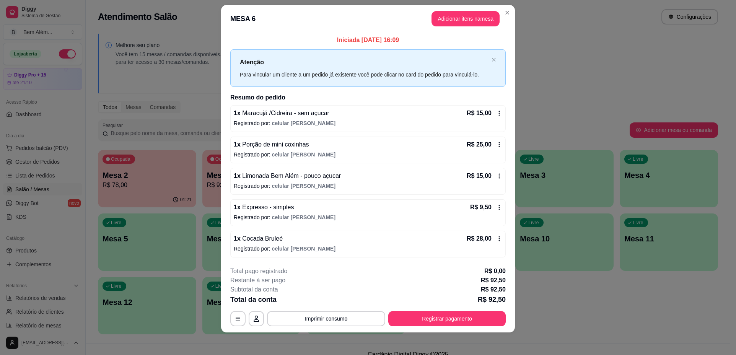
scroll to position [11, 0]
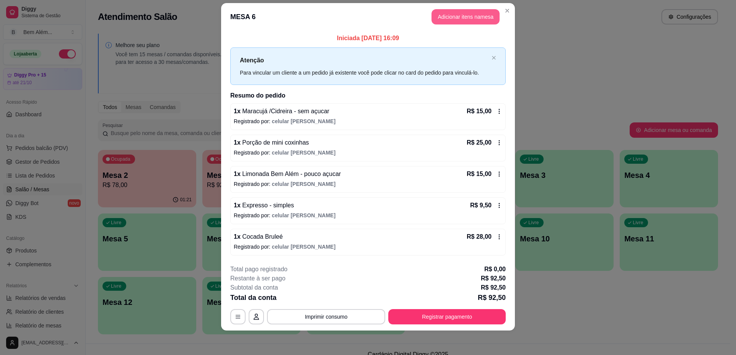
click at [445, 18] on button "Adicionar itens na mesa" at bounding box center [466, 16] width 68 height 15
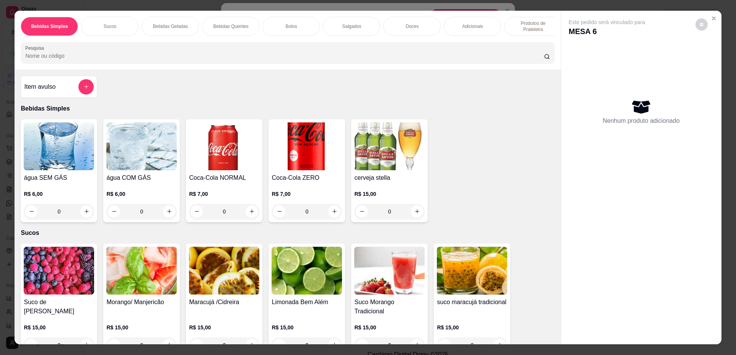
click at [170, 214] on div "0" at bounding box center [141, 211] width 70 height 15
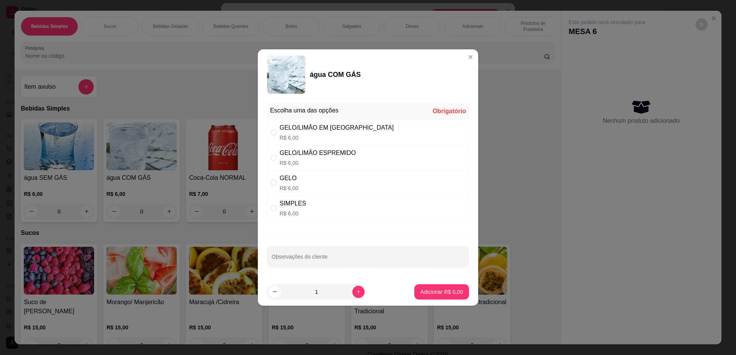
click at [354, 200] on div "SIMPLES R$ 6,00" at bounding box center [368, 208] width 202 height 25
radio input "true"
click at [365, 186] on div "GELO R$ 6,00" at bounding box center [368, 182] width 202 height 25
radio input "true"
radio input "false"
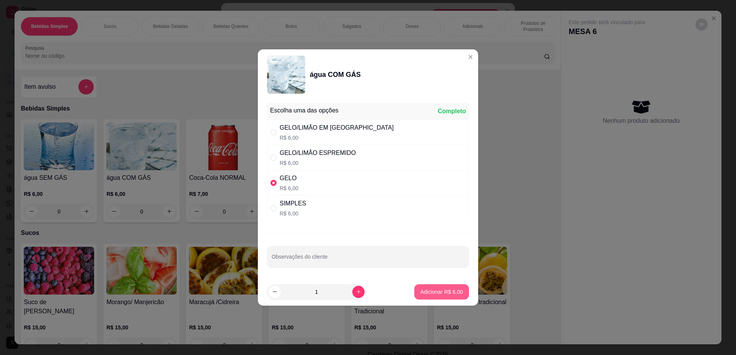
click at [442, 295] on p "Adicionar R$ 6,00" at bounding box center [442, 292] width 42 height 8
type input "1"
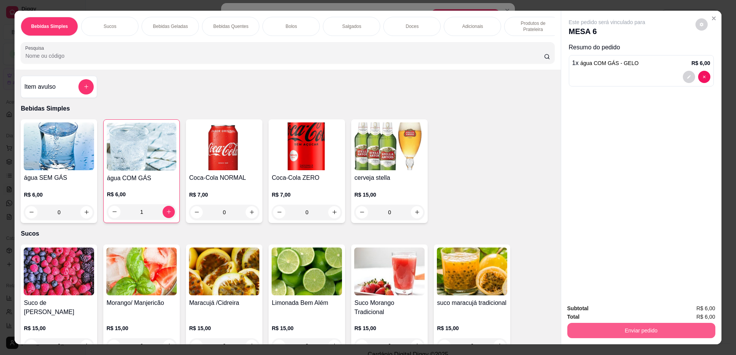
click at [622, 334] on button "Enviar pedido" at bounding box center [642, 330] width 148 height 15
click at [611, 313] on button "Não registrar e enviar pedido" at bounding box center [615, 312] width 77 height 14
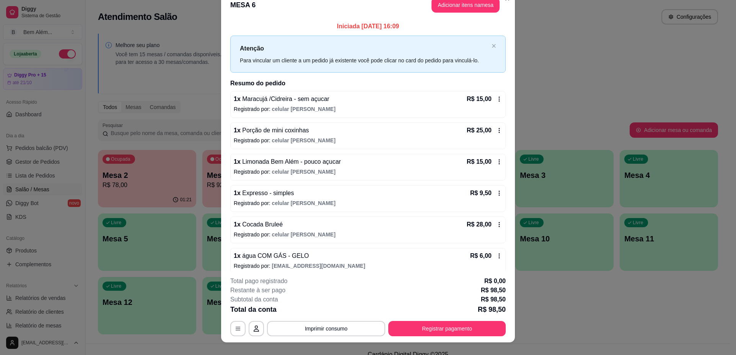
scroll to position [0, 0]
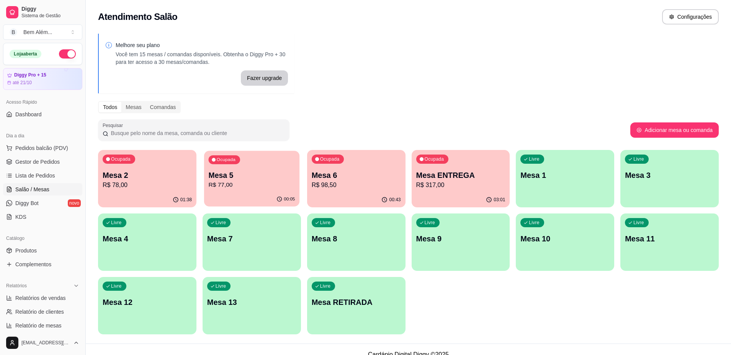
click at [254, 168] on div "Ocupada Mesa 5 R$ 77,00" at bounding box center [251, 171] width 95 height 41
click at [161, 161] on div "Ocupada Mesa 2 R$ 78,00" at bounding box center [147, 171] width 98 height 42
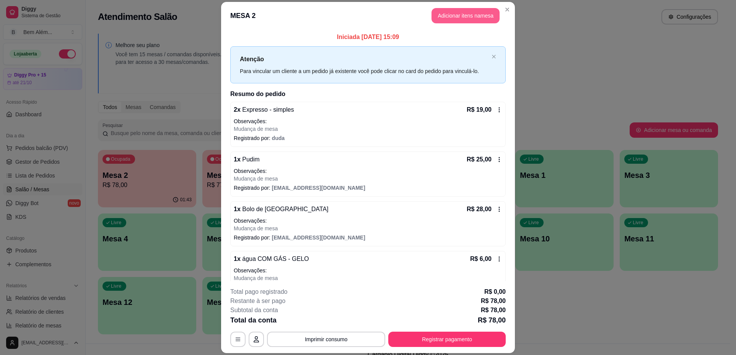
click at [482, 21] on button "Adicionar itens na mesa" at bounding box center [466, 15] width 68 height 15
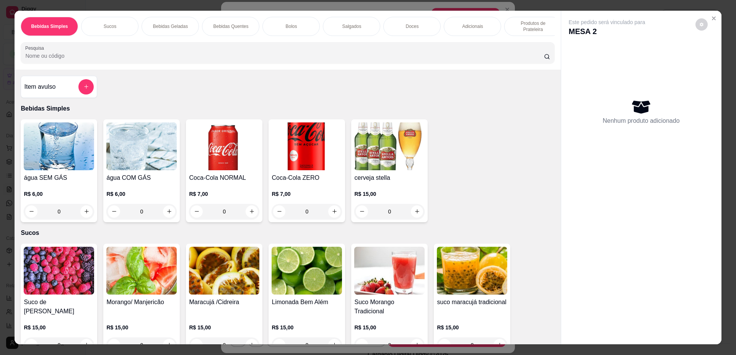
click at [251, 28] on div "Bebidas Quentes" at bounding box center [230, 26] width 57 height 19
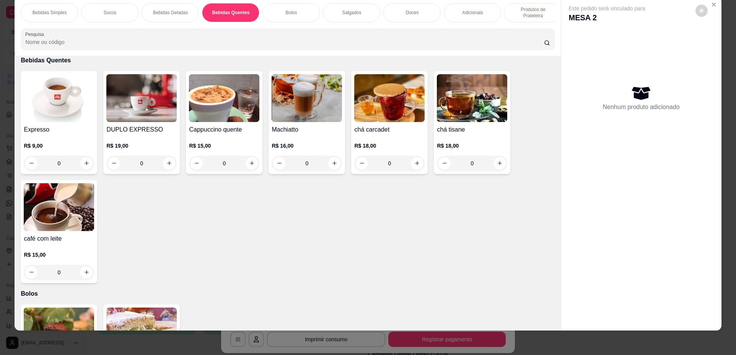
click at [85, 171] on div "0" at bounding box center [59, 163] width 70 height 15
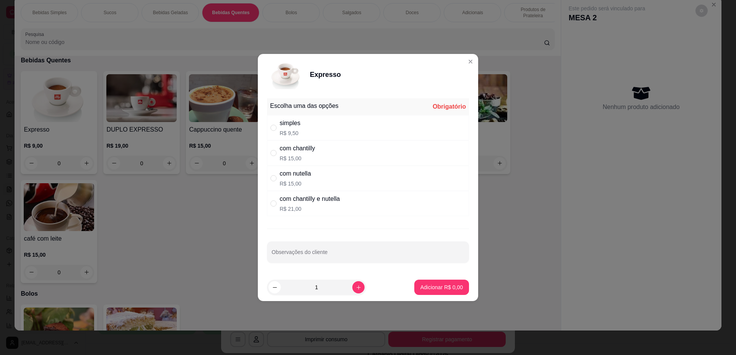
click at [350, 136] on div "simples R$ 9,50" at bounding box center [368, 127] width 202 height 25
radio input "true"
click at [455, 287] on p "Adicionar R$ 9,50" at bounding box center [441, 287] width 41 height 7
type input "1"
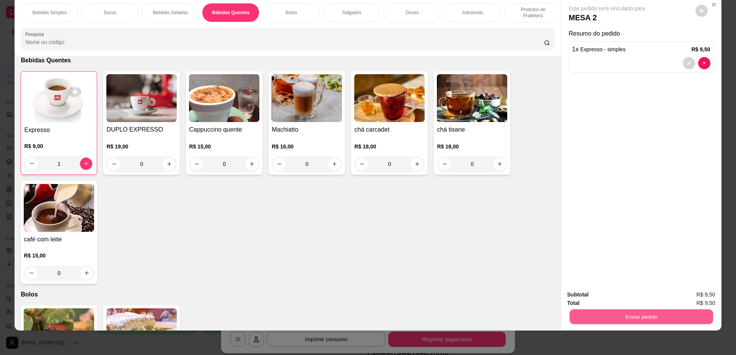
click at [620, 316] on button "Enviar pedido" at bounding box center [641, 317] width 144 height 15
click at [607, 300] on button "Não registrar e enviar pedido" at bounding box center [616, 298] width 80 height 15
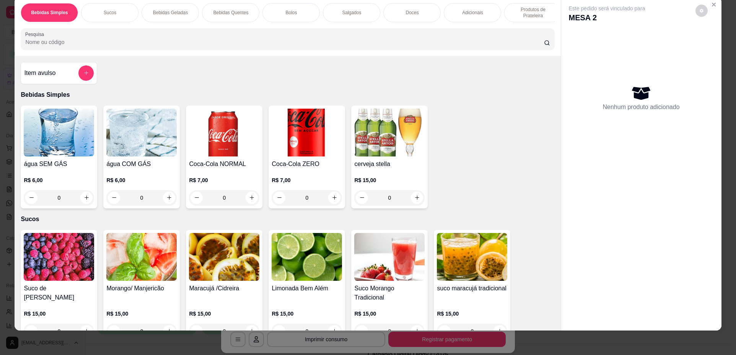
click at [245, 15] on p "Bebidas Quentes" at bounding box center [230, 13] width 35 height 6
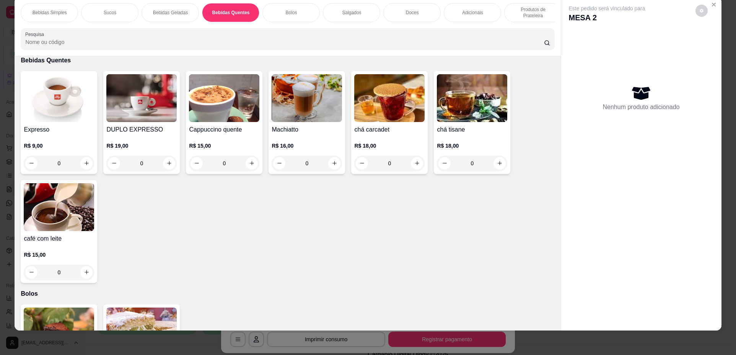
click at [83, 170] on div "0" at bounding box center [59, 163] width 70 height 15
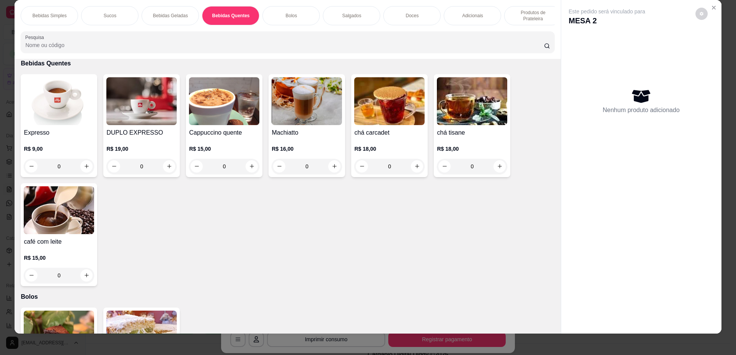
click at [82, 173] on div "0" at bounding box center [59, 166] width 70 height 15
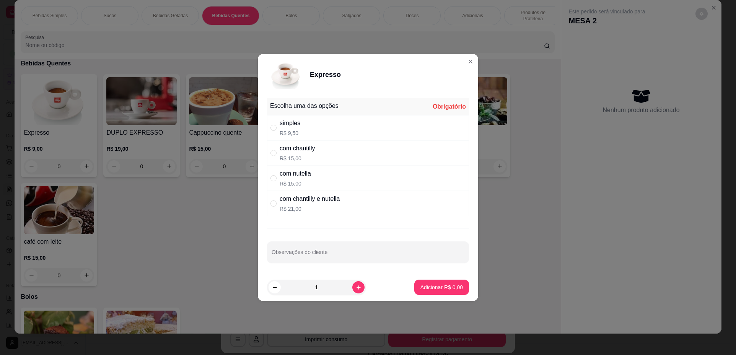
click at [330, 129] on div "simples R$ 9,50" at bounding box center [368, 127] width 202 height 25
radio input "true"
click at [356, 289] on icon "increase-product-quantity" at bounding box center [359, 288] width 6 height 6
type input "2"
click at [418, 285] on p "Adicionar R$ 19,00" at bounding box center [440, 287] width 44 height 7
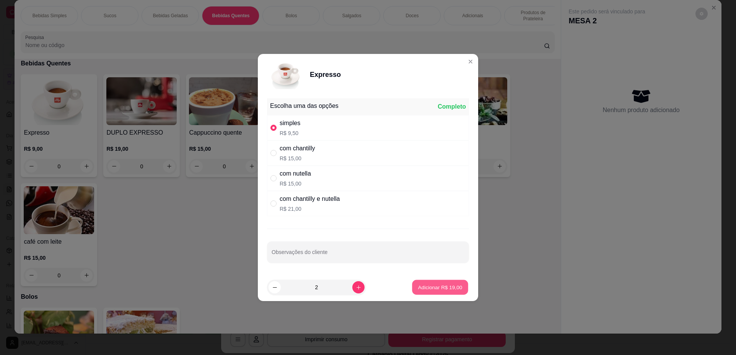
type input "2"
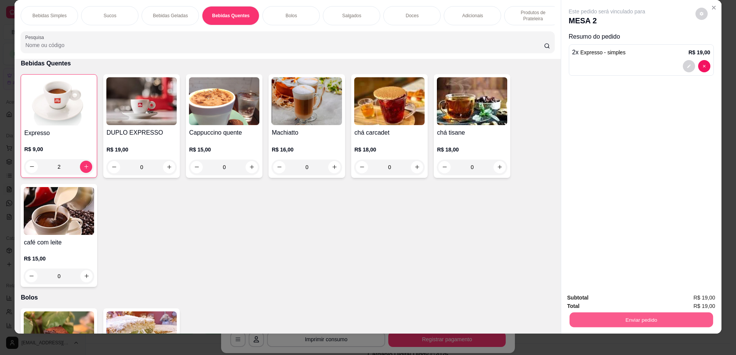
click at [612, 319] on button "Enviar pedido" at bounding box center [641, 320] width 144 height 15
click at [597, 304] on button "Não registrar e enviar pedido" at bounding box center [616, 301] width 80 height 15
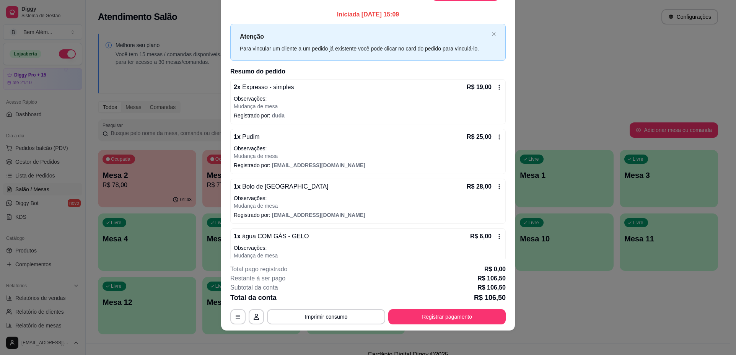
scroll to position [80, 0]
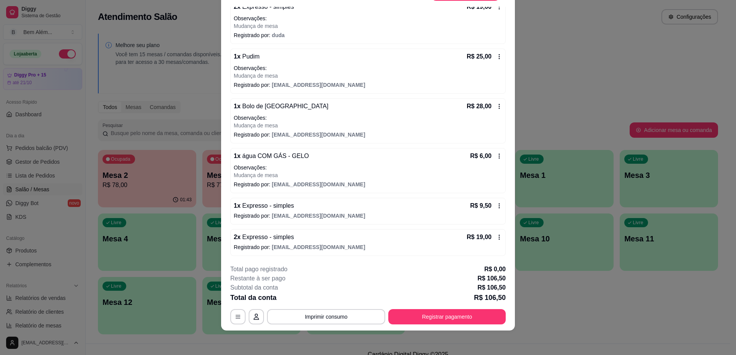
click at [496, 206] on icon at bounding box center [499, 206] width 6 height 6
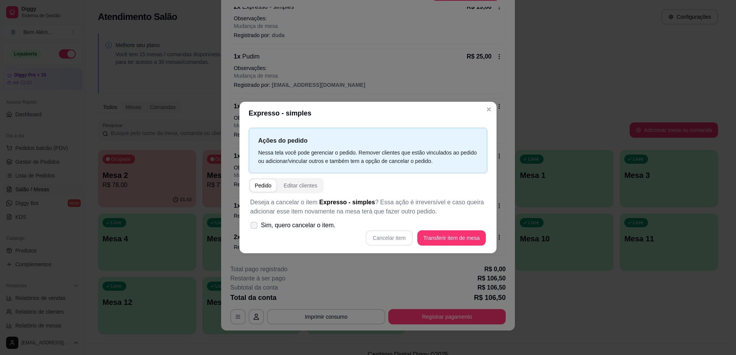
click at [295, 223] on span "Sim, quero cancelar o item." at bounding box center [298, 225] width 75 height 9
click at [255, 227] on input "Sim, quero cancelar o item." at bounding box center [252, 229] width 5 height 5
checkbox input "true"
click at [380, 241] on button "Cancelar item" at bounding box center [389, 237] width 47 height 15
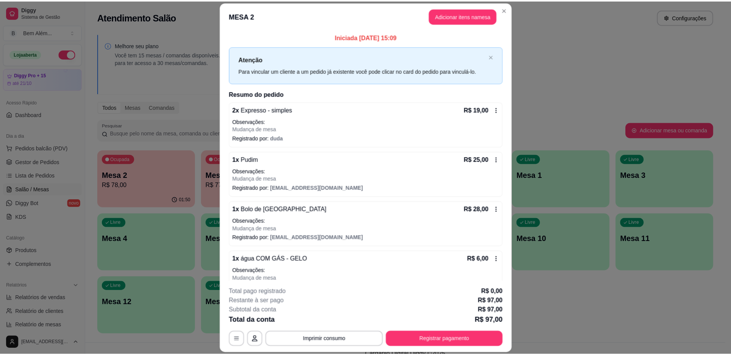
scroll to position [23, 0]
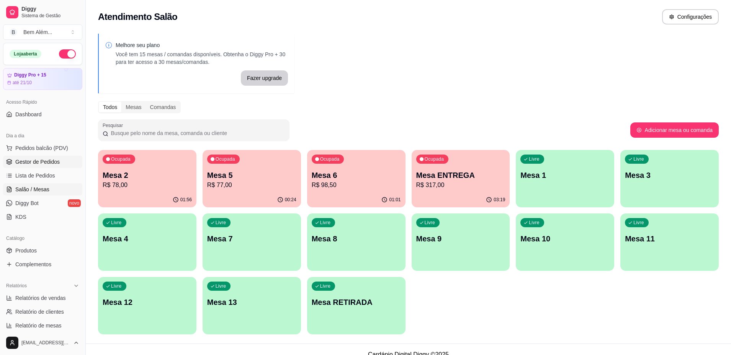
click at [40, 158] on link "Gestor de Pedidos" at bounding box center [42, 162] width 79 height 12
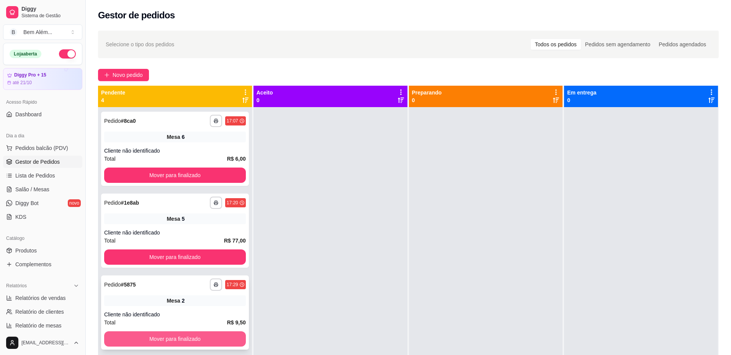
click at [203, 344] on button "Mover para finalizado" at bounding box center [175, 338] width 142 height 15
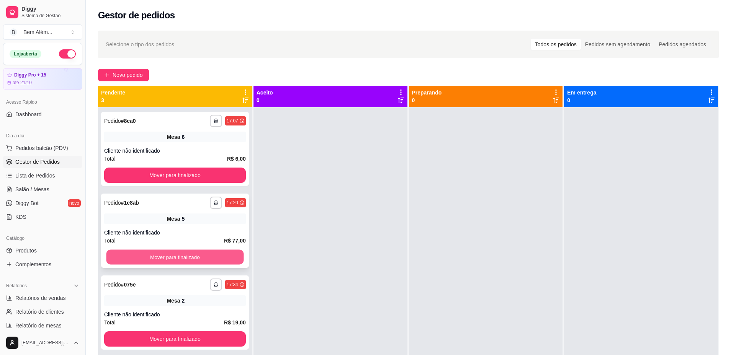
click at [206, 258] on button "Mover para finalizado" at bounding box center [174, 257] width 137 height 15
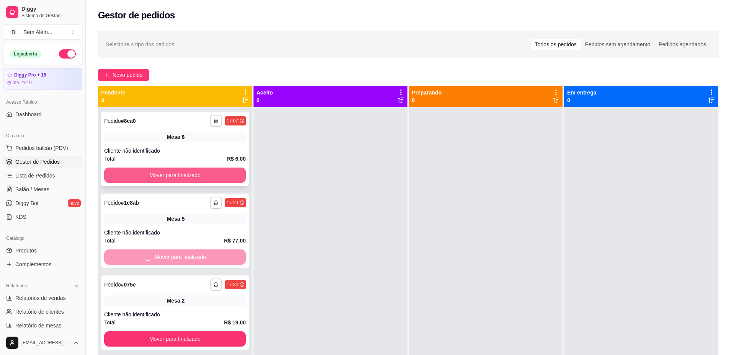
click at [206, 173] on button "Mover para finalizado" at bounding box center [175, 175] width 142 height 15
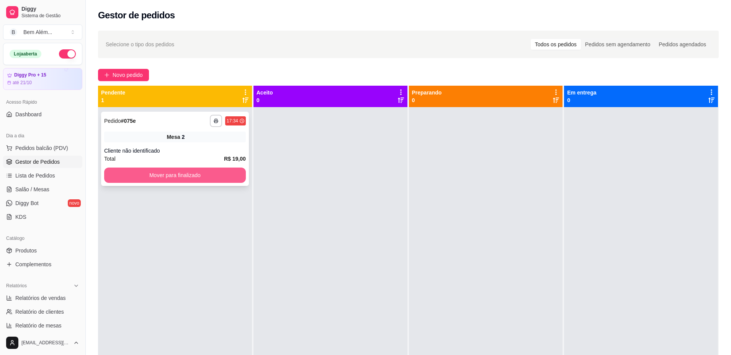
click at [234, 176] on button "Mover para finalizado" at bounding box center [175, 175] width 142 height 15
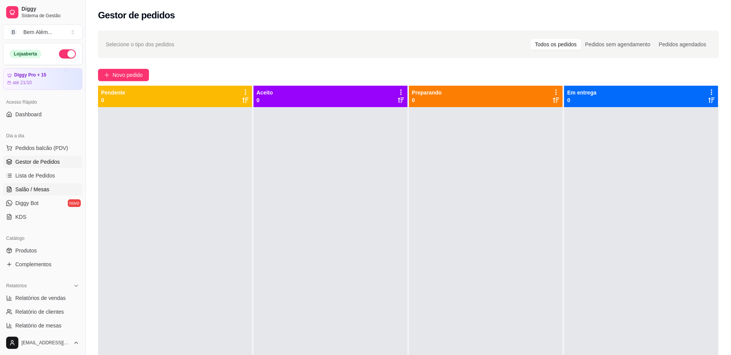
click at [68, 191] on link "Salão / Mesas" at bounding box center [42, 189] width 79 height 12
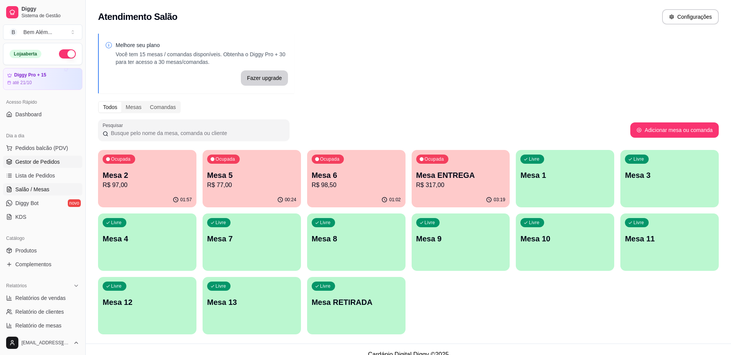
click at [39, 163] on span "Gestor de Pedidos" at bounding box center [37, 162] width 44 height 8
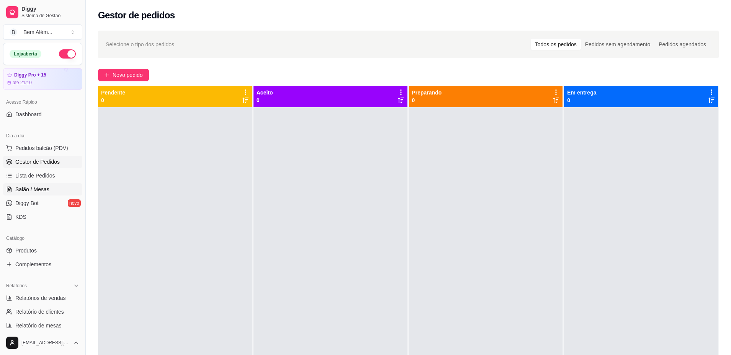
click at [58, 191] on link "Salão / Mesas" at bounding box center [42, 189] width 79 height 12
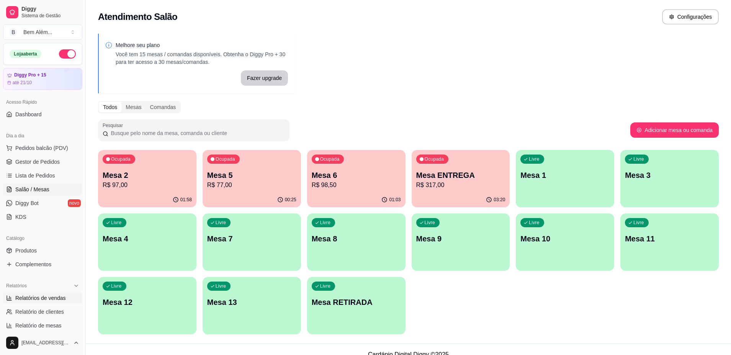
click at [38, 297] on span "Relatórios de vendas" at bounding box center [40, 298] width 51 height 8
select select "ALL"
select select "0"
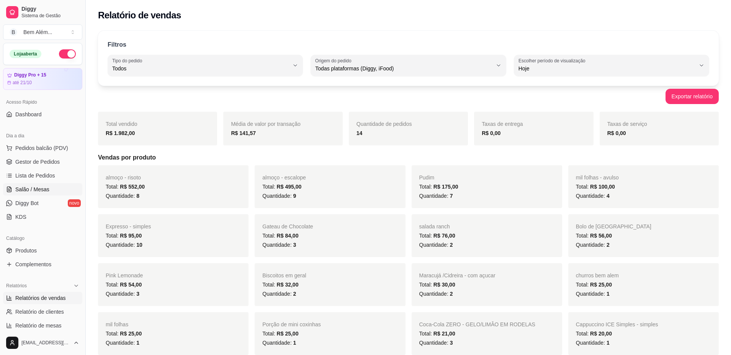
click at [50, 187] on link "Salão / Mesas" at bounding box center [42, 189] width 79 height 12
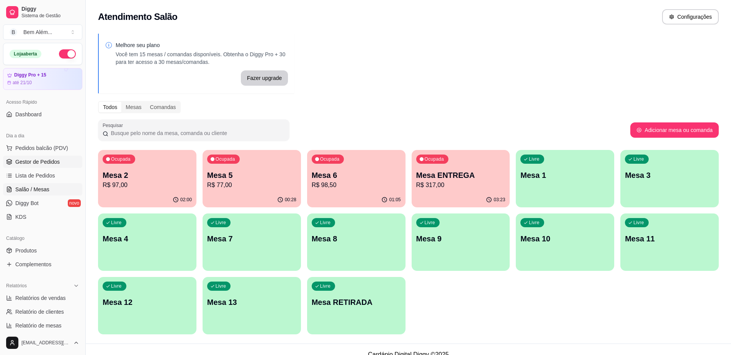
click at [67, 163] on link "Gestor de Pedidos" at bounding box center [42, 162] width 79 height 12
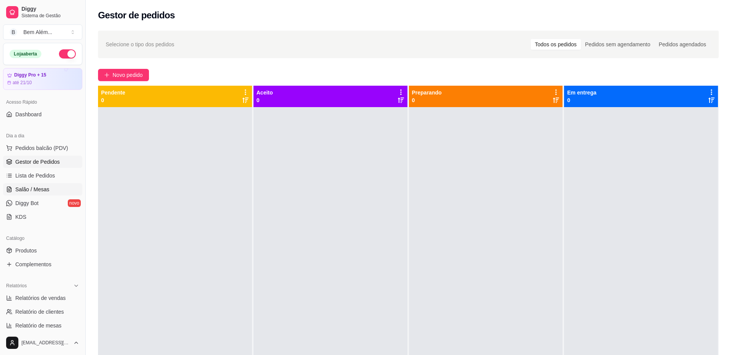
click at [33, 188] on span "Salão / Mesas" at bounding box center [32, 190] width 34 height 8
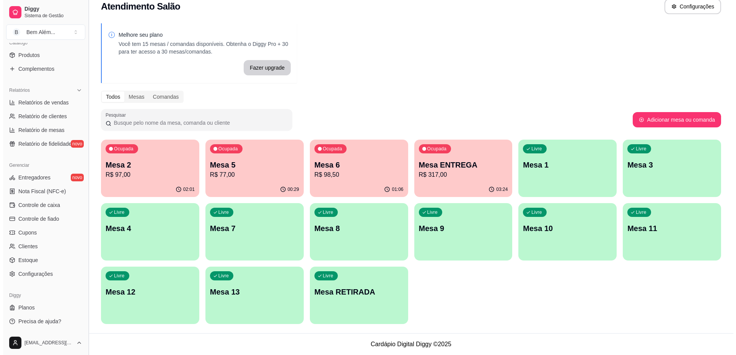
scroll to position [129, 0]
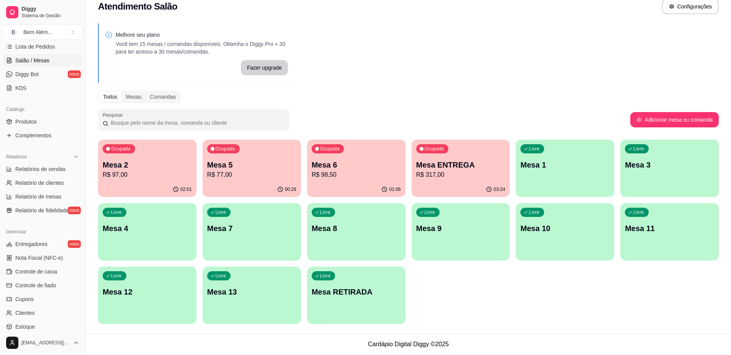
click at [371, 178] on p "R$ 98,50" at bounding box center [356, 174] width 89 height 9
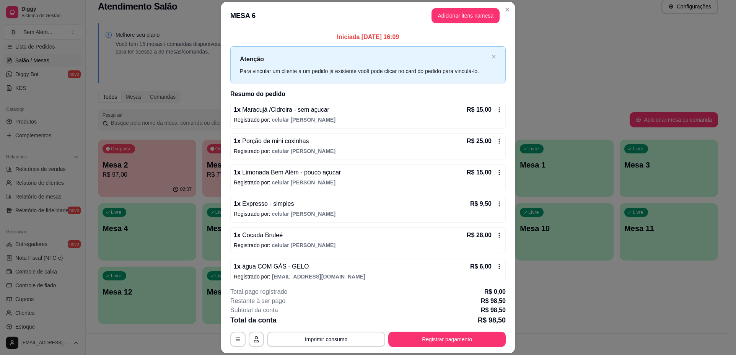
scroll to position [7, 0]
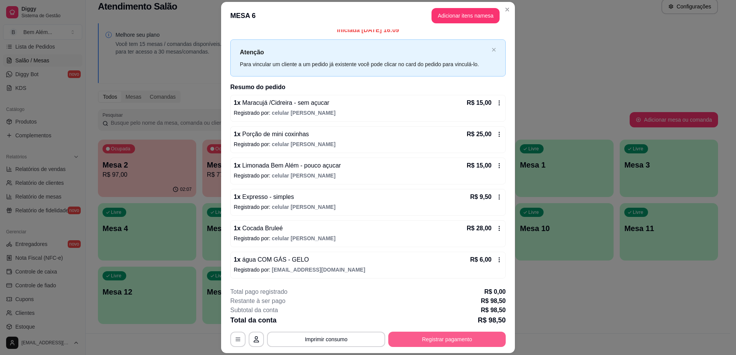
click at [442, 337] on button "Registrar pagamento" at bounding box center [446, 339] width 117 height 15
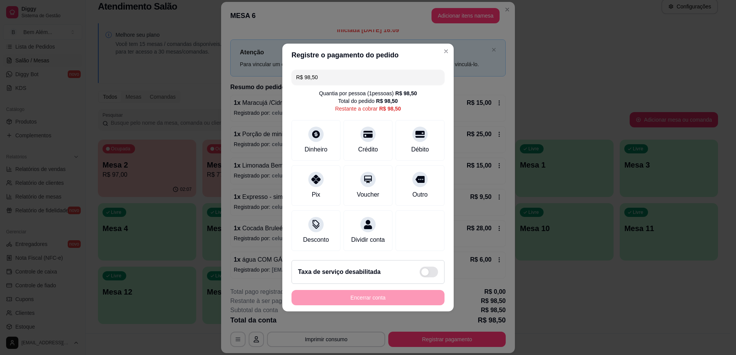
drag, startPoint x: 345, startPoint y: 72, endPoint x: 269, endPoint y: 72, distance: 75.4
click at [269, 72] on div "Registre o pagamento do pedido R$ 98,50 Quantia por pessoa ( 1 pessoas) R$ 98,5…" at bounding box center [368, 177] width 736 height 355
click at [411, 145] on div "Débito" at bounding box center [421, 149] width 20 height 10
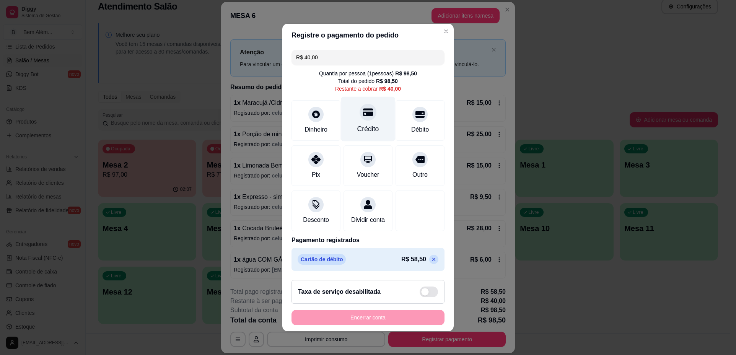
click at [382, 116] on div "Crédito" at bounding box center [368, 119] width 54 height 45
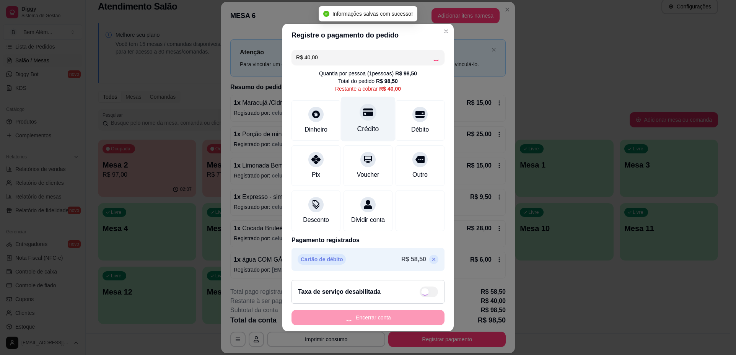
type input "R$ 0,00"
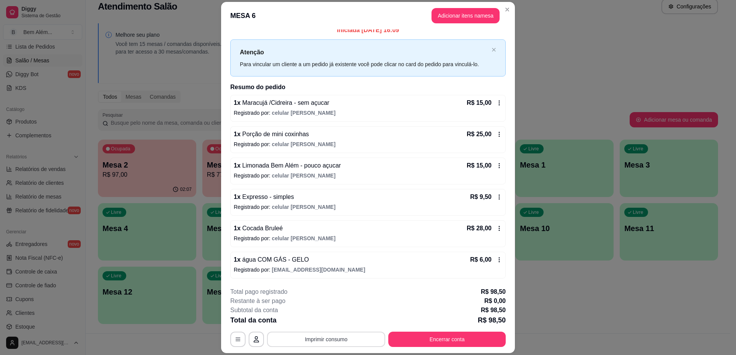
click at [321, 338] on button "Imprimir consumo" at bounding box center [326, 339] width 118 height 15
click at [320, 318] on button "impressao computador" at bounding box center [323, 322] width 57 height 12
click at [433, 339] on button "Encerrar conta" at bounding box center [446, 339] width 117 height 15
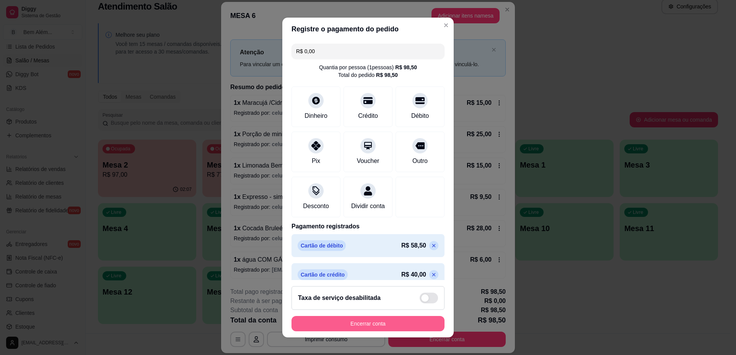
click at [376, 326] on button "Encerrar conta" at bounding box center [368, 323] width 153 height 15
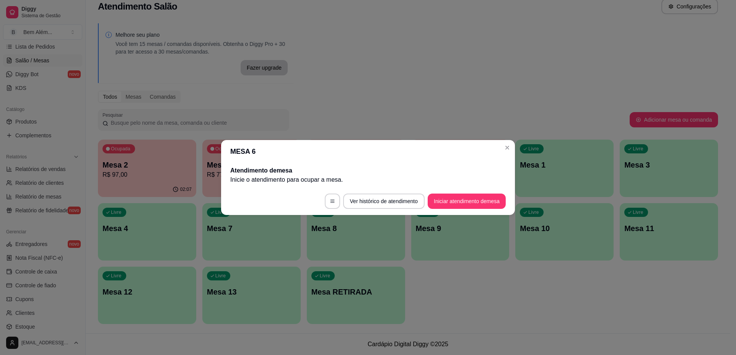
scroll to position [0, 0]
